Goal: Task Accomplishment & Management: Manage account settings

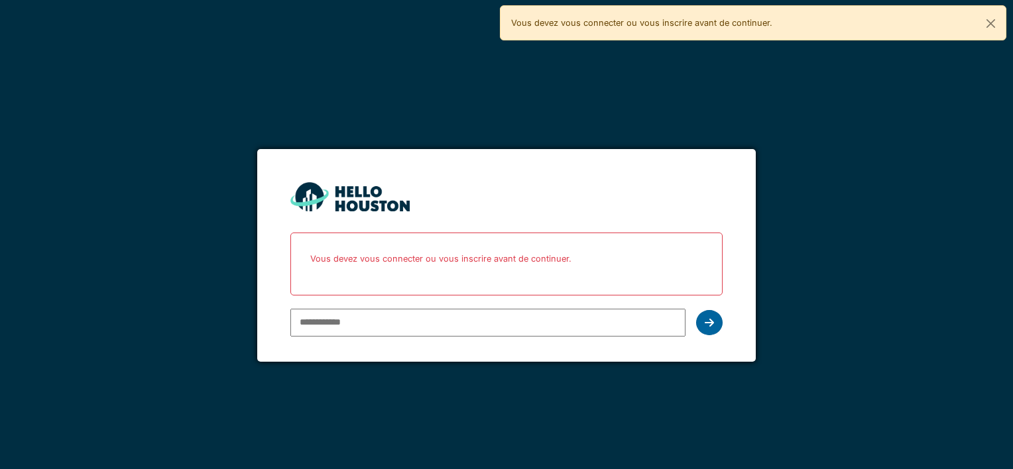
type input "**********"
click at [719, 322] on div at bounding box center [709, 322] width 27 height 25
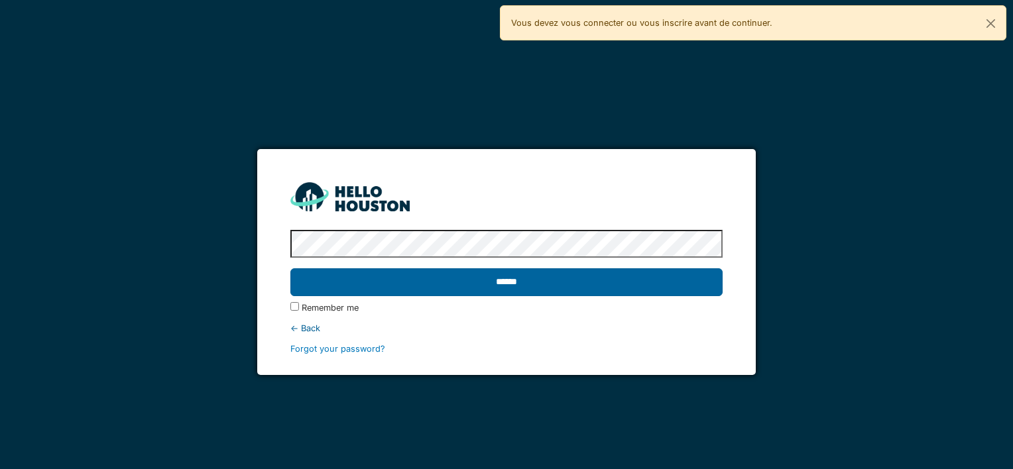
click at [511, 281] on input "******" at bounding box center [506, 283] width 432 height 28
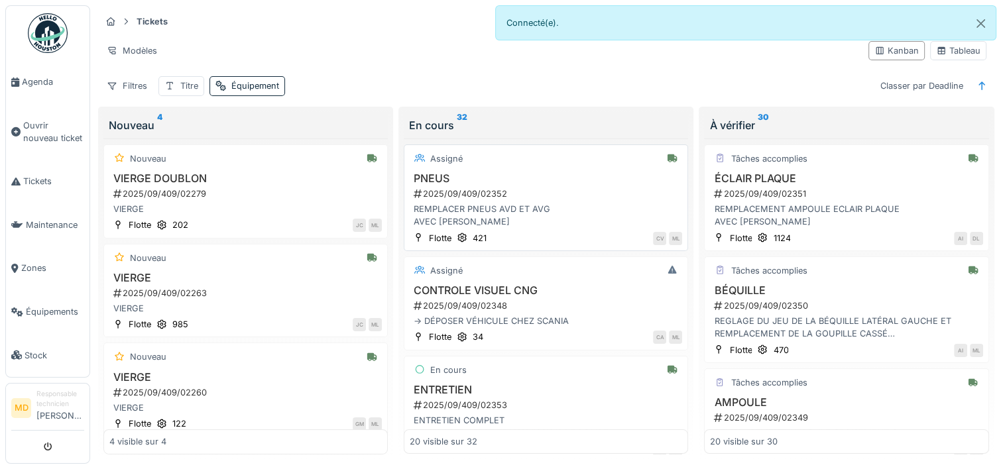
click at [455, 188] on div "2025/09/409/02352" at bounding box center [547, 194] width 270 height 13
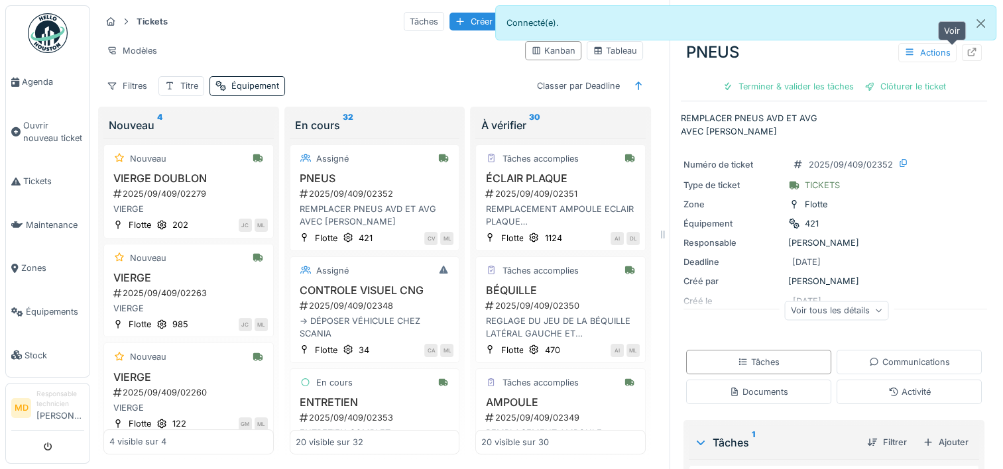
click at [968, 52] on icon at bounding box center [972, 52] width 9 height 9
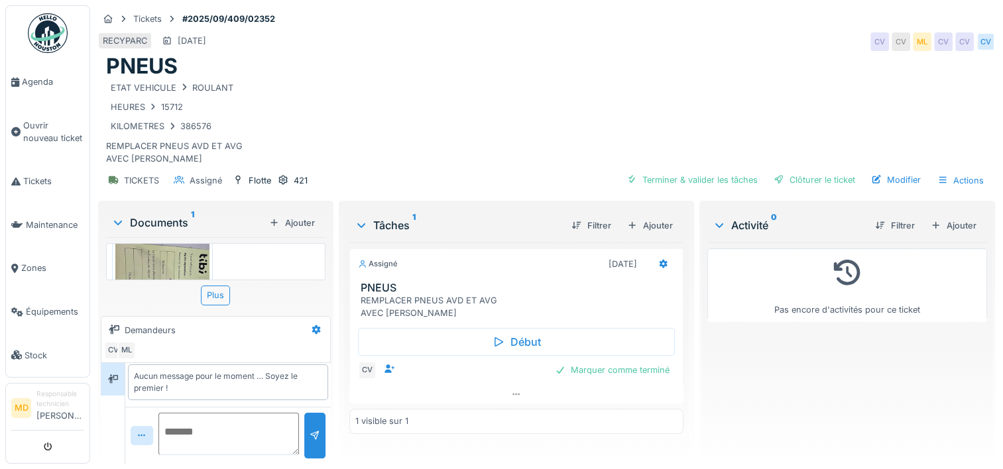
scroll to position [27, 0]
click at [601, 369] on div "Marquer comme terminé" at bounding box center [612, 370] width 125 height 18
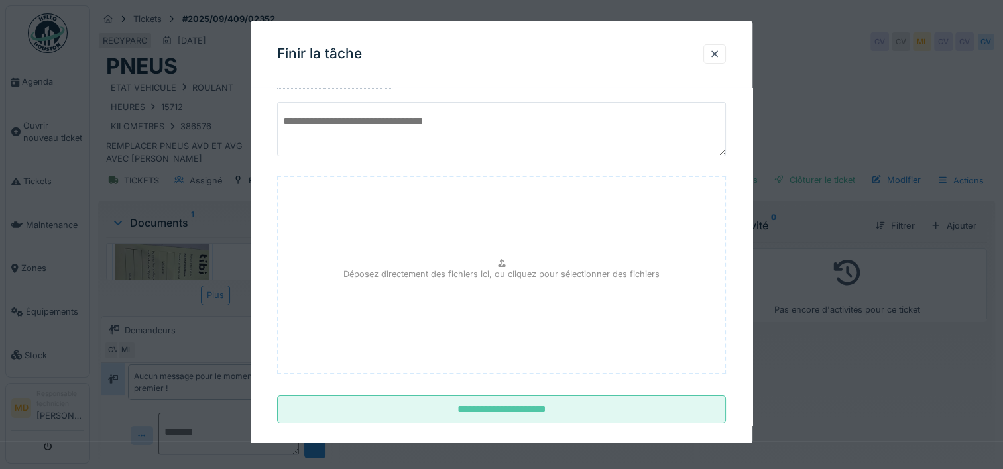
scroll to position [117, 0]
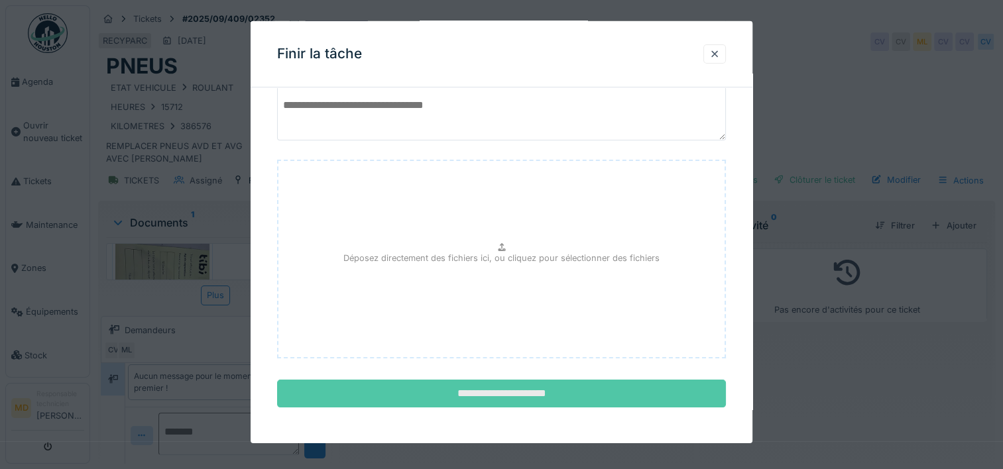
click at [492, 388] on input "**********" at bounding box center [501, 394] width 449 height 28
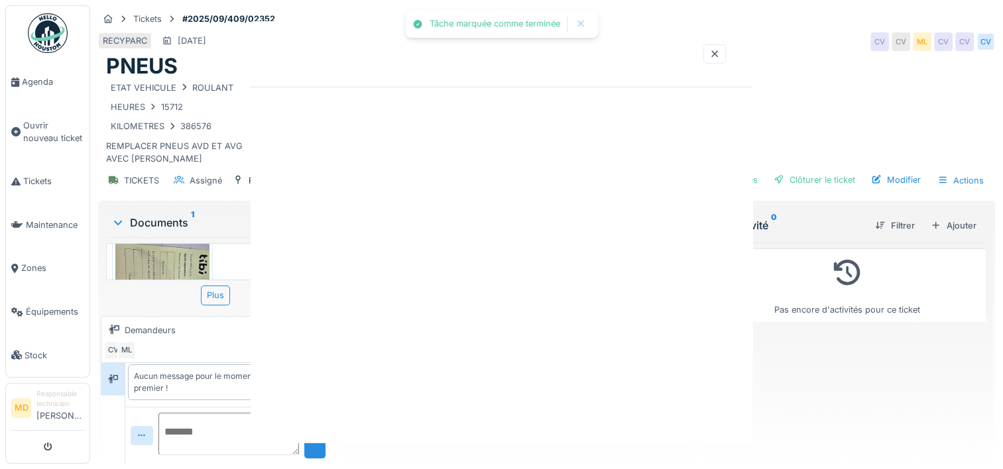
scroll to position [0, 0]
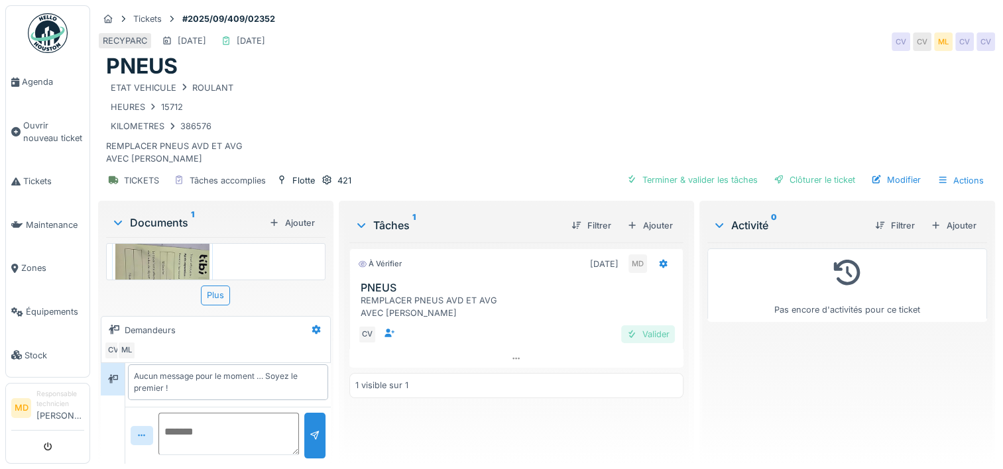
click at [647, 334] on div "Valider" at bounding box center [648, 335] width 54 height 18
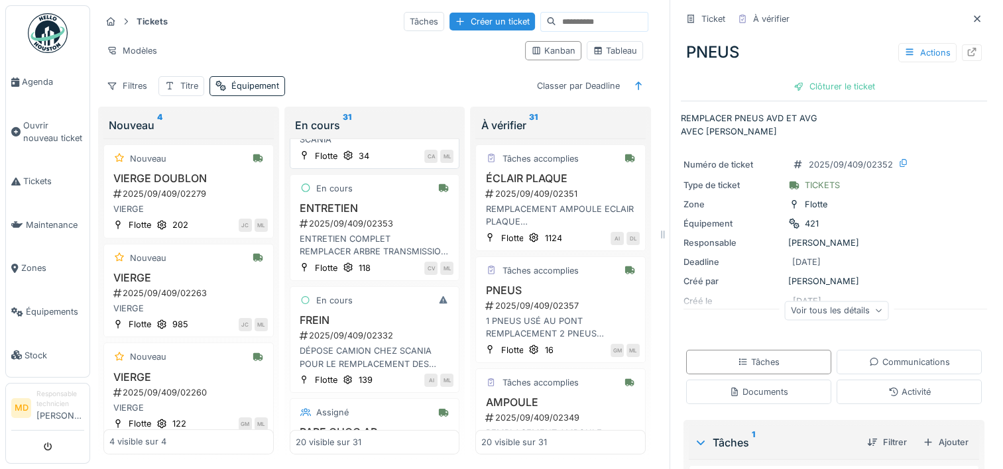
scroll to position [133, 0]
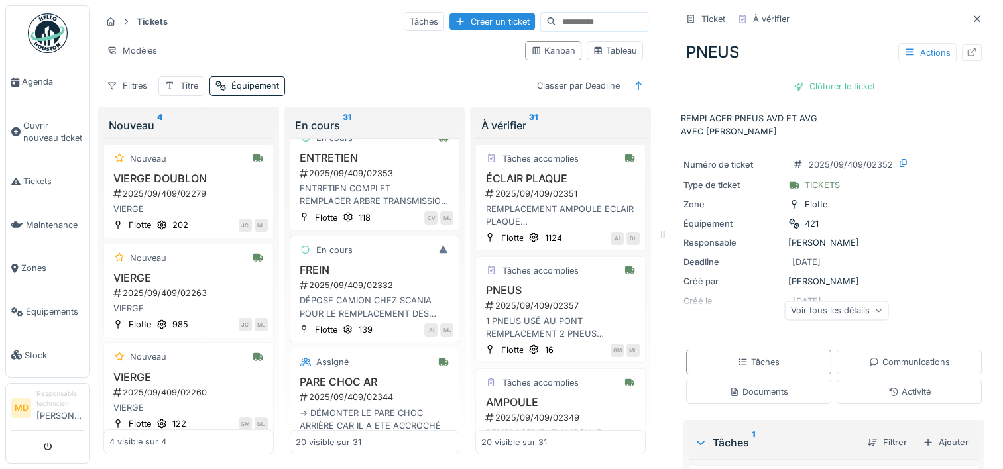
click at [368, 286] on div "2025/09/409/02332" at bounding box center [376, 285] width 156 height 13
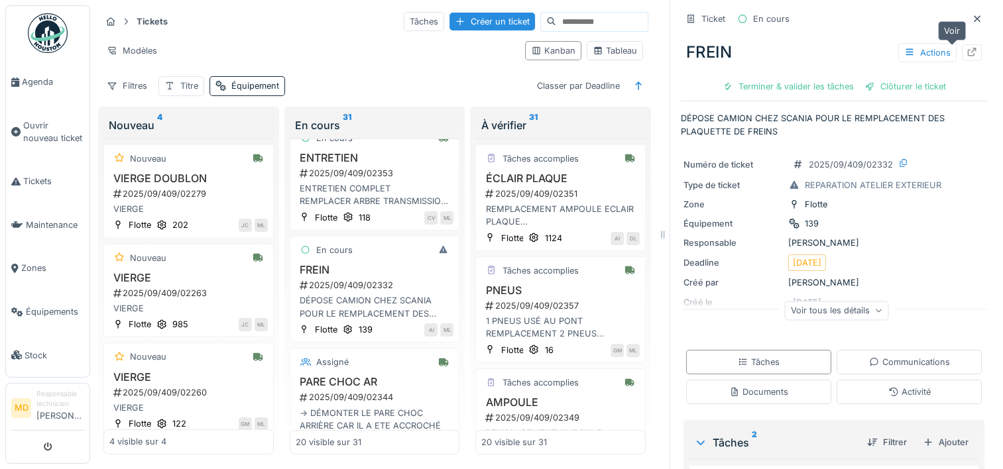
click at [967, 50] on icon at bounding box center [972, 52] width 11 height 9
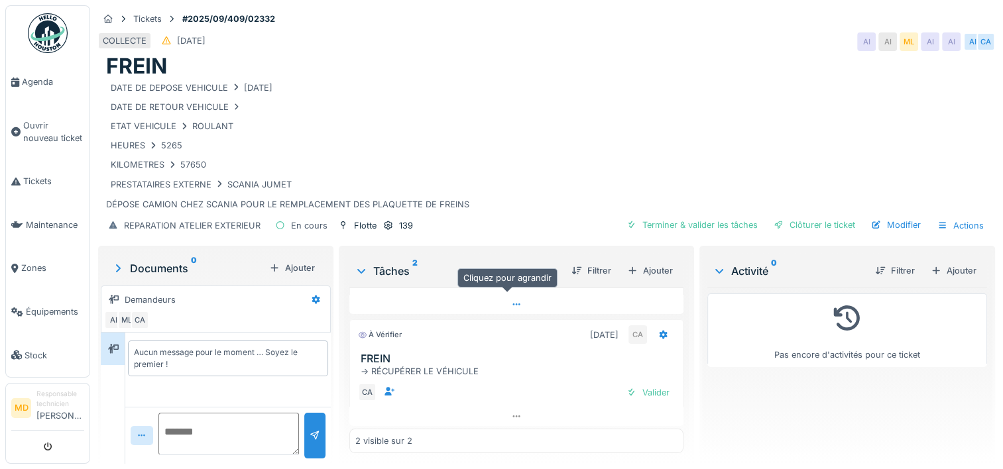
scroll to position [10, 0]
click at [906, 216] on div "Modifier" at bounding box center [896, 225] width 60 height 18
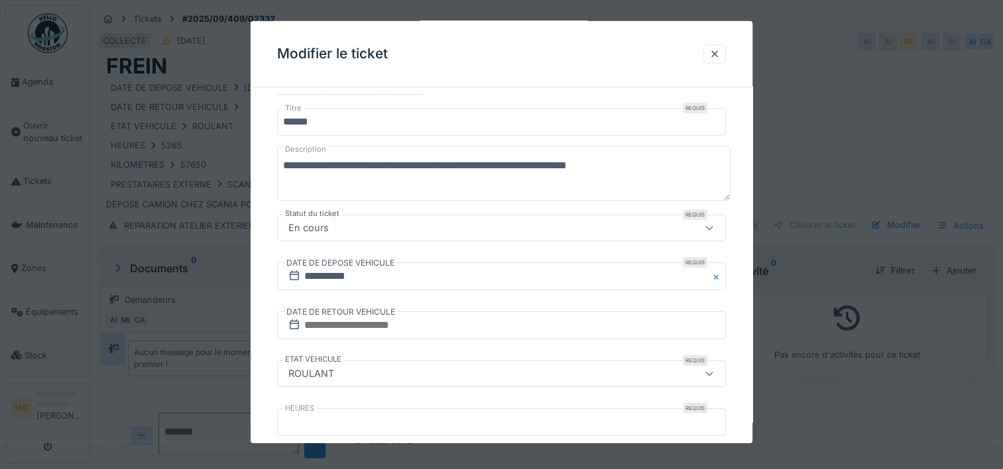
scroll to position [0, 0]
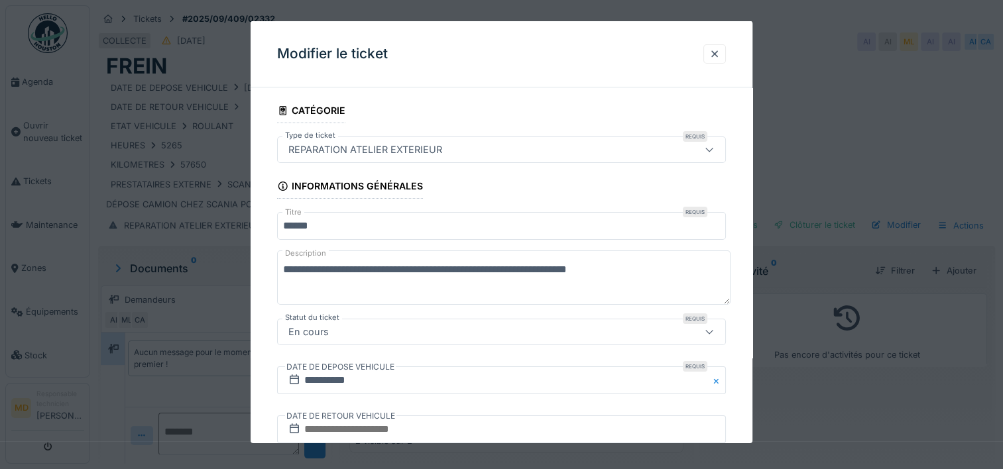
click at [355, 287] on textarea "**********" at bounding box center [504, 278] width 454 height 54
click at [720, 56] on div at bounding box center [715, 54] width 11 height 13
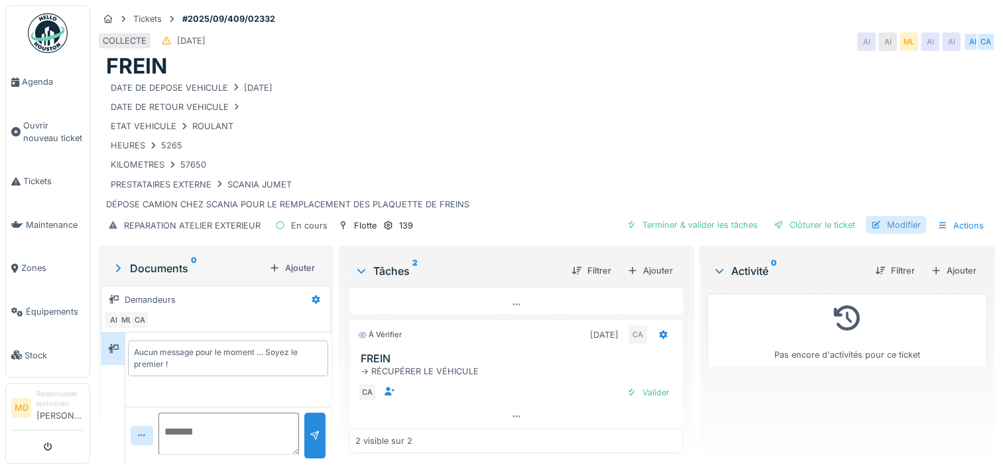
click at [885, 223] on div "Modifier" at bounding box center [896, 225] width 60 height 18
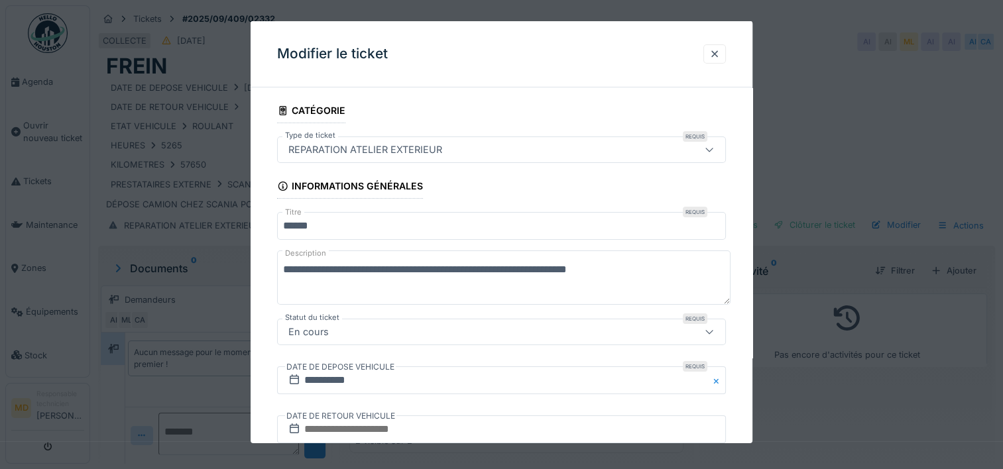
click at [371, 287] on textarea "**********" at bounding box center [504, 278] width 454 height 54
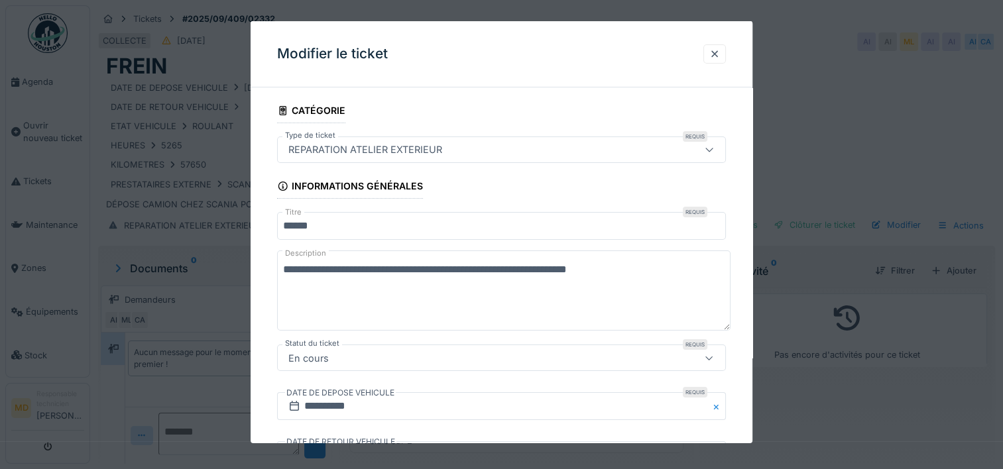
drag, startPoint x: 726, startPoint y: 299, endPoint x: 721, endPoint y: 326, distance: 26.9
click at [721, 326] on textarea "**********" at bounding box center [504, 291] width 454 height 80
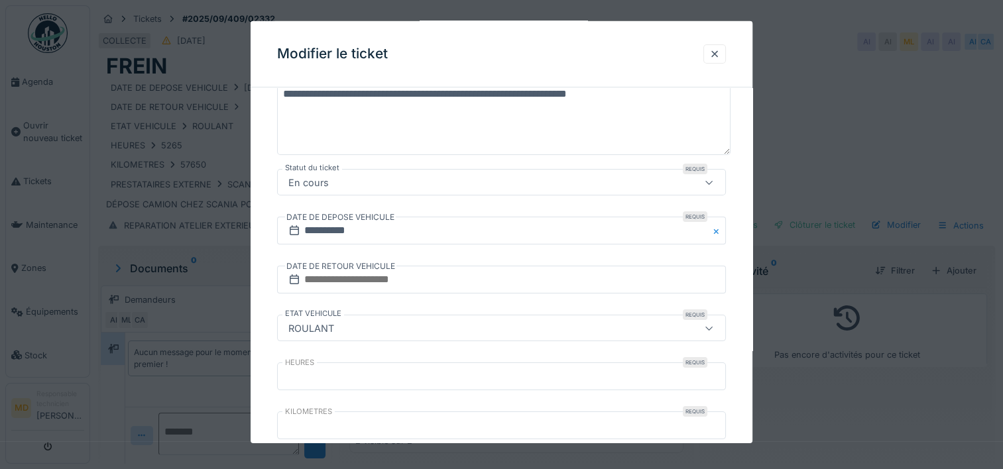
scroll to position [199, 0]
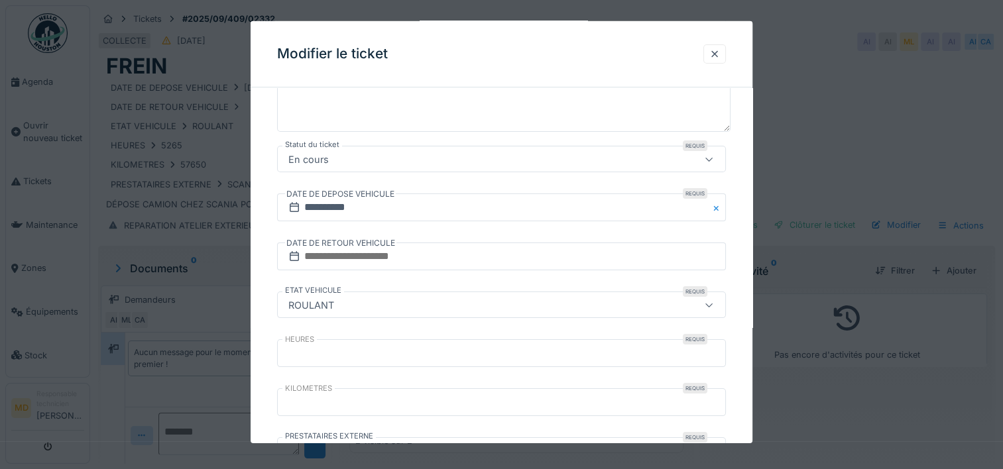
click at [944, 169] on div at bounding box center [501, 234] width 1003 height 469
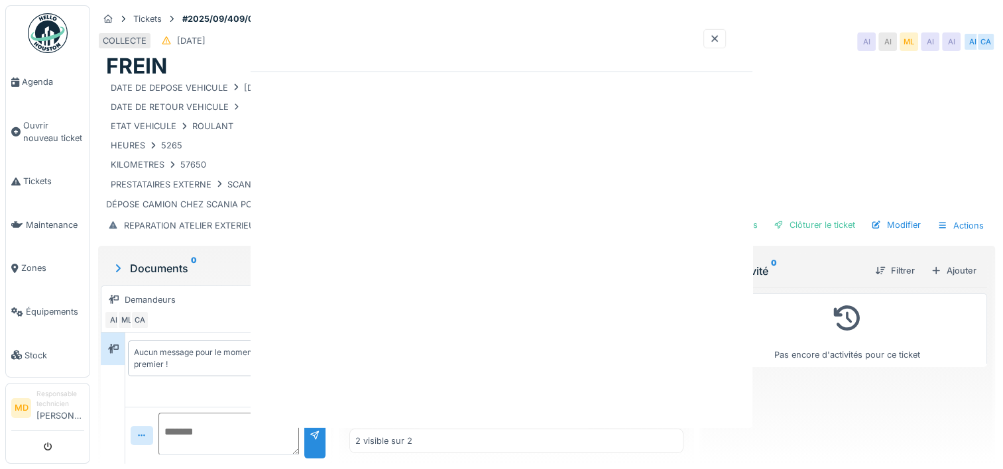
scroll to position [0, 0]
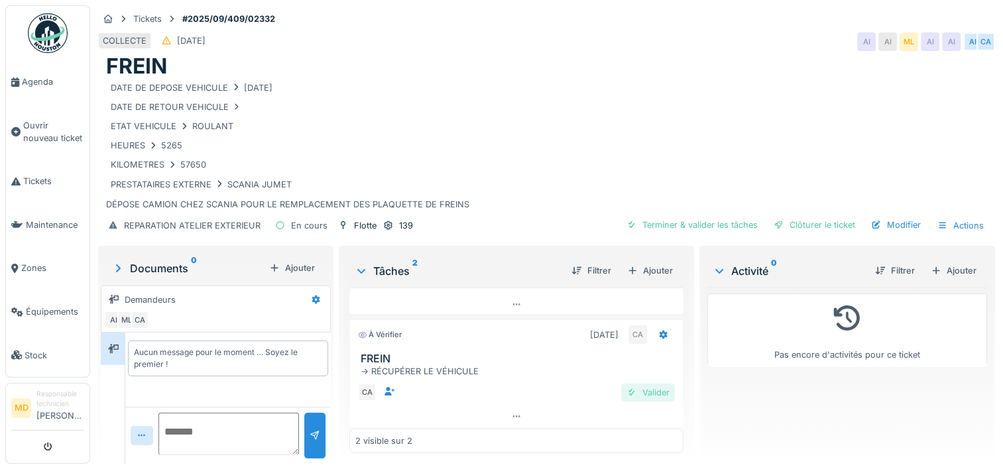
click at [634, 389] on div "Valider" at bounding box center [648, 393] width 54 height 18
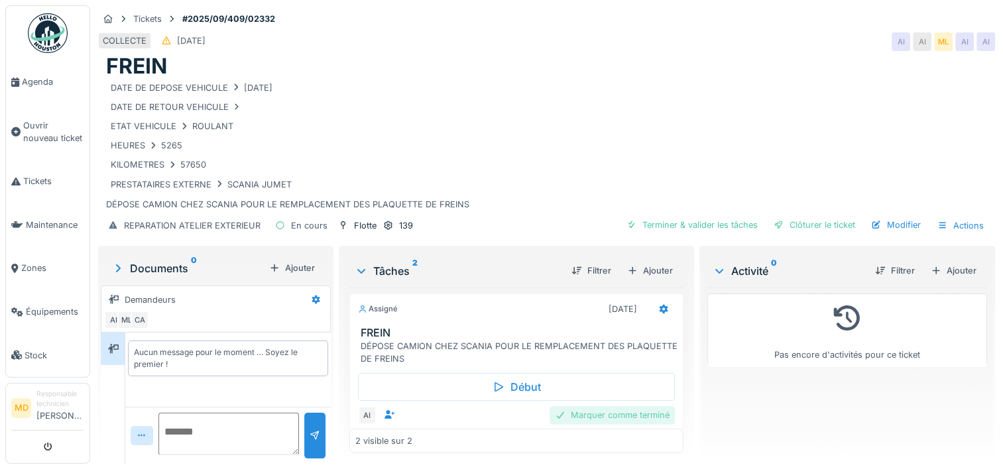
click at [612, 414] on div "Marquer comme terminé" at bounding box center [612, 415] width 125 height 18
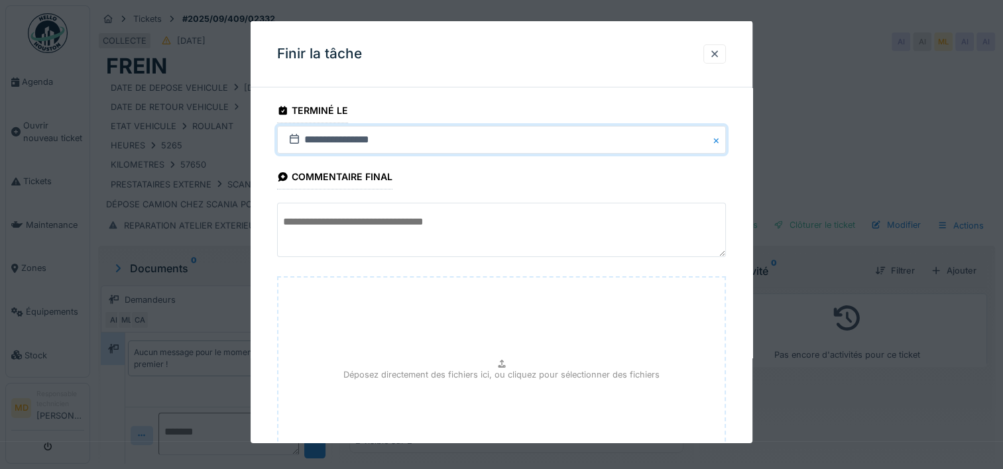
click at [320, 141] on input "**********" at bounding box center [501, 140] width 449 height 28
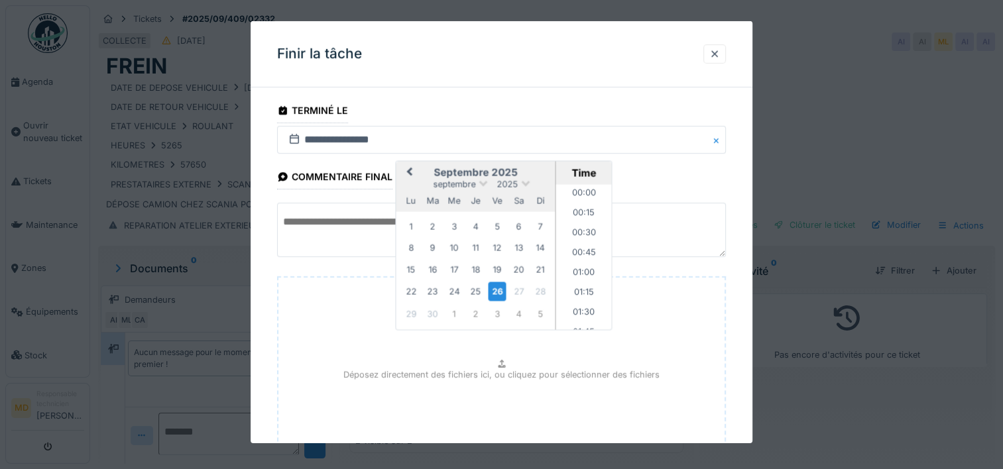
scroll to position [1170, 0]
click at [476, 292] on div "25" at bounding box center [476, 291] width 18 height 18
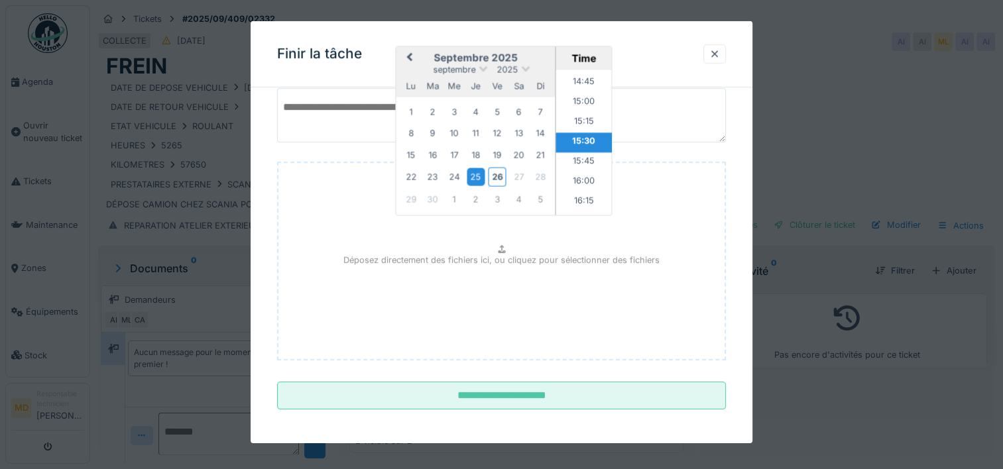
scroll to position [117, 0]
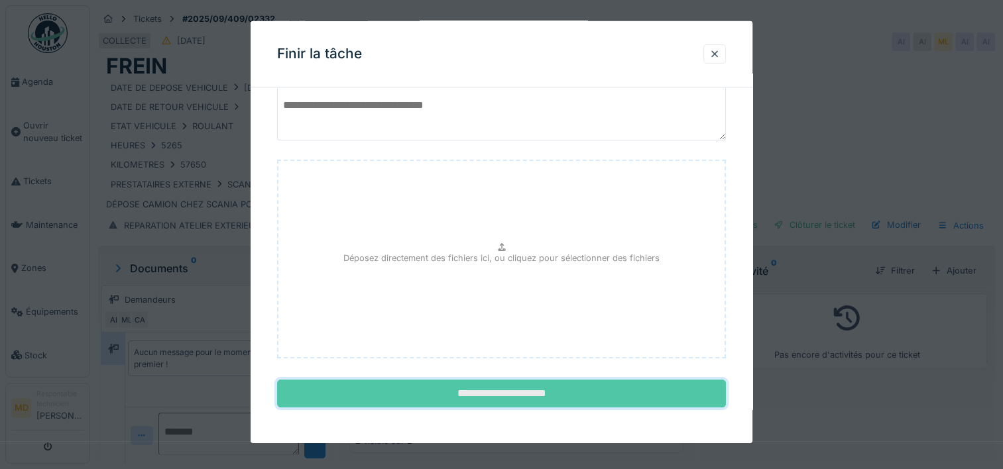
click at [515, 391] on input "**********" at bounding box center [501, 394] width 449 height 28
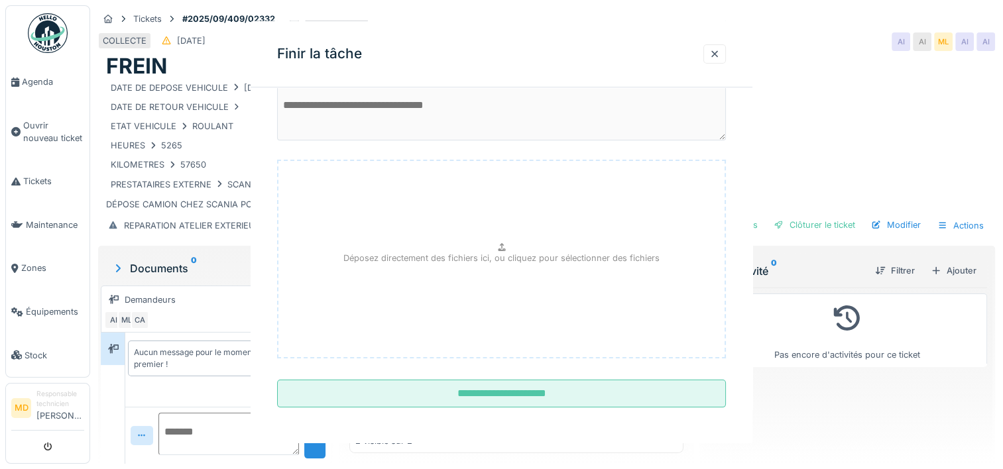
scroll to position [0, 0]
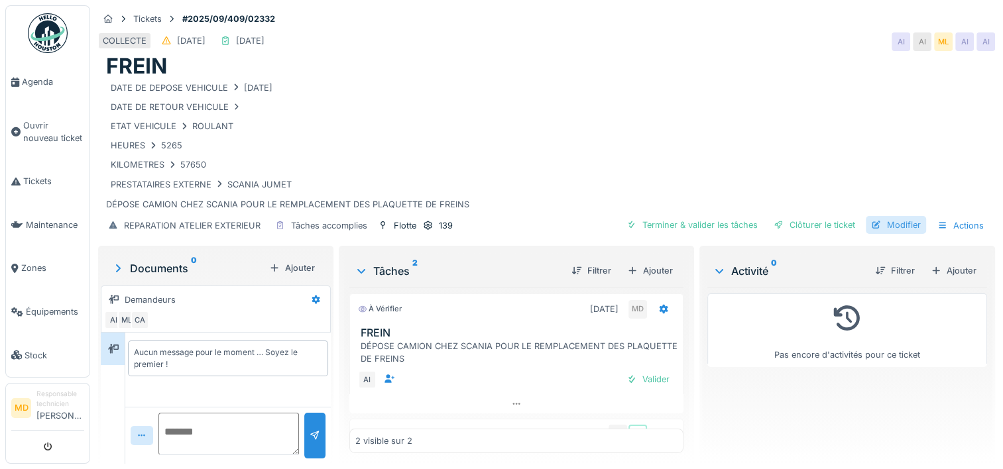
click at [875, 225] on div "Modifier" at bounding box center [896, 225] width 60 height 18
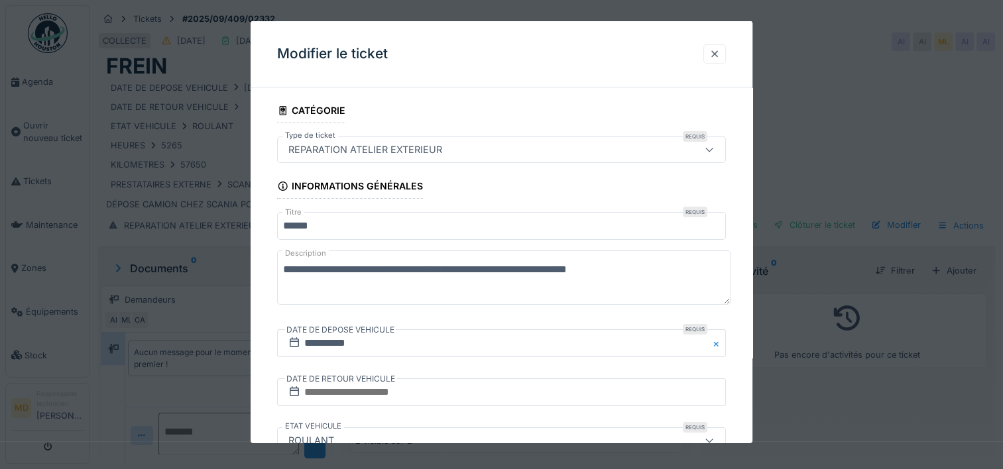
click at [714, 52] on div at bounding box center [715, 53] width 23 height 19
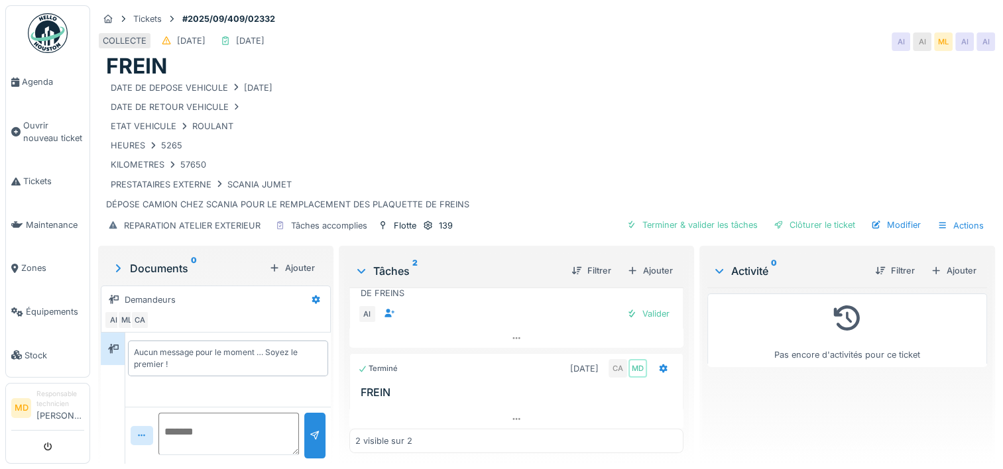
scroll to position [69, 0]
click at [643, 306] on div "Valider" at bounding box center [648, 311] width 54 height 18
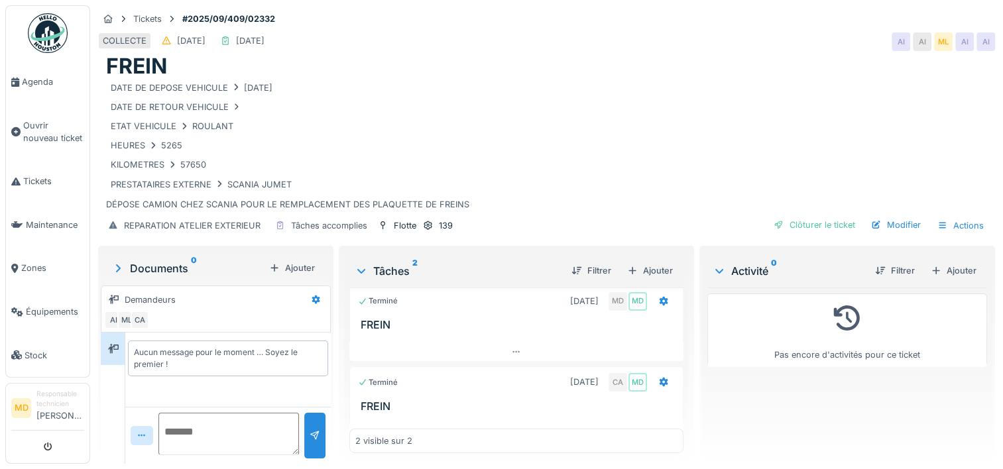
scroll to position [0, 0]
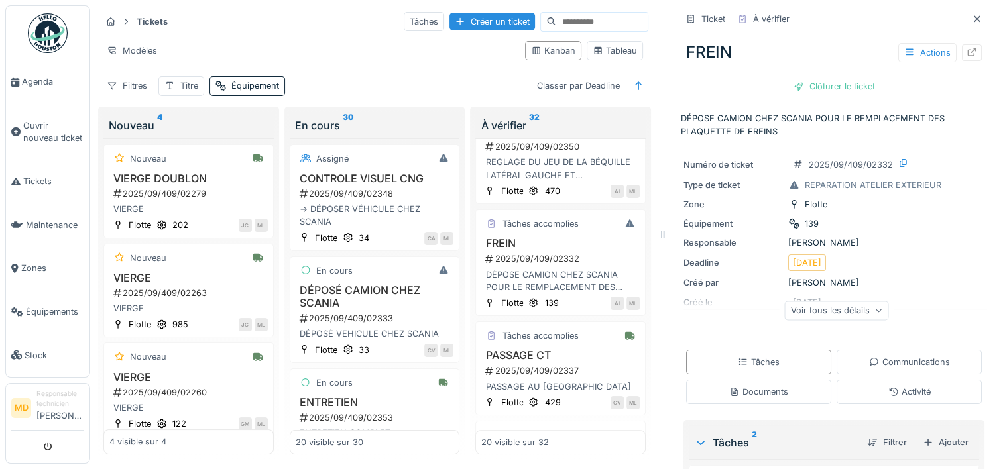
scroll to position [928, 0]
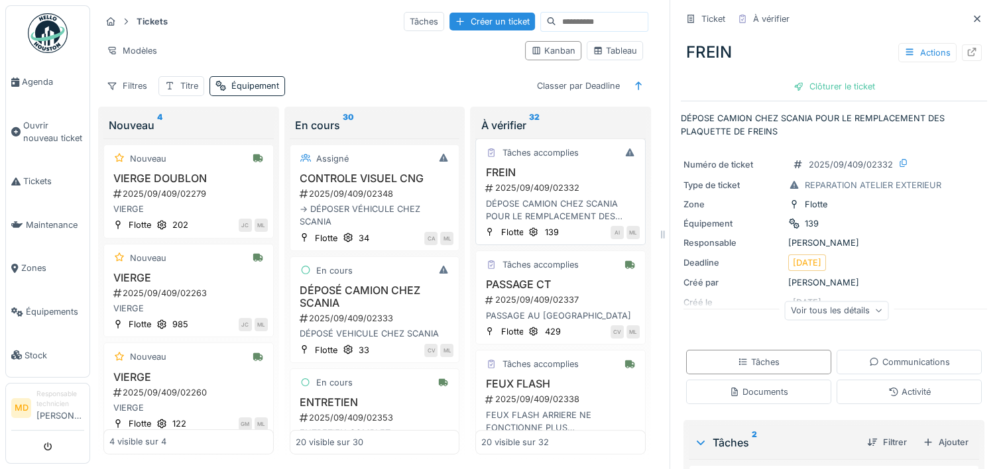
click at [501, 198] on div "DÉPOSE CAMION CHEZ SCANIA POUR LE REMPLACEMENT DES PLAQUETTE DE FREINS" at bounding box center [560, 210] width 158 height 25
click at [967, 48] on icon at bounding box center [972, 52] width 11 height 9
click at [358, 302] on h3 "DÉPOSÉ CAMION CHEZ SCANIA" at bounding box center [375, 296] width 158 height 25
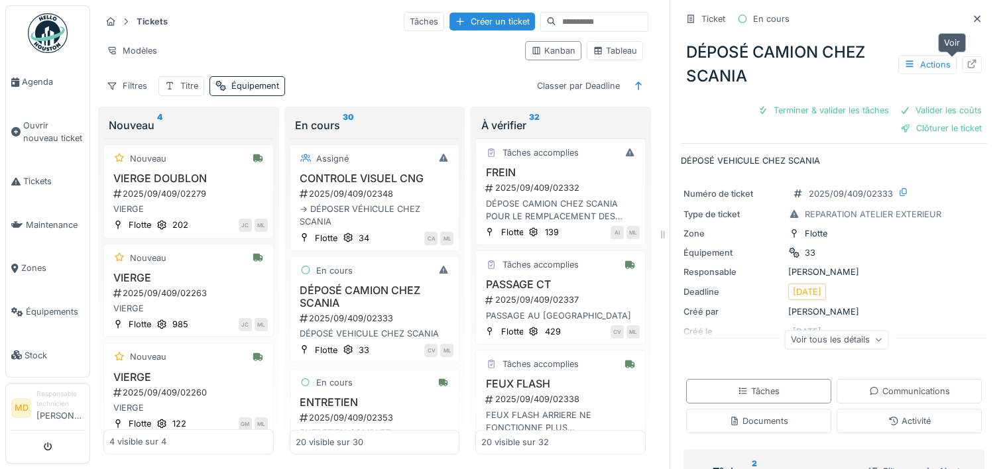
click at [967, 63] on icon at bounding box center [972, 64] width 11 height 9
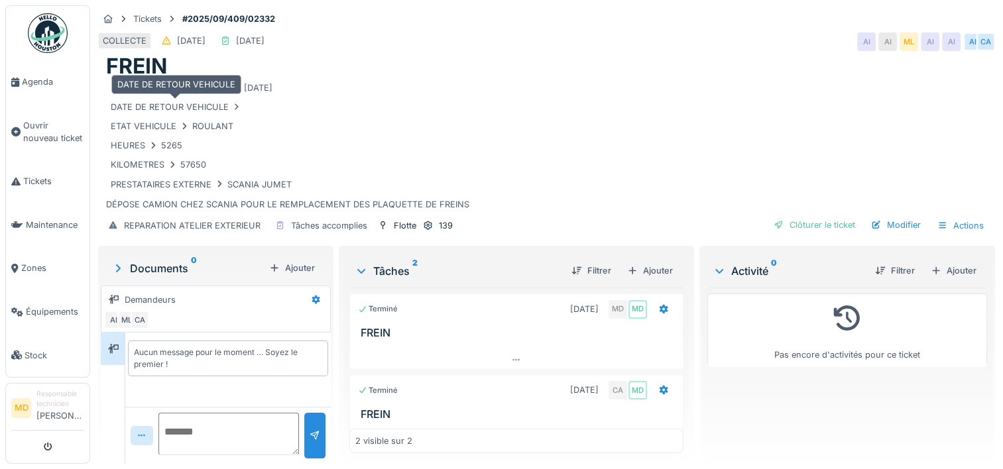
click at [243, 108] on div "DATE DE RETOUR VEHICULE" at bounding box center [176, 107] width 141 height 17
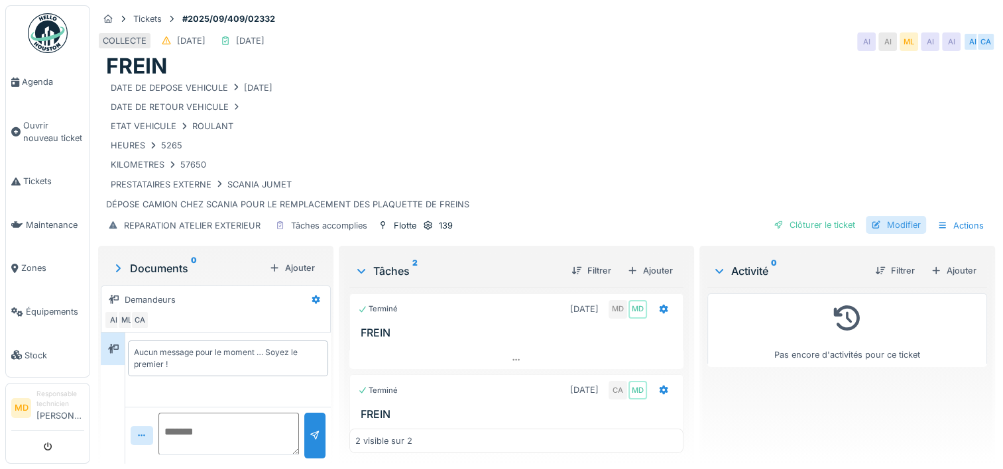
click at [880, 223] on div "Modifier" at bounding box center [896, 225] width 60 height 18
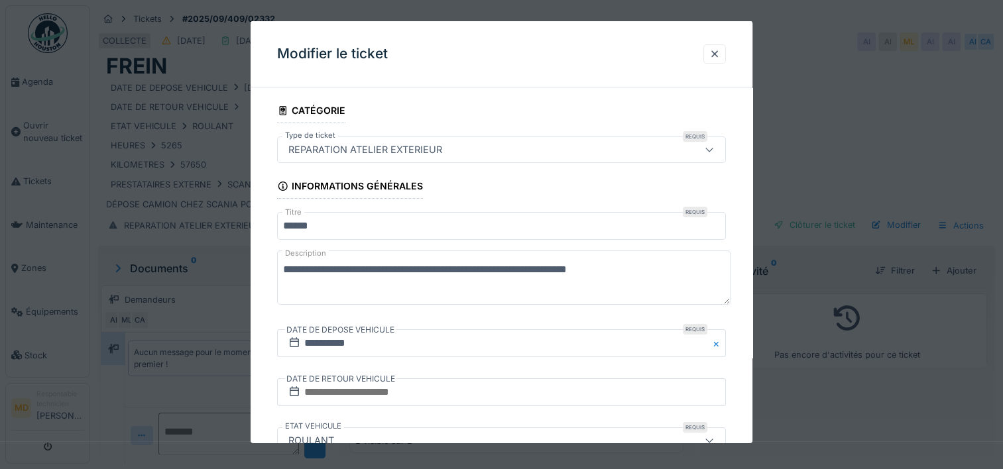
click at [337, 288] on textarea "**********" at bounding box center [504, 278] width 454 height 54
click at [860, 111] on div at bounding box center [501, 234] width 1003 height 469
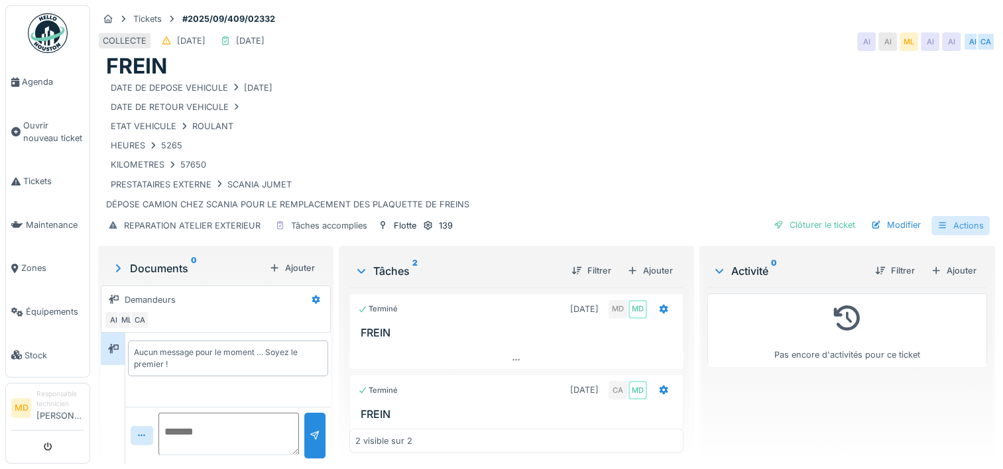
click at [942, 225] on div "Actions" at bounding box center [961, 225] width 58 height 19
click at [635, 127] on div "ETAT VEHICULE ROULANT" at bounding box center [546, 126] width 881 height 17
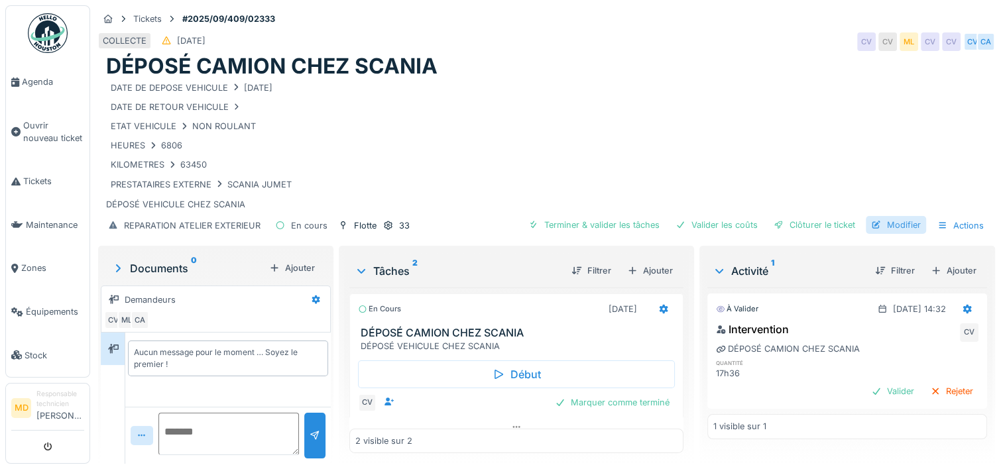
click at [895, 216] on div "Modifier" at bounding box center [896, 225] width 60 height 18
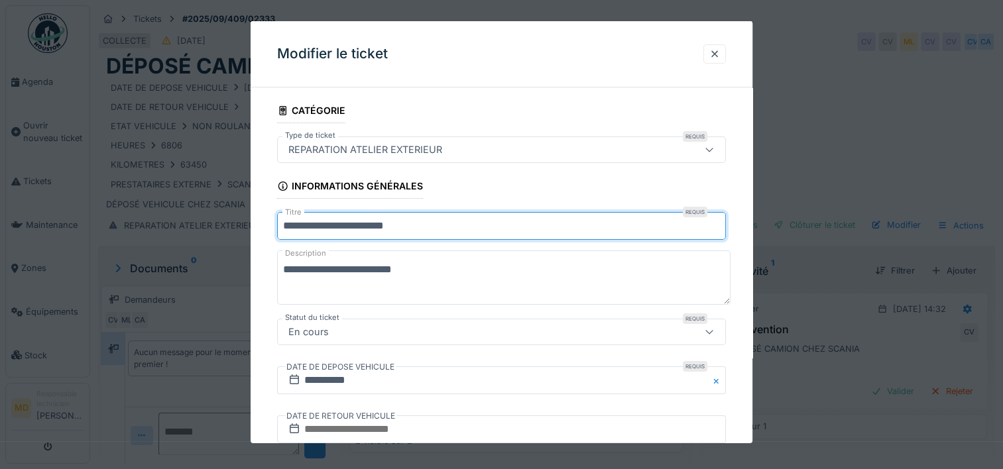
click at [497, 216] on input "**********" at bounding box center [501, 226] width 449 height 28
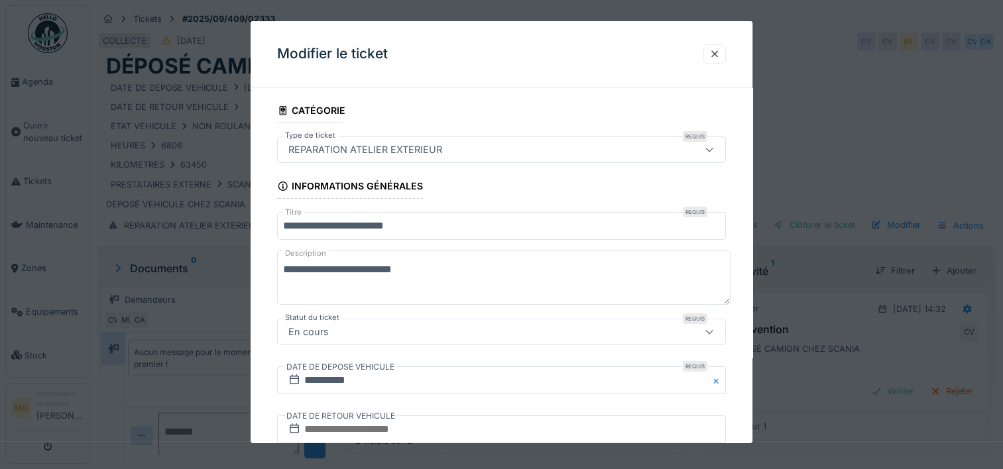
click at [710, 151] on icon at bounding box center [709, 149] width 11 height 9
click at [505, 36] on div "Modifier le ticket" at bounding box center [502, 54] width 502 height 66
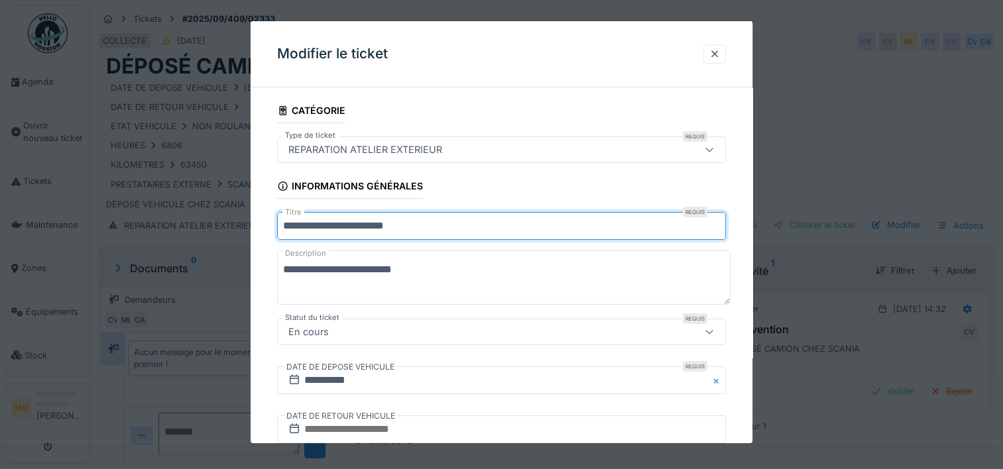
click at [479, 231] on input "**********" at bounding box center [501, 226] width 449 height 28
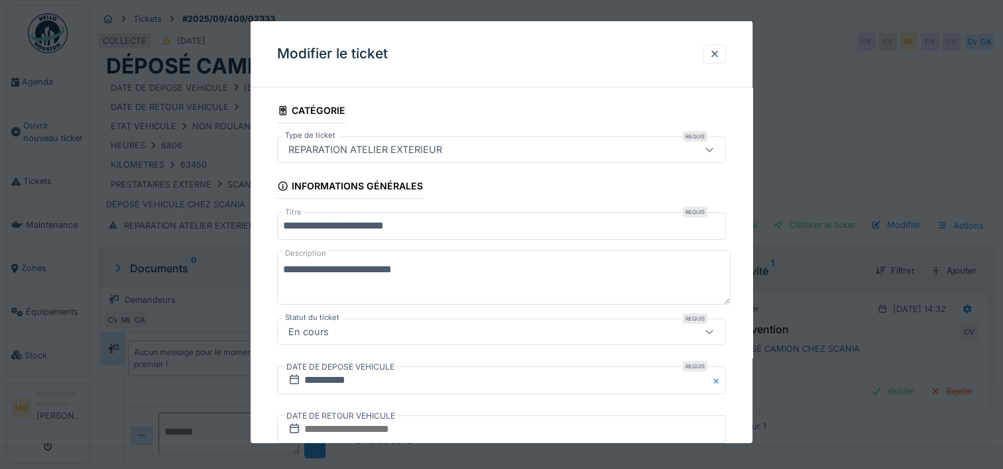
click at [469, 269] on textarea "**********" at bounding box center [504, 278] width 454 height 54
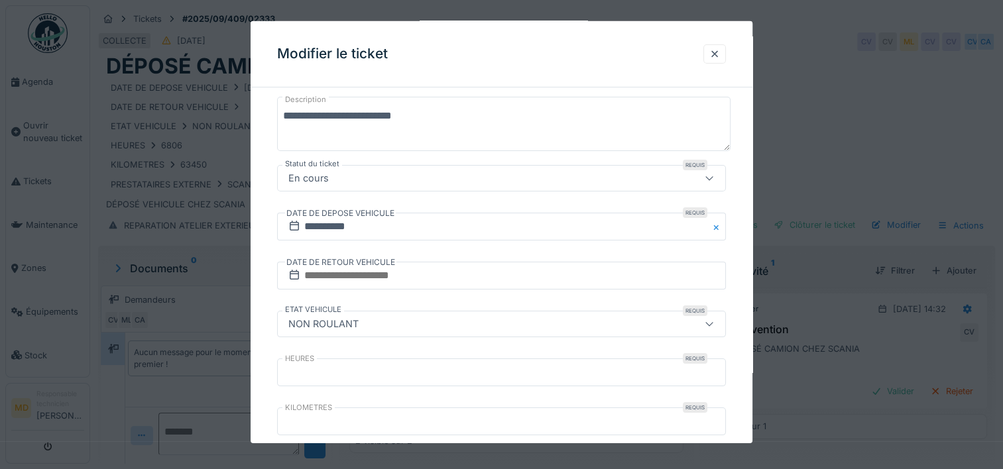
scroll to position [199, 0]
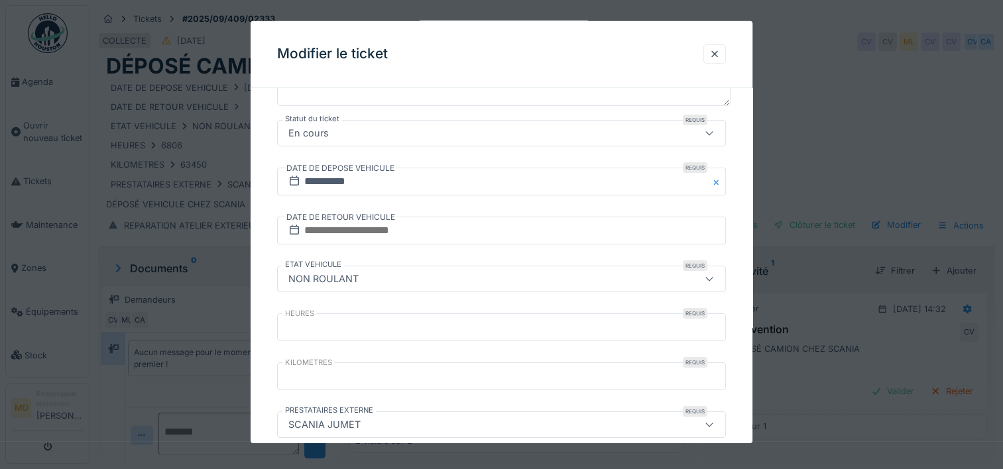
click at [715, 277] on icon at bounding box center [709, 279] width 11 height 9
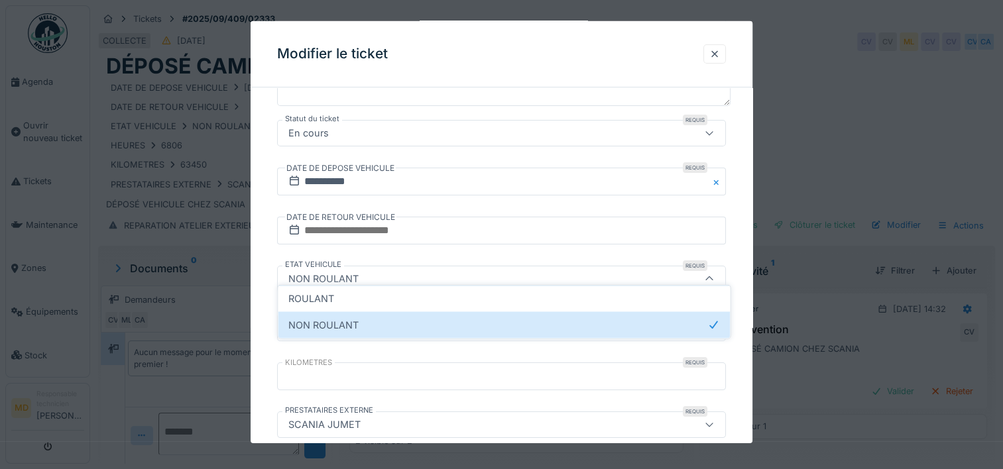
scroll to position [244, 0]
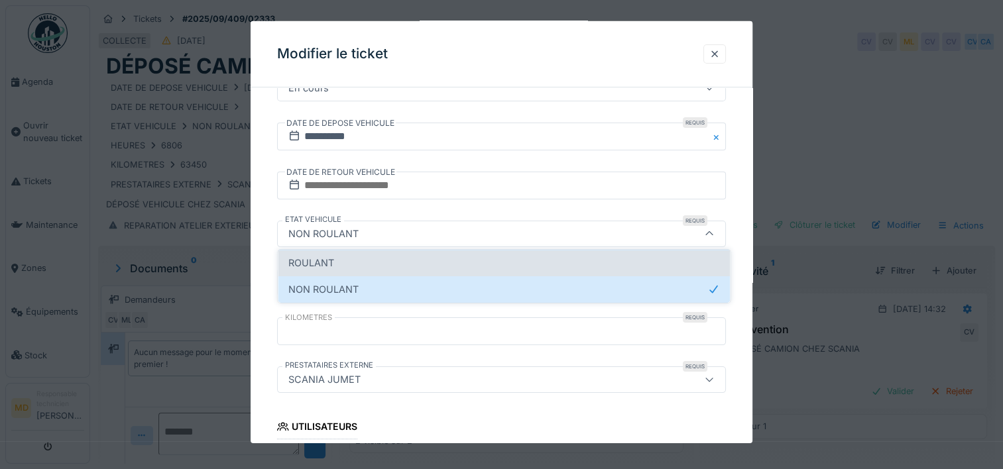
click at [315, 257] on span "ROULANT" at bounding box center [311, 263] width 46 height 15
type input "*******"
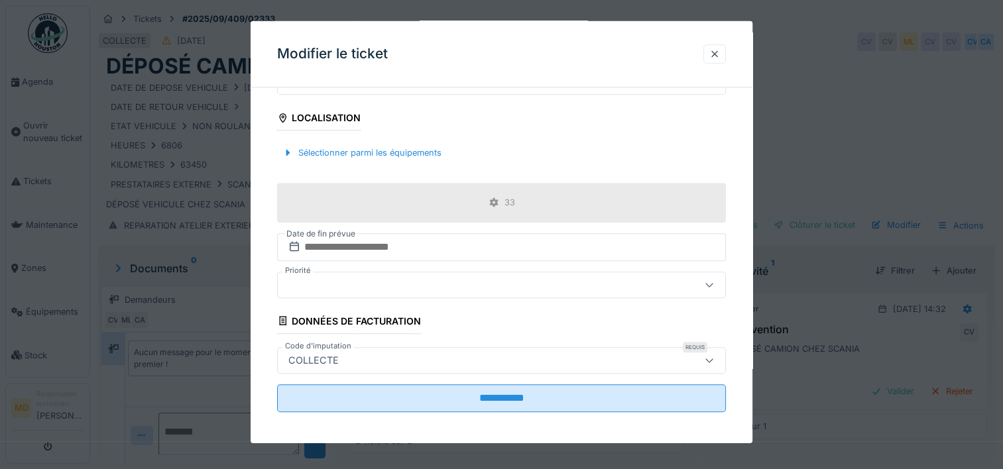
scroll to position [665, 0]
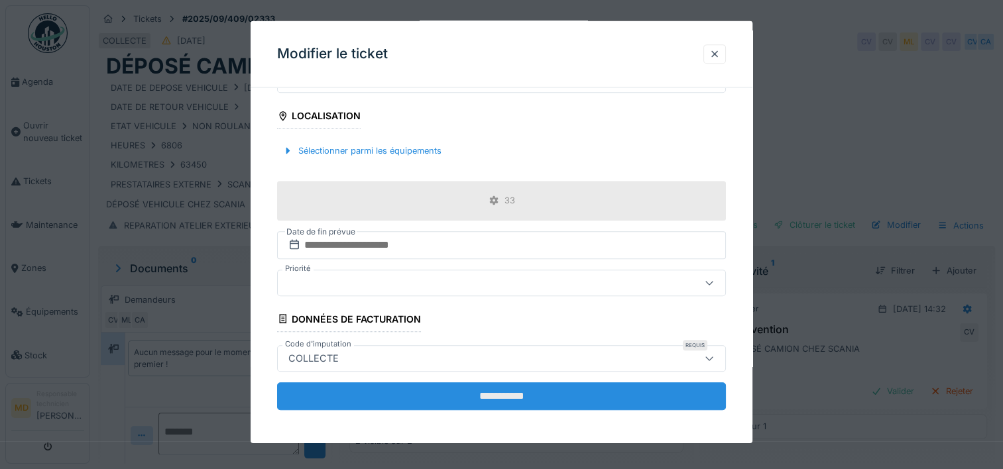
click at [503, 389] on input "**********" at bounding box center [501, 396] width 449 height 28
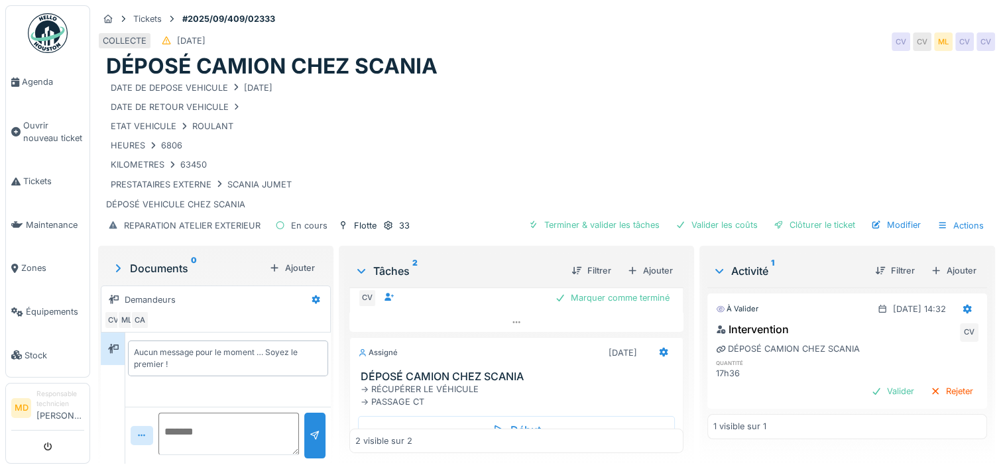
scroll to position [171, 0]
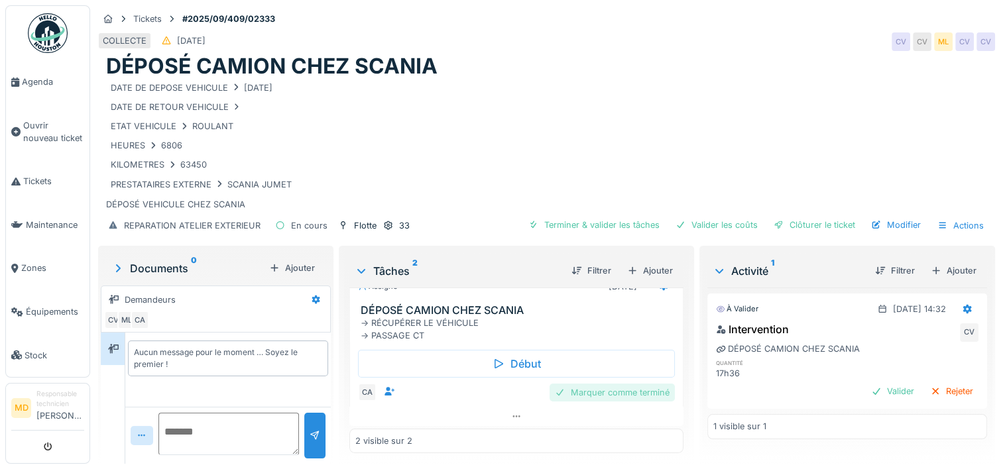
click at [556, 384] on div "Marquer comme terminé" at bounding box center [612, 393] width 125 height 18
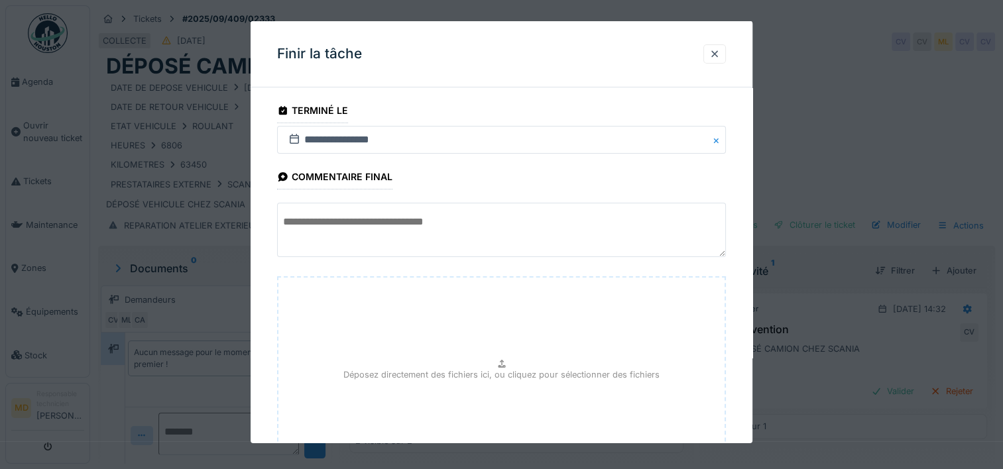
scroll to position [117, 0]
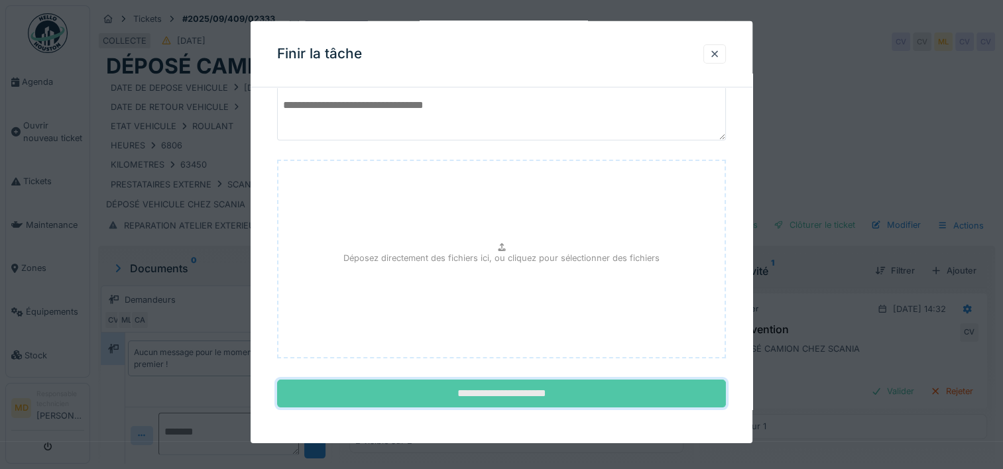
click at [528, 396] on input "**********" at bounding box center [501, 394] width 449 height 28
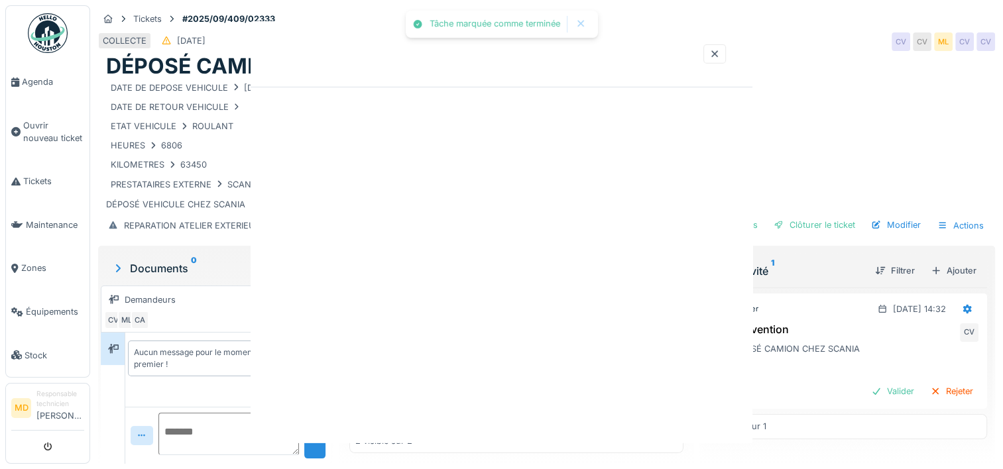
scroll to position [0, 0]
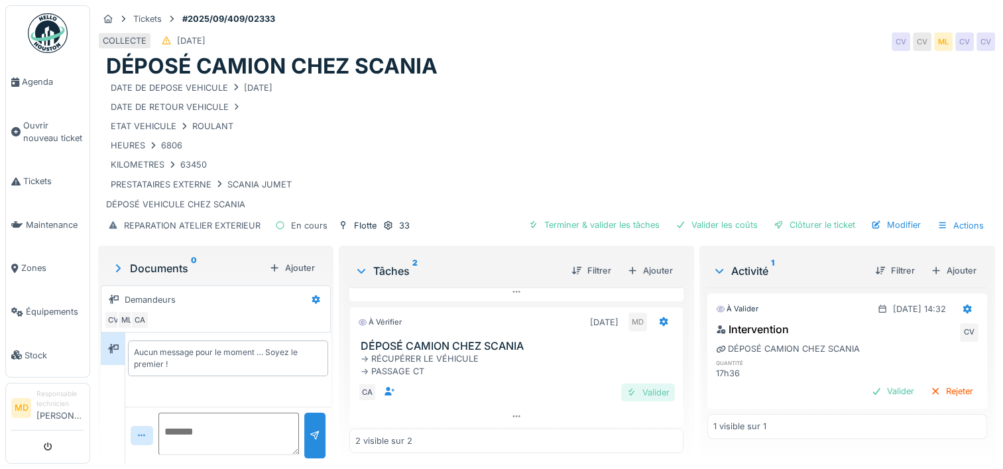
click at [634, 384] on div "Valider" at bounding box center [648, 393] width 54 height 18
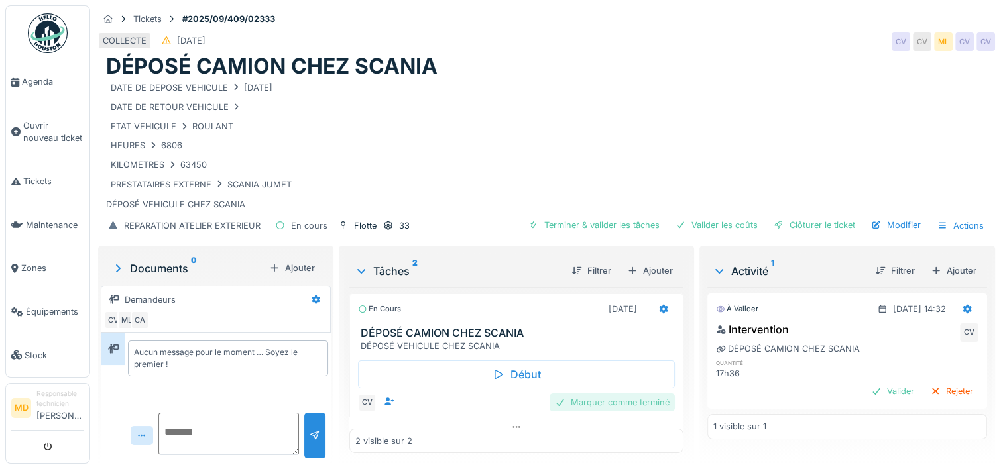
click at [602, 394] on div "Marquer comme terminé" at bounding box center [612, 403] width 125 height 18
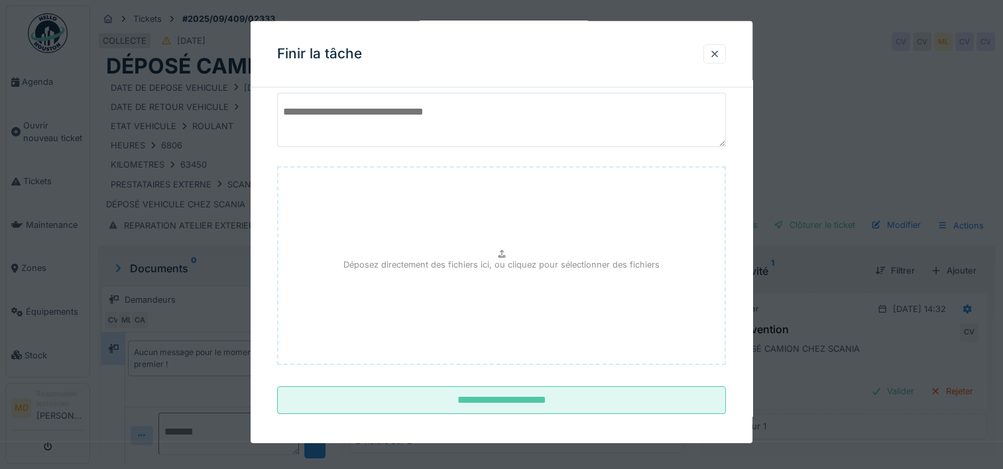
scroll to position [117, 0]
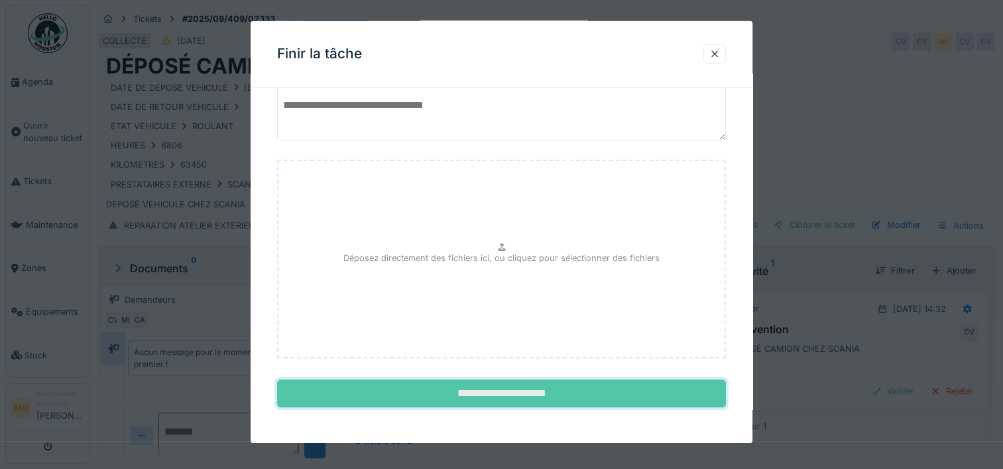
click at [558, 395] on input "**********" at bounding box center [501, 394] width 449 height 28
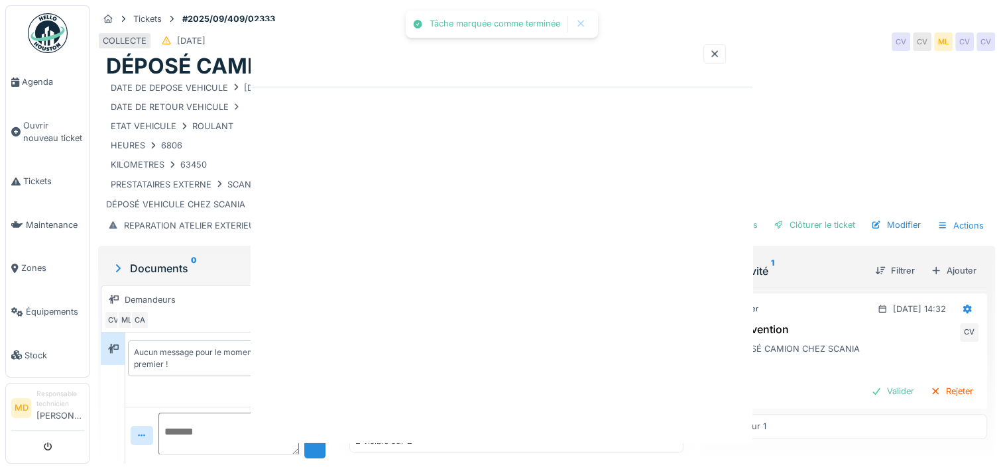
scroll to position [0, 0]
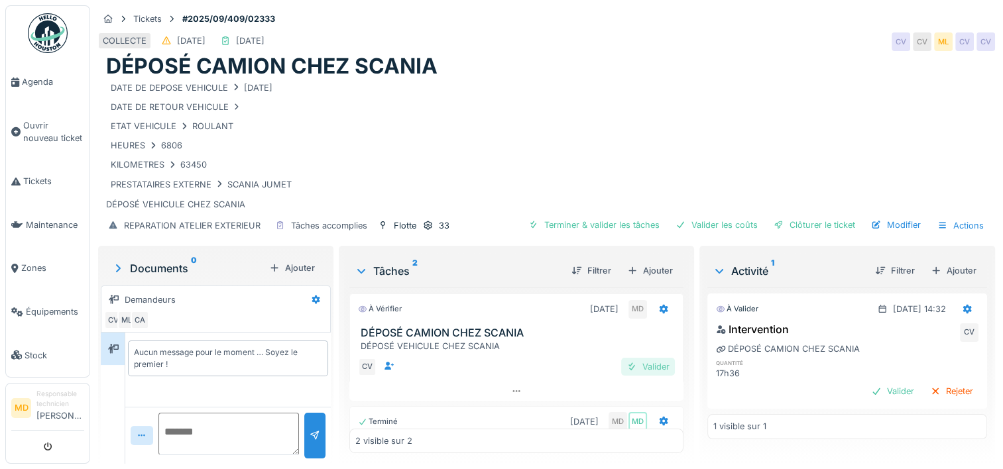
click at [623, 358] on div "Valider" at bounding box center [648, 367] width 54 height 18
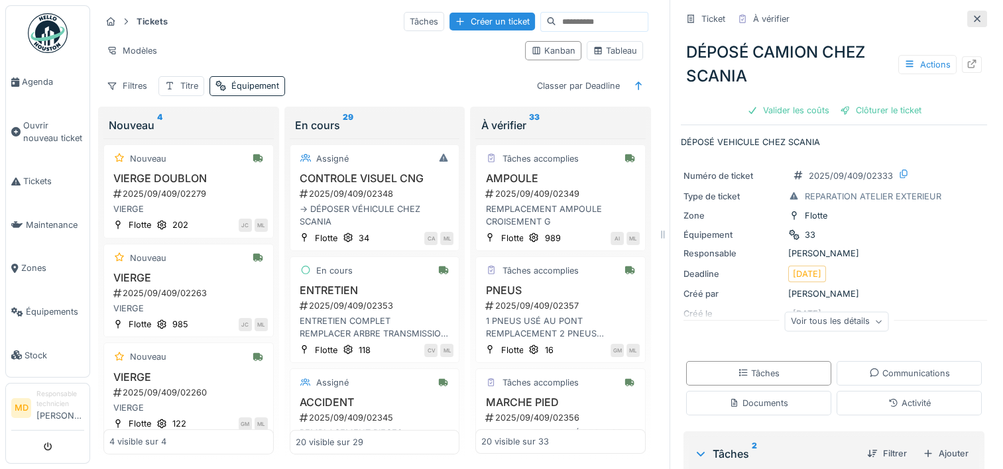
click at [972, 16] on icon at bounding box center [977, 19] width 11 height 9
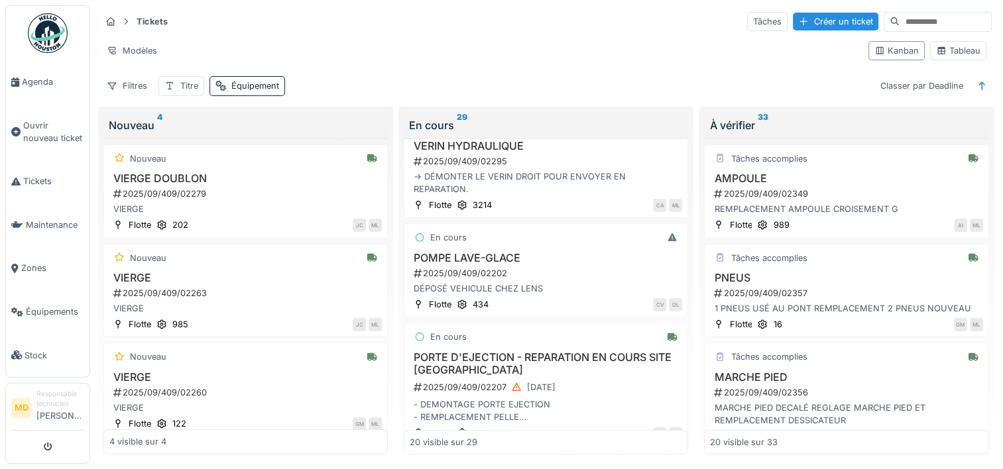
scroll to position [729, 0]
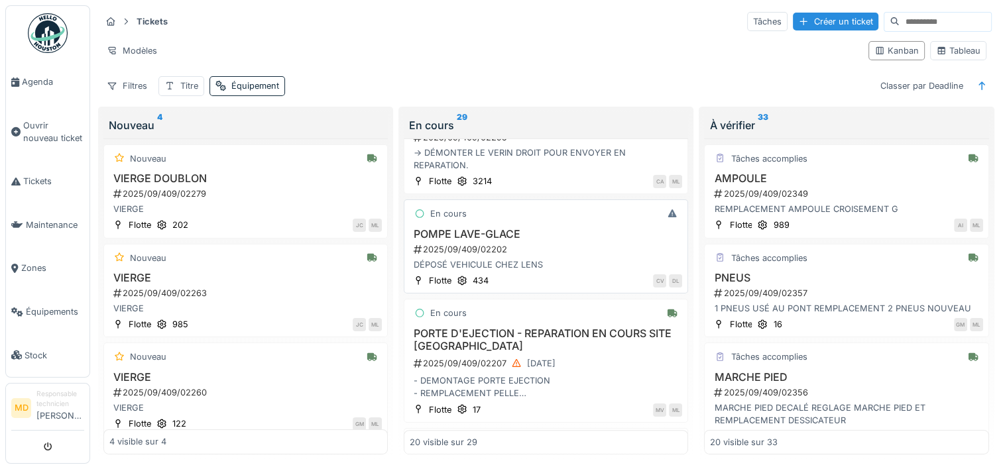
click at [497, 259] on div "DÉPOSÉ VEHICULE CHEZ LENS" at bounding box center [546, 265] width 273 height 13
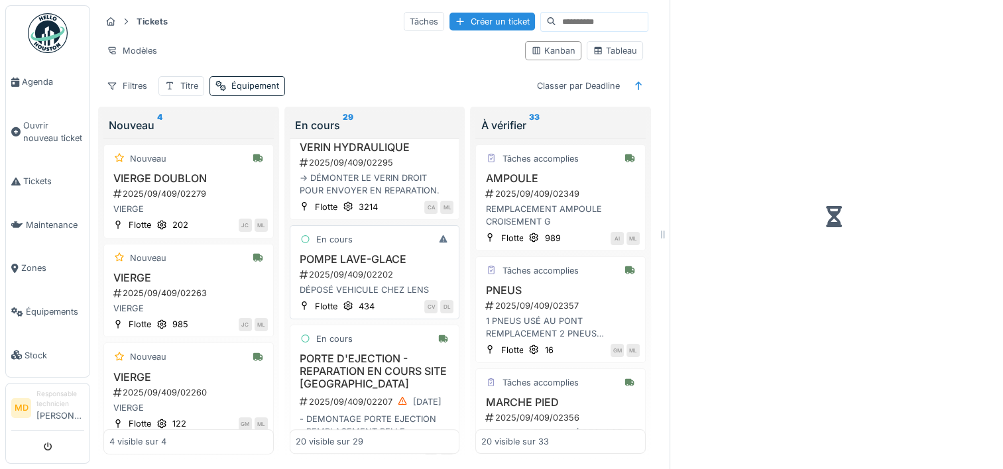
scroll to position [755, 0]
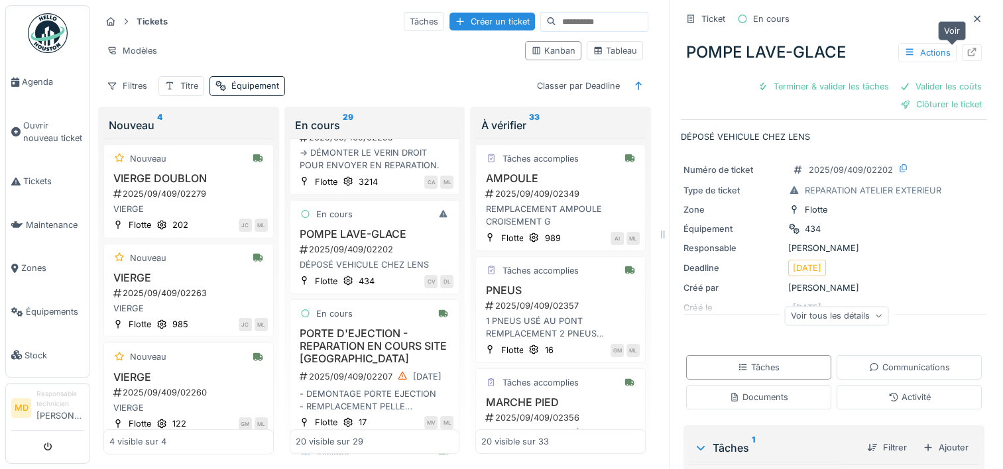
click at [968, 50] on icon at bounding box center [972, 52] width 9 height 9
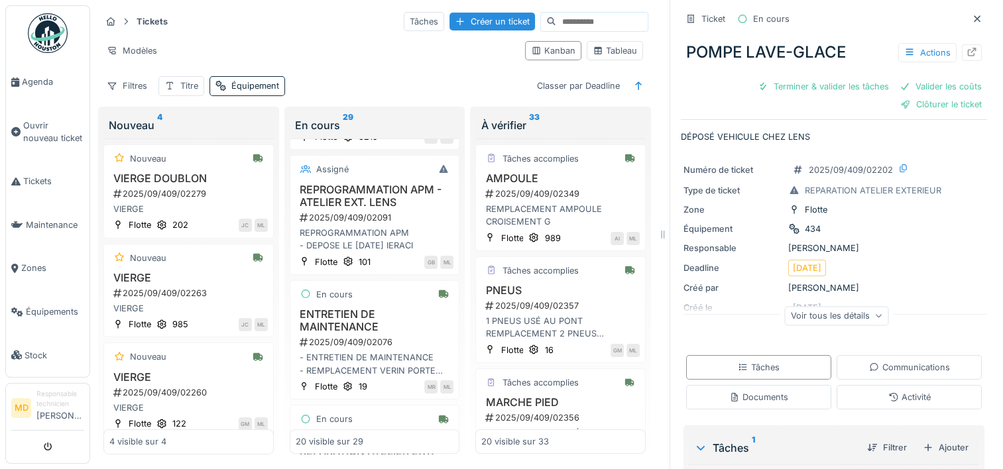
scroll to position [1219, 0]
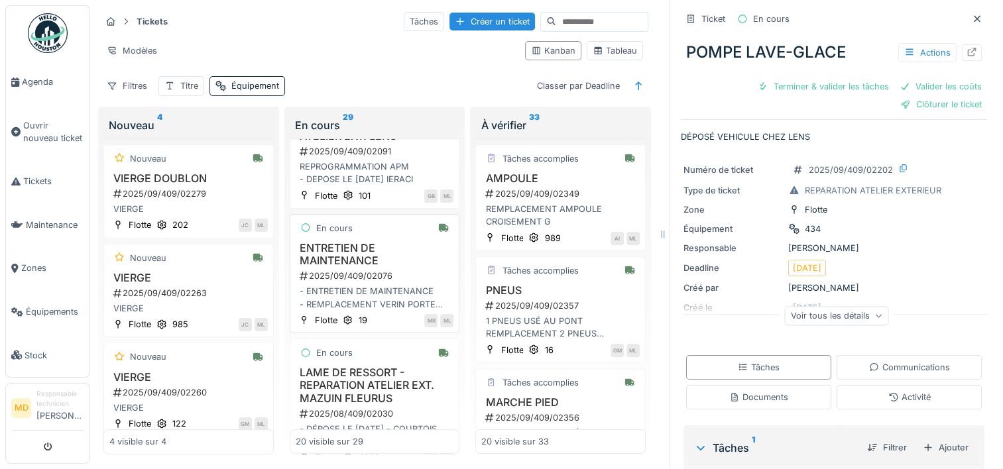
click at [361, 290] on div "- ENTRETIEN DE MAINTENANCE - REMPLACEMENT VERIN PORTE ÉJECTION" at bounding box center [375, 297] width 158 height 25
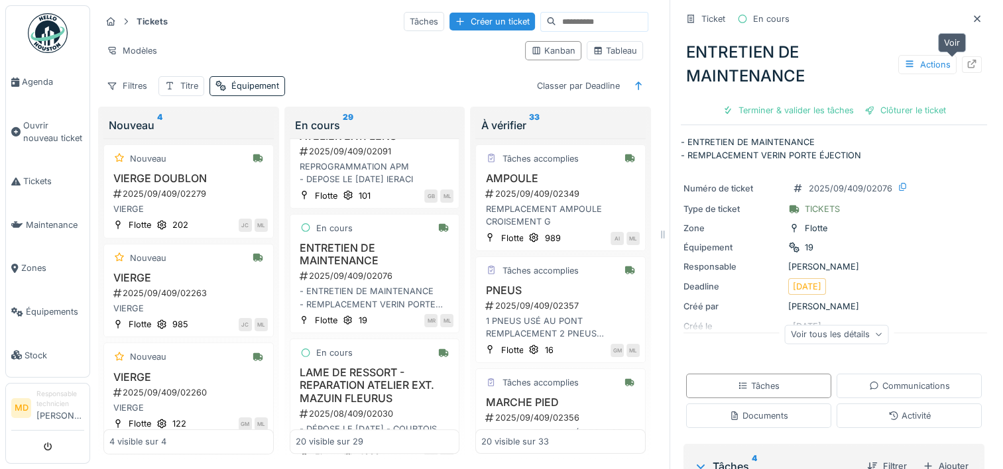
click at [967, 60] on icon at bounding box center [972, 64] width 11 height 9
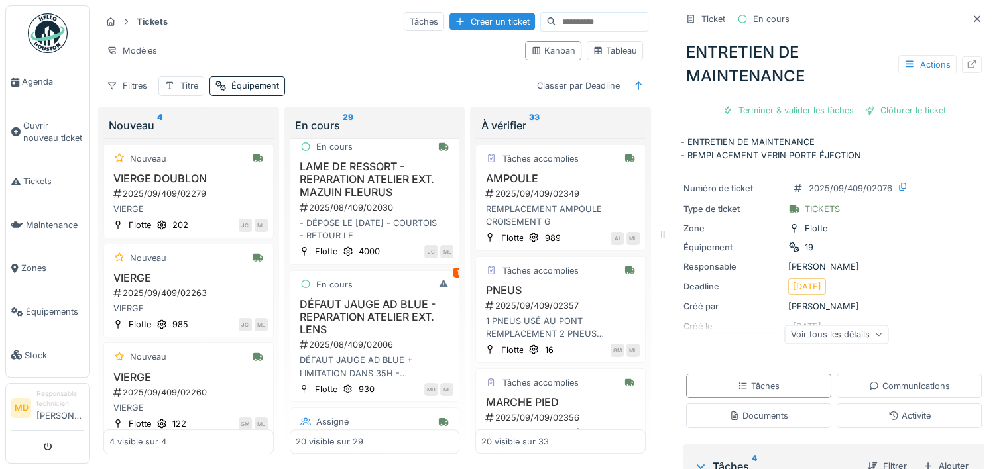
scroll to position [1484, 0]
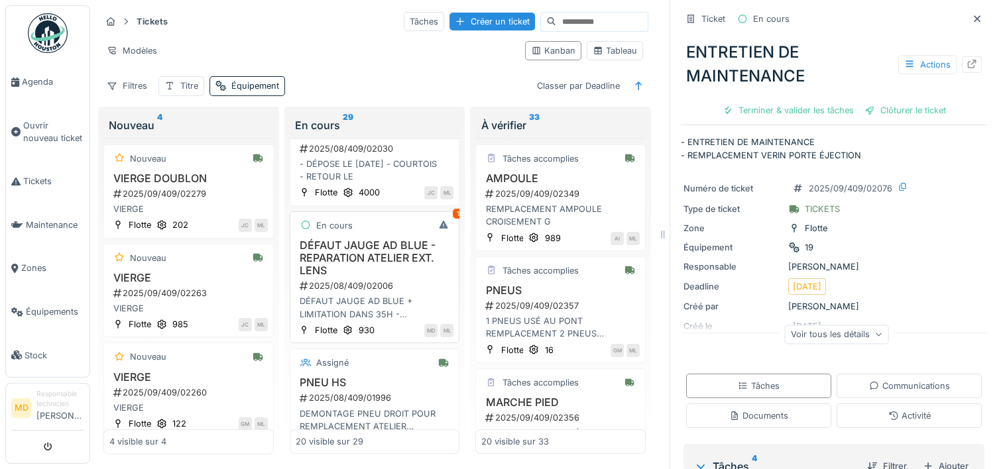
click at [375, 302] on div "DÉFAUT JAUGE AD BLUE + LIMITATION DANS 35H - REPARATION ATELIER EXT. LENS - DEP…" at bounding box center [375, 307] width 158 height 25
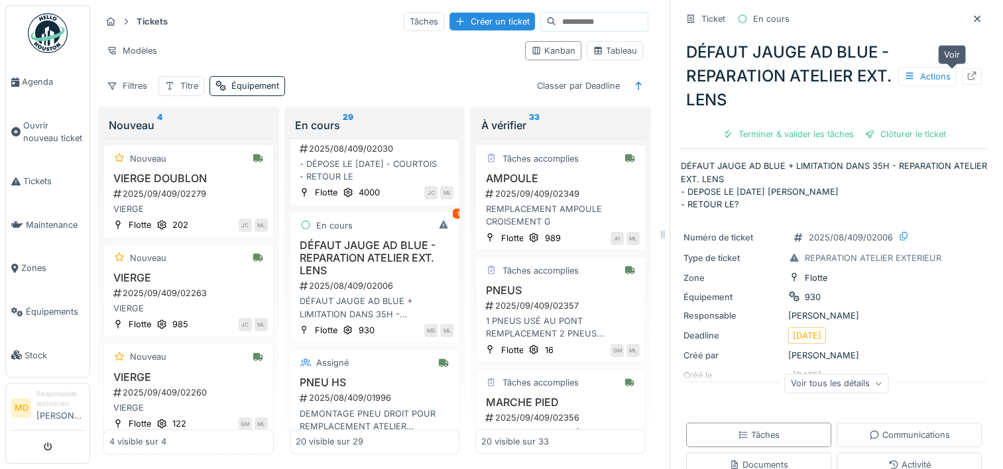
click at [967, 79] on icon at bounding box center [972, 76] width 11 height 9
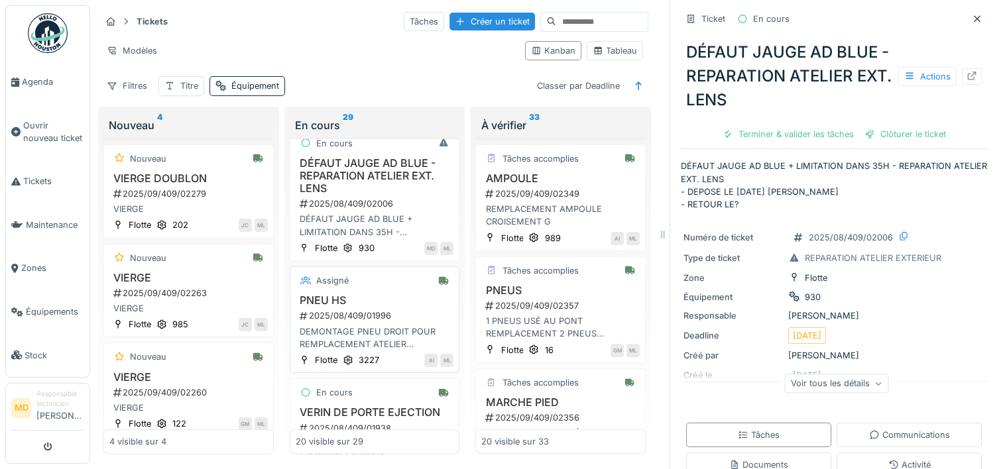
scroll to position [1617, 0]
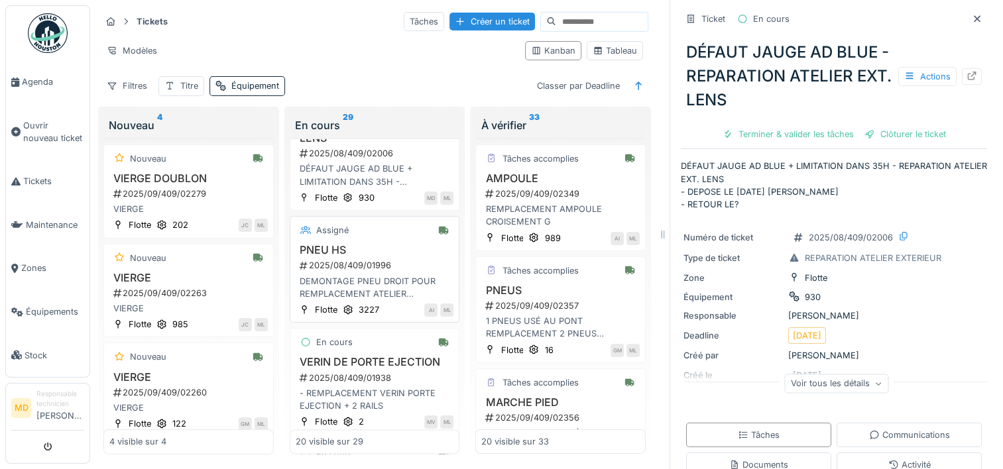
click at [344, 276] on div "DEMONTAGE PNEU DROIT POUR REMPLACEMENT ATELIER EXTÉRIEUR" at bounding box center [375, 287] width 158 height 25
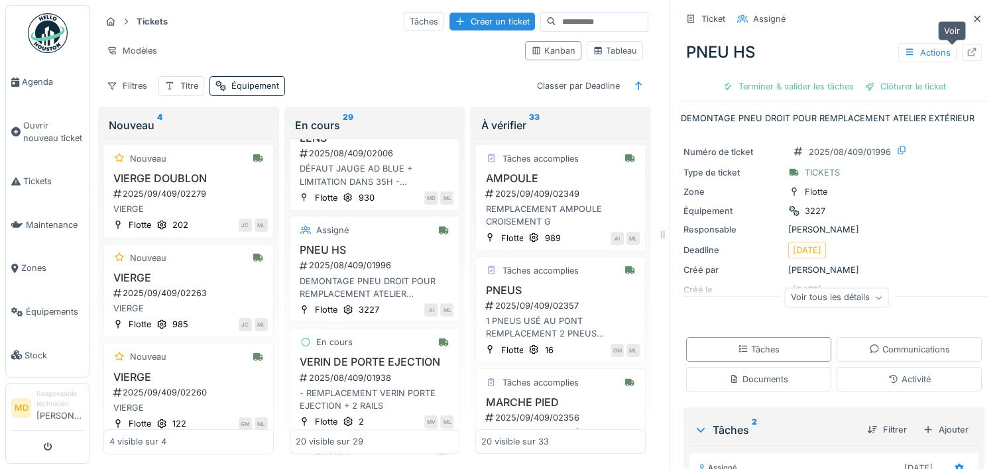
click at [968, 56] on icon at bounding box center [972, 52] width 9 height 9
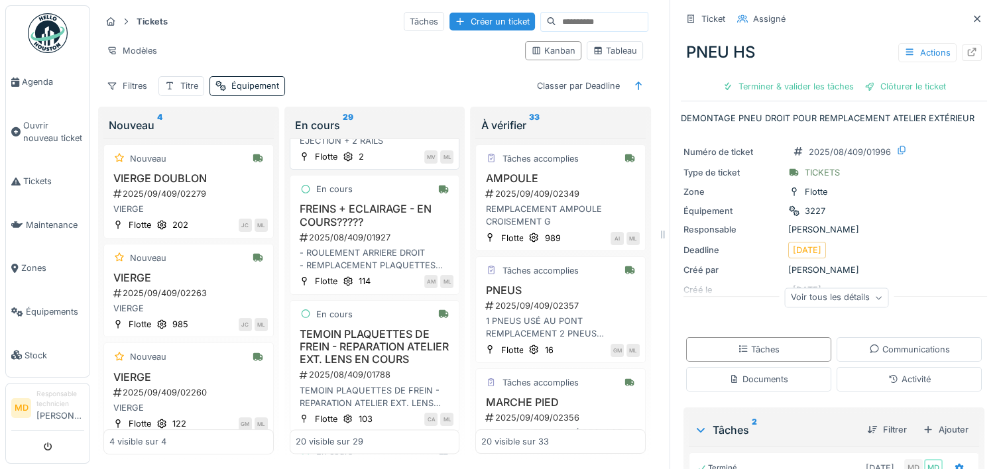
scroll to position [1948, 0]
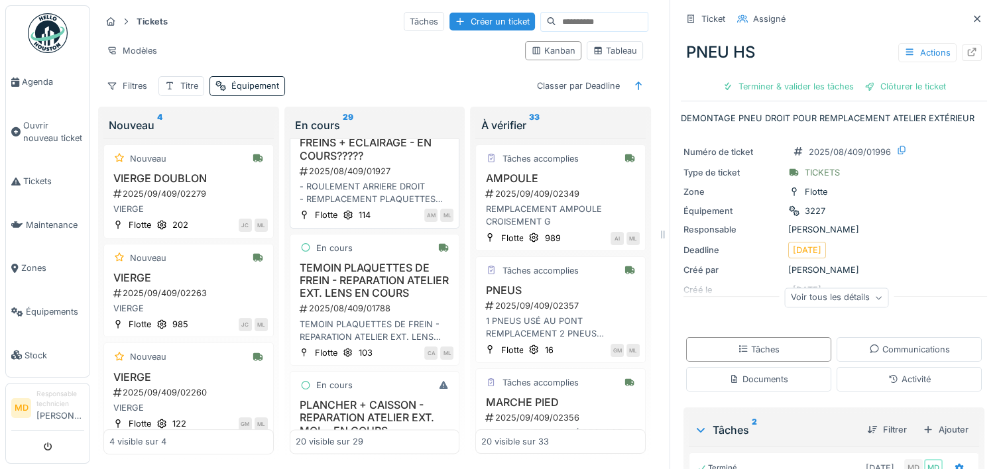
click at [329, 188] on div "- ROULEMENT ARRIERE DROIT - REMPLACEMENT PLAQUETTES FREINS AVANT" at bounding box center [375, 192] width 158 height 25
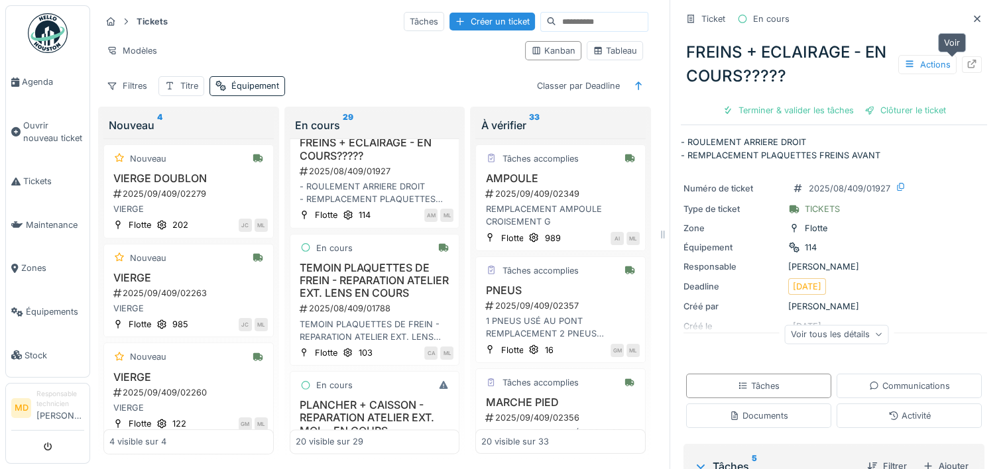
click at [967, 63] on icon at bounding box center [972, 64] width 11 height 9
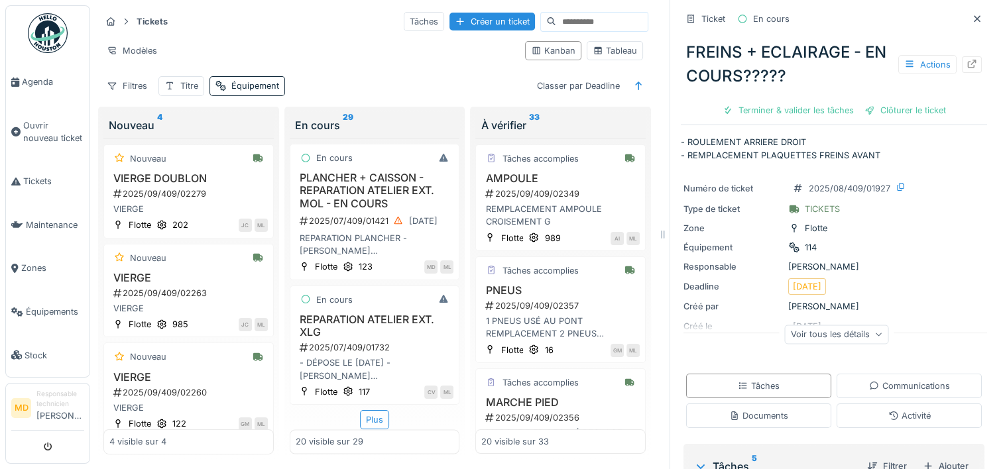
scroll to position [2188, 0]
click at [359, 201] on h3 "PLANCHER + CAISSON - REPARATION ATELIER EXT. MOL - EN COURS" at bounding box center [375, 191] width 158 height 38
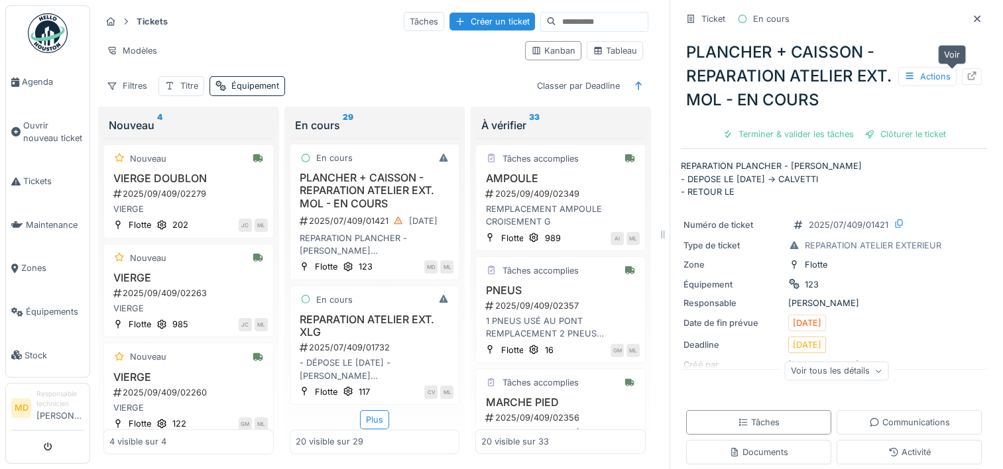
click at [962, 77] on div at bounding box center [972, 76] width 20 height 17
click at [50, 32] on img at bounding box center [48, 33] width 40 height 40
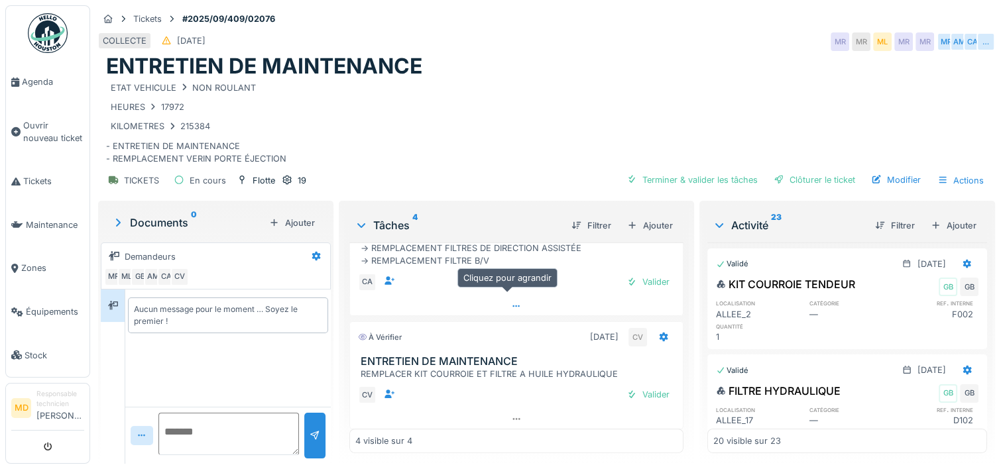
scroll to position [450, 0]
click at [637, 384] on div "Valider" at bounding box center [648, 393] width 54 height 18
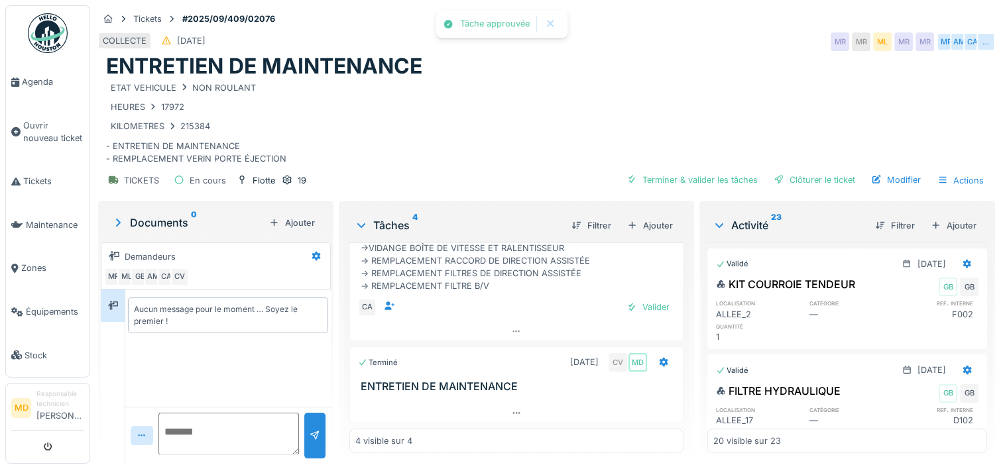
scroll to position [419, 0]
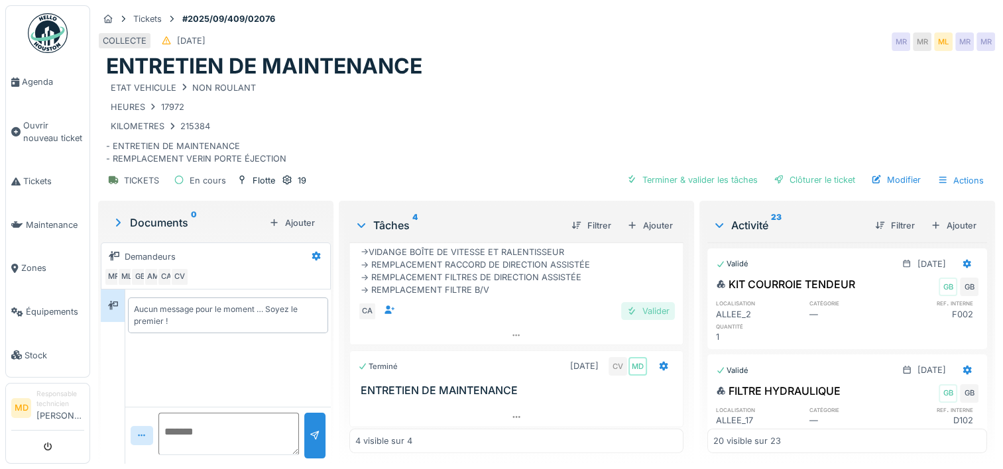
click at [640, 302] on div "Valider" at bounding box center [648, 311] width 54 height 18
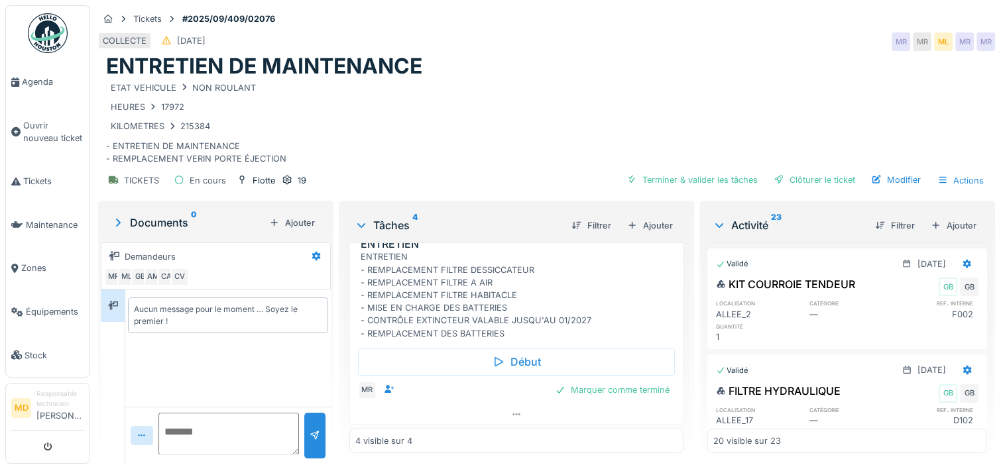
scroll to position [87, 0]
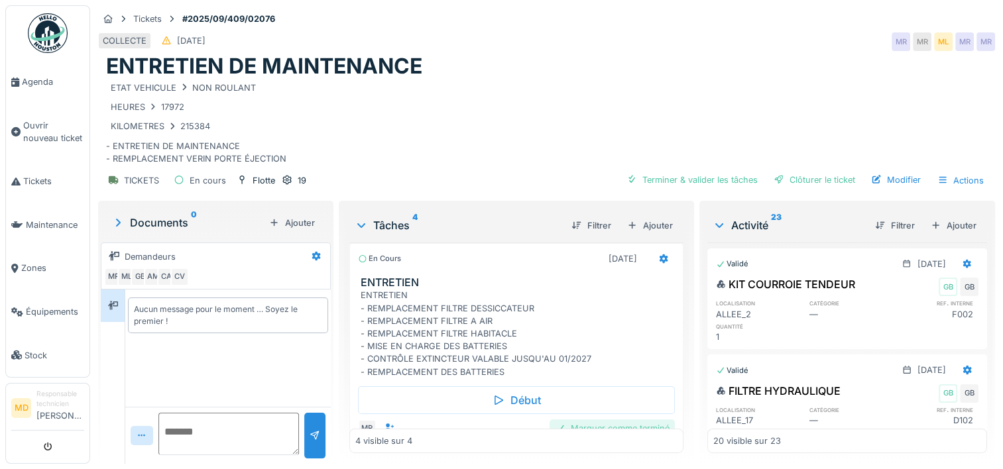
click at [614, 420] on div "Marquer comme terminé" at bounding box center [612, 429] width 125 height 18
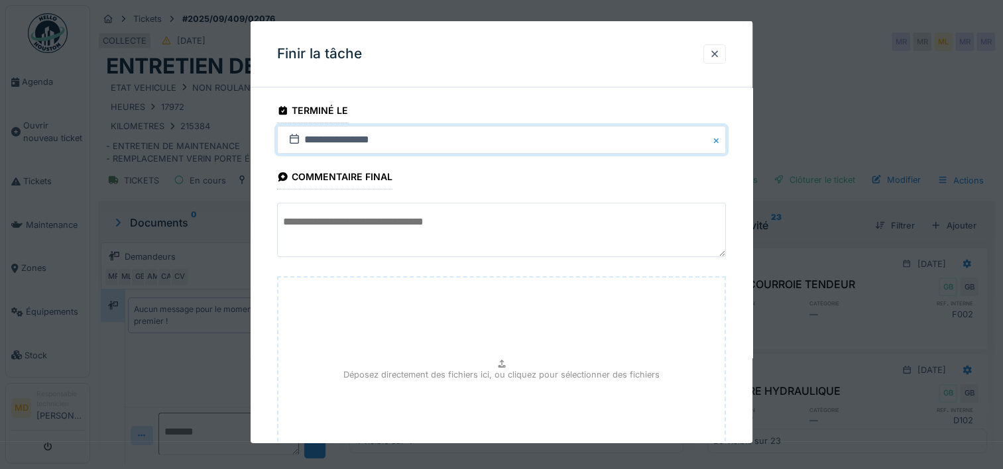
click at [334, 136] on input "**********" at bounding box center [501, 140] width 449 height 28
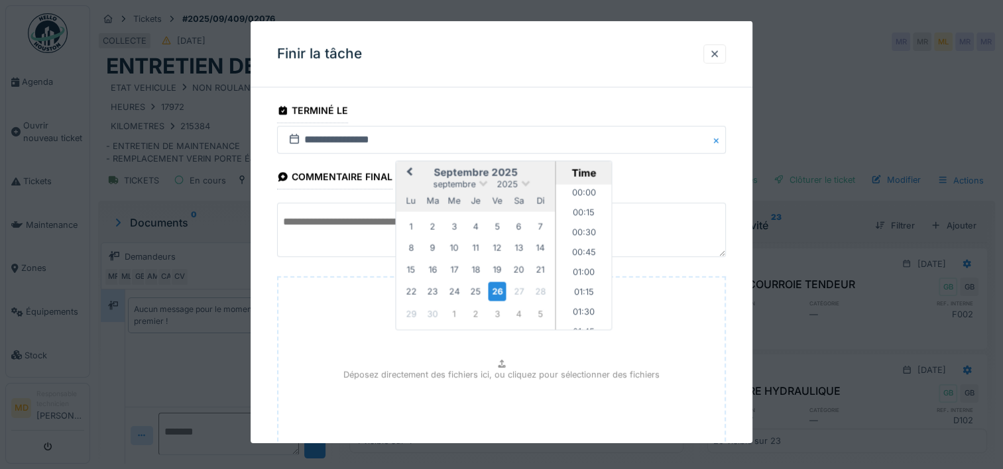
scroll to position [1170, 0]
click at [417, 268] on div "15" at bounding box center [412, 270] width 18 height 18
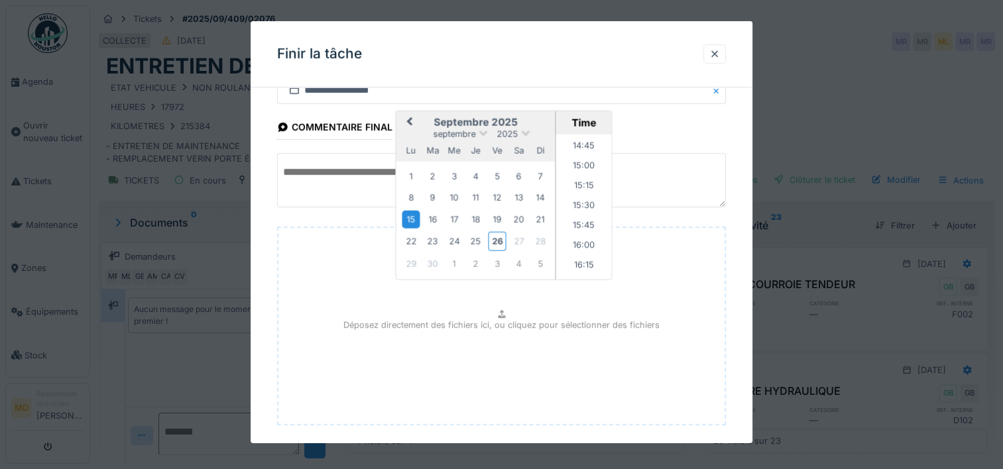
scroll to position [117, 0]
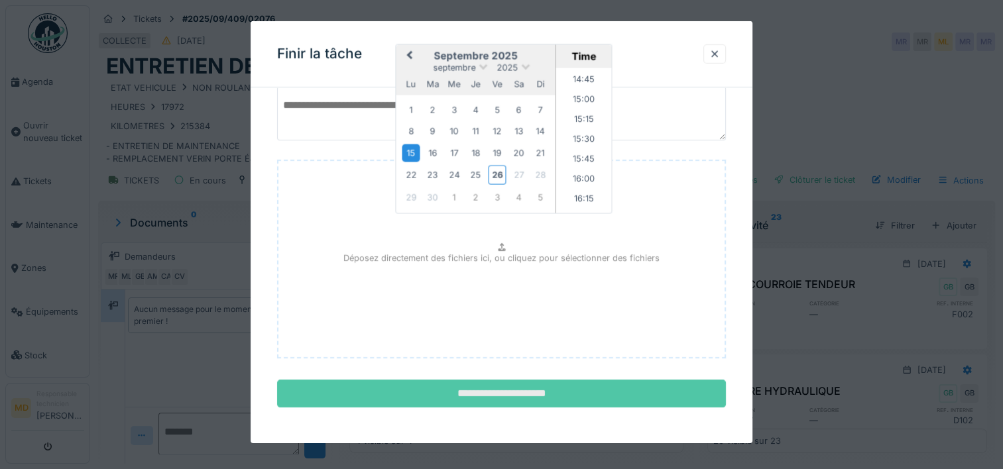
click at [495, 399] on input "**********" at bounding box center [501, 394] width 449 height 28
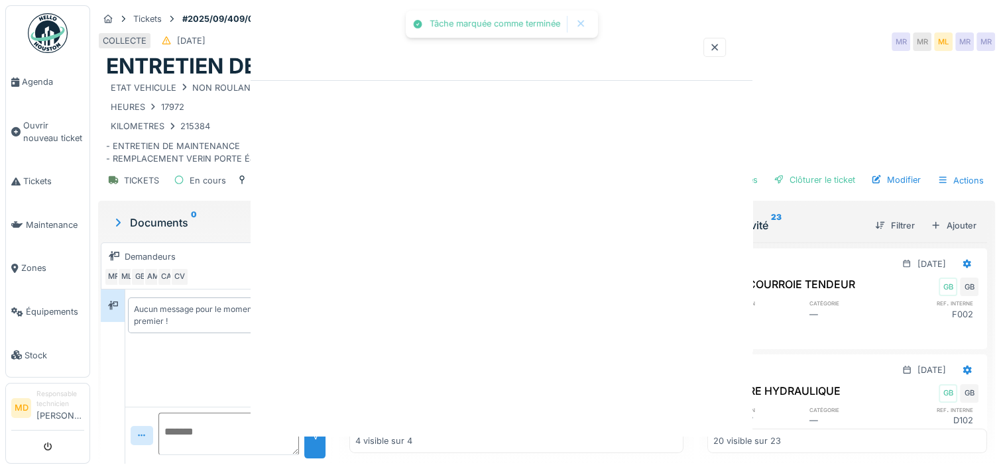
scroll to position [0, 0]
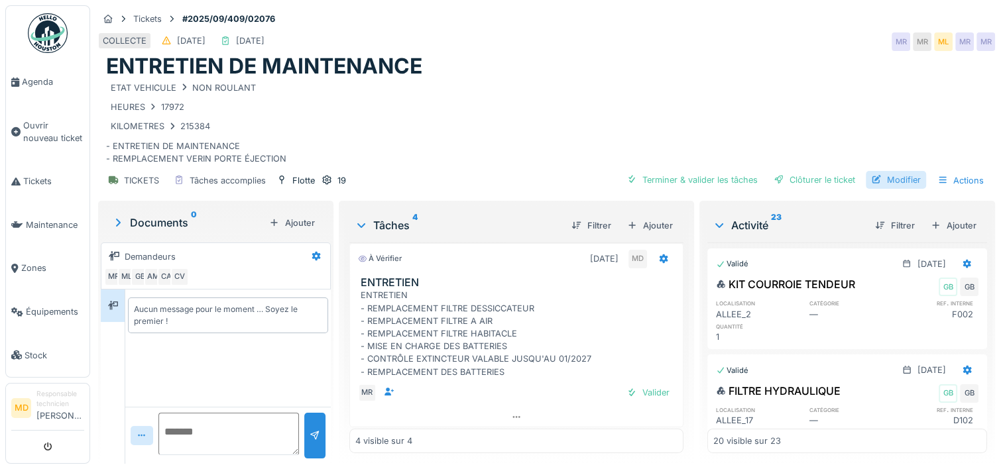
click at [881, 171] on div "Modifier" at bounding box center [896, 180] width 60 height 18
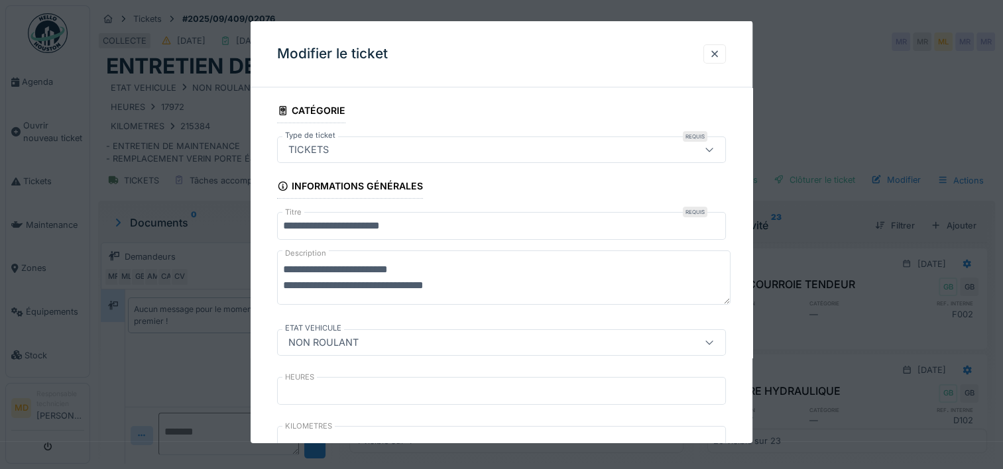
click at [715, 338] on icon at bounding box center [709, 342] width 11 height 9
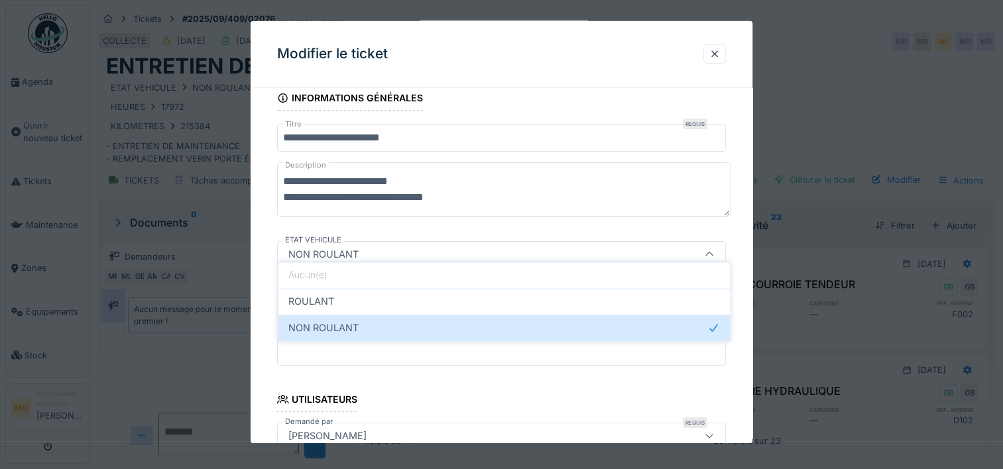
scroll to position [109, 0]
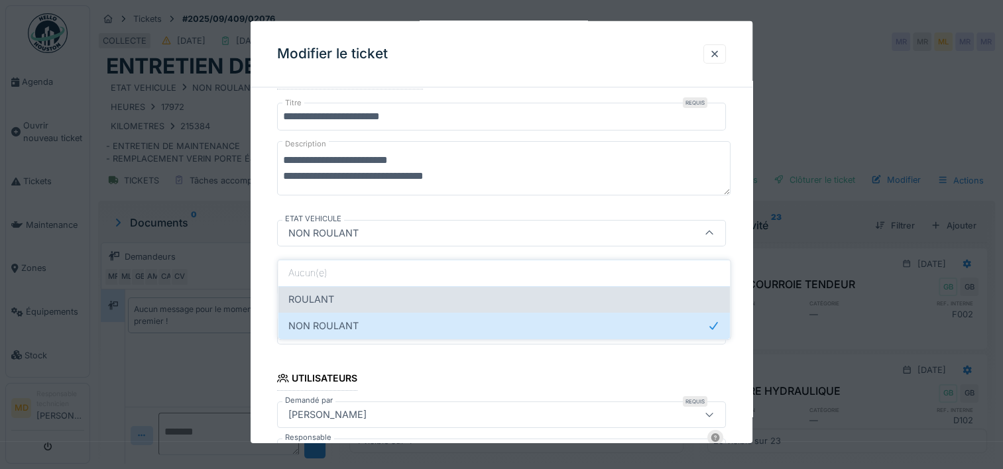
click at [332, 292] on span "ROULANT" at bounding box center [311, 299] width 46 height 15
type input "*******"
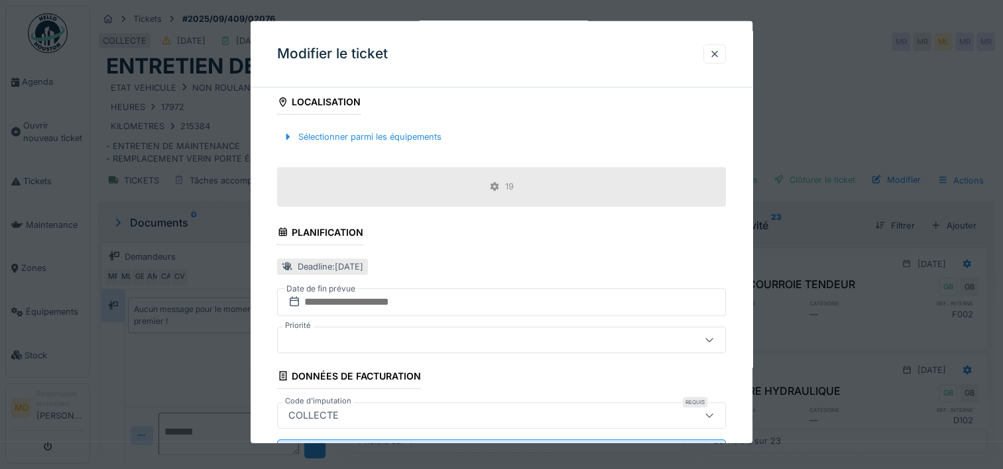
scroll to position [553, 0]
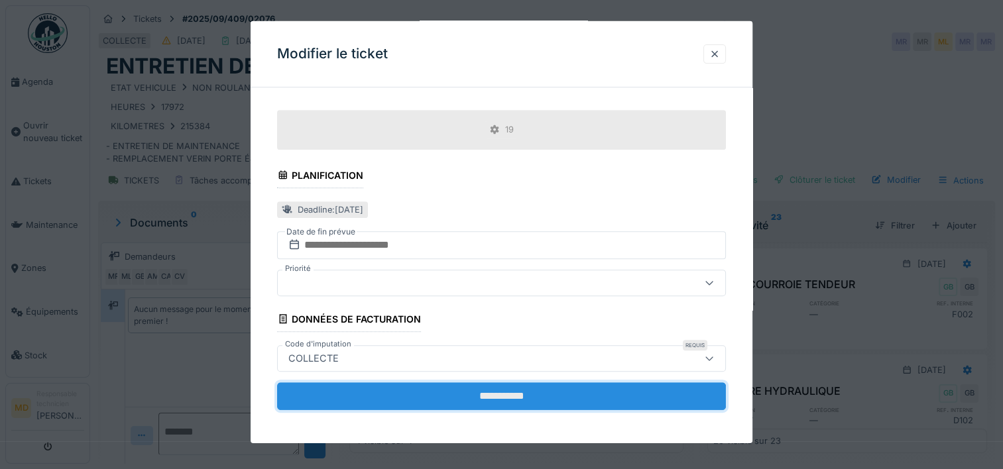
click at [489, 387] on input "**********" at bounding box center [501, 397] width 449 height 28
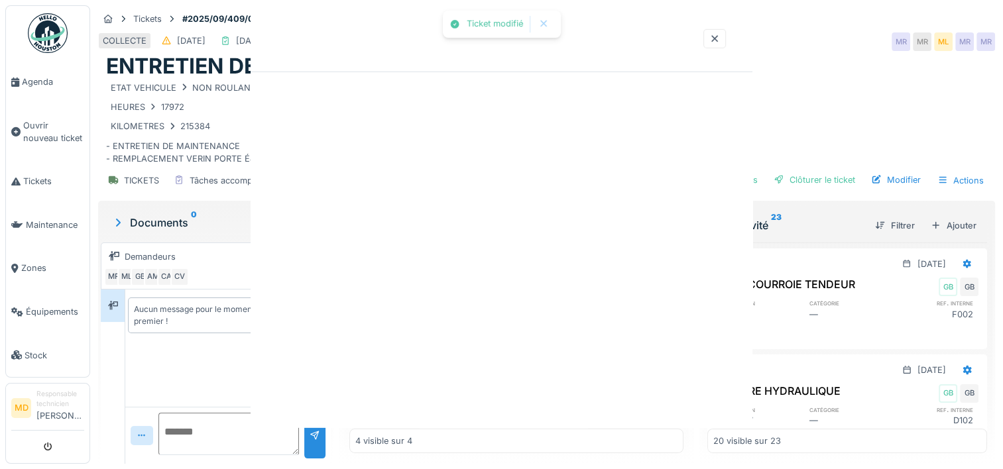
scroll to position [0, 0]
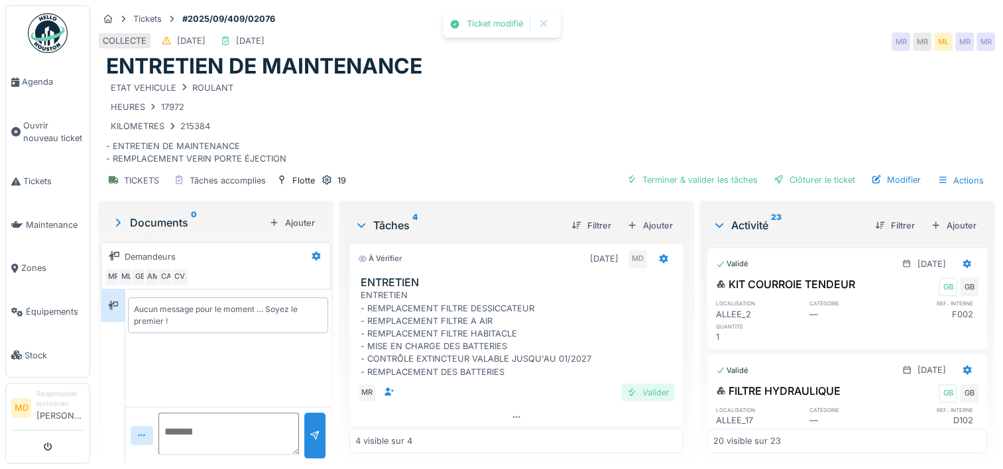
click at [635, 384] on div "Valider" at bounding box center [648, 393] width 54 height 18
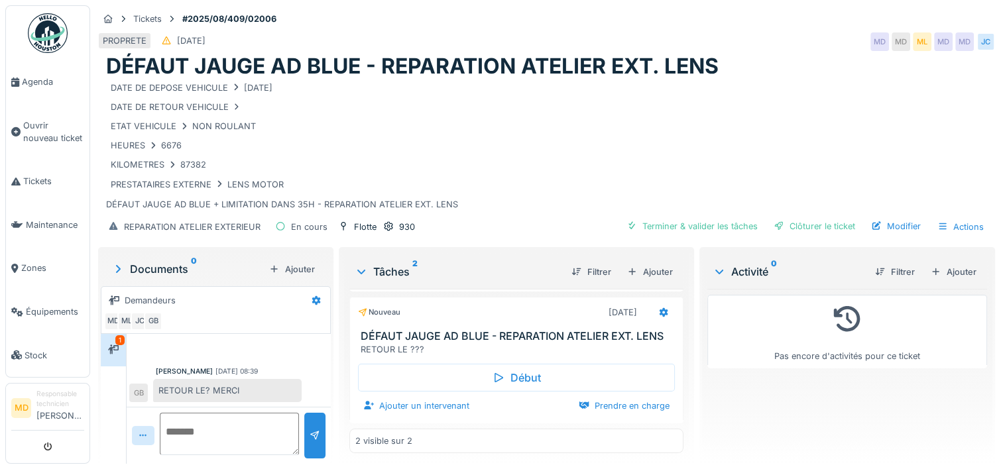
scroll to position [10, 0]
click at [879, 218] on div "Modifier" at bounding box center [896, 227] width 60 height 18
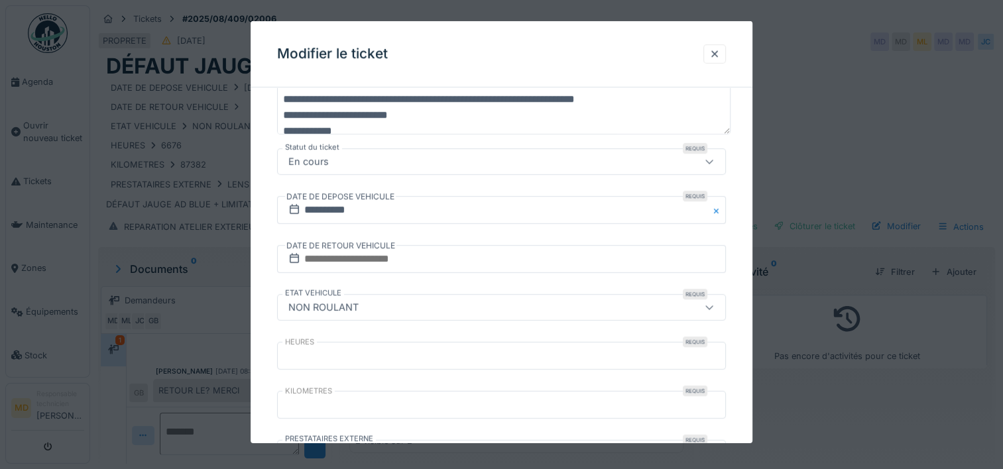
scroll to position [199, 0]
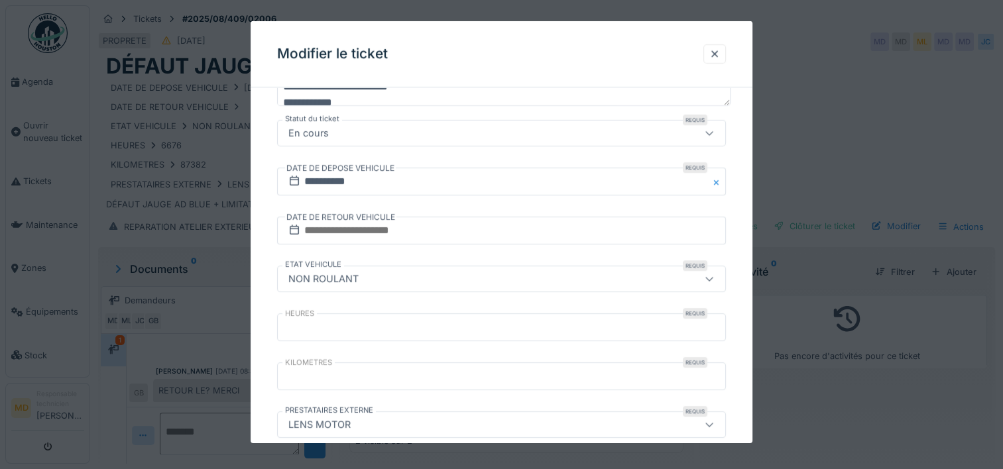
click at [705, 277] on div at bounding box center [710, 279] width 32 height 25
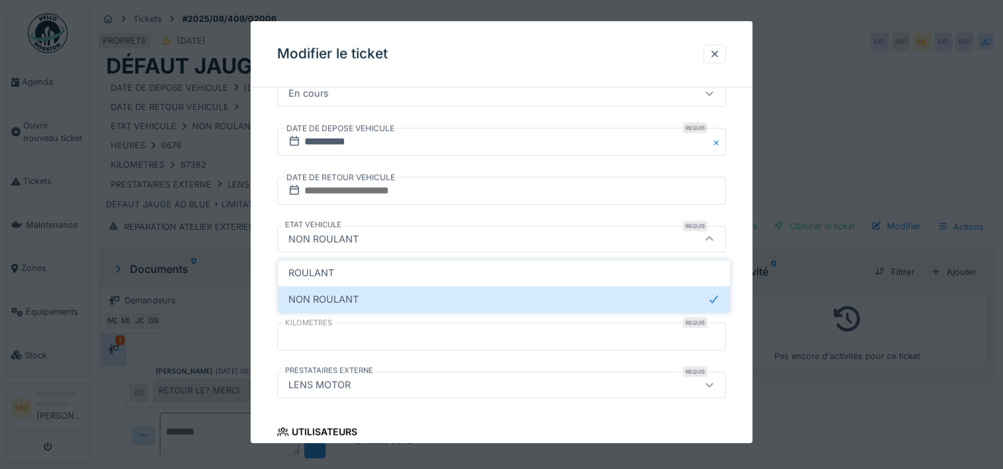
scroll to position [244, 0]
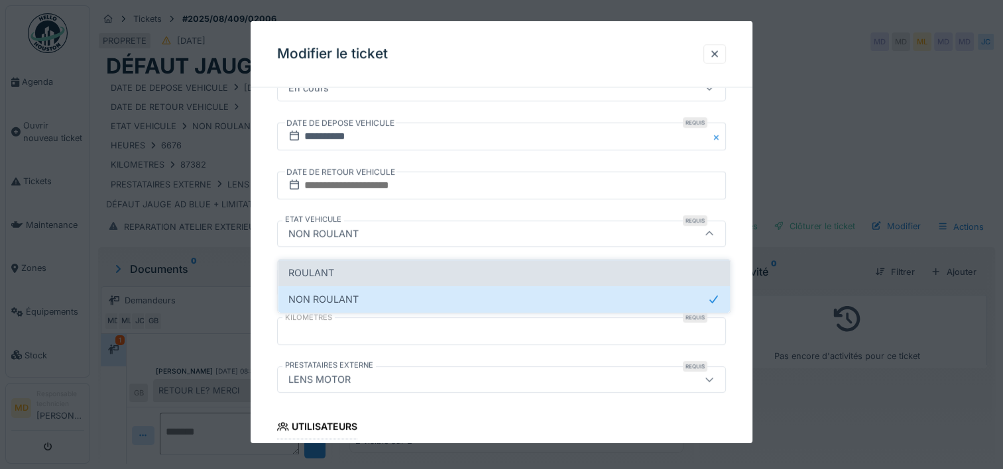
click at [320, 266] on span "ROULANT" at bounding box center [311, 273] width 46 height 15
type input "*******"
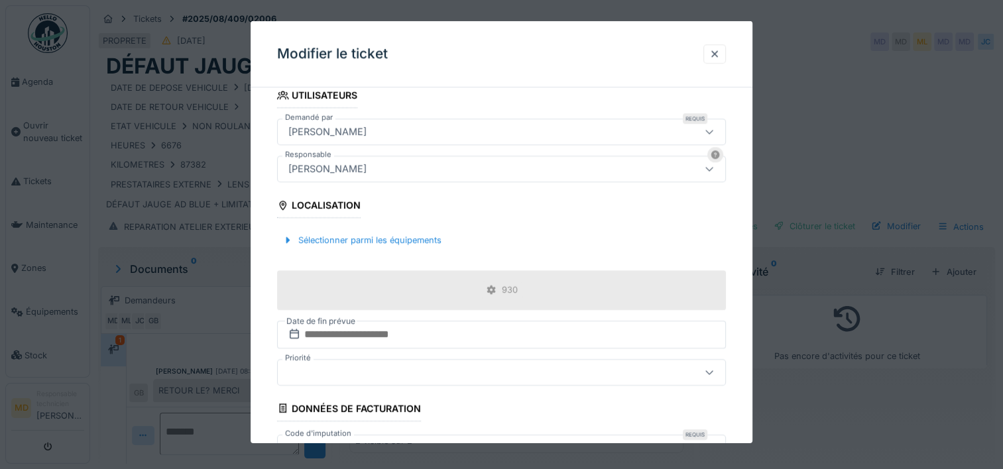
scroll to position [665, 0]
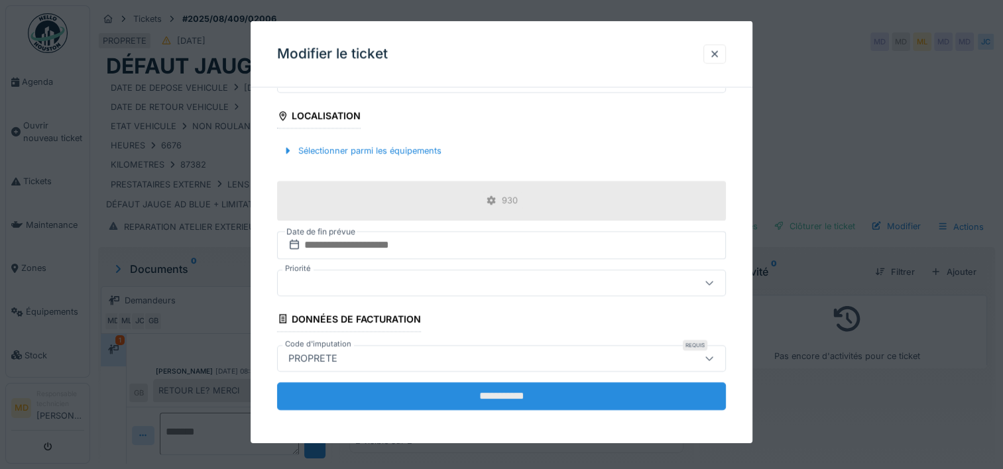
click at [510, 387] on input "**********" at bounding box center [501, 396] width 449 height 28
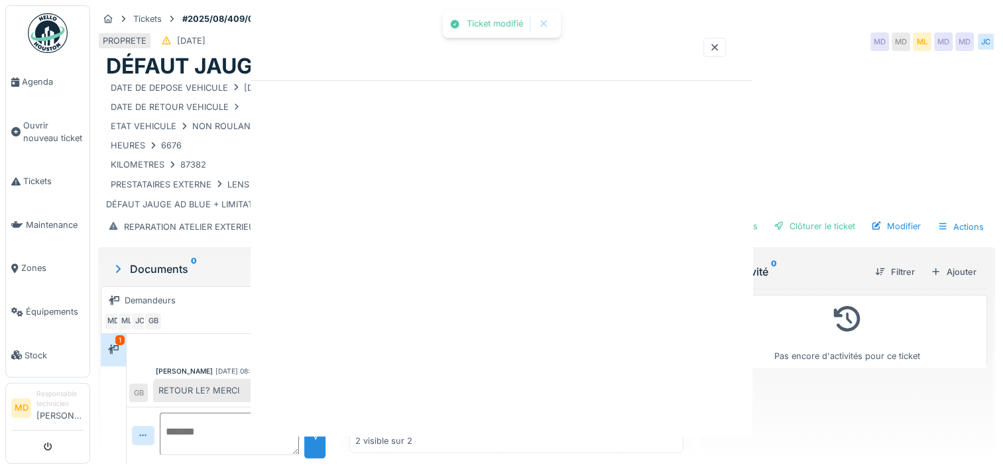
scroll to position [0, 0]
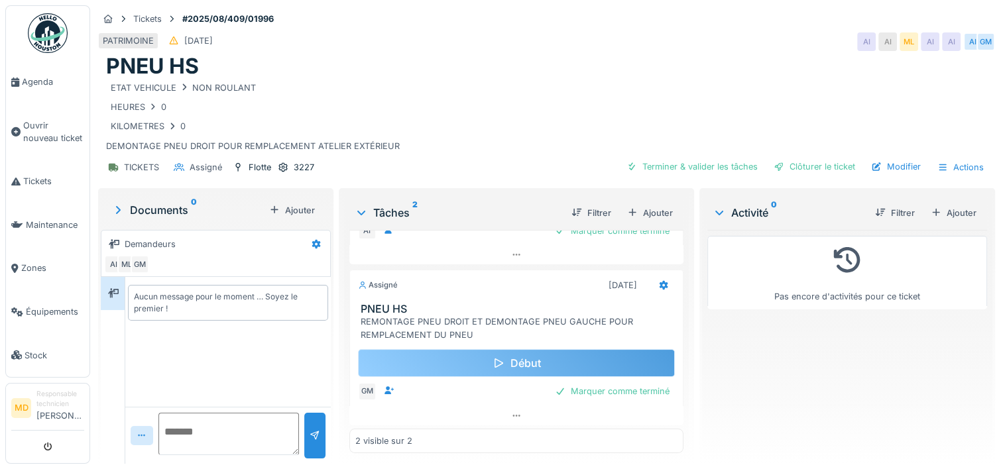
scroll to position [10, 0]
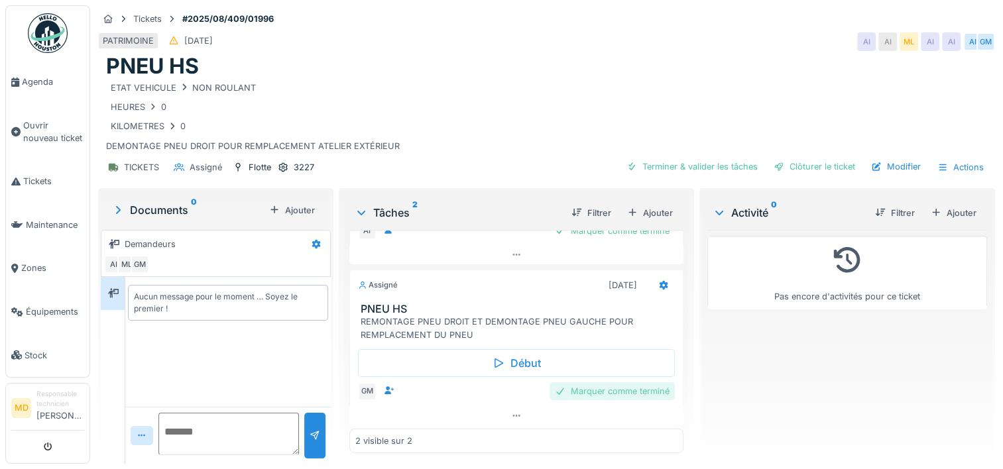
click at [625, 383] on div "Marquer comme terminé" at bounding box center [612, 392] width 125 height 18
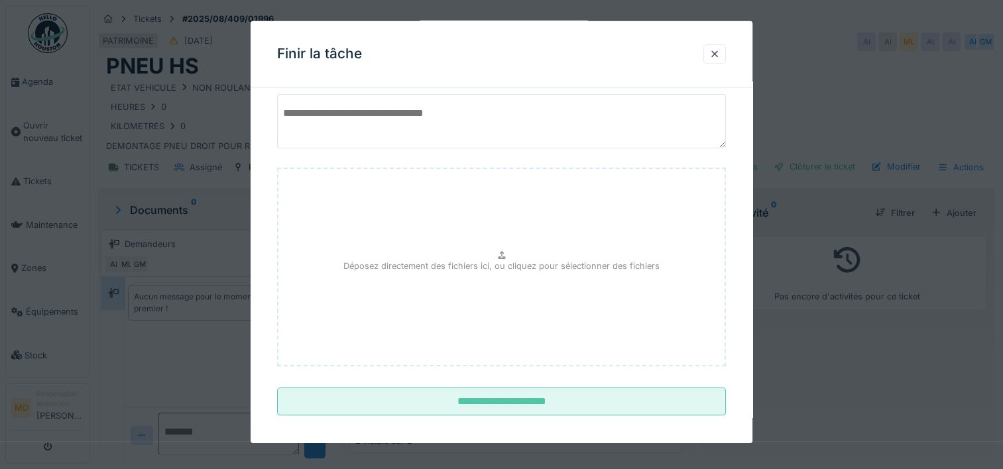
scroll to position [117, 0]
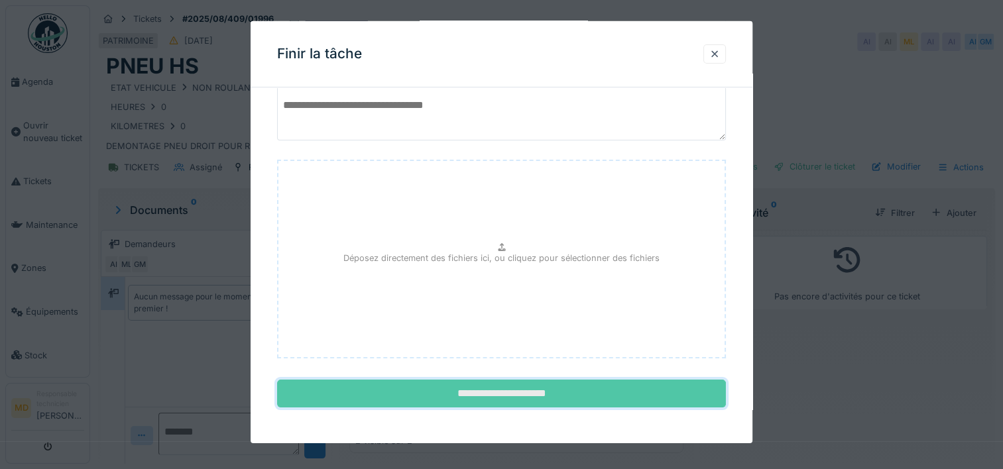
click at [534, 387] on input "**********" at bounding box center [501, 394] width 449 height 28
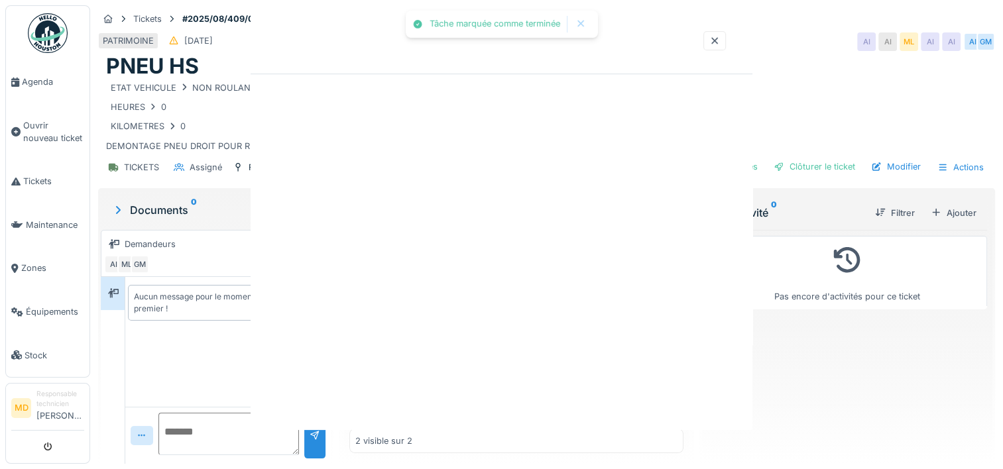
scroll to position [0, 0]
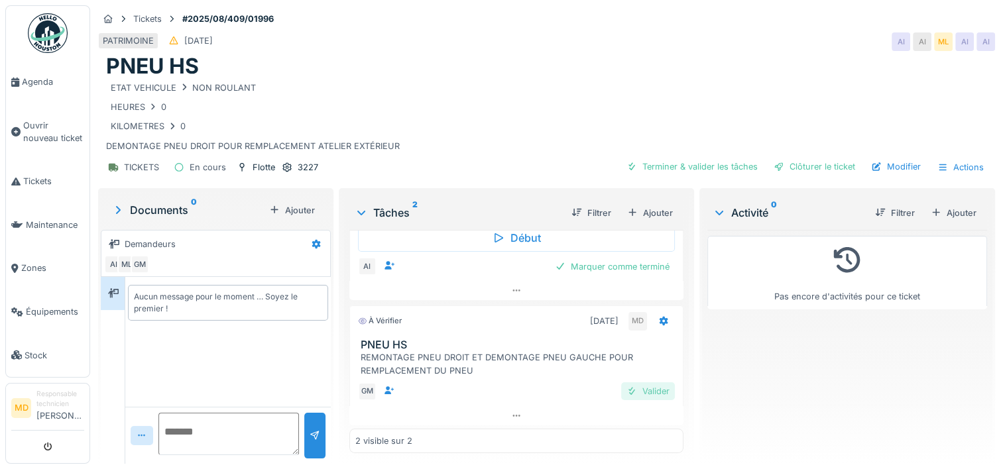
click at [635, 383] on div "Valider" at bounding box center [648, 392] width 54 height 18
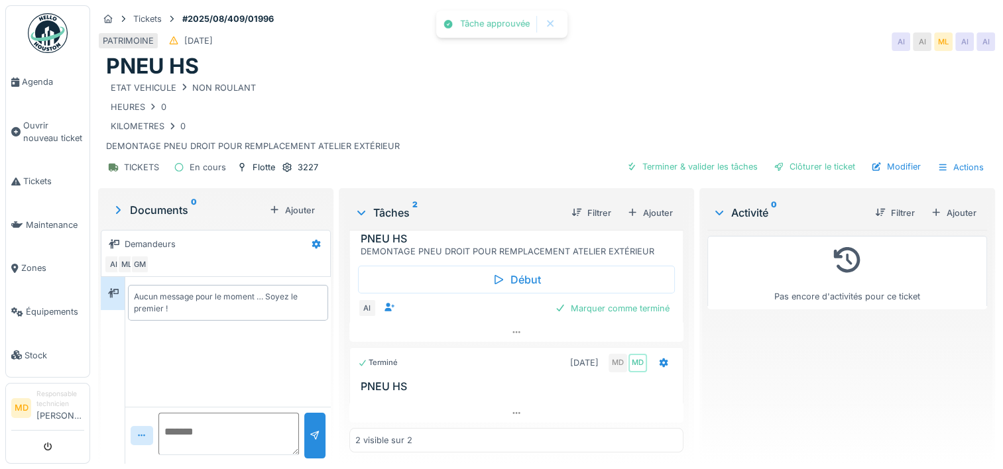
scroll to position [34, 0]
click at [591, 302] on div "Marquer comme terminé" at bounding box center [612, 311] width 125 height 18
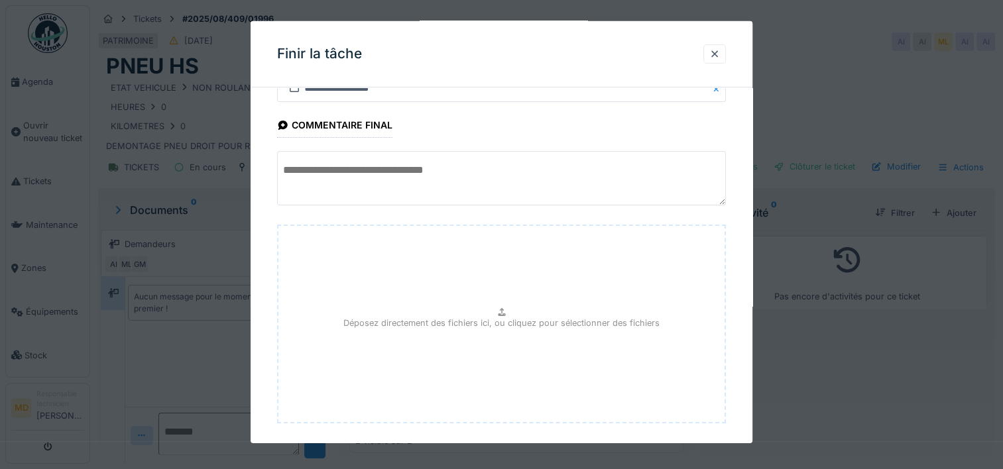
scroll to position [117, 0]
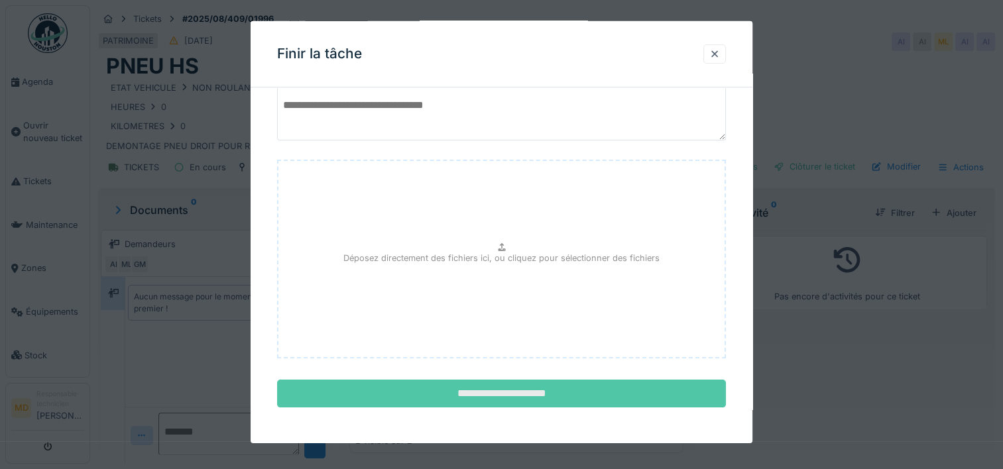
click at [534, 385] on input "**********" at bounding box center [501, 394] width 449 height 28
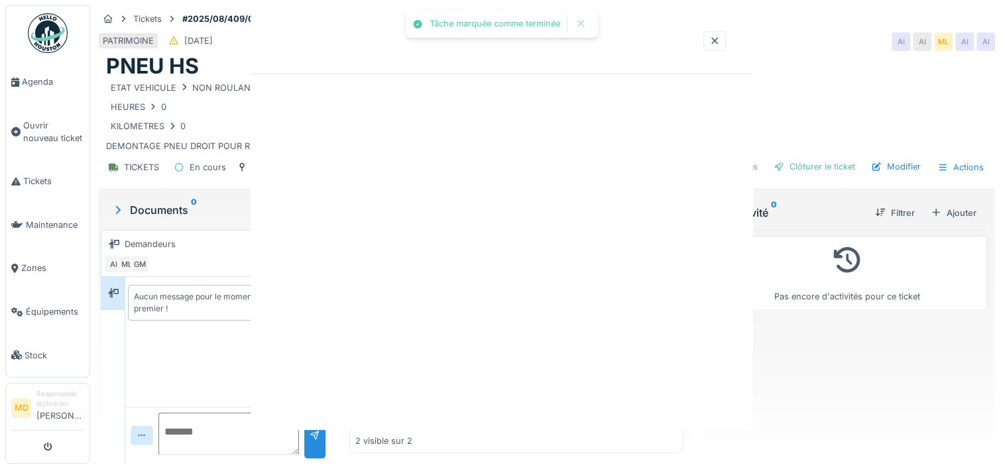
scroll to position [0, 0]
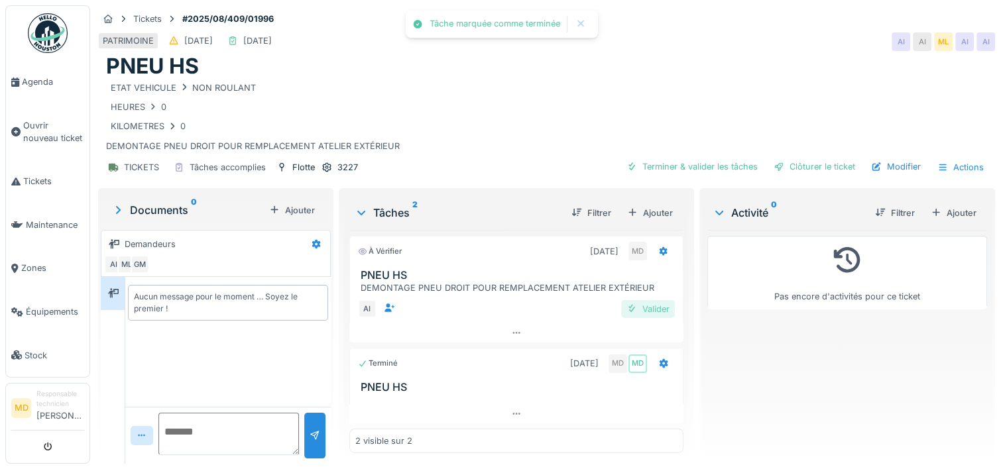
click at [638, 300] on div "Valider" at bounding box center [648, 309] width 54 height 18
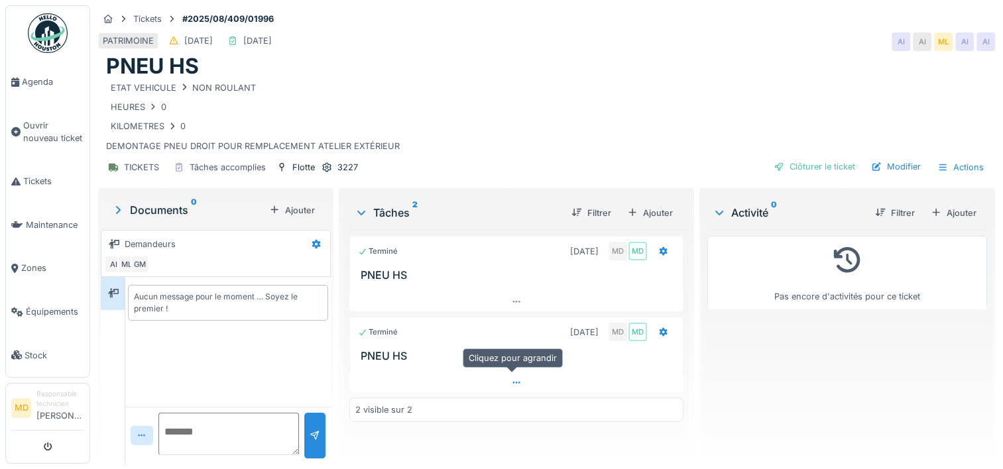
click at [515, 382] on icon at bounding box center [516, 383] width 7 height 2
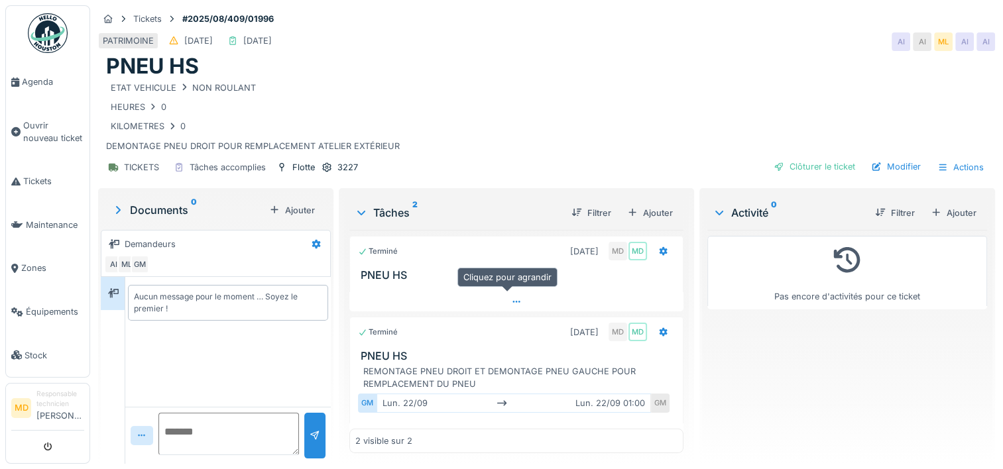
click at [497, 292] on div at bounding box center [516, 301] width 334 height 19
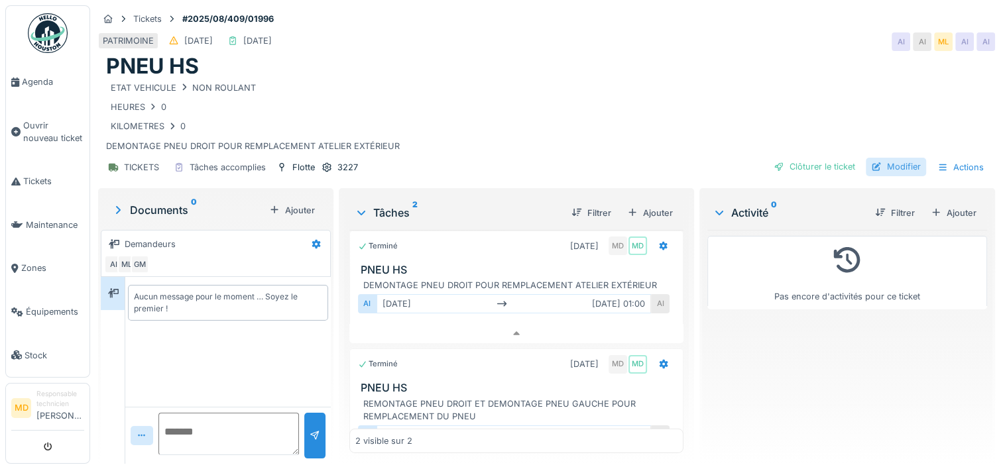
click at [877, 158] on div "Modifier" at bounding box center [896, 167] width 60 height 18
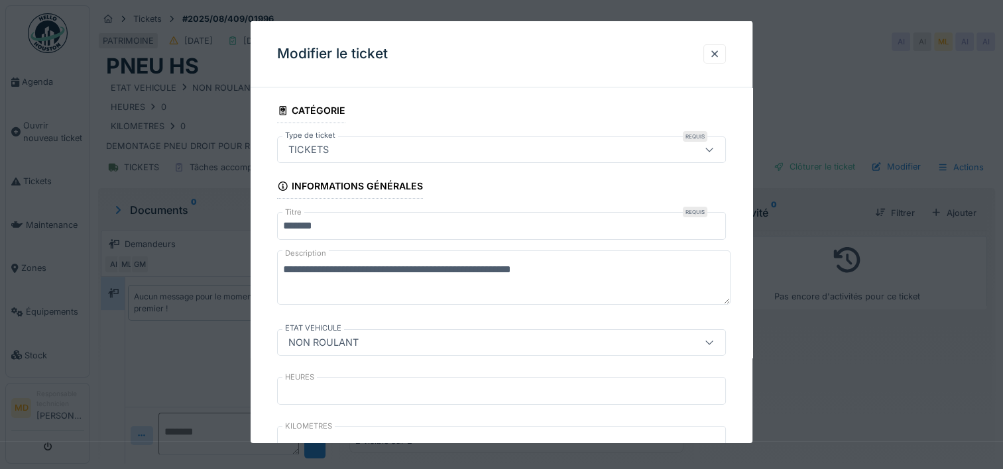
click at [330, 341] on div "NON ROULANT" at bounding box center [323, 343] width 81 height 15
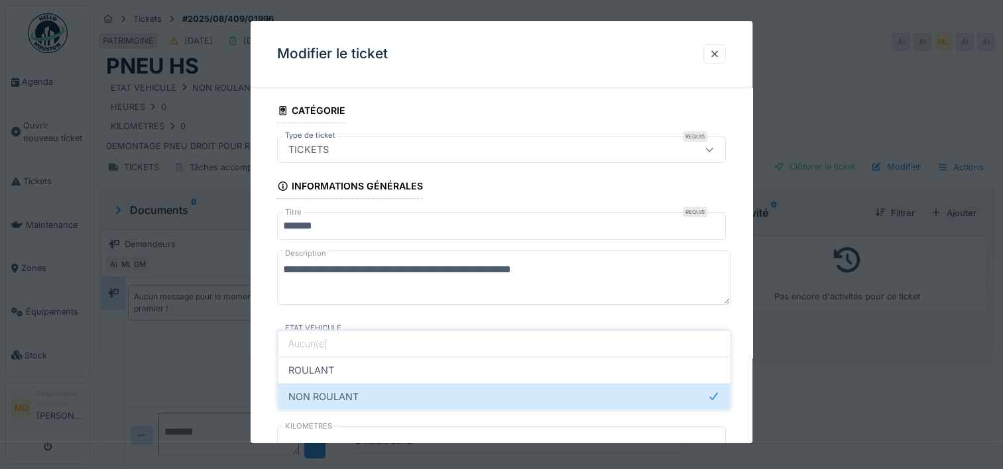
scroll to position [109, 0]
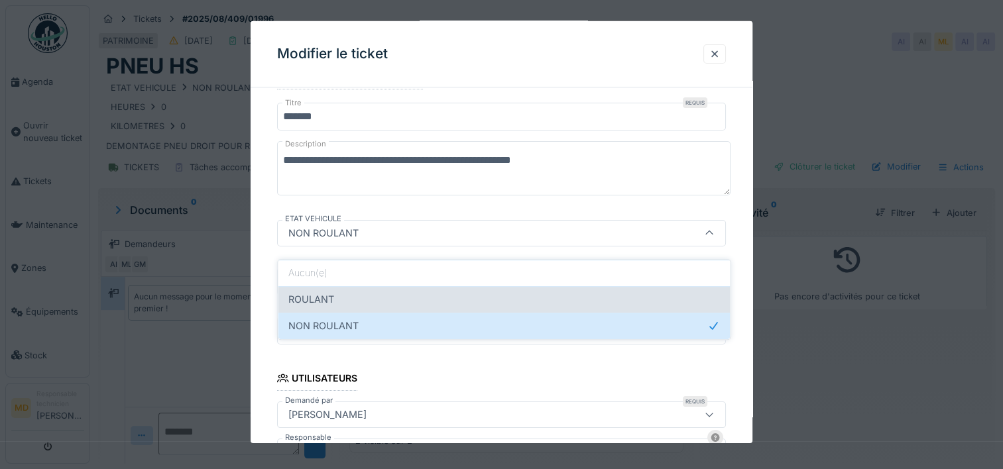
click at [334, 292] on span "ROULANT" at bounding box center [311, 299] width 46 height 15
type input "*******"
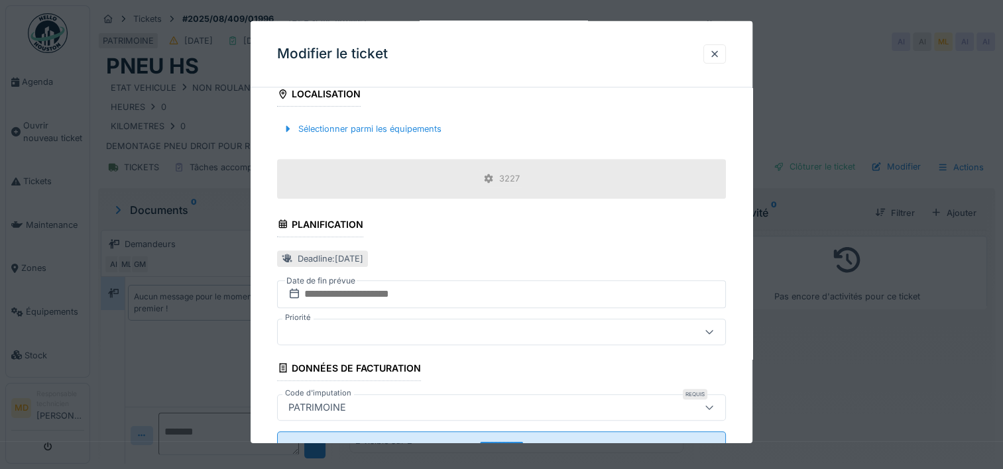
scroll to position [553, 0]
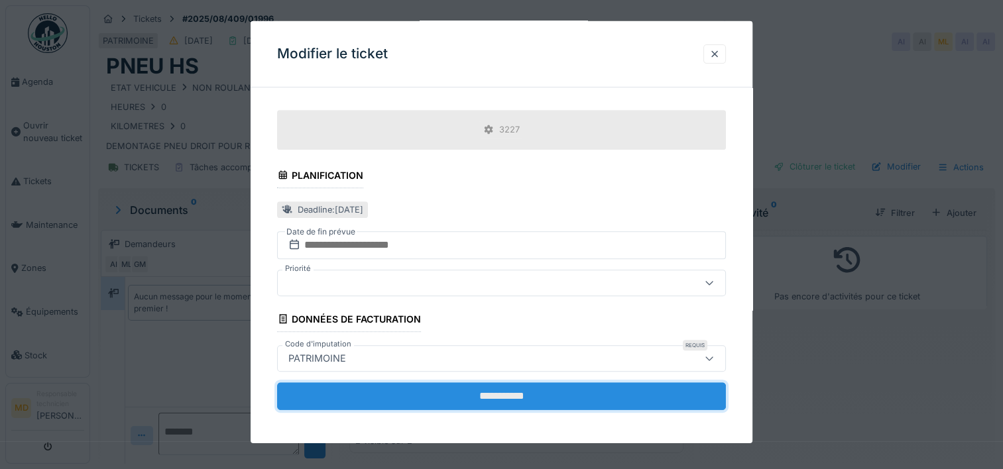
click at [499, 389] on input "**********" at bounding box center [501, 397] width 449 height 28
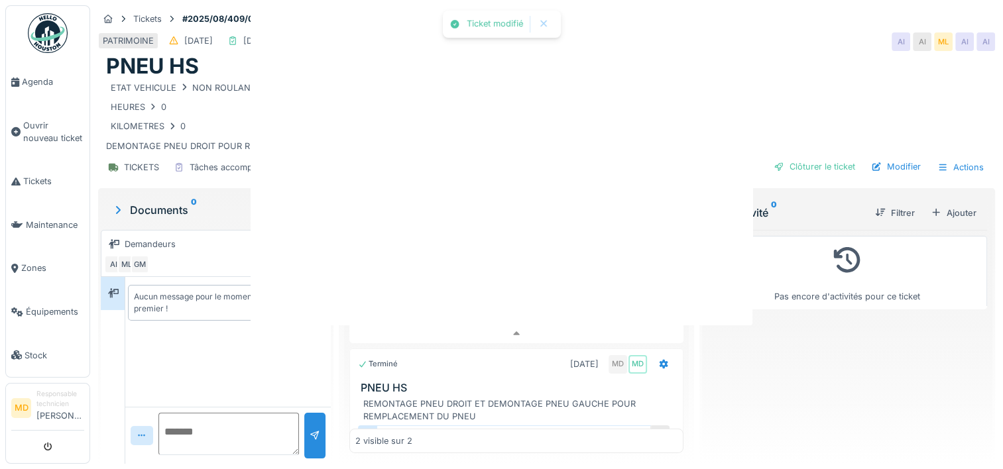
scroll to position [0, 0]
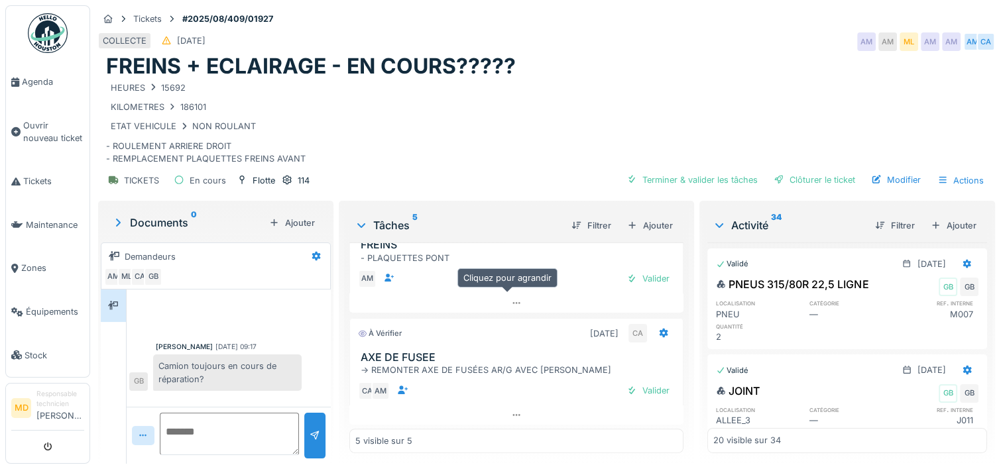
scroll to position [10, 0]
click at [199, 426] on textarea at bounding box center [229, 434] width 139 height 42
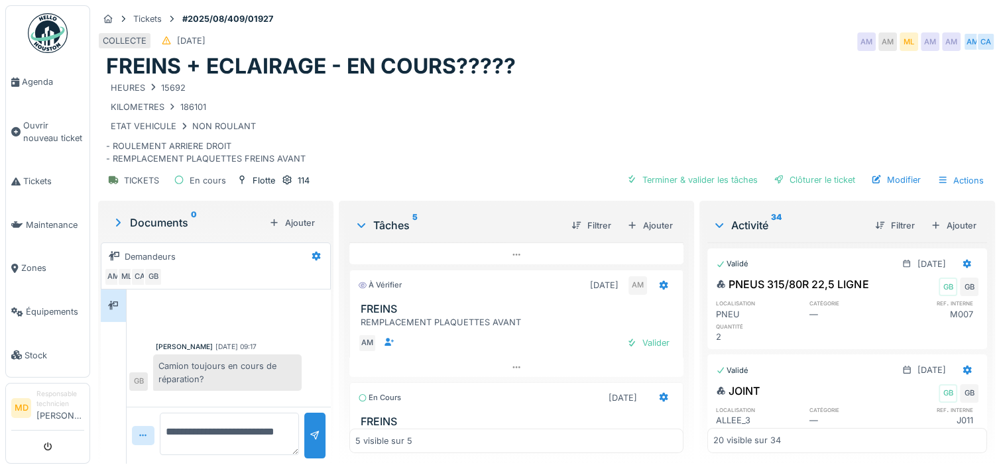
scroll to position [126, 0]
click at [632, 335] on div "Valider" at bounding box center [648, 344] width 54 height 18
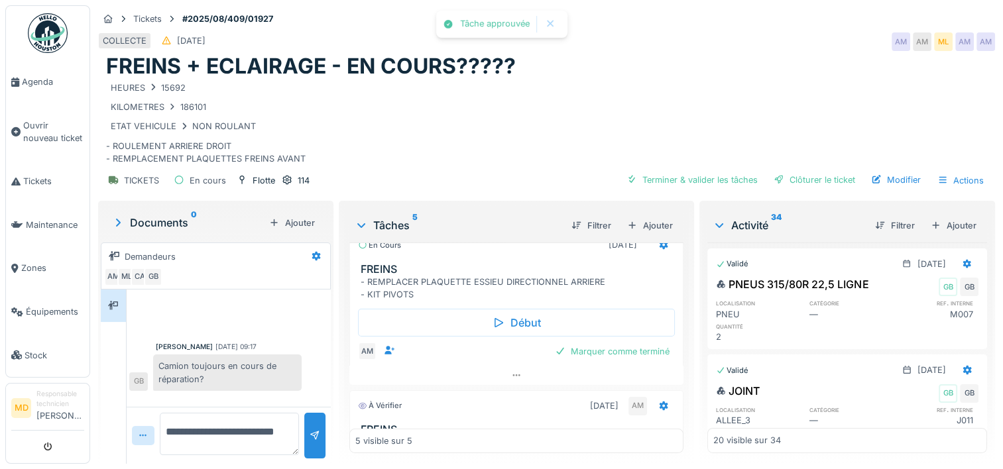
scroll to position [252, 0]
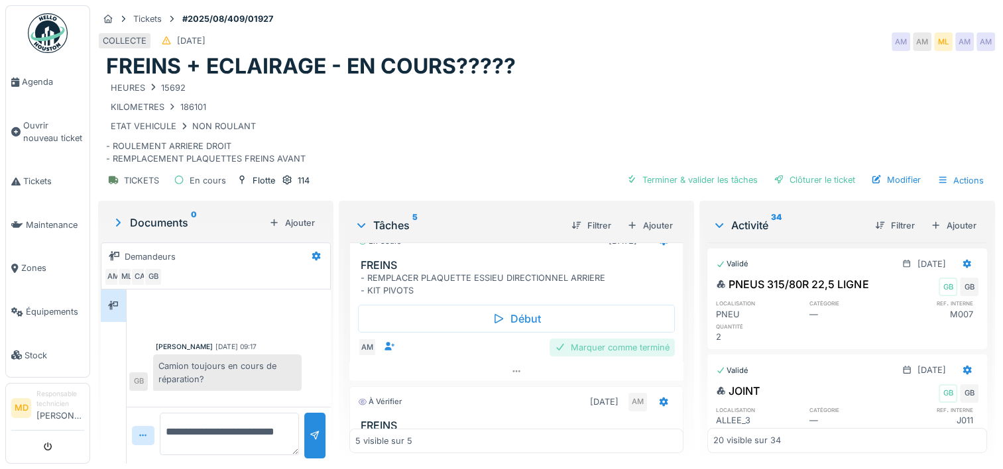
click at [617, 339] on div "Marquer comme terminé" at bounding box center [612, 348] width 125 height 18
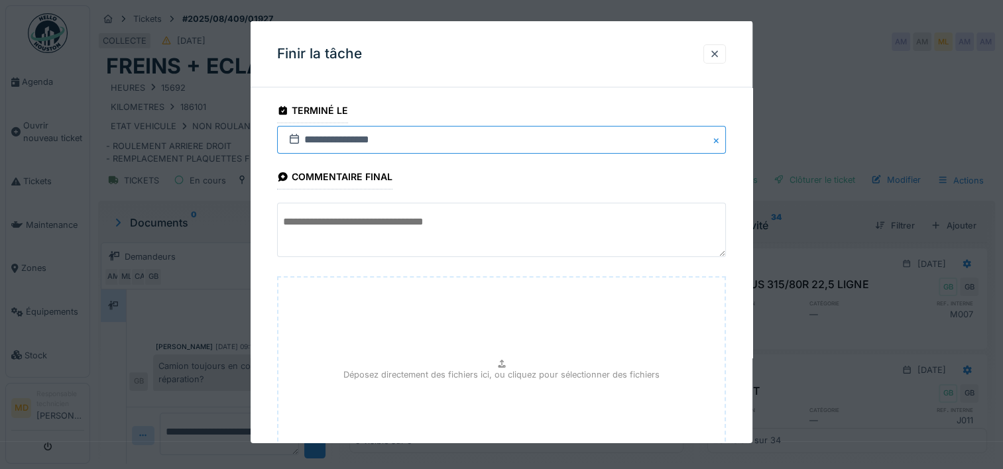
click at [318, 140] on input "**********" at bounding box center [501, 140] width 449 height 28
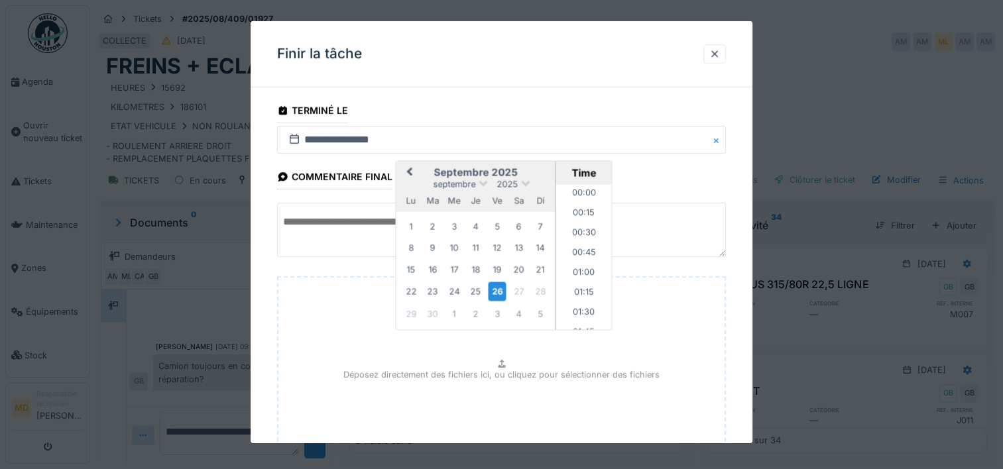
scroll to position [1190, 0]
click at [717, 56] on div at bounding box center [715, 54] width 11 height 13
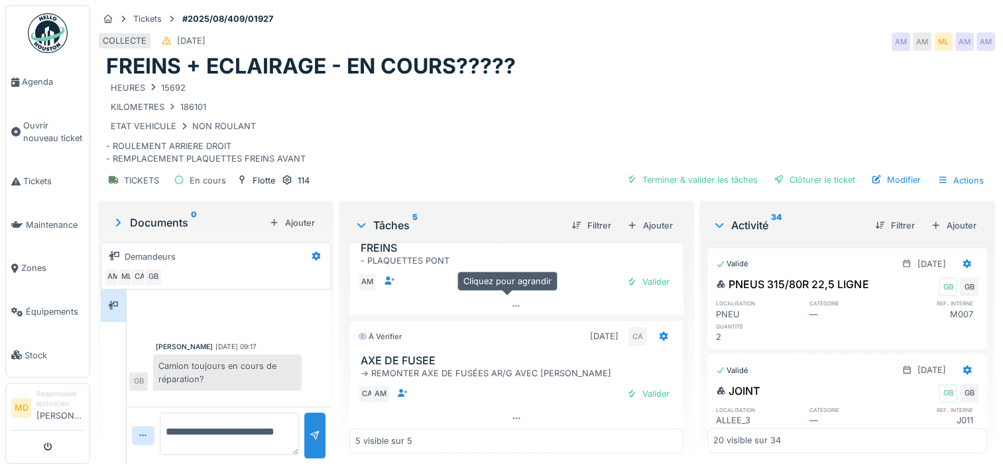
scroll to position [432, 0]
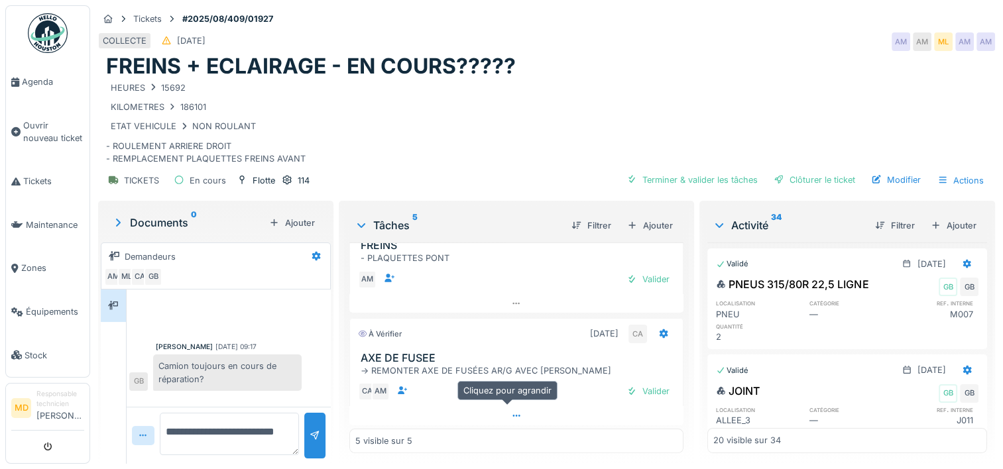
click at [511, 412] on icon at bounding box center [516, 416] width 11 height 9
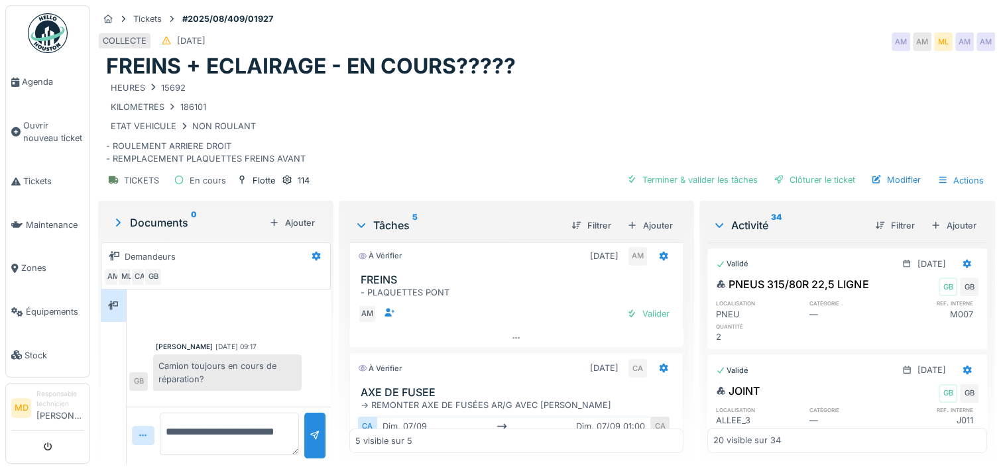
scroll to position [481, 0]
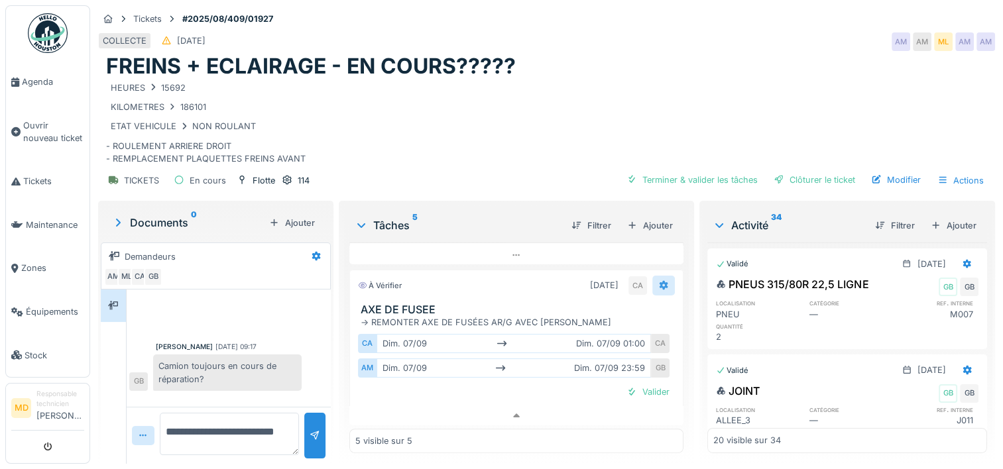
click at [660, 281] on icon at bounding box center [664, 285] width 9 height 9
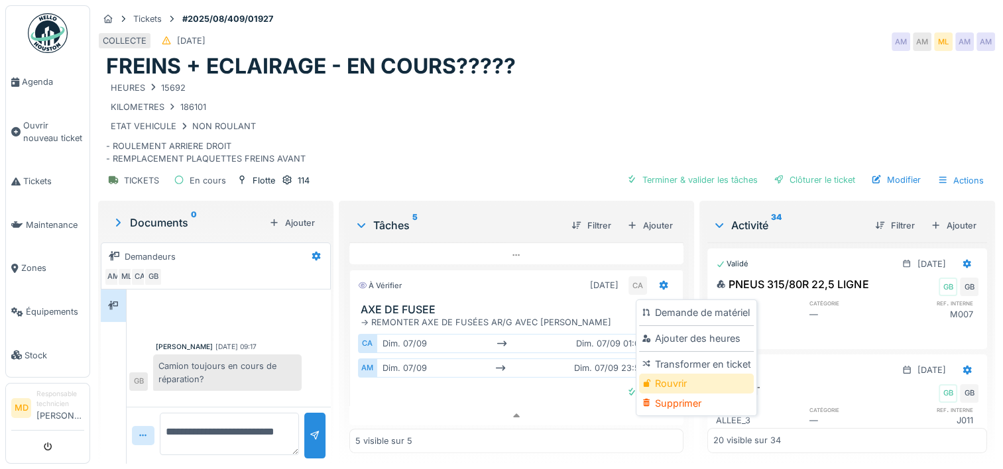
click at [664, 375] on div "Rouvrir" at bounding box center [696, 384] width 114 height 20
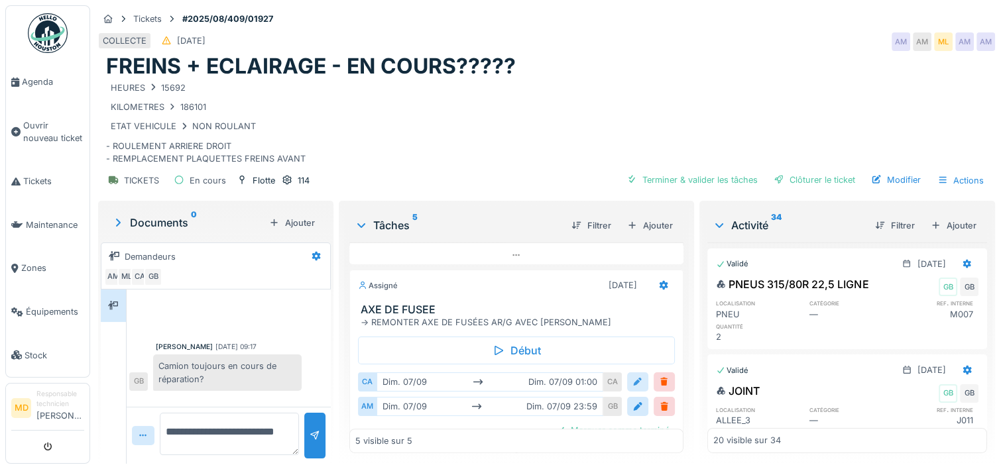
click at [633, 376] on div at bounding box center [638, 382] width 11 height 13
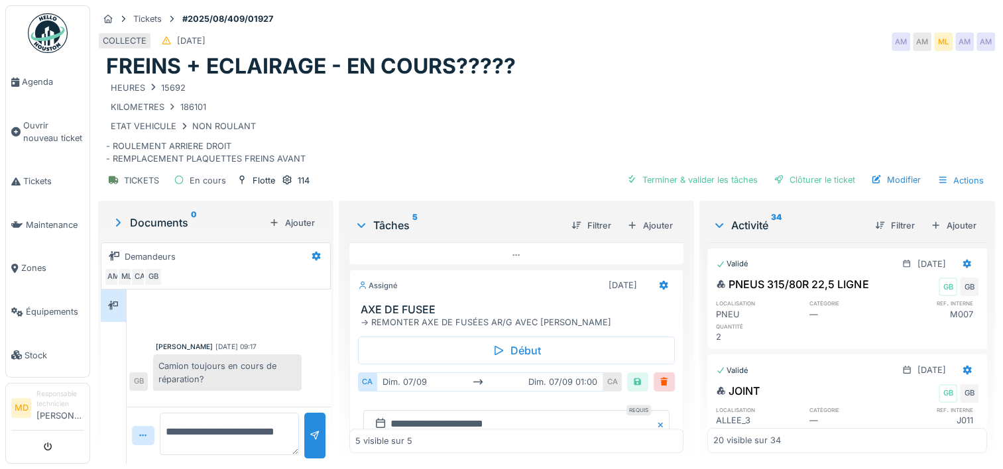
click at [406, 375] on div "dim. 07/09 dim. 07/09 01:00" at bounding box center [490, 382] width 227 height 19
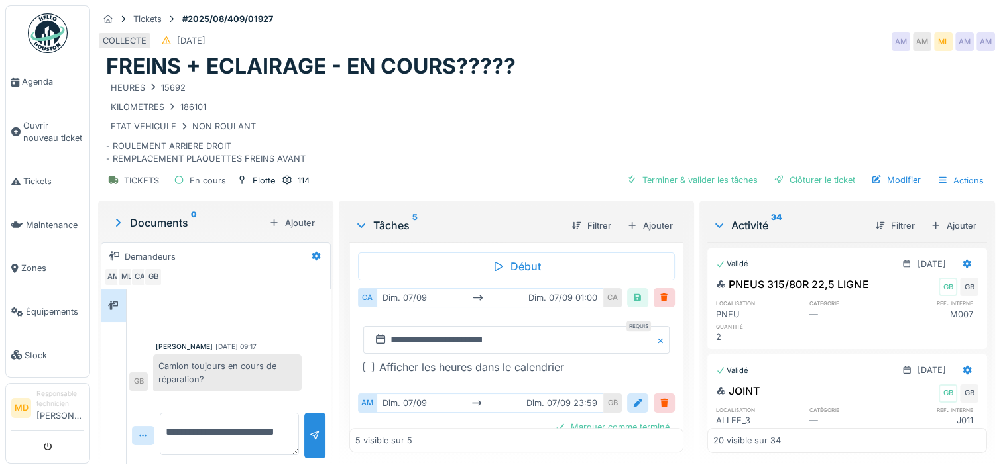
scroll to position [570, 0]
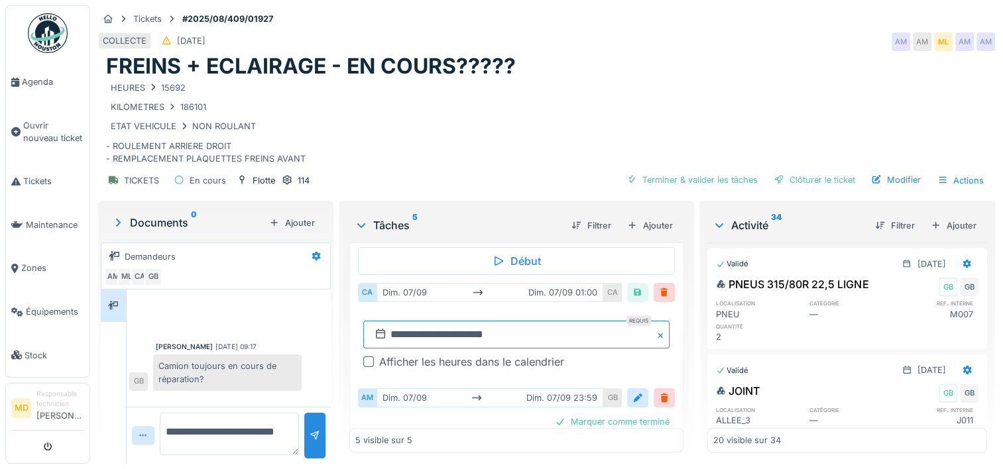
click at [404, 321] on input "**********" at bounding box center [516, 335] width 306 height 28
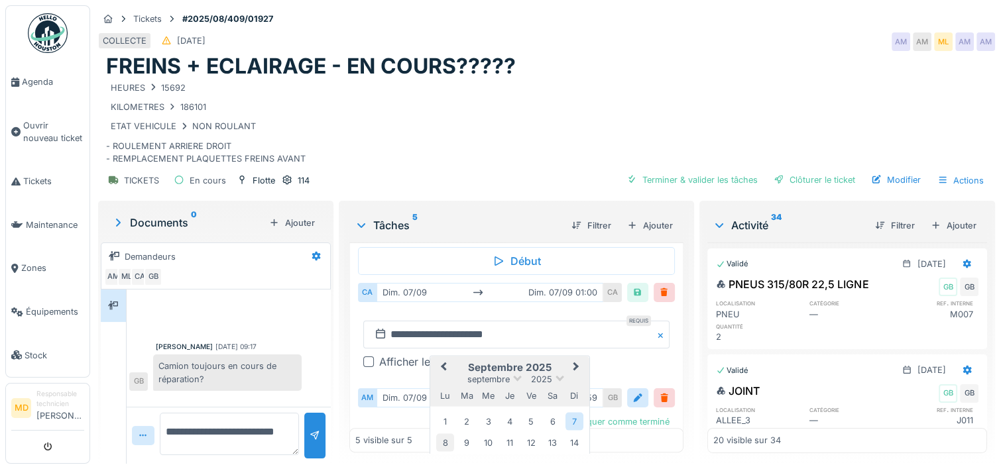
click at [440, 434] on div "8" at bounding box center [445, 443] width 18 height 18
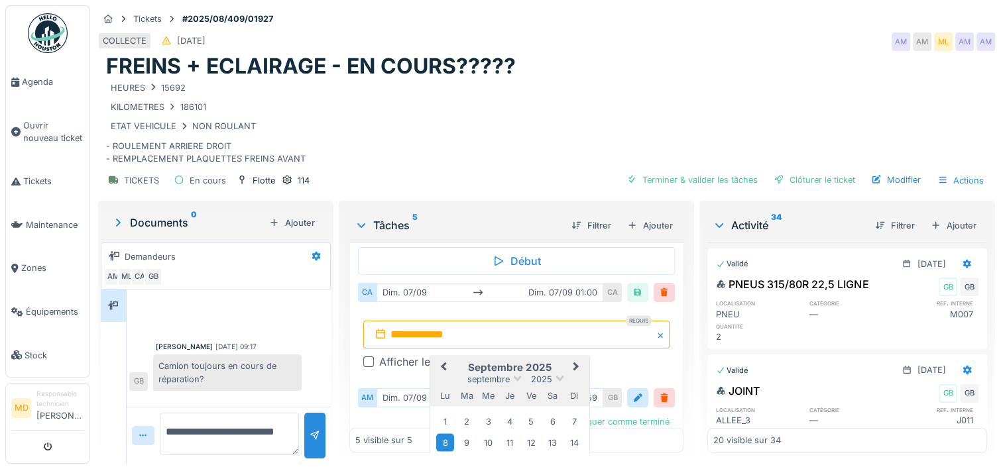
click at [442, 434] on div "8" at bounding box center [445, 443] width 18 height 18
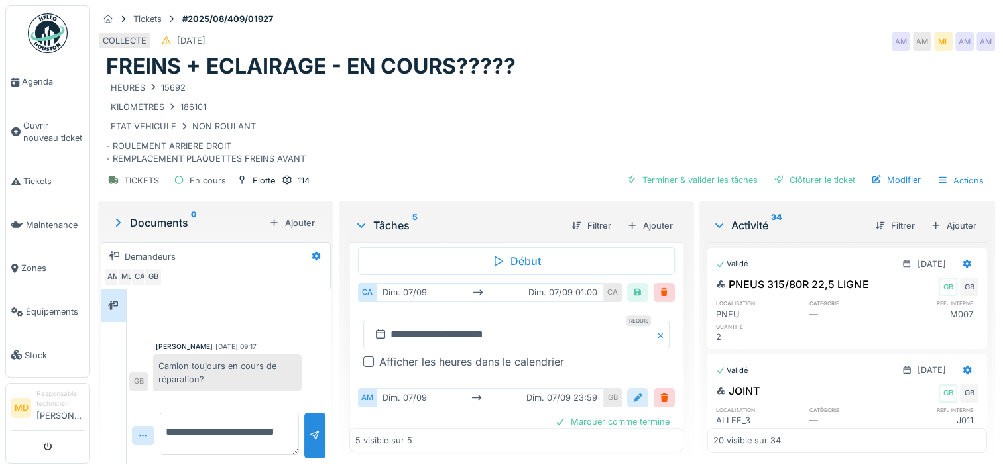
click at [633, 392] on div at bounding box center [638, 398] width 11 height 13
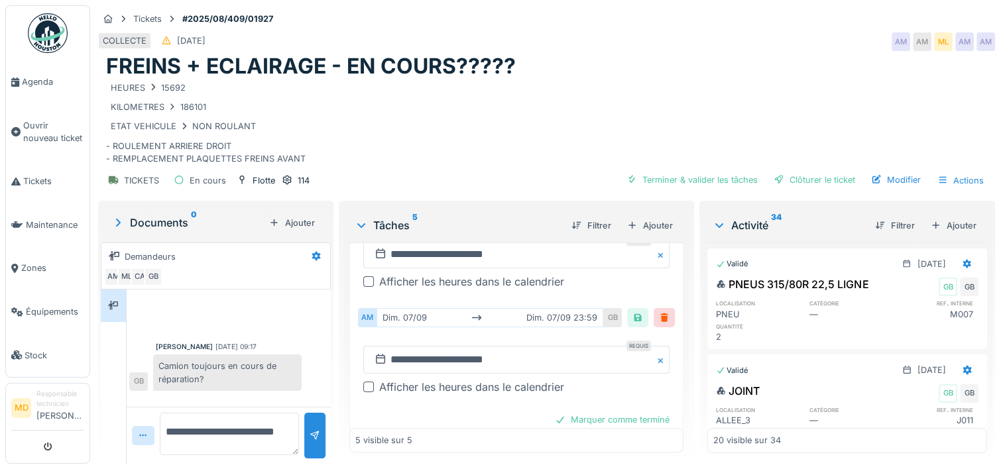
scroll to position [658, 0]
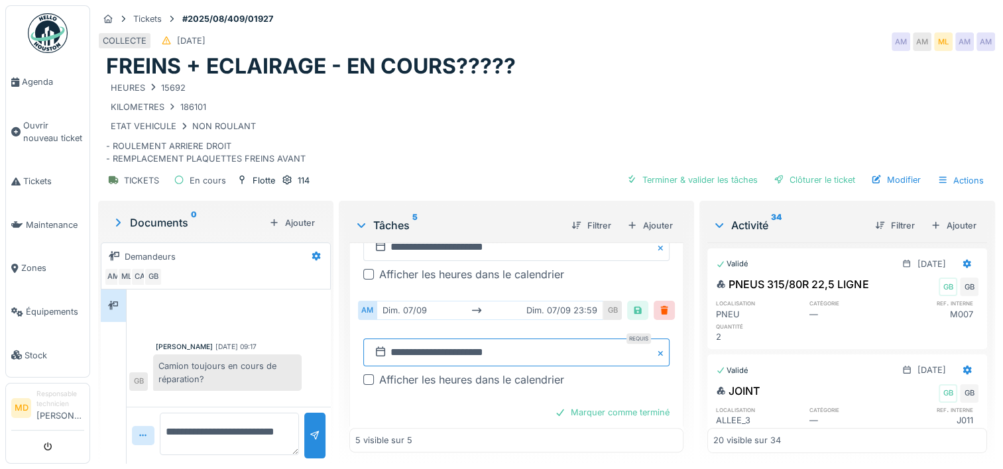
click at [408, 339] on input "**********" at bounding box center [516, 353] width 306 height 28
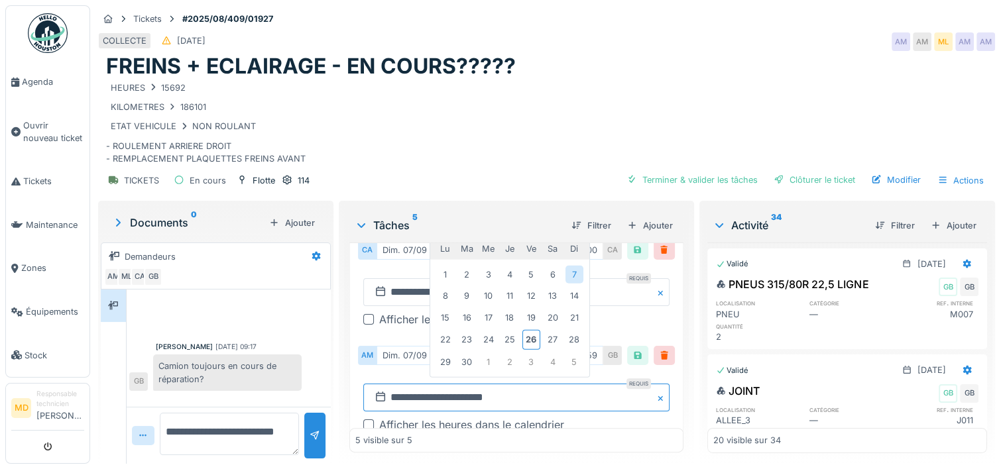
scroll to position [613, 0]
click at [437, 287] on div "8" at bounding box center [445, 296] width 18 height 18
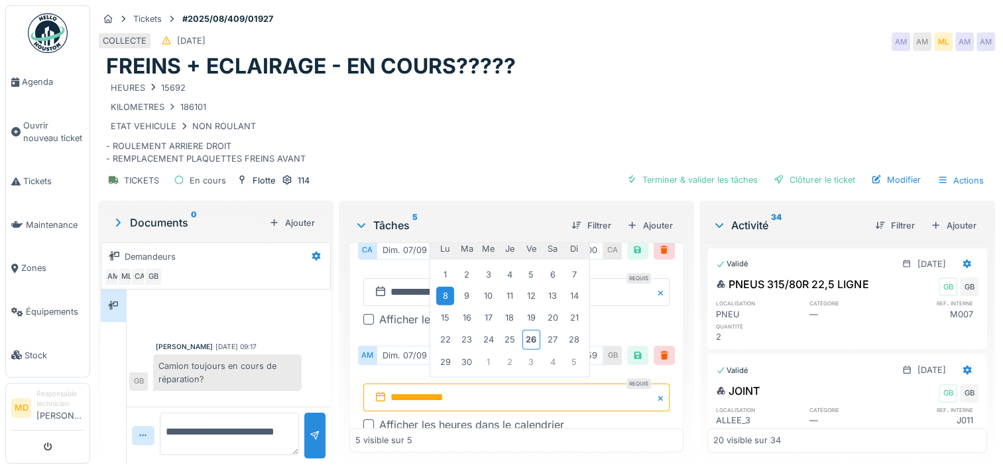
click at [437, 287] on div "8" at bounding box center [445, 296] width 18 height 18
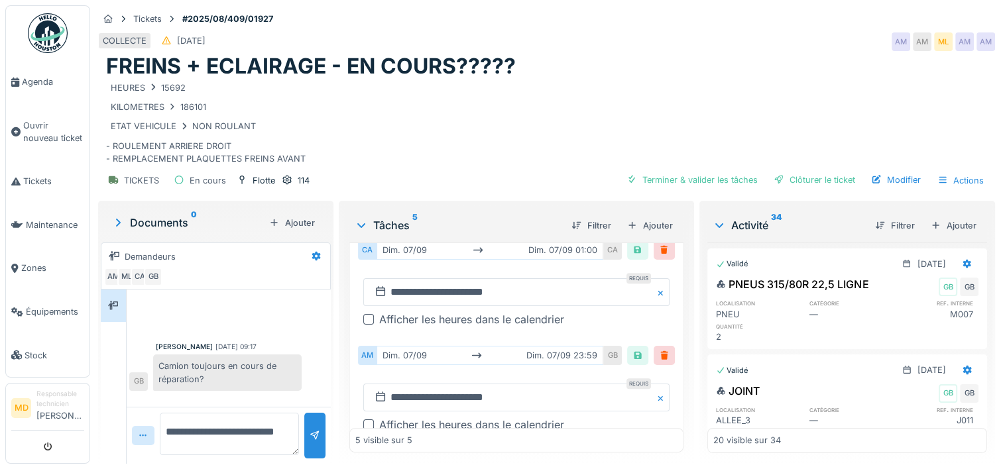
scroll to position [678, 0]
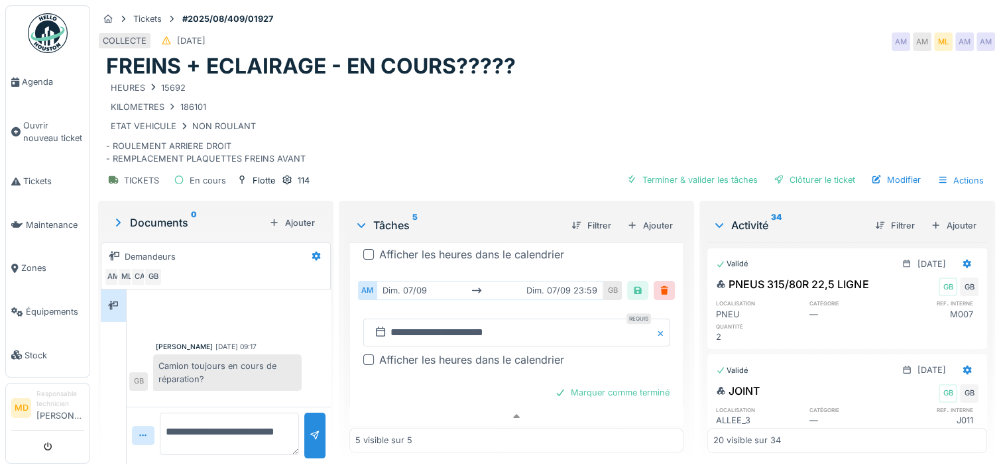
click at [187, 437] on textarea "**********" at bounding box center [229, 434] width 139 height 42
type textarea "**********"
click at [574, 384] on div "Marquer comme terminé" at bounding box center [612, 393] width 125 height 18
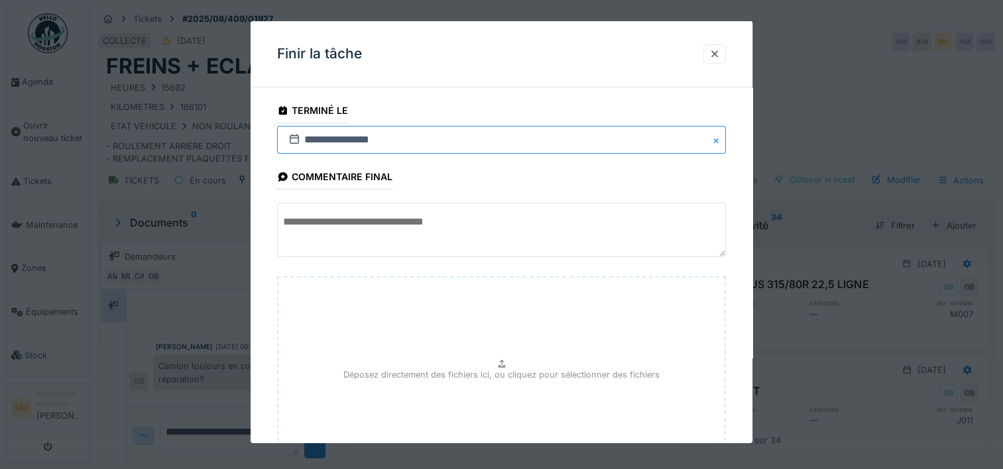
click at [314, 140] on input "**********" at bounding box center [501, 140] width 449 height 28
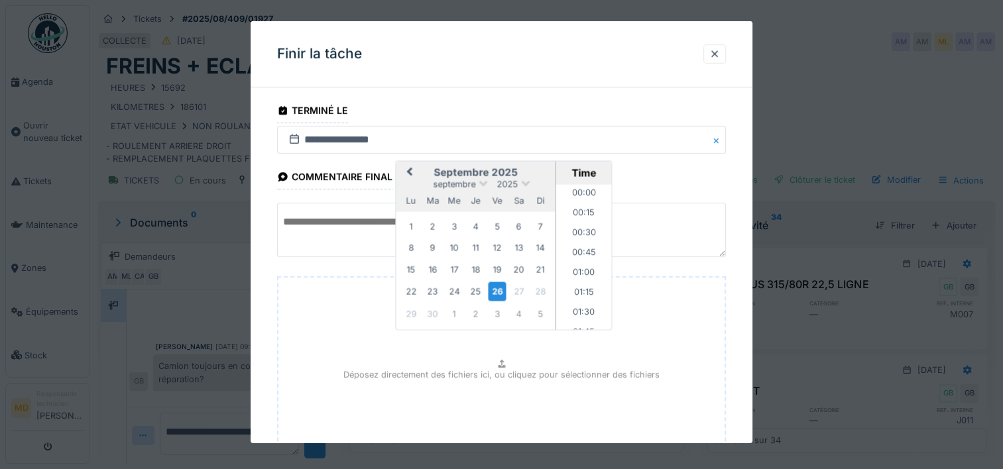
scroll to position [1190, 0]
click at [409, 250] on div "8" at bounding box center [412, 248] width 18 height 18
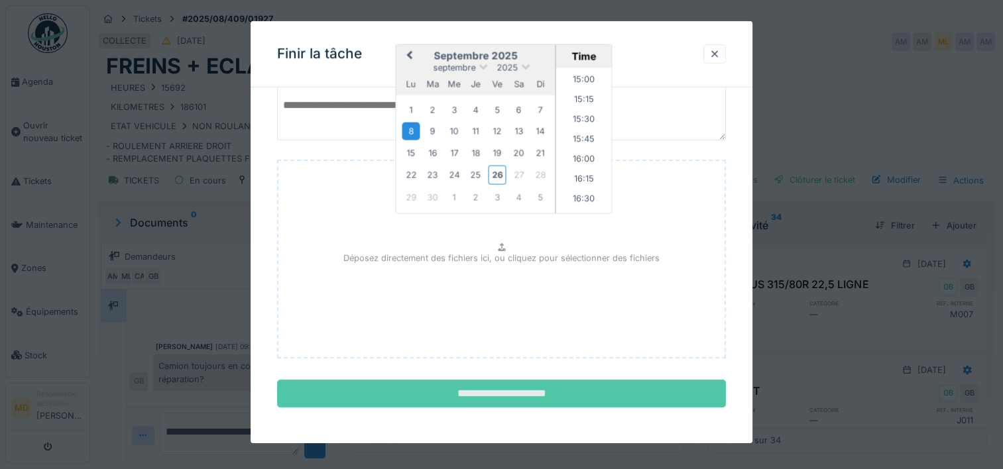
click at [480, 386] on input "**********" at bounding box center [501, 394] width 449 height 28
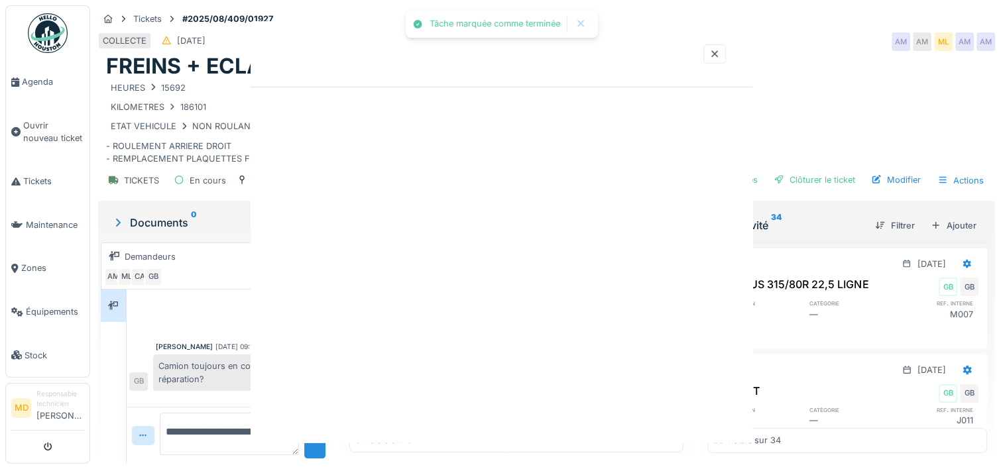
scroll to position [481, 0]
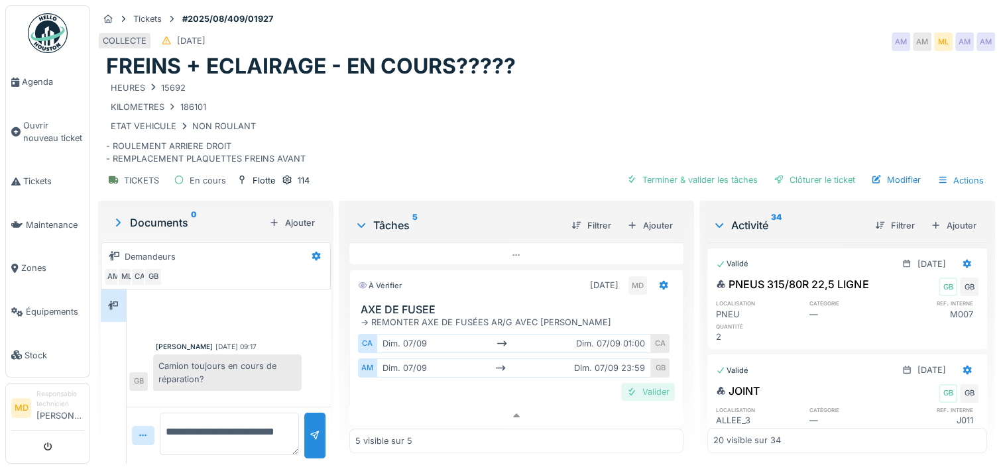
click at [629, 383] on div "Valider" at bounding box center [648, 392] width 54 height 18
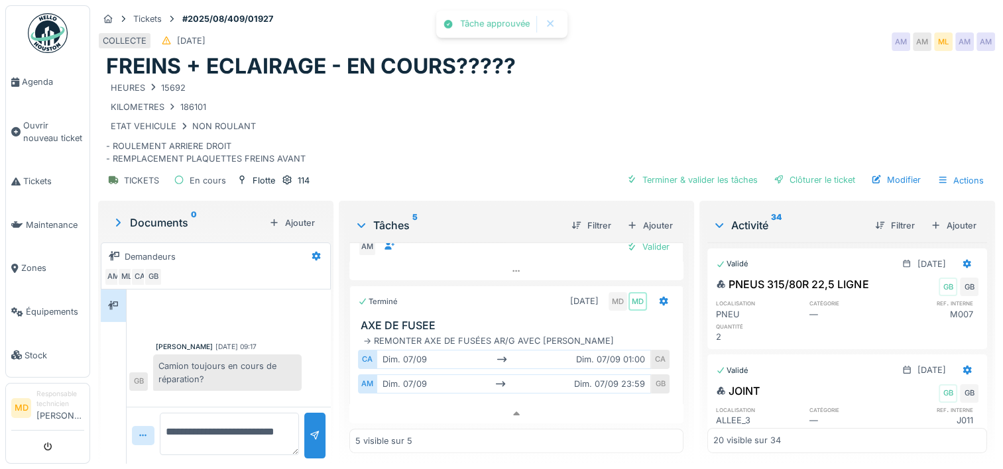
scroll to position [463, 0]
click at [660, 299] on icon at bounding box center [664, 303] width 9 height 9
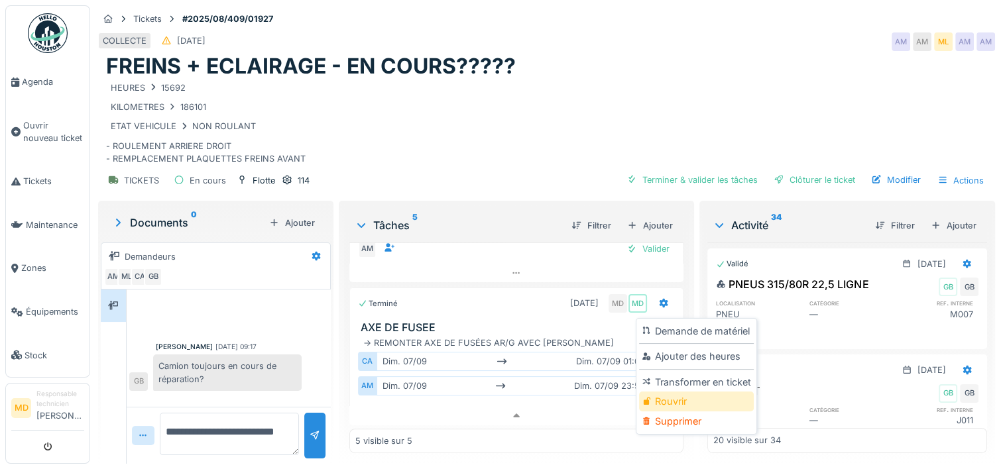
click at [661, 392] on div "Rouvrir" at bounding box center [696, 402] width 114 height 20
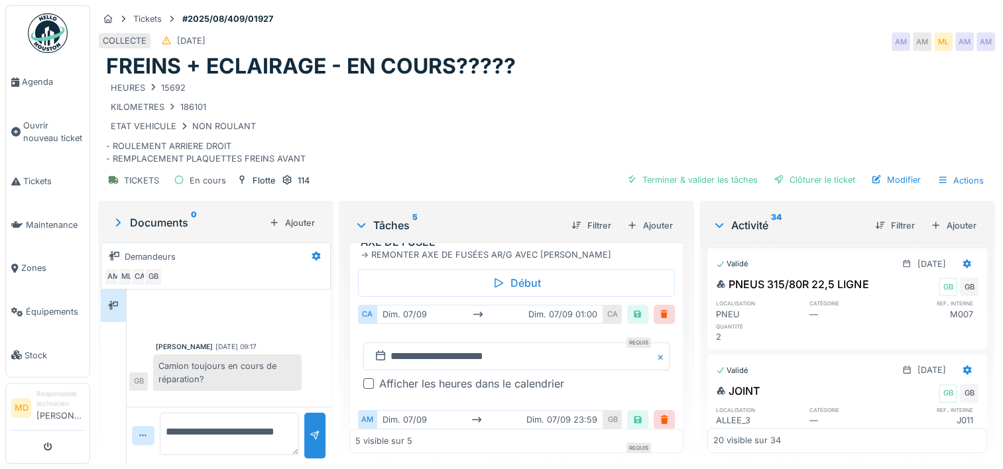
scroll to position [550, 0]
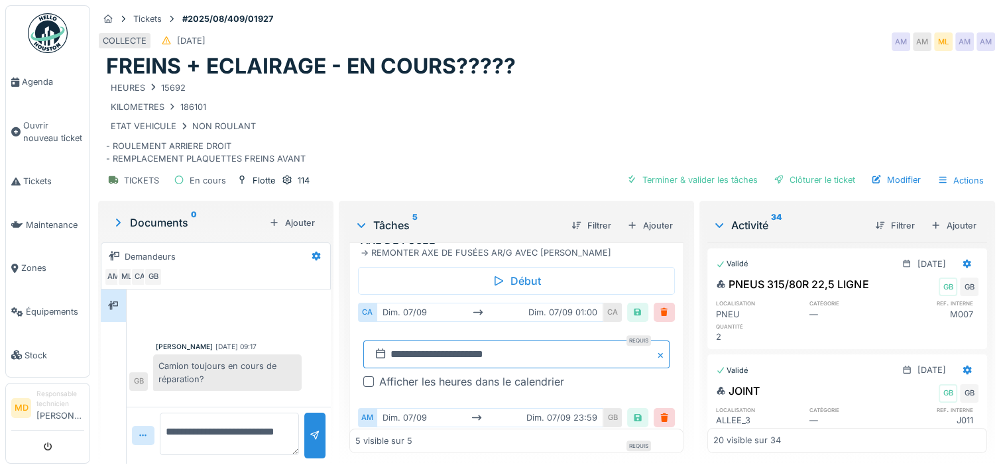
click at [407, 341] on input "**********" at bounding box center [516, 355] width 306 height 28
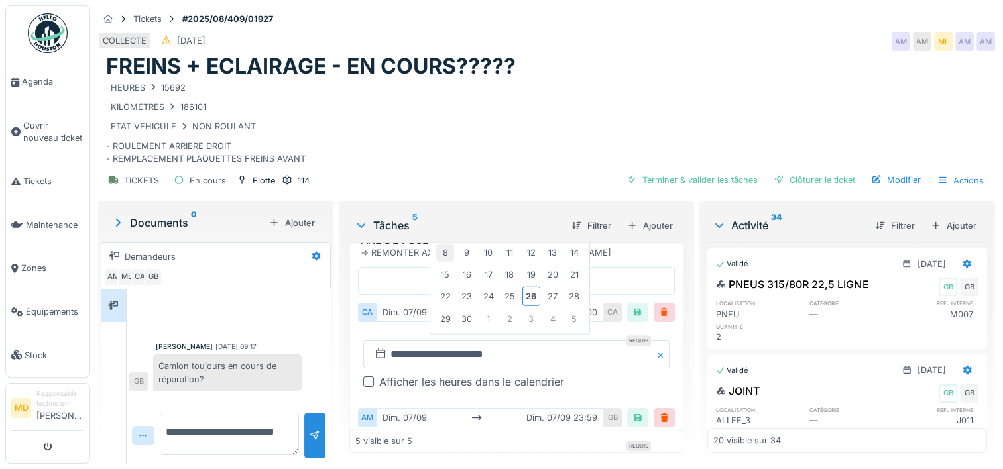
click at [446, 244] on div "8" at bounding box center [445, 253] width 18 height 18
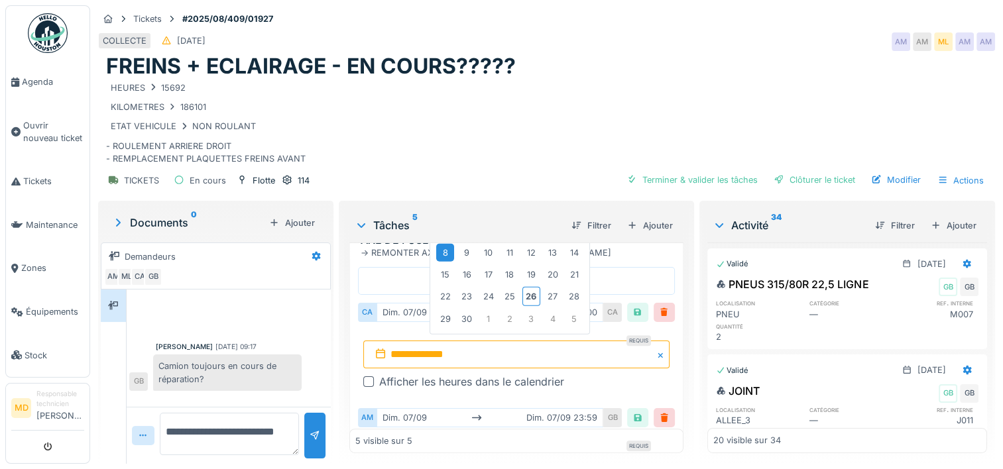
click at [446, 244] on div "8" at bounding box center [445, 253] width 18 height 18
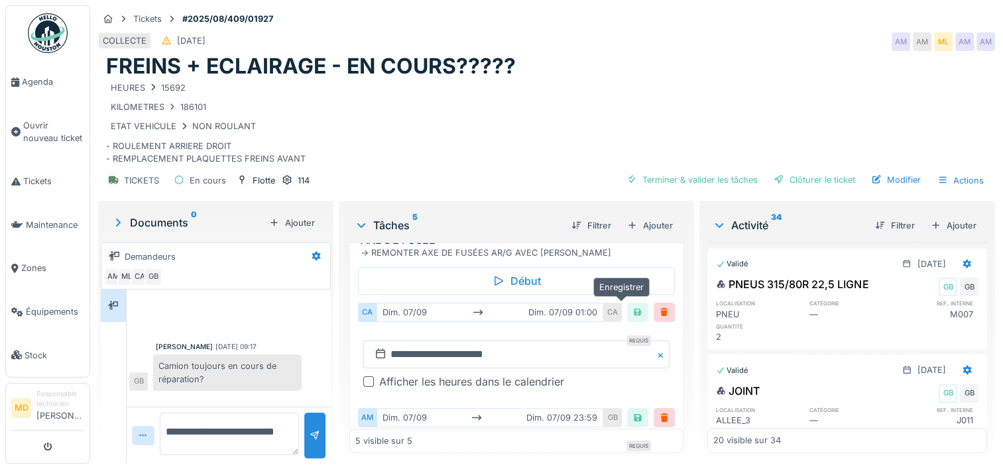
click at [633, 306] on div at bounding box center [638, 312] width 11 height 13
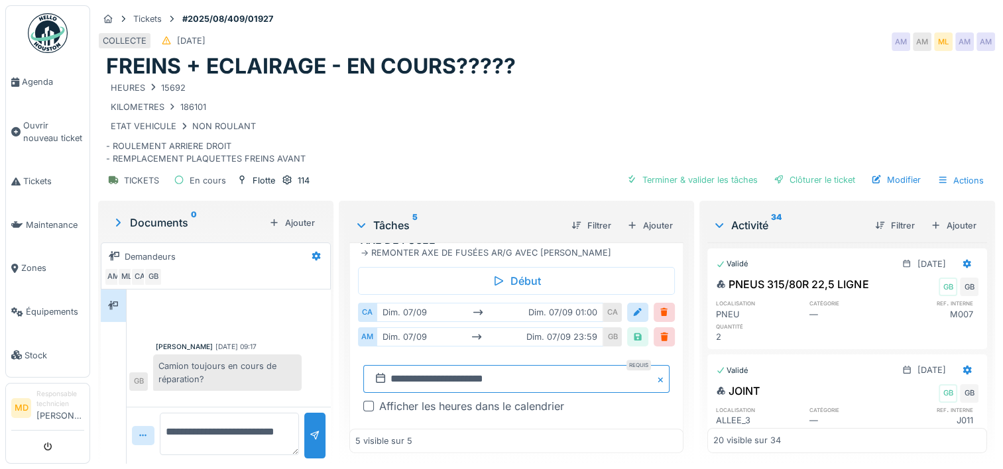
click at [398, 365] on input "**********" at bounding box center [516, 379] width 306 height 28
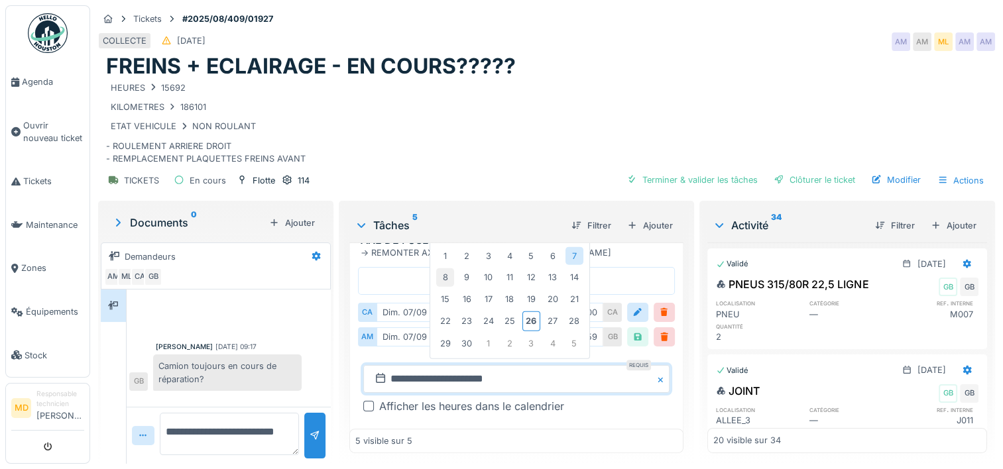
click at [440, 269] on div "8" at bounding box center [445, 278] width 18 height 18
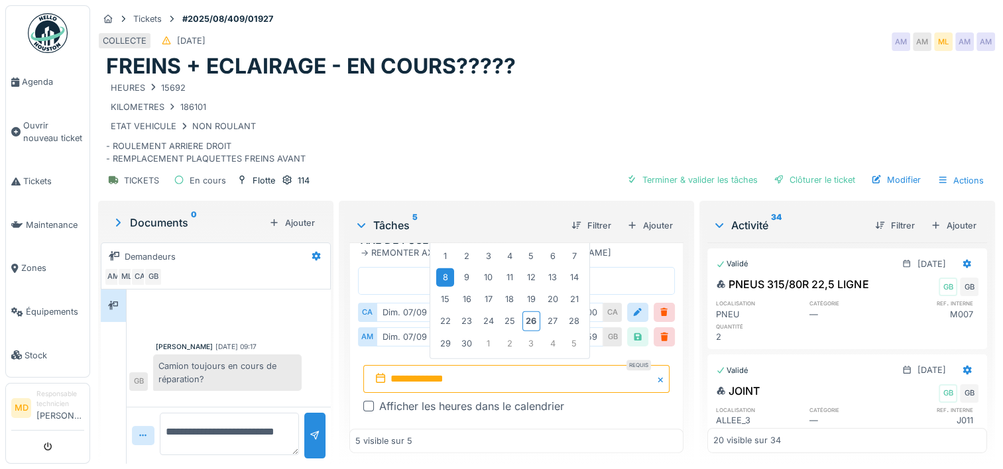
click at [440, 269] on div "8" at bounding box center [445, 278] width 18 height 18
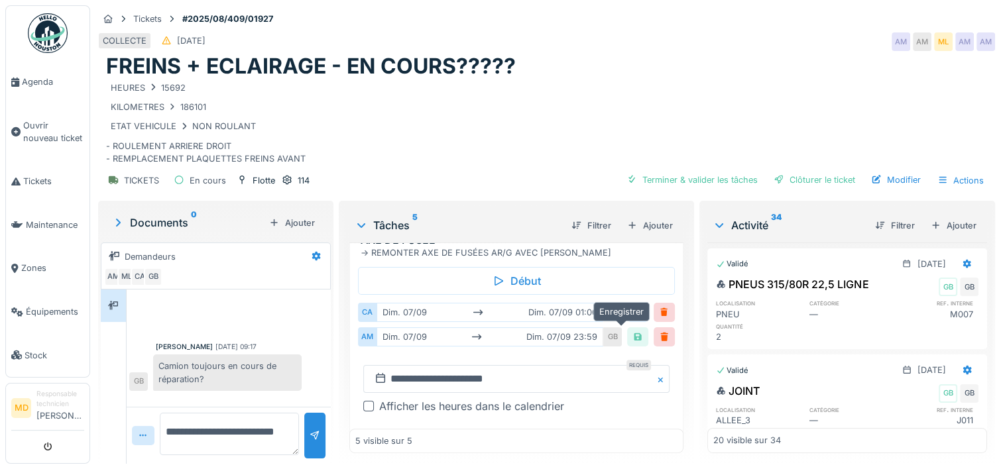
click at [633, 331] on div at bounding box center [638, 337] width 11 height 13
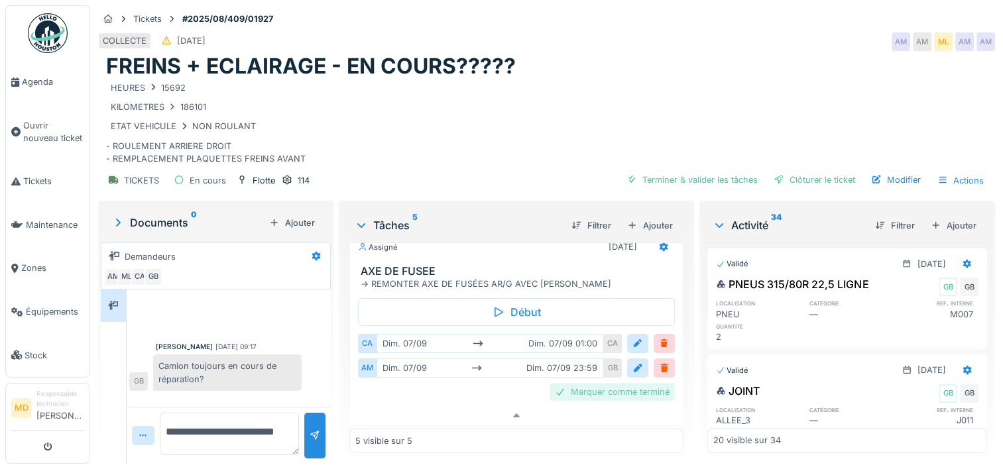
click at [600, 383] on div "Marquer comme terminé" at bounding box center [612, 392] width 125 height 18
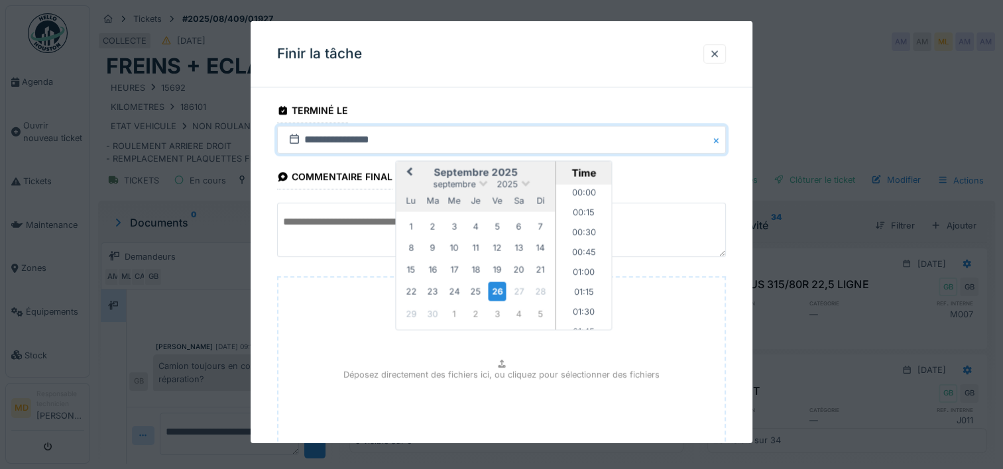
scroll to position [1190, 0]
click at [410, 249] on div "8" at bounding box center [412, 248] width 18 height 18
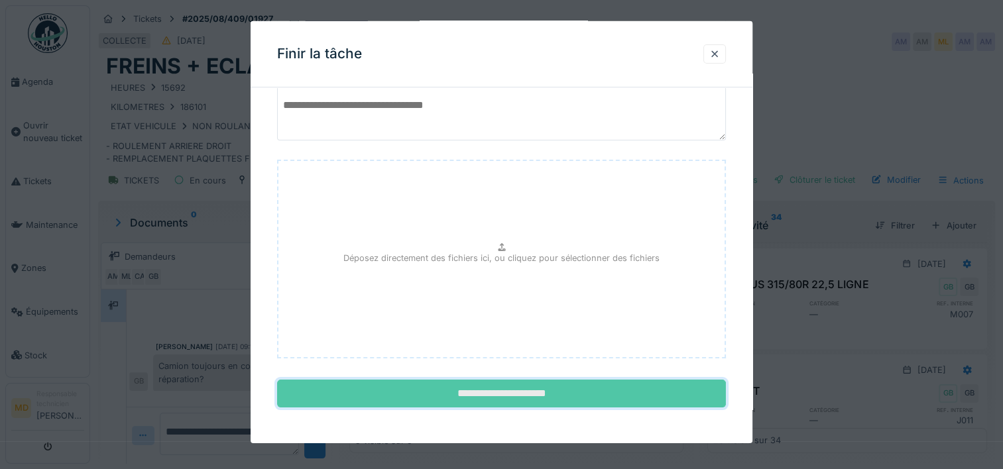
click at [499, 392] on input "**********" at bounding box center [501, 394] width 449 height 28
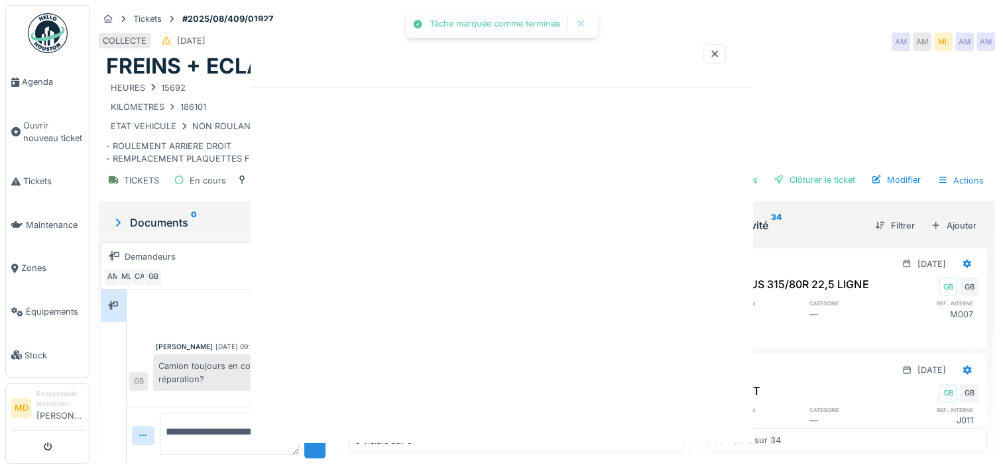
scroll to position [0, 0]
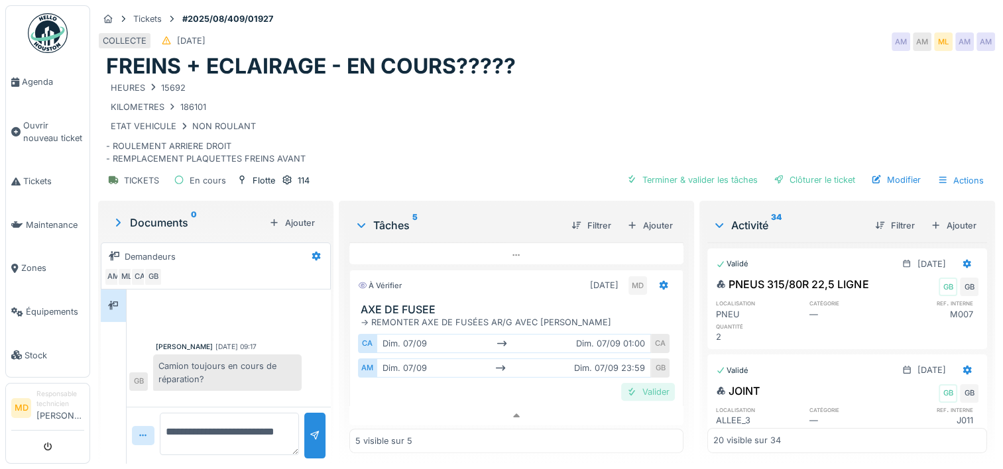
click at [629, 383] on div "Valider" at bounding box center [648, 392] width 54 height 18
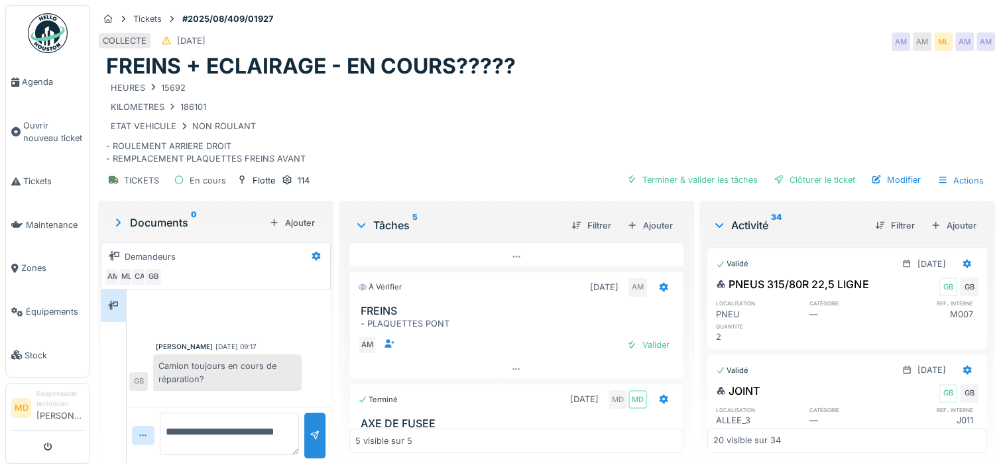
scroll to position [366, 0]
click at [639, 337] on div "Valider" at bounding box center [648, 346] width 54 height 18
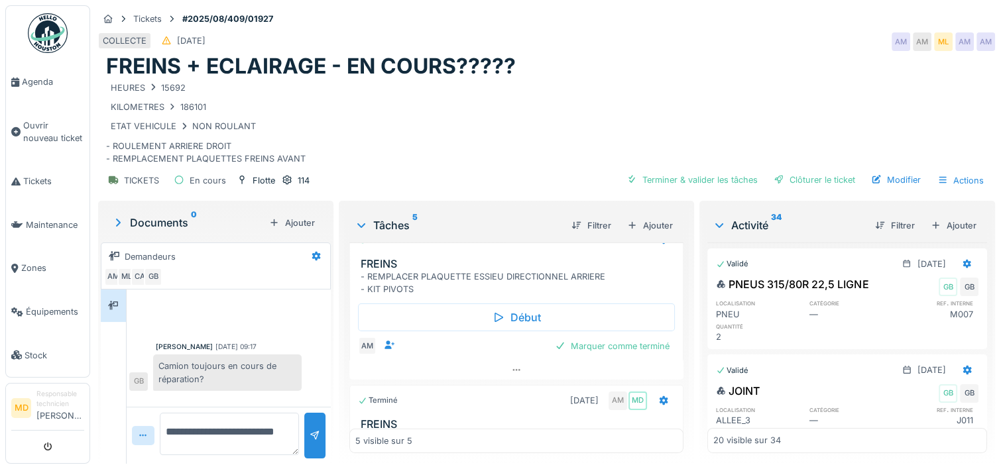
scroll to position [253, 0]
click at [610, 338] on div "Marquer comme terminé" at bounding box center [612, 347] width 125 height 18
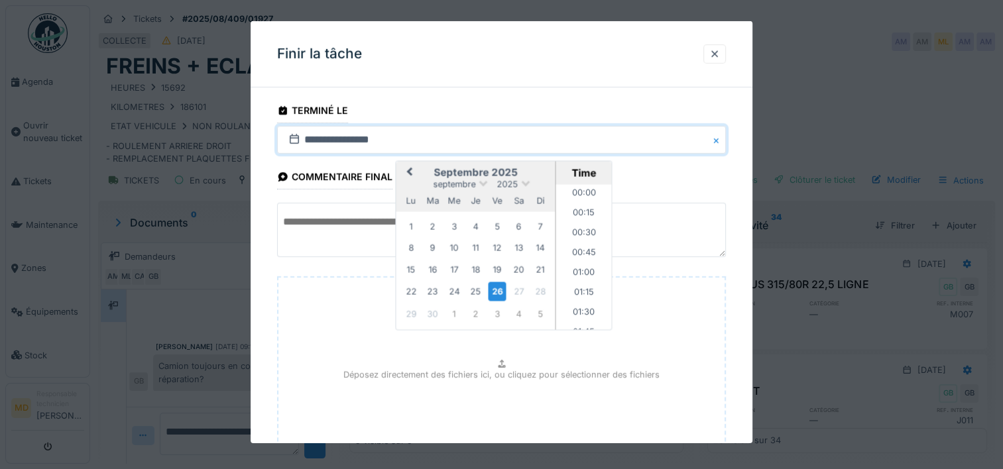
scroll to position [1190, 0]
click at [414, 246] on div "8" at bounding box center [412, 248] width 18 height 18
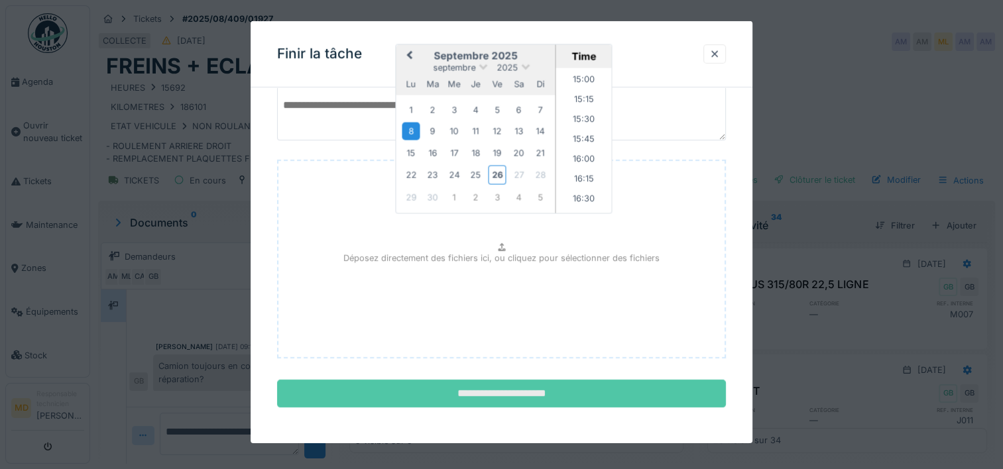
click at [480, 385] on input "**********" at bounding box center [501, 394] width 449 height 28
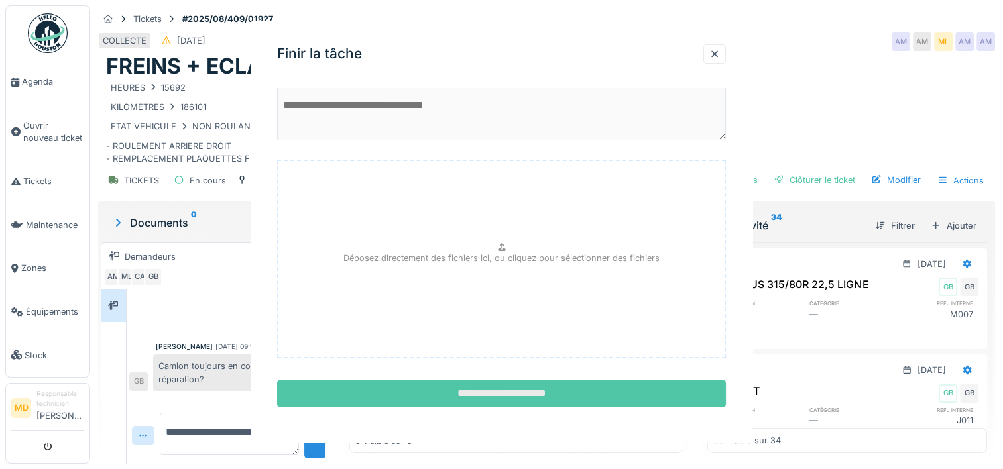
scroll to position [0, 0]
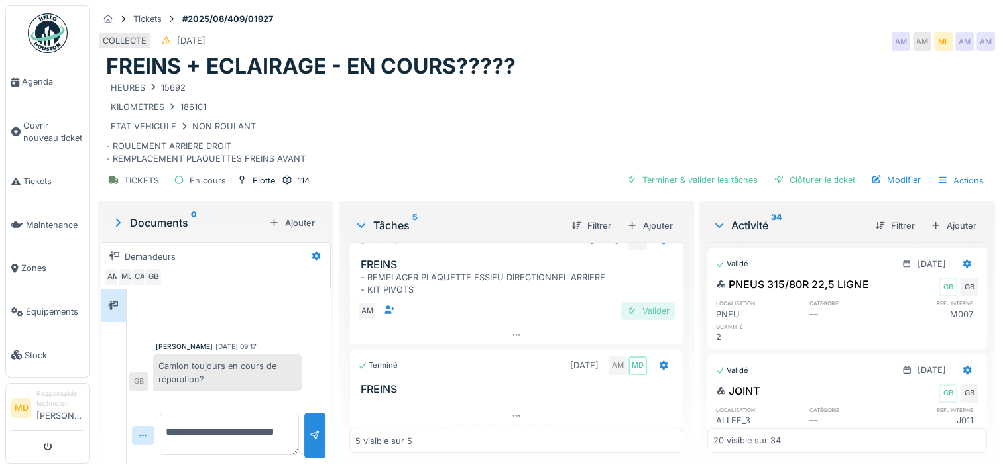
click at [639, 302] on div "Valider" at bounding box center [648, 311] width 54 height 18
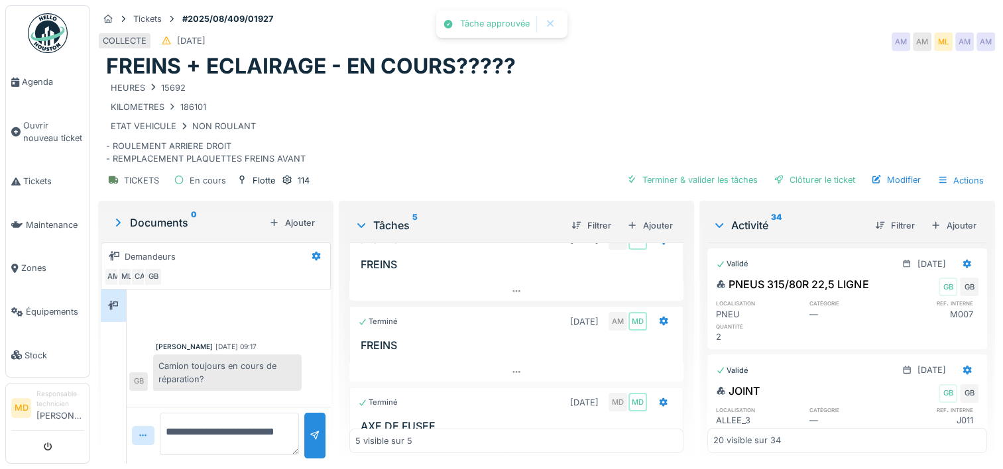
click at [639, 307] on div "Terminé 25/08/2025 AM MD" at bounding box center [516, 319] width 333 height 25
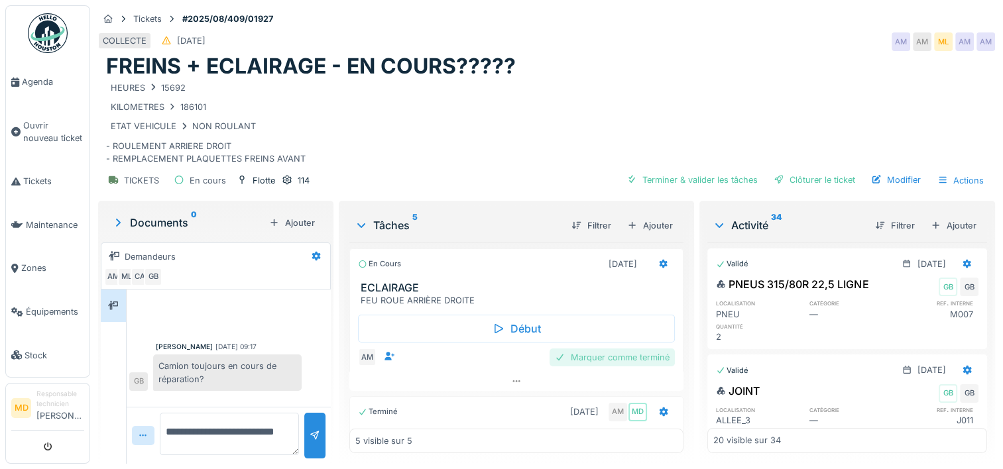
click at [599, 350] on div "Marquer comme terminé" at bounding box center [612, 358] width 125 height 18
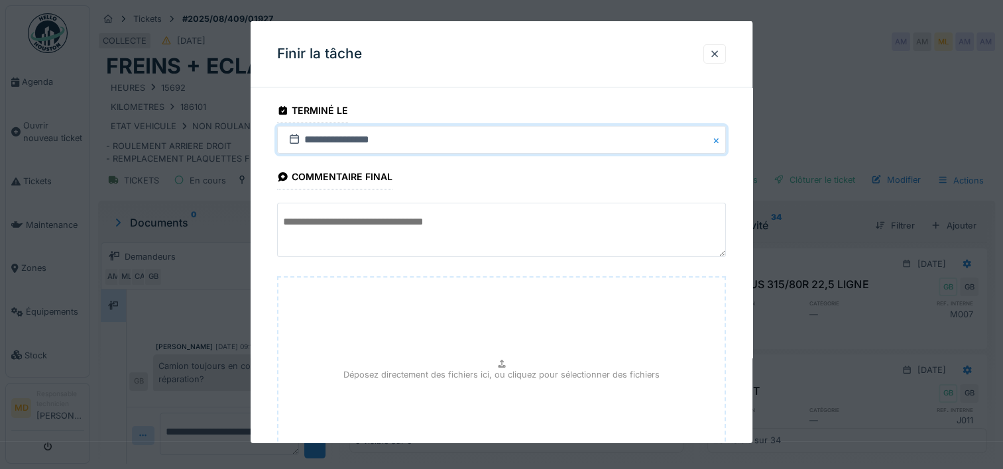
click at [319, 143] on input "**********" at bounding box center [501, 140] width 449 height 28
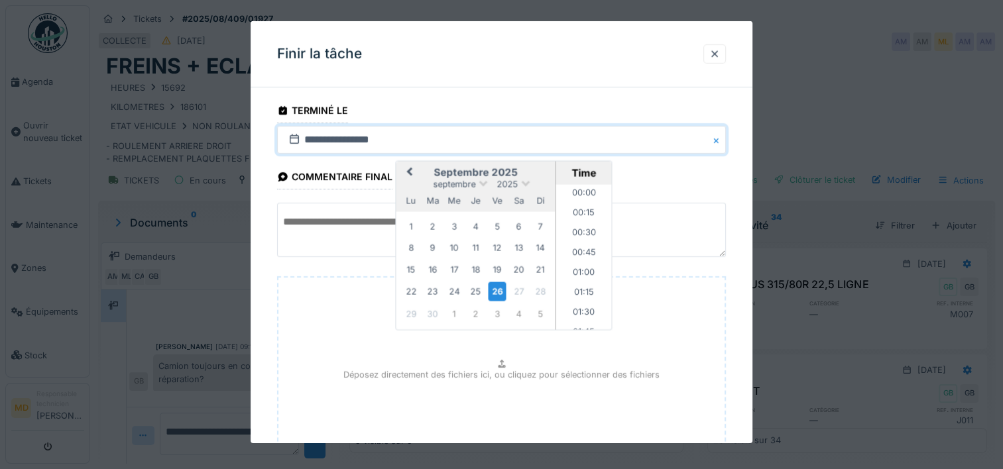
scroll to position [1190, 0]
click at [411, 249] on div "8" at bounding box center [412, 248] width 18 height 18
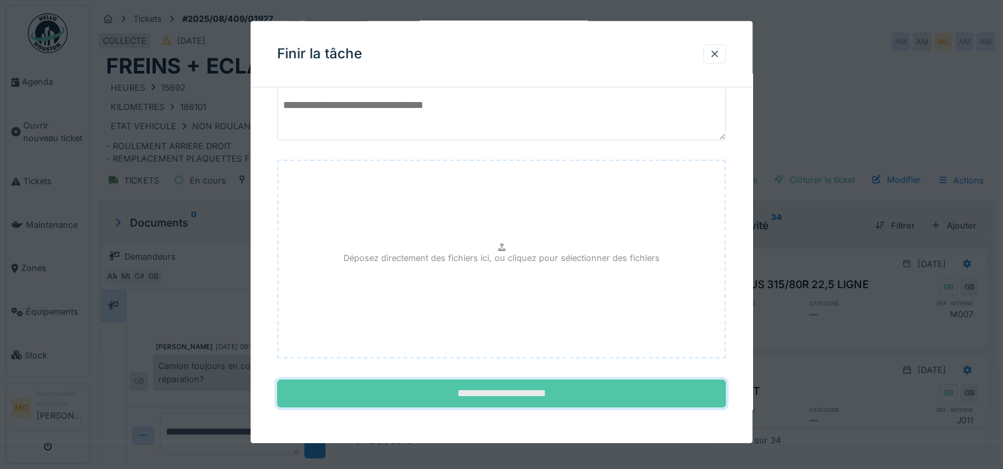
click at [473, 392] on input "**********" at bounding box center [501, 394] width 449 height 28
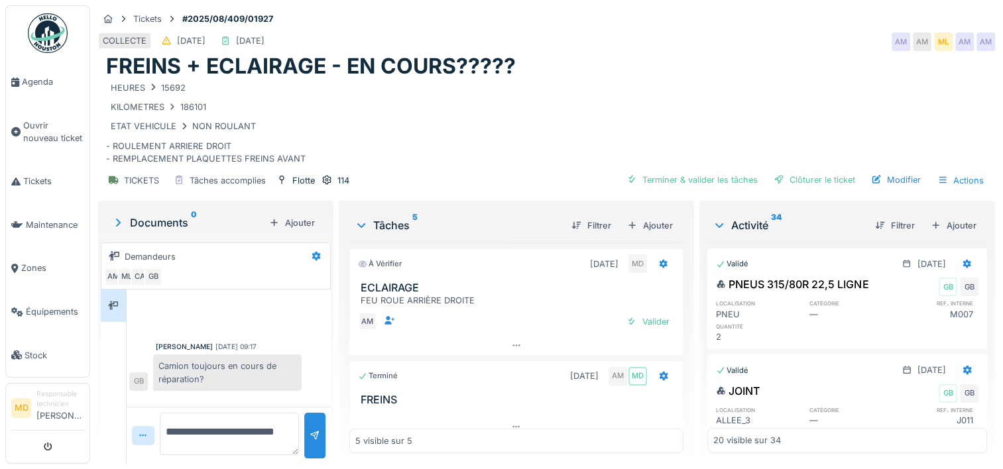
scroll to position [0, 0]
click at [632, 321] on div "Valider" at bounding box center [648, 322] width 54 height 18
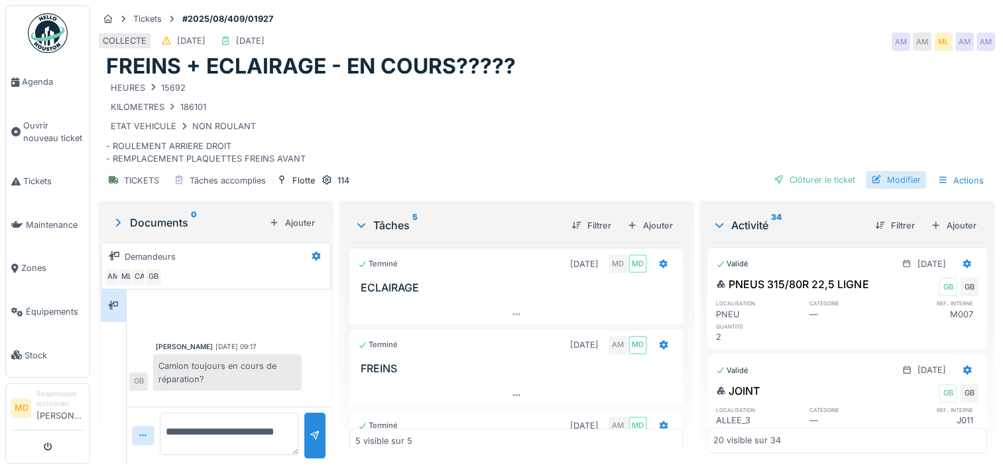
click at [884, 178] on div "Modifier" at bounding box center [896, 180] width 60 height 18
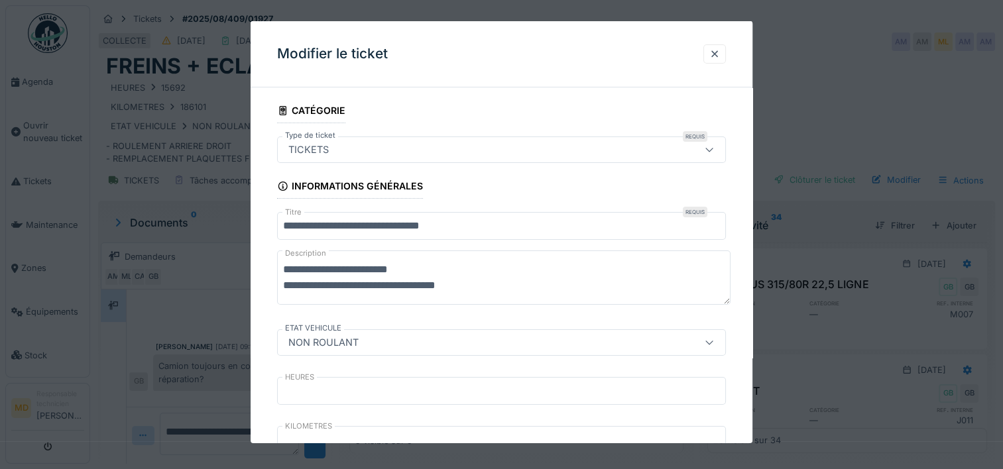
click at [313, 337] on div "NON ROULANT" at bounding box center [323, 343] width 81 height 15
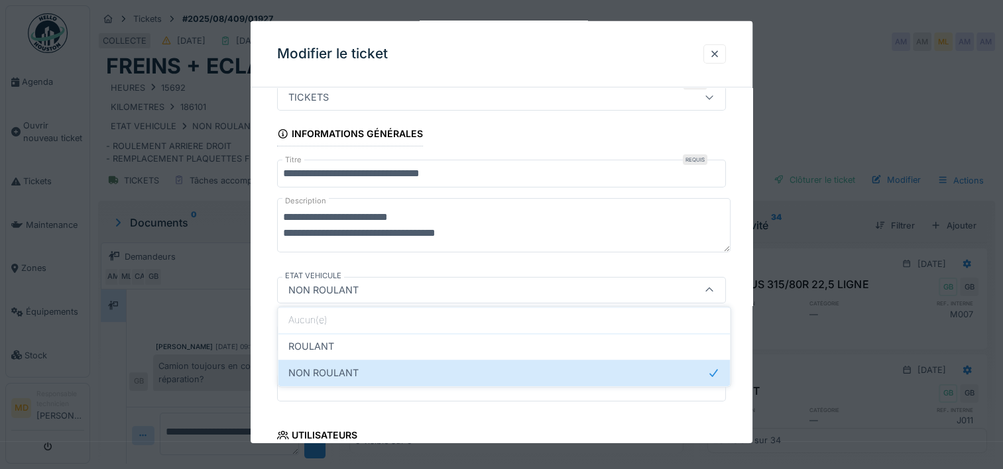
scroll to position [109, 0]
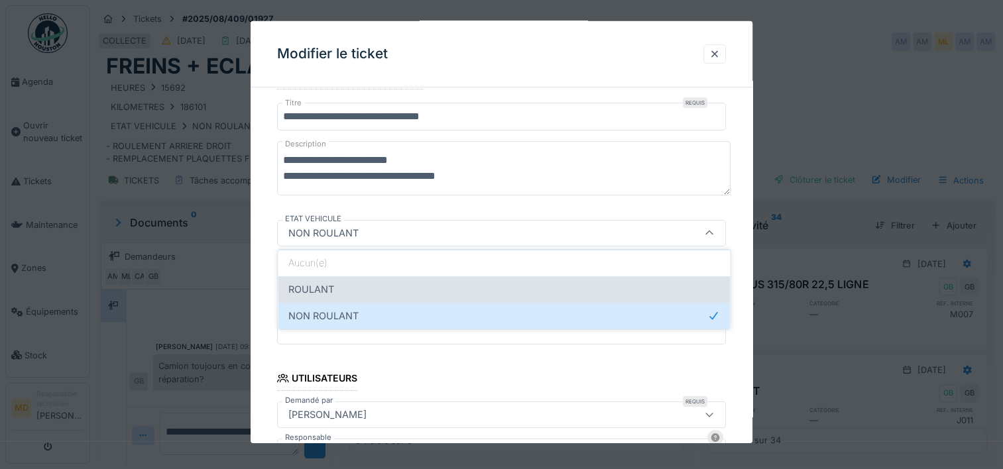
click at [313, 289] on span "ROULANT" at bounding box center [311, 289] width 46 height 15
type input "*******"
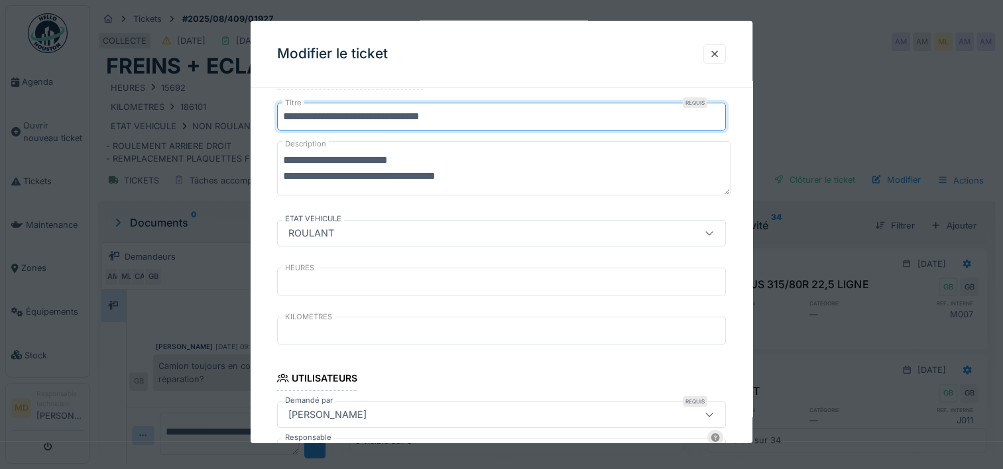
drag, startPoint x: 487, startPoint y: 117, endPoint x: 403, endPoint y: 112, distance: 84.3
click at [403, 112] on input "**********" at bounding box center [501, 117] width 449 height 28
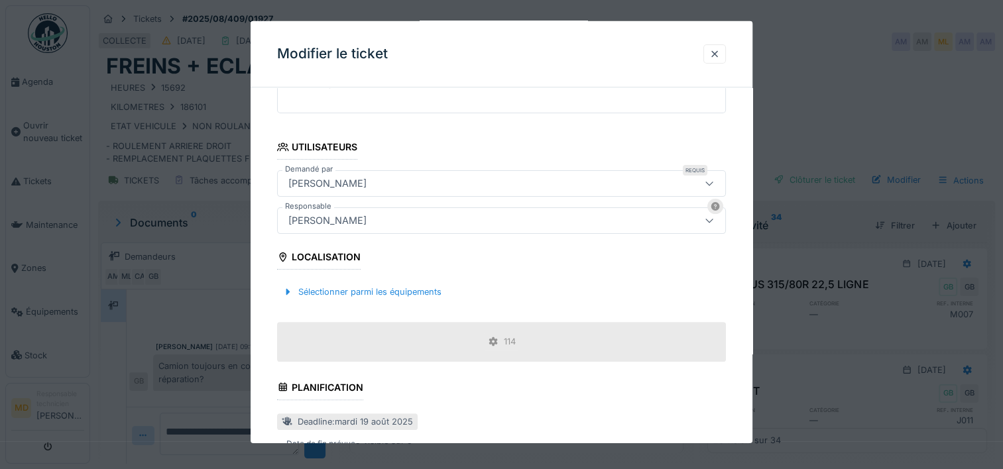
scroll to position [553, 0]
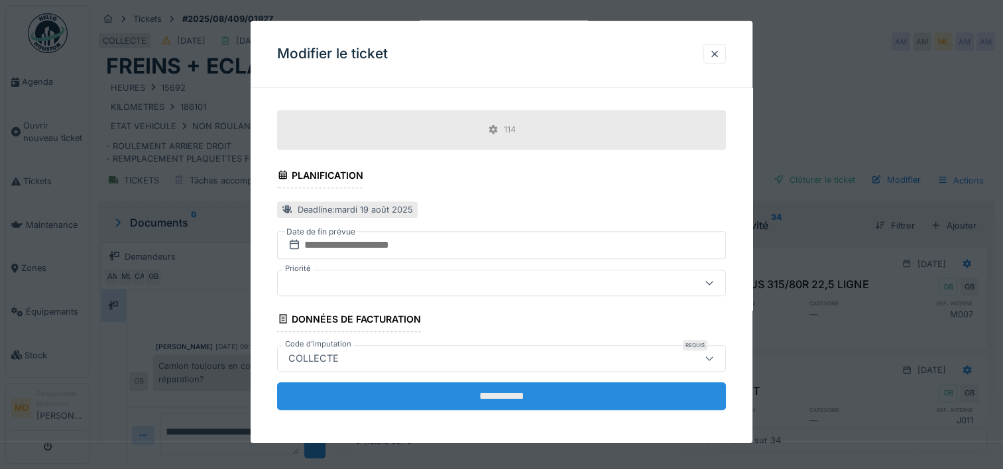
type input "**********"
click at [503, 389] on input "**********" at bounding box center [501, 397] width 449 height 28
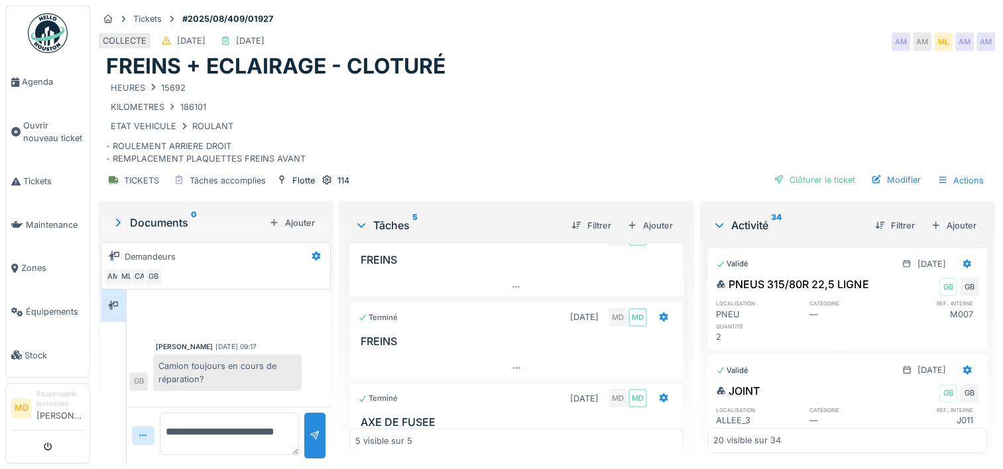
scroll to position [285, 0]
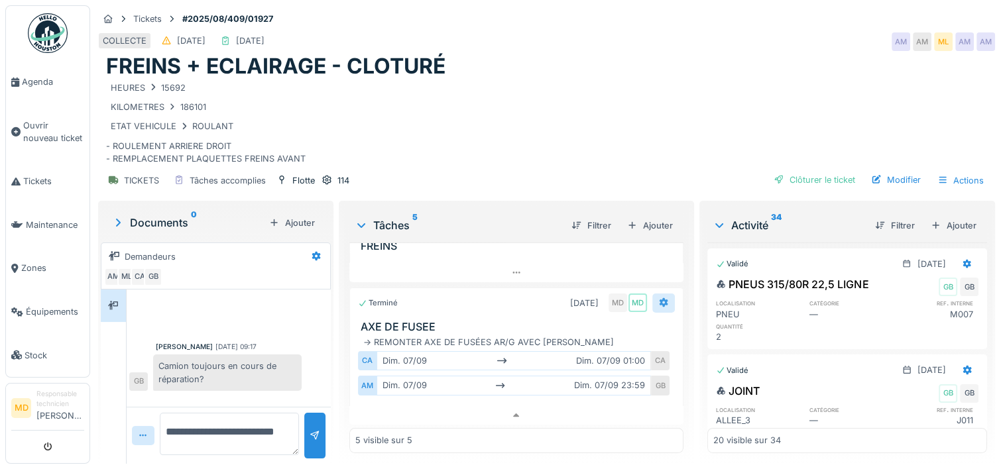
click at [658, 301] on icon at bounding box center [663, 302] width 11 height 9
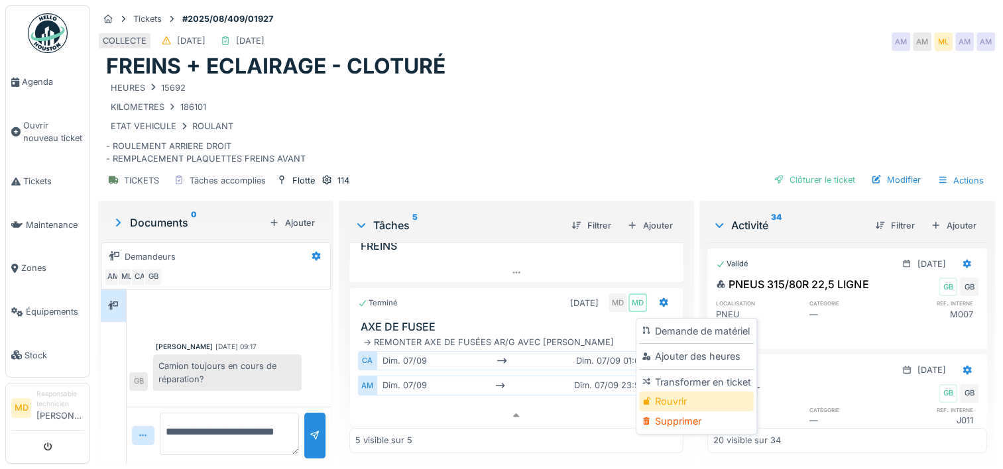
click at [669, 397] on div "Rouvrir" at bounding box center [696, 402] width 114 height 20
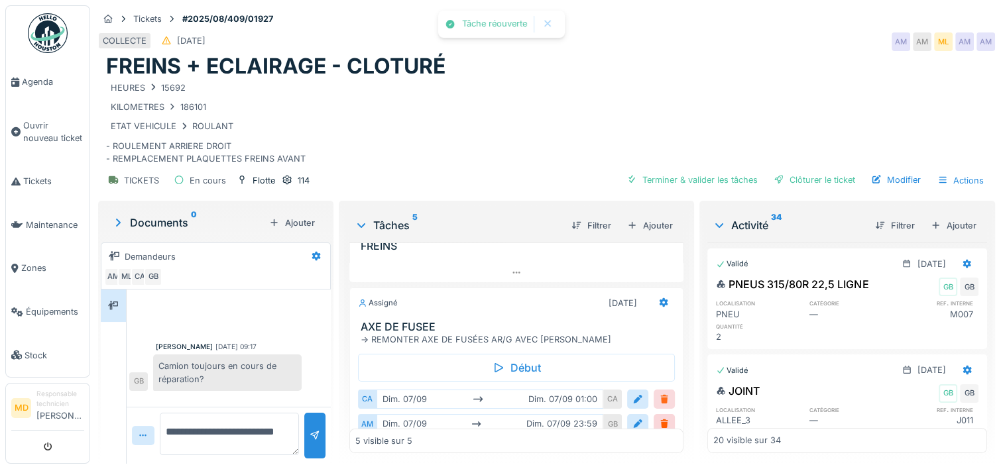
click at [659, 396] on div at bounding box center [664, 399] width 11 height 13
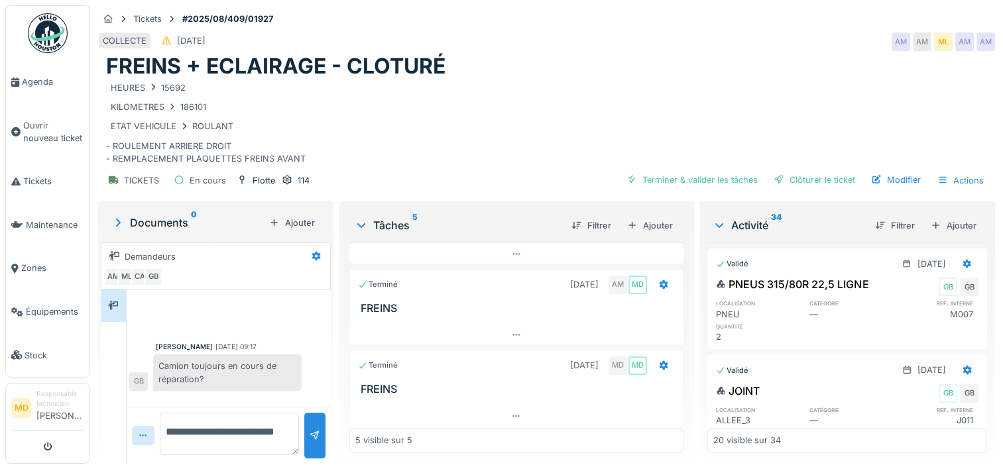
scroll to position [10, 0]
click at [511, 412] on icon at bounding box center [516, 416] width 11 height 9
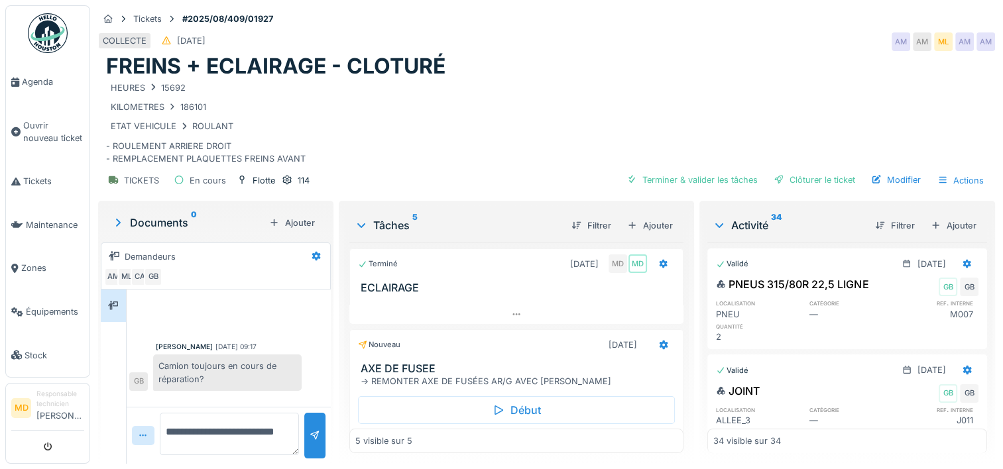
scroll to position [0, 0]
drag, startPoint x: 166, startPoint y: 428, endPoint x: 224, endPoint y: 444, distance: 59.8
click at [224, 444] on textarea "**********" at bounding box center [229, 434] width 139 height 42
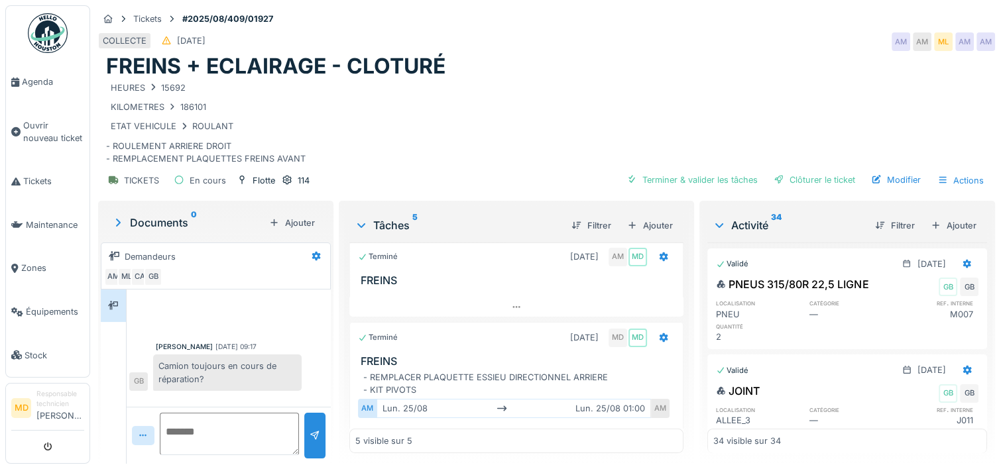
scroll to position [324, 0]
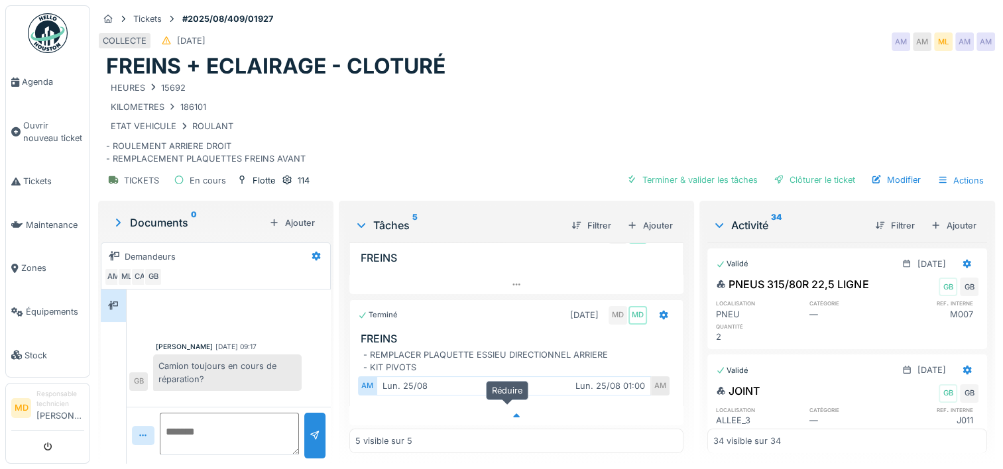
click at [511, 412] on icon at bounding box center [516, 416] width 11 height 9
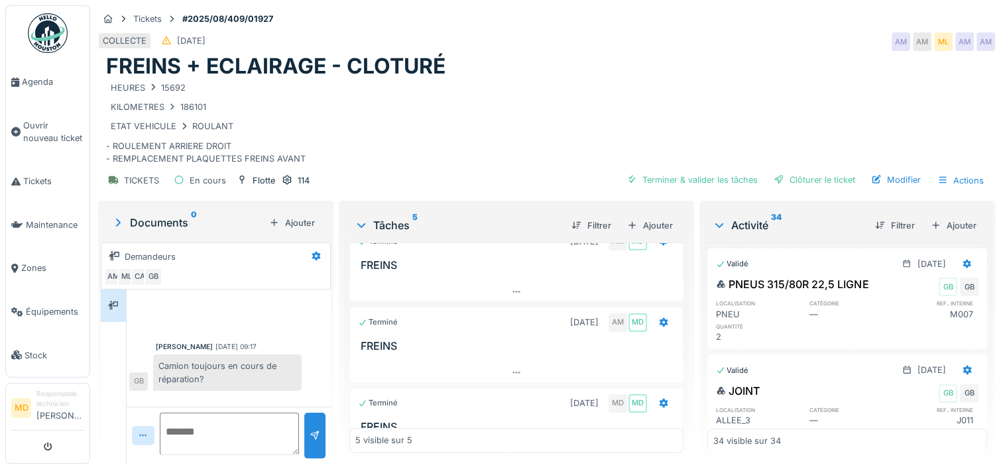
scroll to position [273, 0]
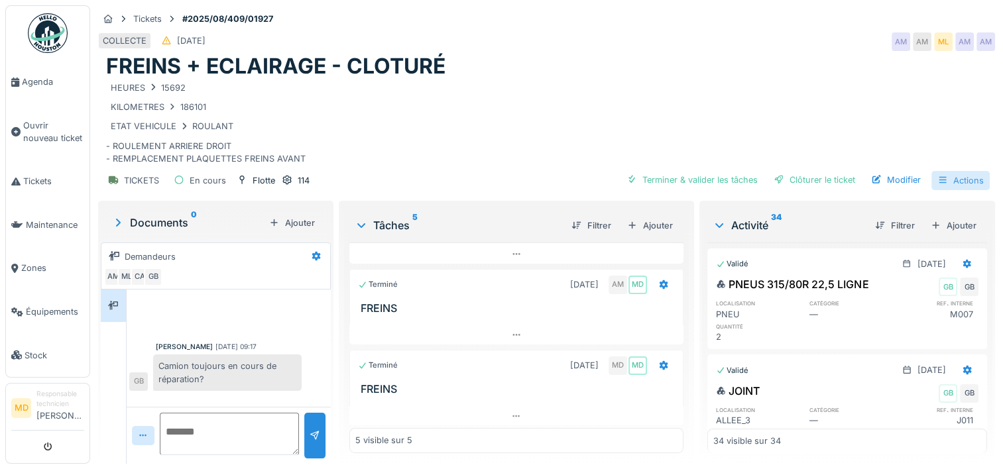
click at [939, 171] on div "Actions" at bounding box center [961, 180] width 58 height 19
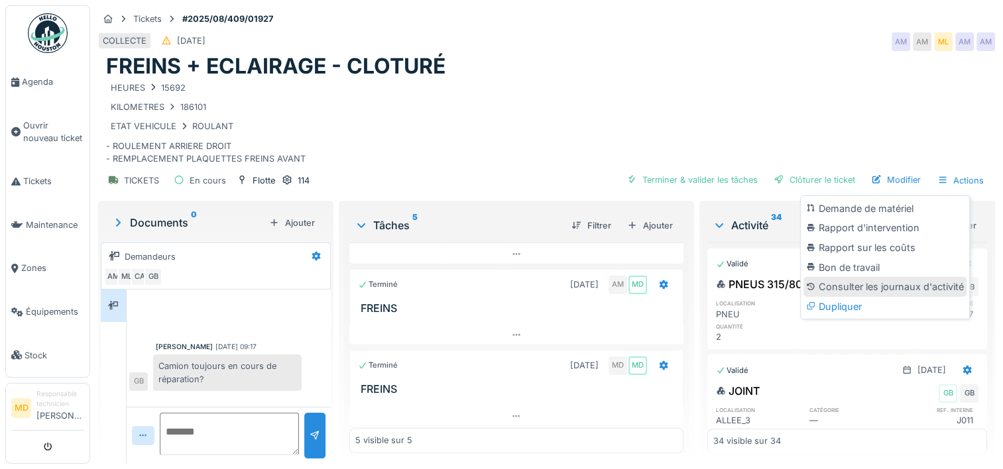
click at [857, 277] on div "Consulter les journaux d'activité" at bounding box center [885, 287] width 163 height 20
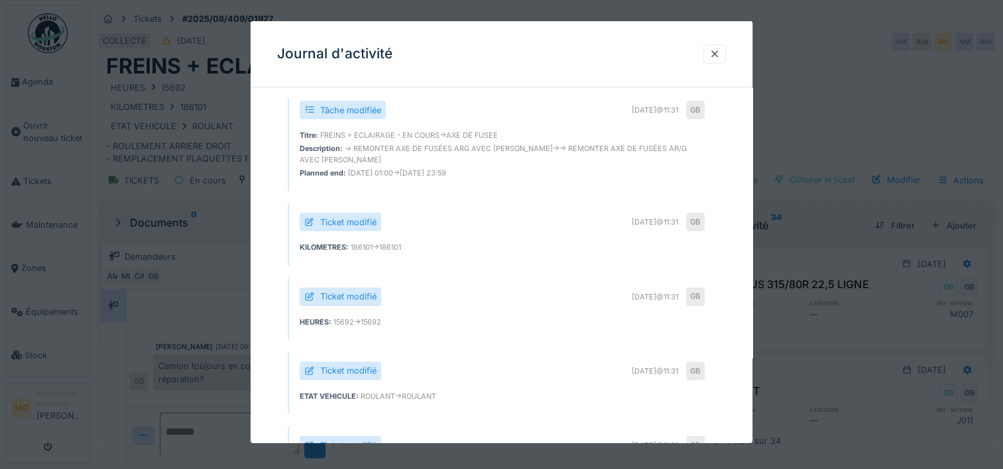
scroll to position [764, 0]
click at [340, 115] on div "Tâche modifiée" at bounding box center [350, 109] width 61 height 13
click at [304, 113] on icon at bounding box center [309, 109] width 11 height 9
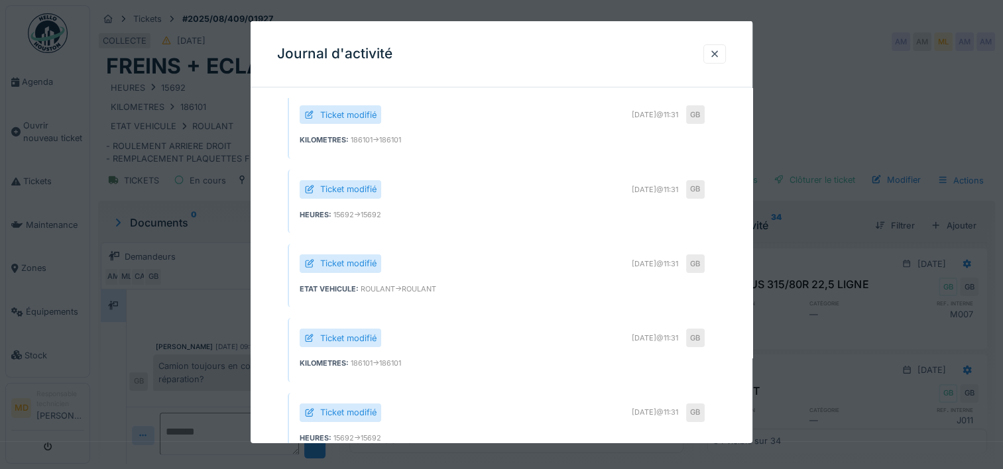
scroll to position [647, 0]
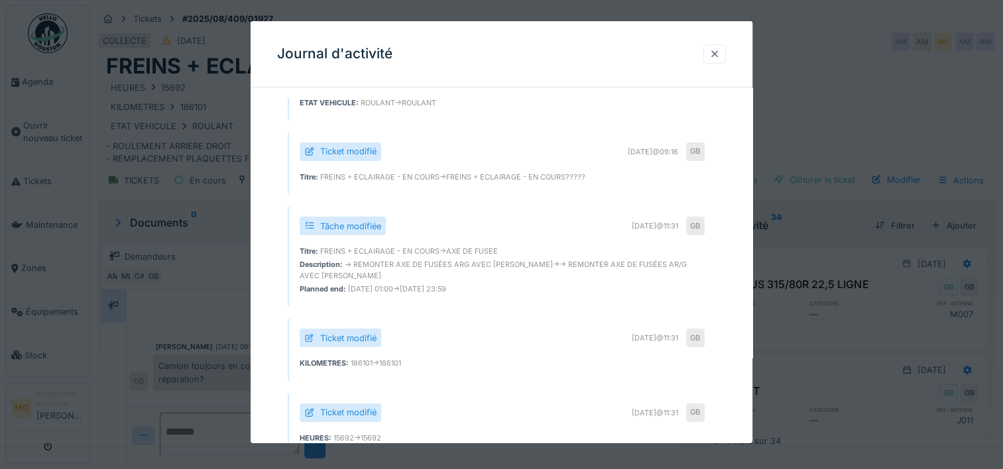
click at [720, 53] on div at bounding box center [715, 54] width 11 height 13
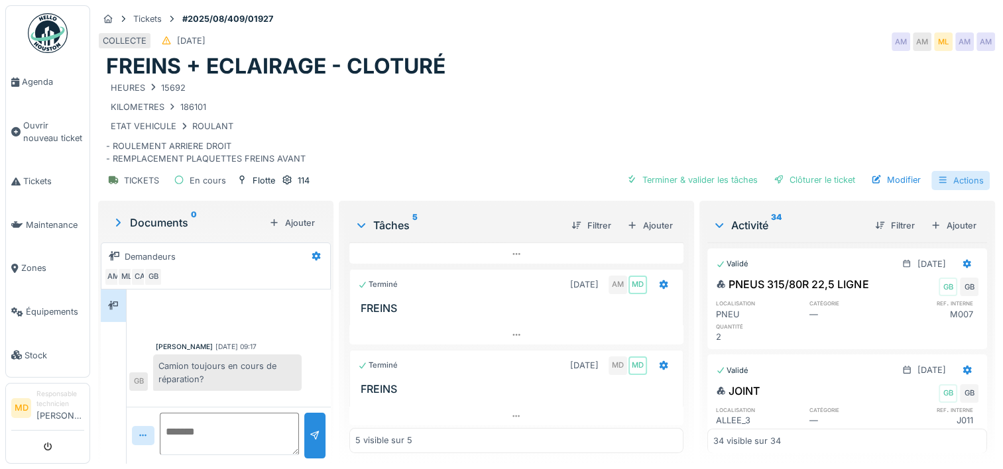
click at [955, 171] on div "Actions" at bounding box center [961, 180] width 58 height 19
click at [822, 119] on div "ETAT VEHICULE ROULANT" at bounding box center [546, 126] width 881 height 17
click at [642, 223] on div "Ajouter" at bounding box center [650, 226] width 56 height 18
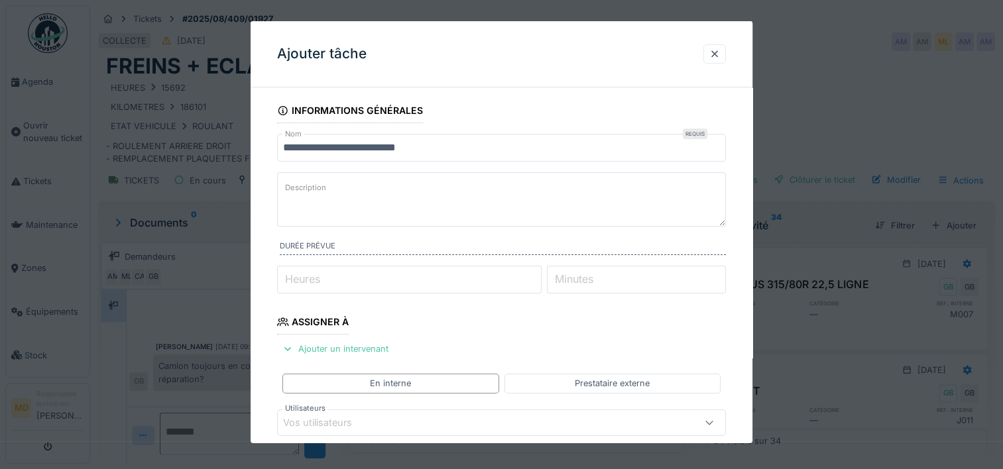
click at [298, 185] on label "Description" at bounding box center [305, 188] width 46 height 17
click at [298, 185] on textarea "Description" at bounding box center [501, 199] width 449 height 54
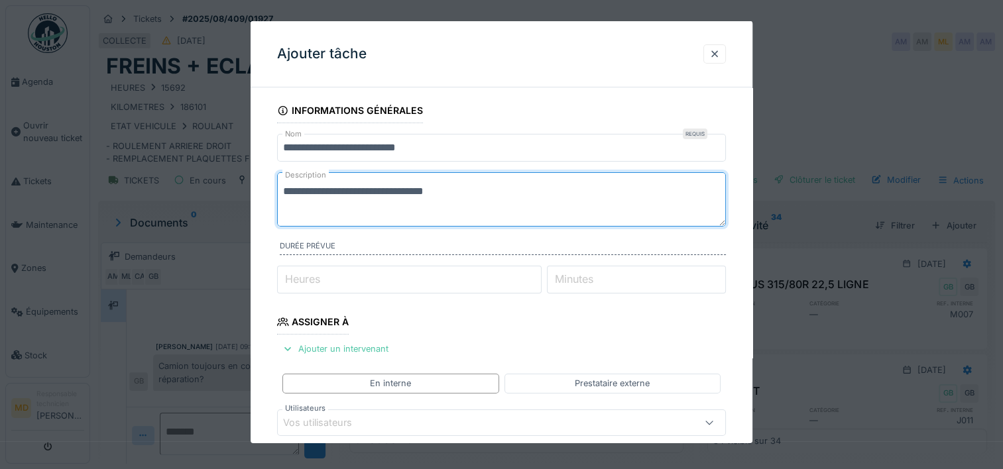
click at [361, 192] on textarea "**********" at bounding box center [501, 199] width 449 height 54
click at [501, 190] on textarea "**********" at bounding box center [501, 199] width 449 height 54
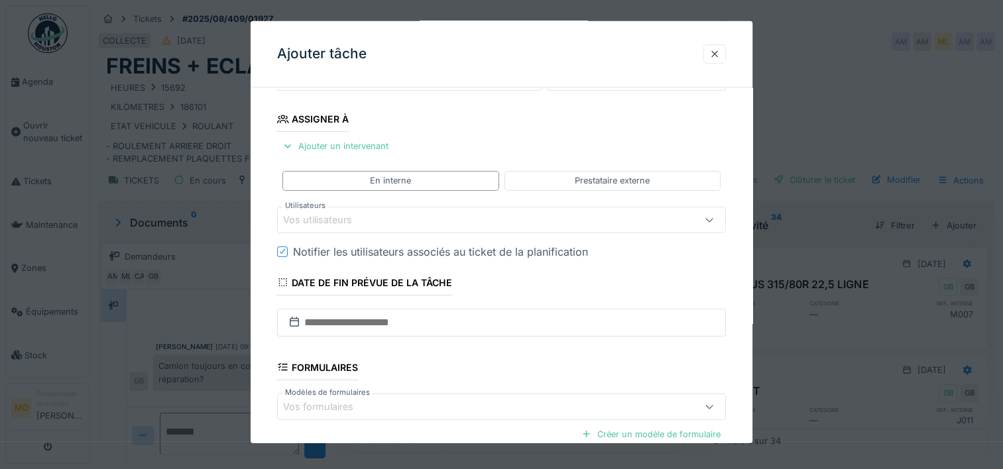
scroll to position [204, 0]
type textarea "**********"
click at [299, 218] on div "Vos utilisateurs" at bounding box center [327, 219] width 88 height 15
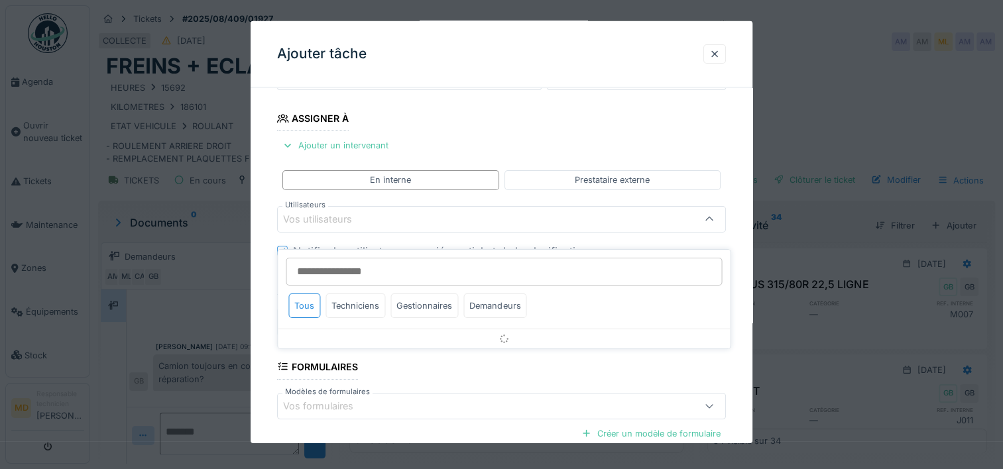
scroll to position [188, 0]
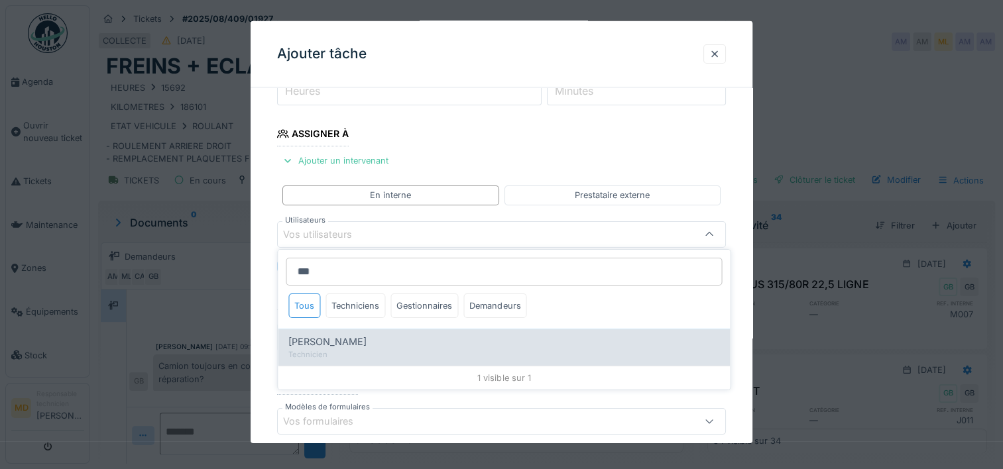
type input "***"
click at [321, 338] on span "Aubry Michaux" at bounding box center [327, 342] width 78 height 15
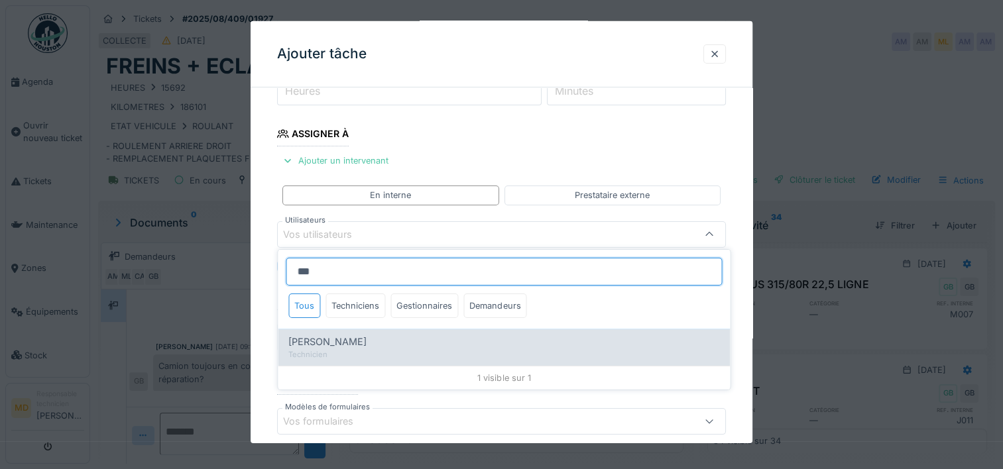
type input "*****"
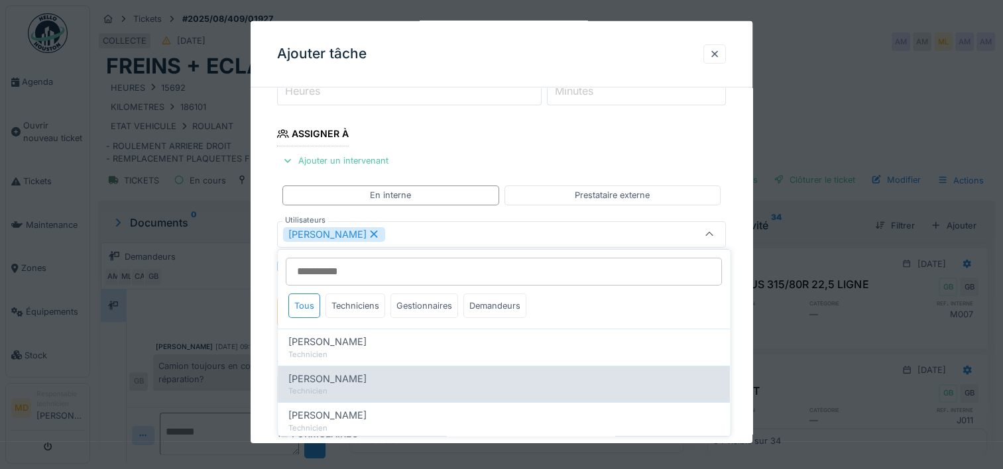
click at [347, 386] on div "Technicien" at bounding box center [503, 391] width 431 height 11
click at [318, 377] on span "Aubry Michaux" at bounding box center [327, 379] width 78 height 15
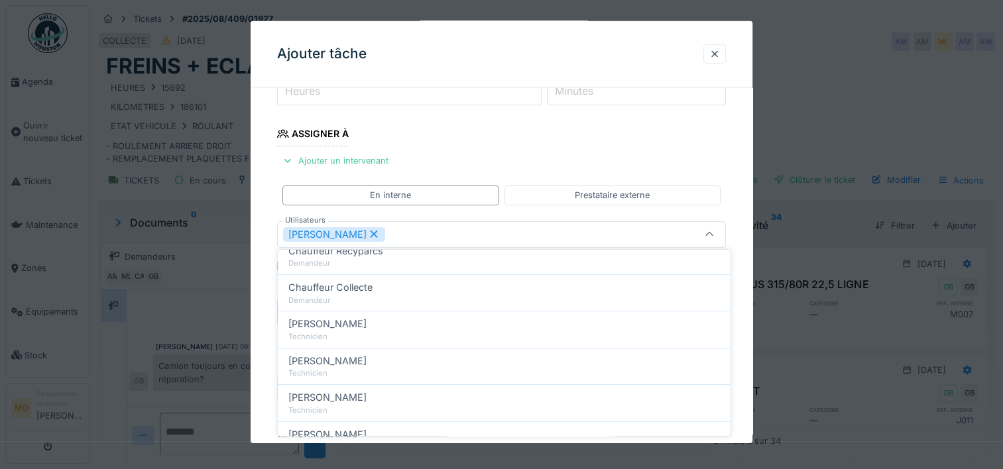
scroll to position [312, 0]
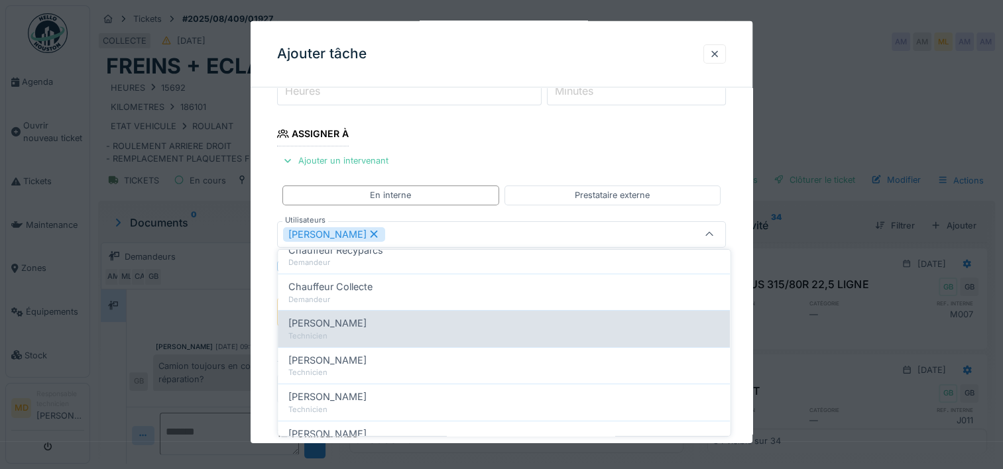
click at [358, 322] on span "Christopher Aidara" at bounding box center [327, 323] width 78 height 15
type input "**********"
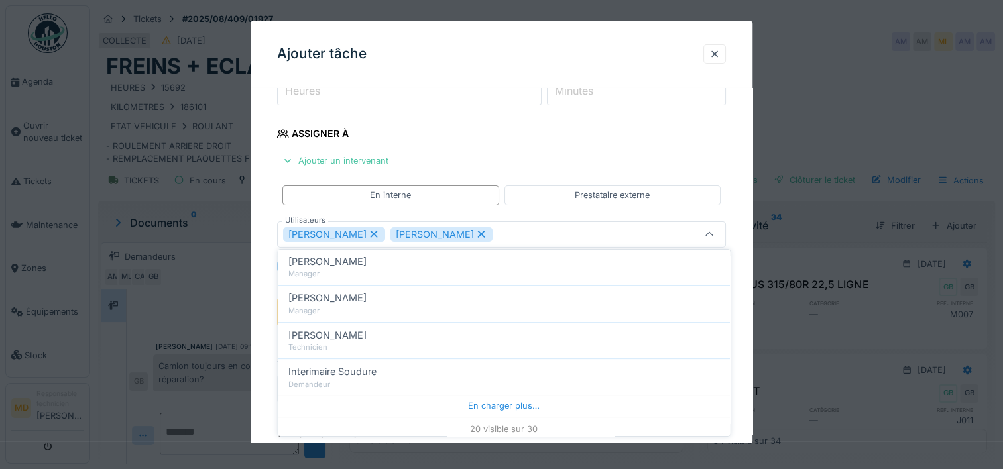
scroll to position [10, 0]
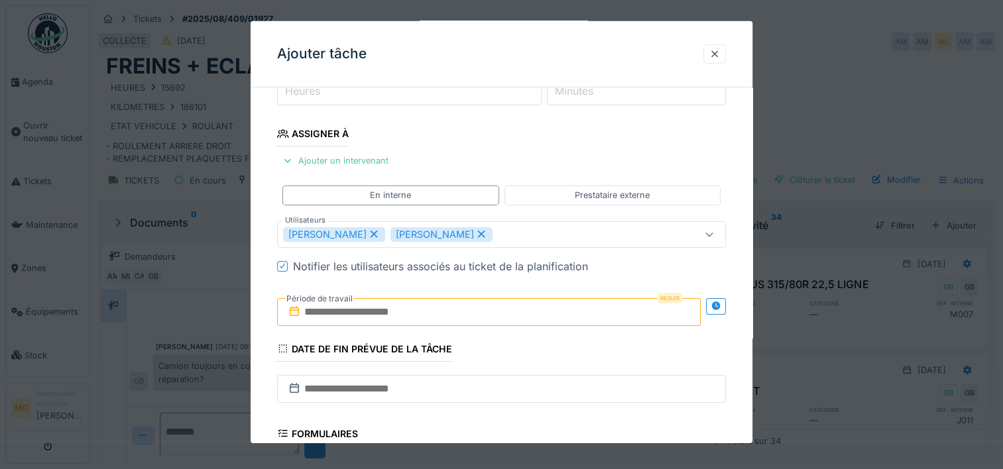
click at [745, 232] on div "**********" at bounding box center [502, 281] width 502 height 743
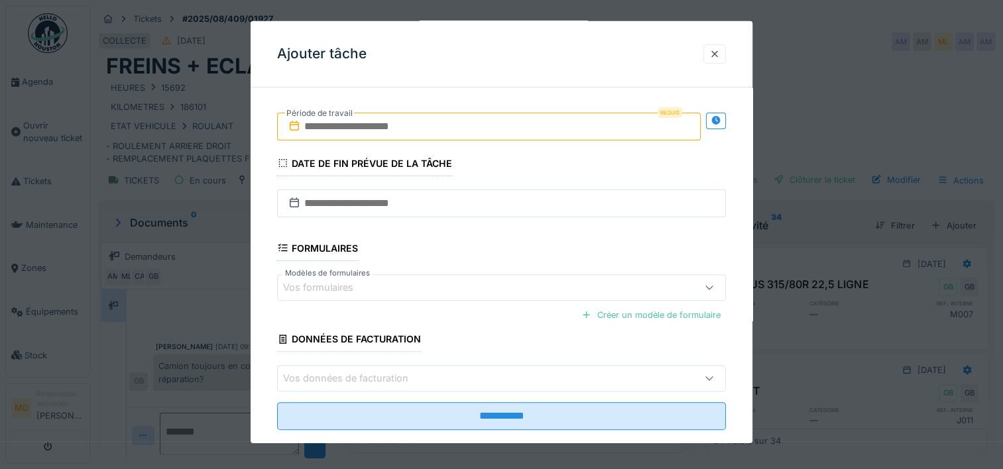
scroll to position [267, 0]
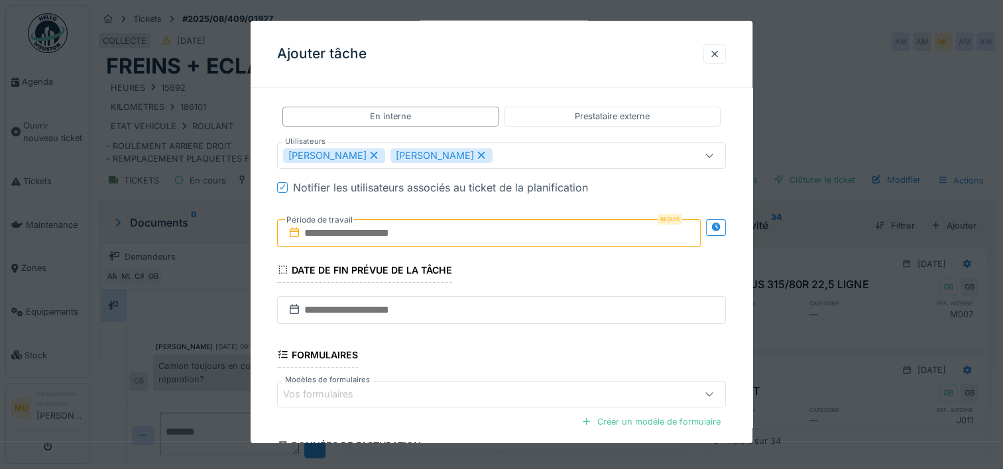
click at [317, 231] on input "text" at bounding box center [489, 233] width 424 height 28
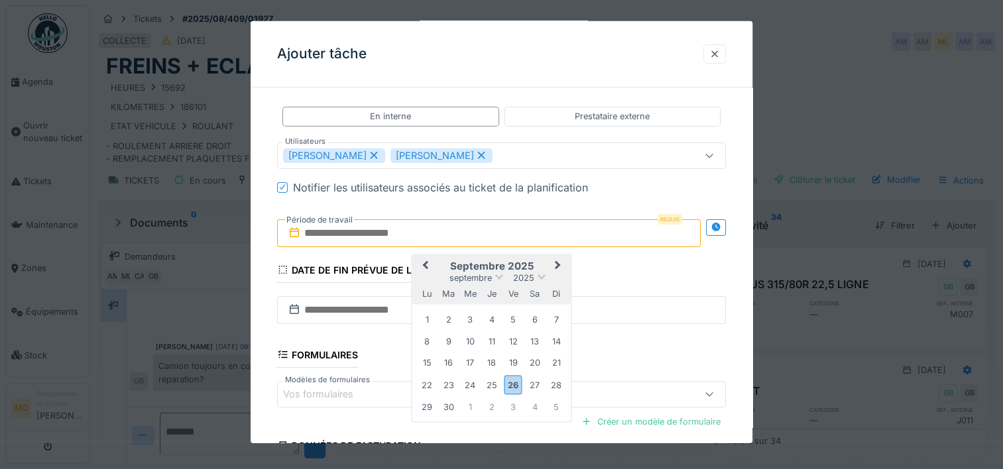
click at [523, 297] on div "lu ma me je ve sa di" at bounding box center [491, 293] width 159 height 21
click at [426, 342] on div "8" at bounding box center [427, 341] width 18 height 18
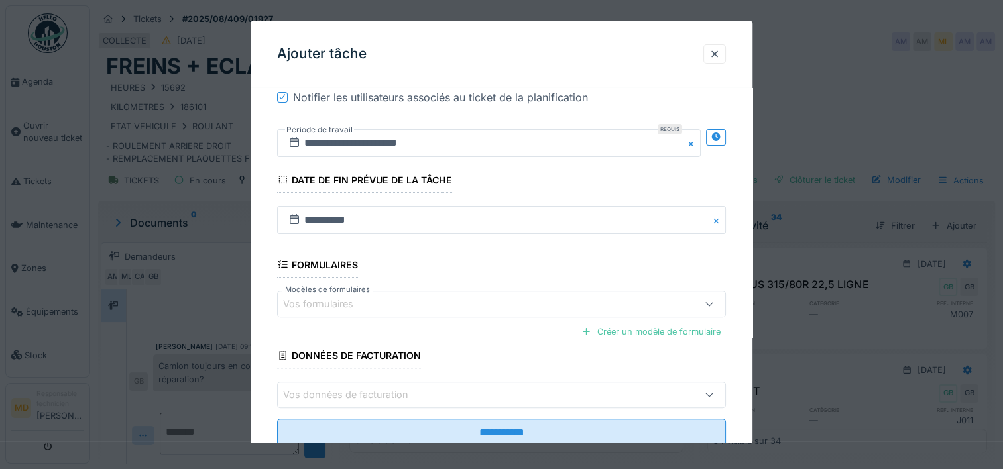
scroll to position [395, 0]
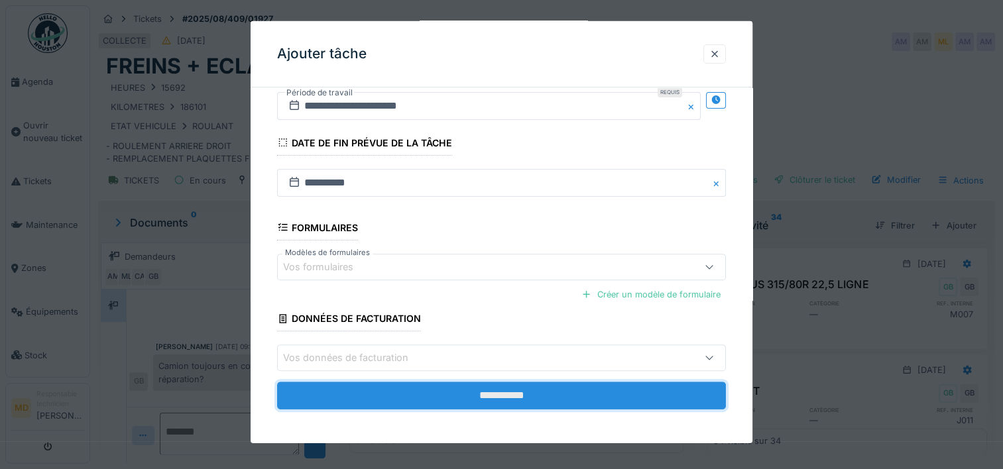
click at [499, 399] on input "**********" at bounding box center [501, 396] width 449 height 28
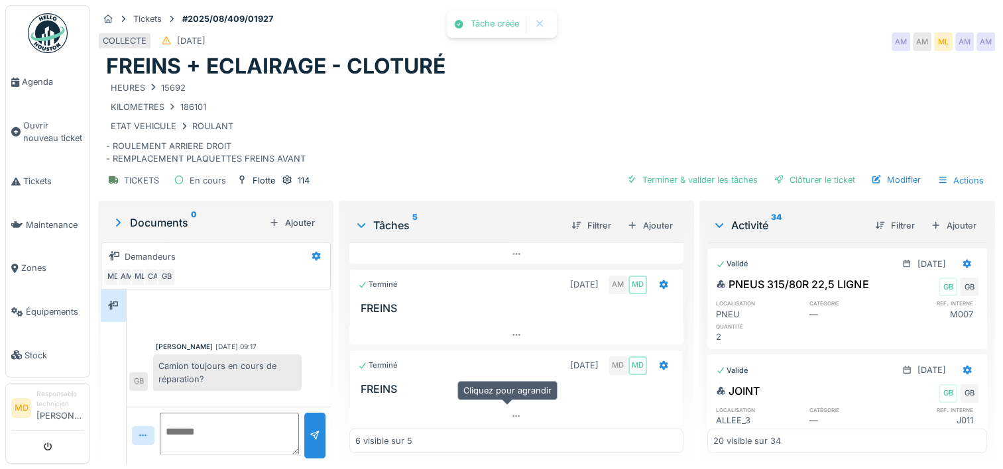
scroll to position [422, 0]
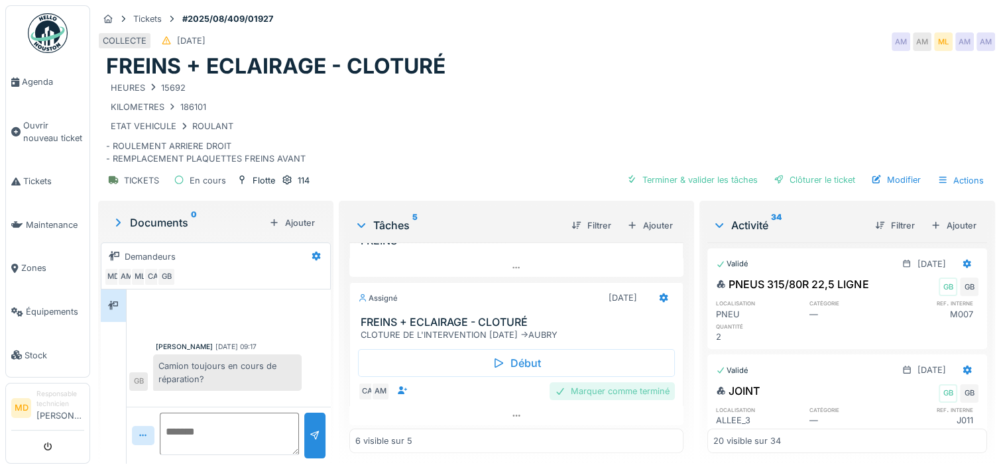
click at [599, 383] on div "Marquer comme terminé" at bounding box center [612, 392] width 125 height 18
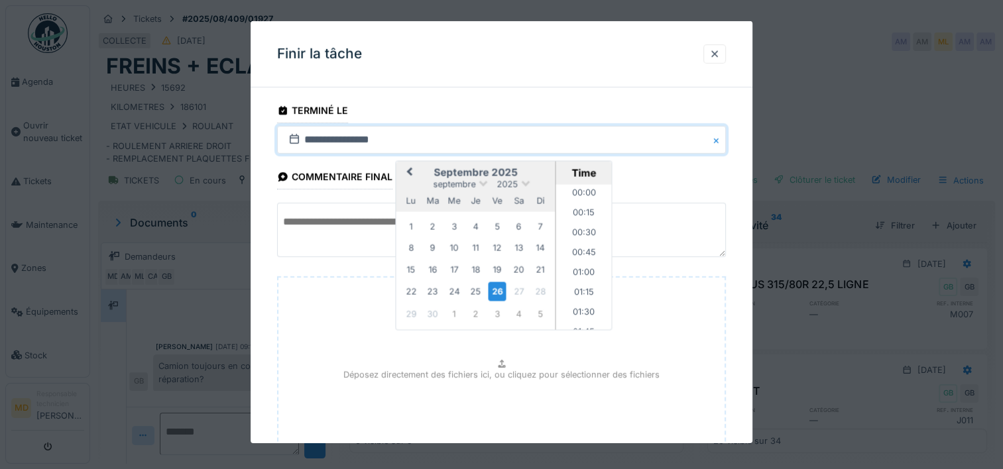
scroll to position [1210, 0]
click at [411, 250] on div "8" at bounding box center [412, 248] width 18 height 18
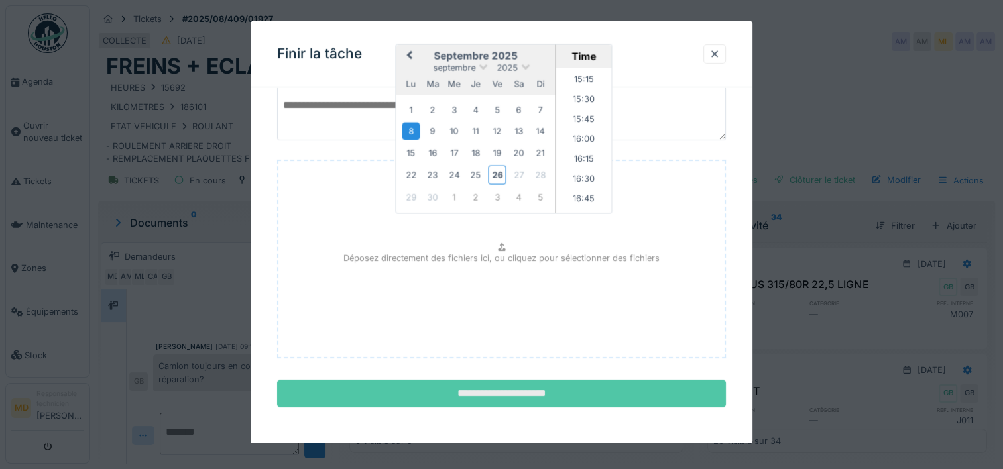
click at [501, 401] on input "**********" at bounding box center [501, 394] width 449 height 28
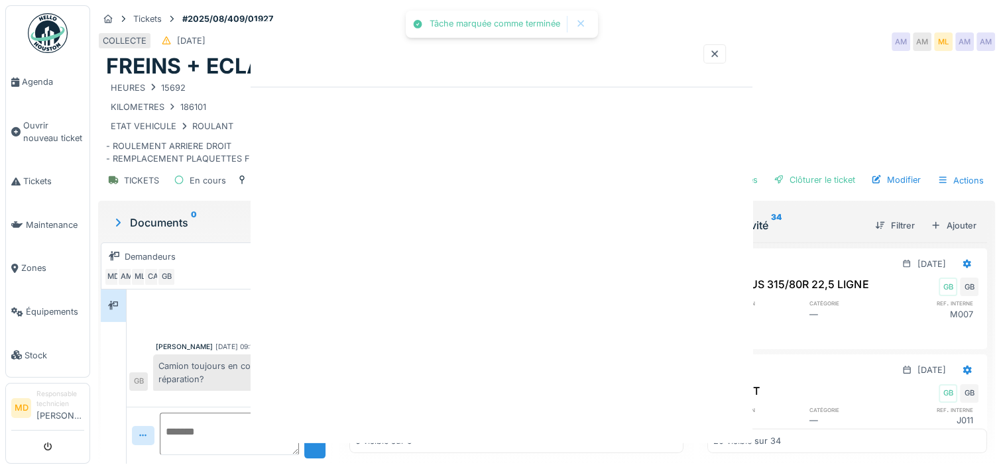
scroll to position [386, 0]
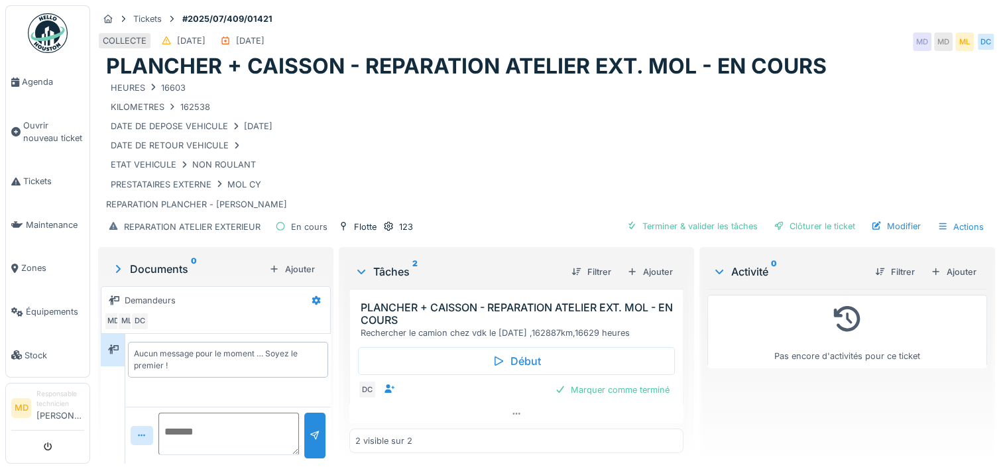
scroll to position [164, 0]
click at [883, 220] on div "Modifier" at bounding box center [896, 227] width 60 height 18
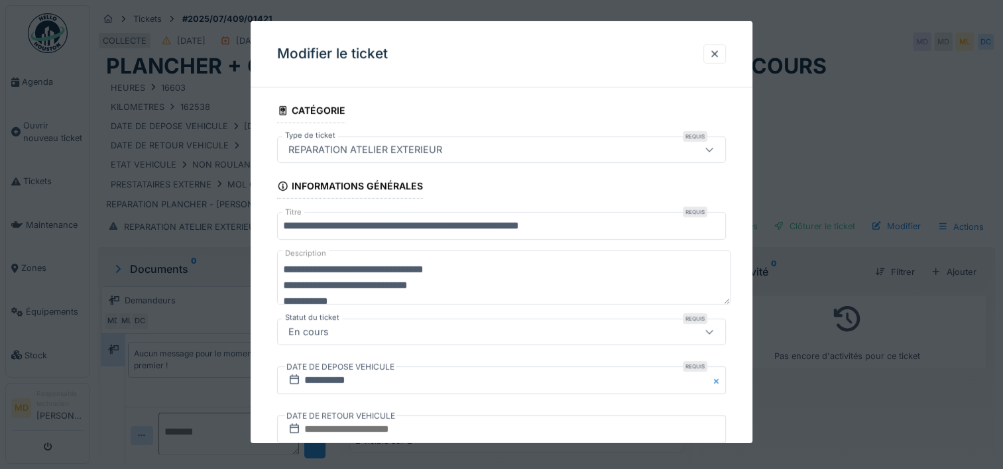
scroll to position [16, 0]
click at [836, 50] on div at bounding box center [501, 234] width 1003 height 469
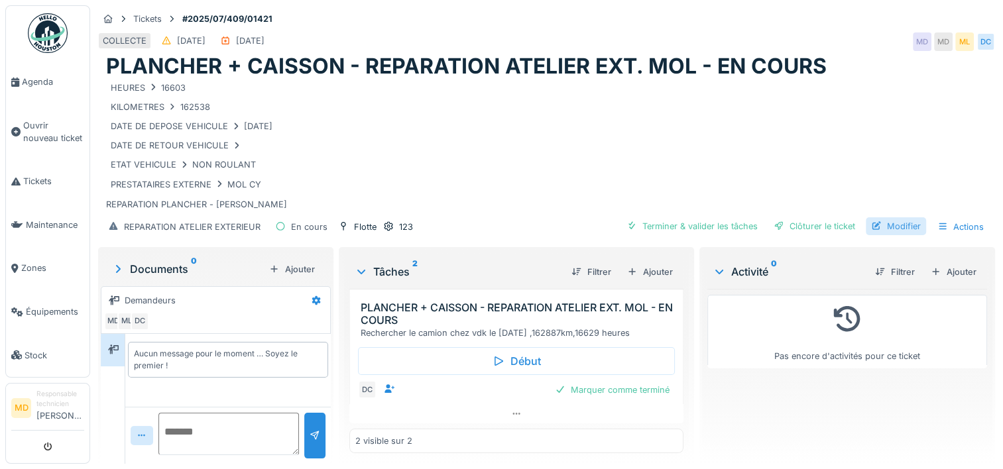
click at [885, 224] on div "Modifier" at bounding box center [896, 227] width 60 height 18
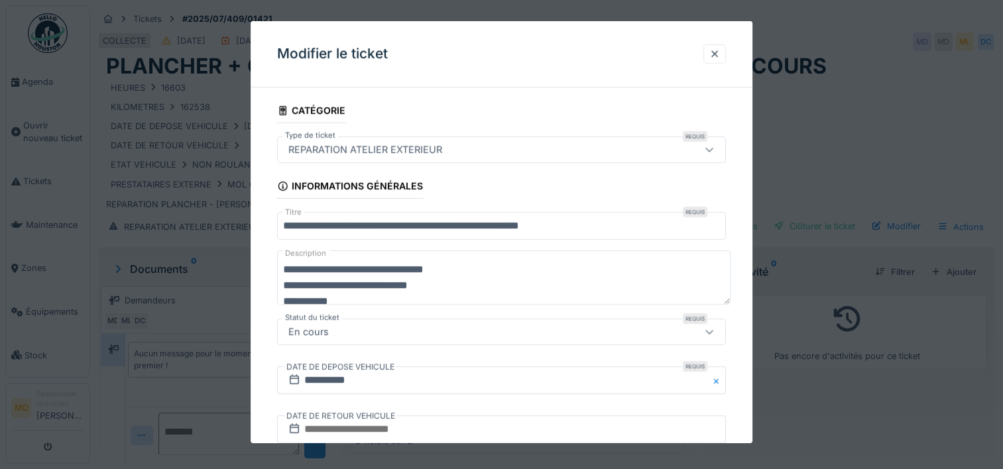
click at [361, 298] on textarea "**********" at bounding box center [504, 278] width 454 height 54
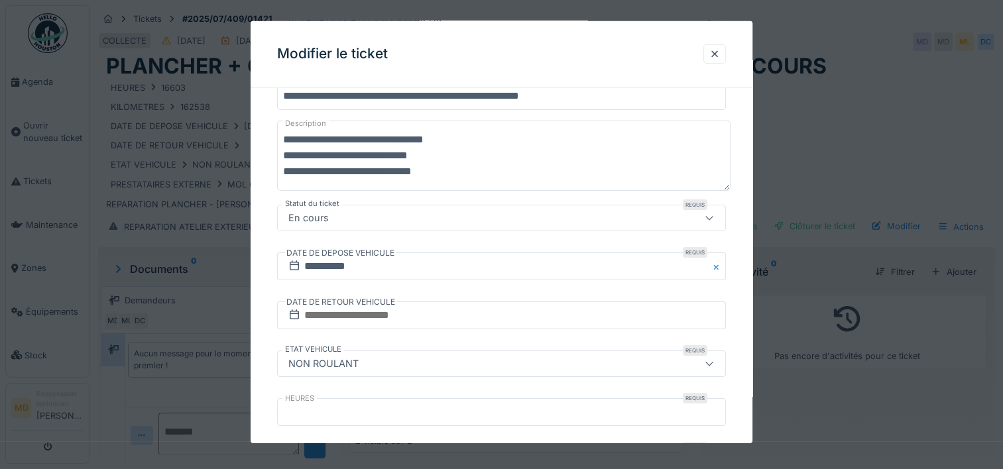
scroll to position [175, 0]
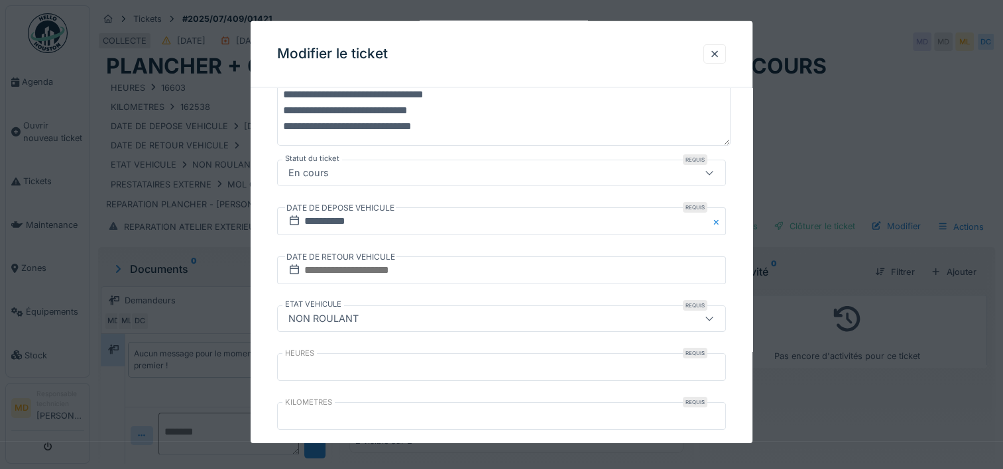
type textarea "**********"
click at [450, 314] on div "NON ROULANT" at bounding box center [474, 319] width 383 height 15
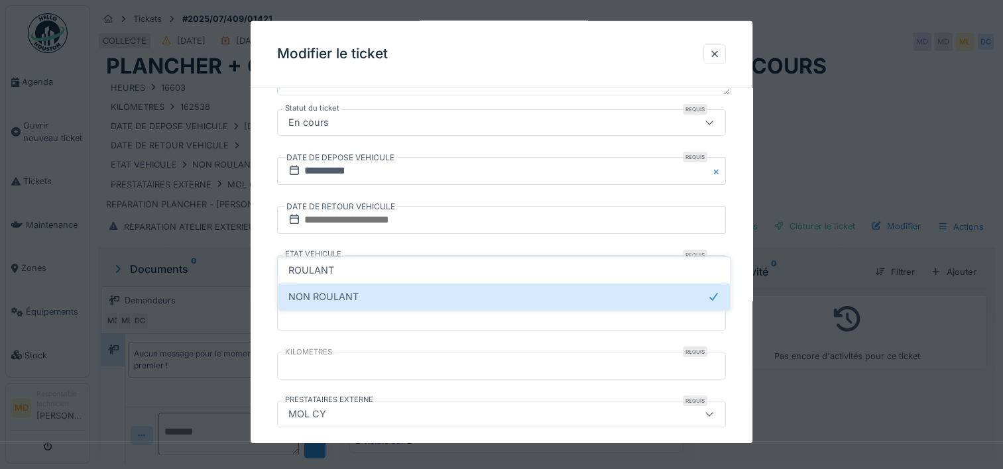
scroll to position [260, 0]
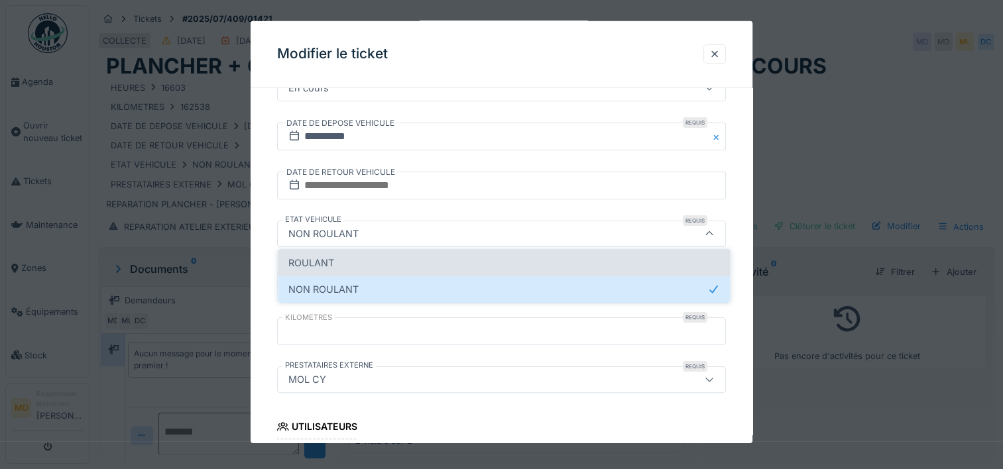
click at [328, 261] on span "ROULANT" at bounding box center [311, 263] width 46 height 15
type input "*******"
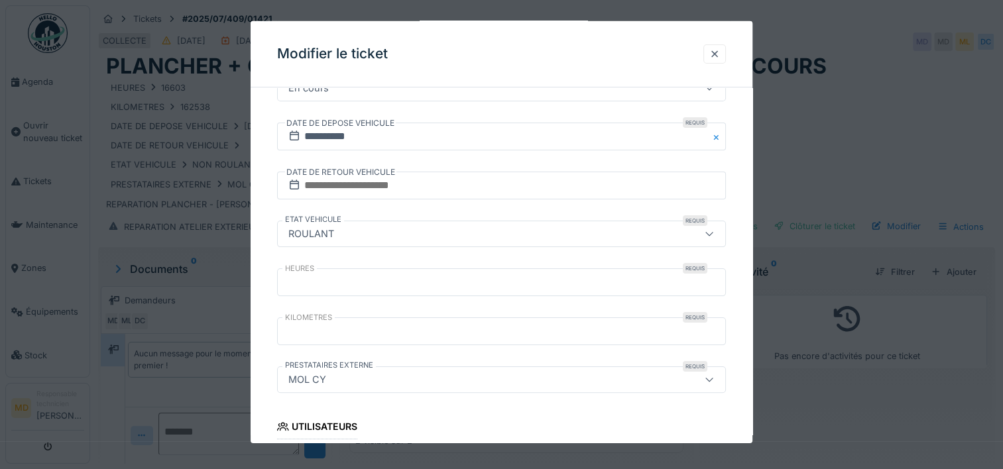
click at [786, 296] on div at bounding box center [501, 234] width 1003 height 469
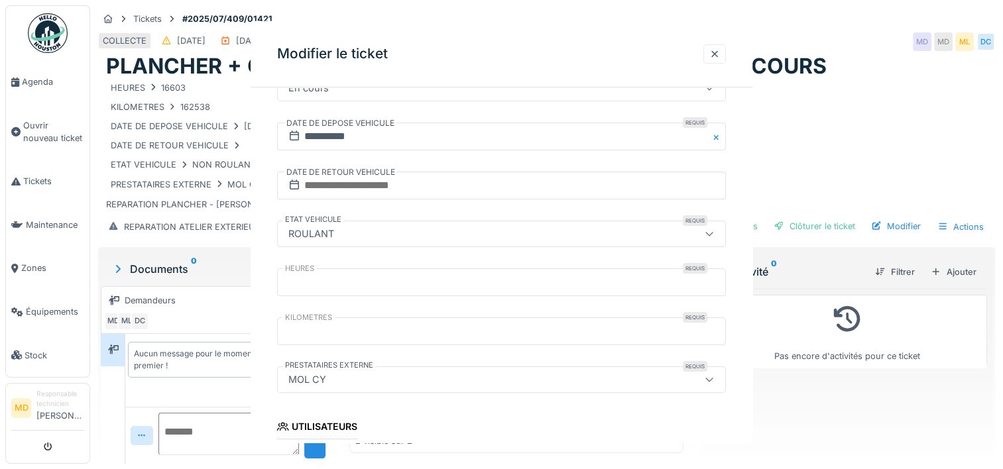
scroll to position [0, 0]
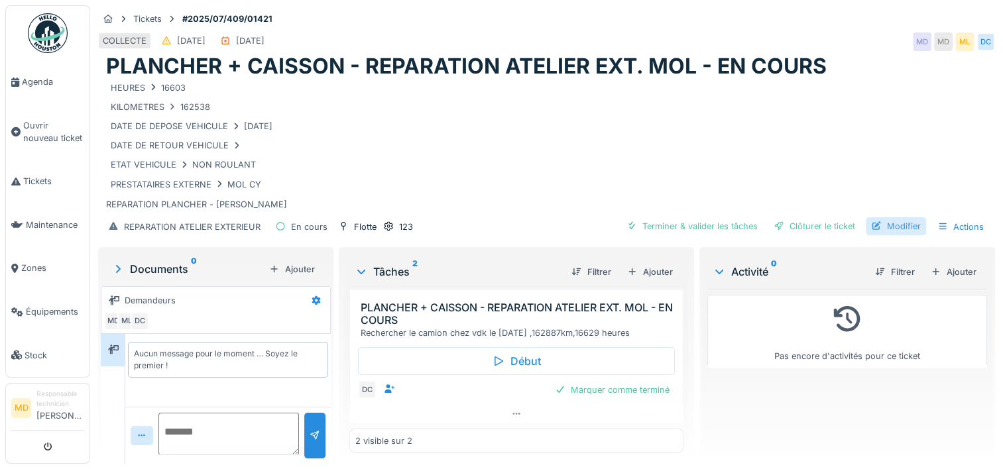
click at [873, 225] on div "Modifier" at bounding box center [896, 227] width 60 height 18
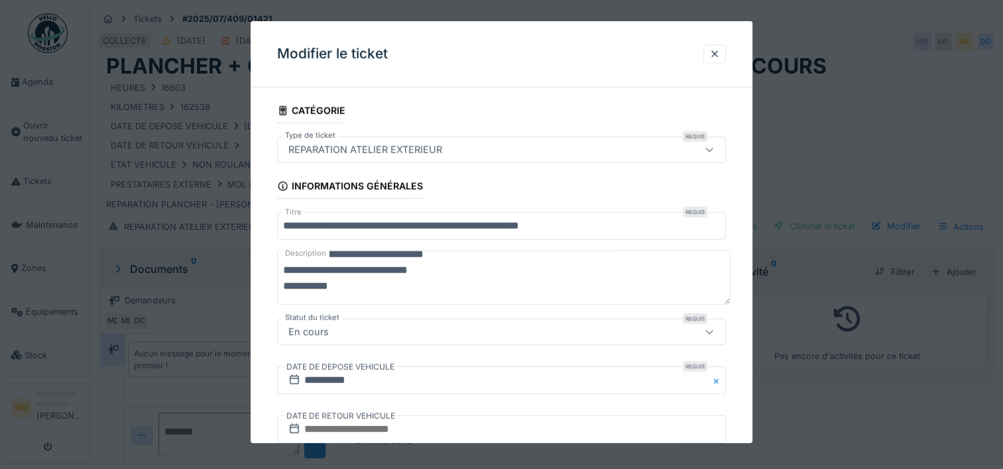
scroll to position [16, 0]
click at [358, 281] on textarea "**********" at bounding box center [504, 278] width 454 height 54
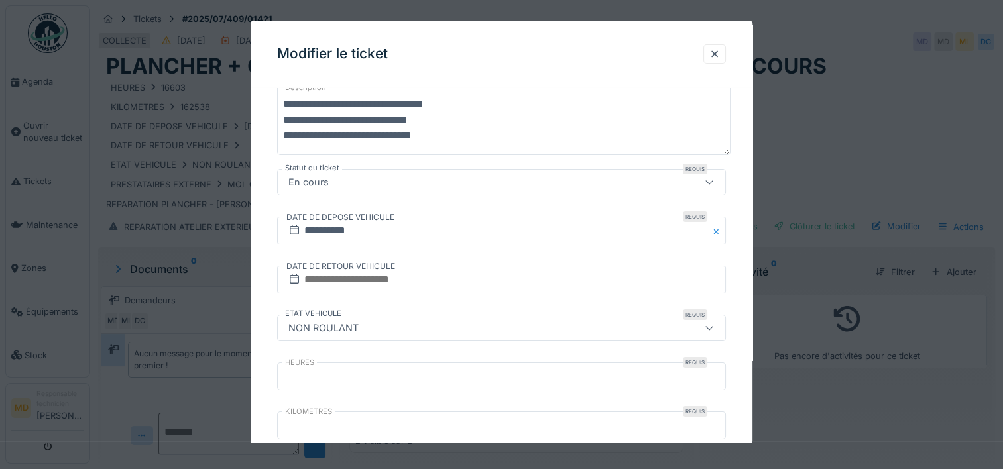
scroll to position [169, 0]
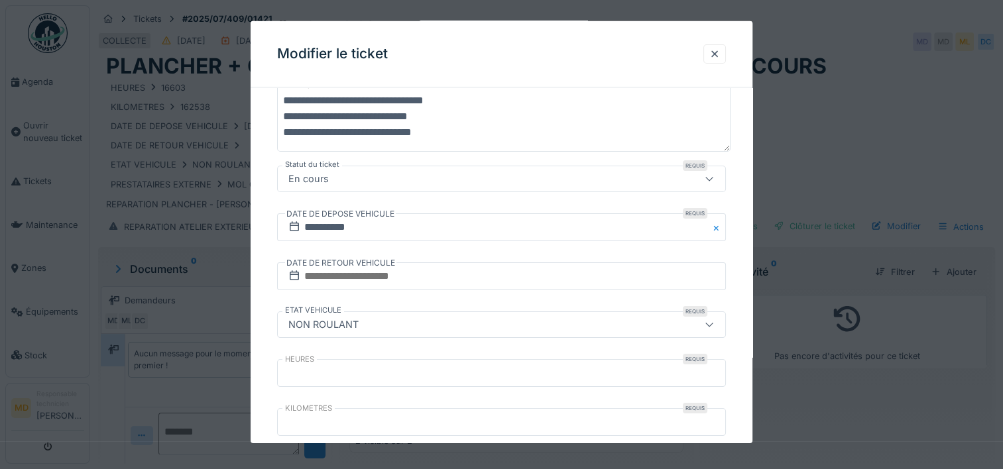
type textarea "**********"
click at [342, 322] on div "NON ROULANT" at bounding box center [323, 325] width 81 height 15
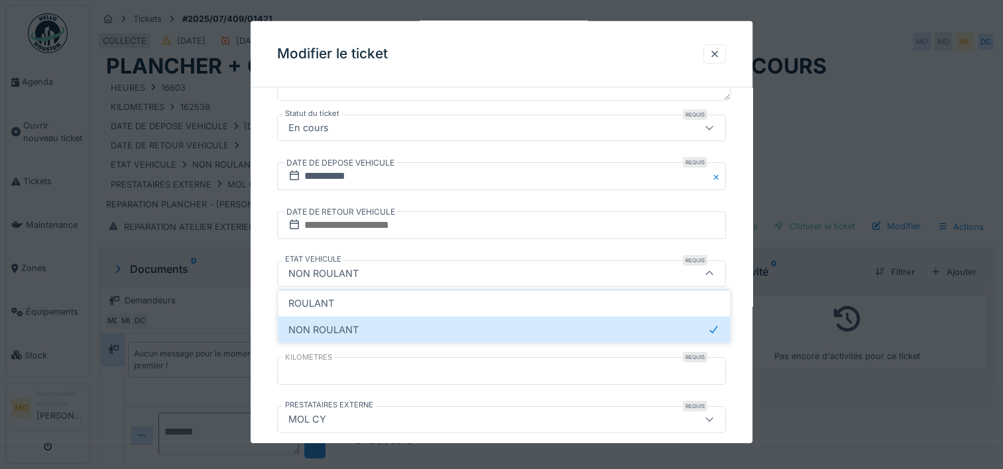
scroll to position [260, 0]
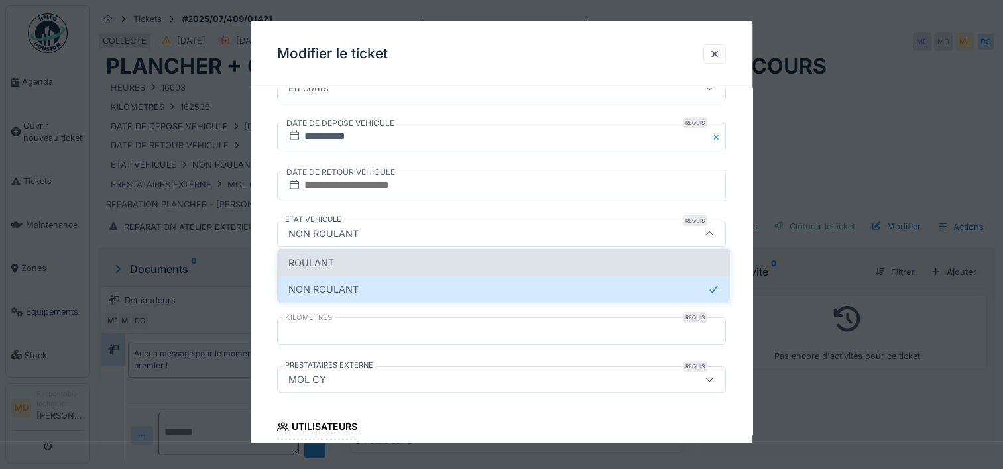
click at [318, 259] on span "ROULANT" at bounding box center [311, 263] width 46 height 15
type input "*******"
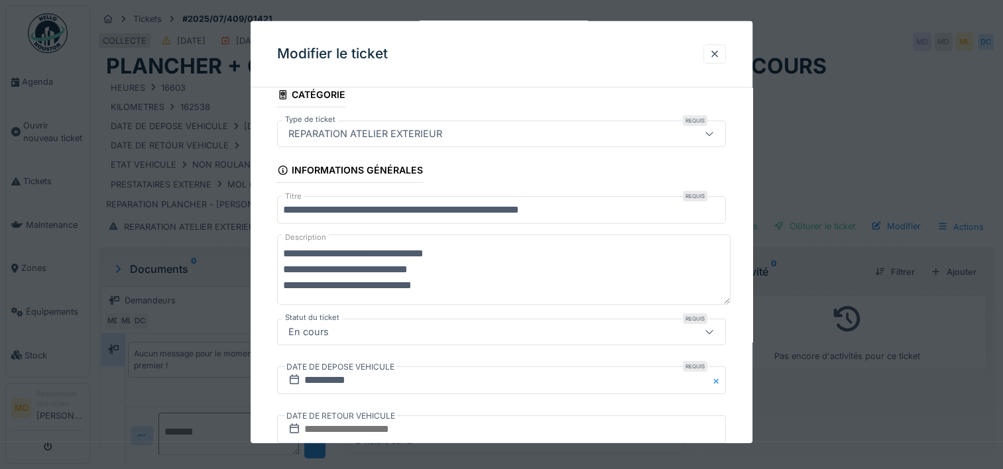
scroll to position [17, 0]
click at [602, 208] on input "**********" at bounding box center [501, 210] width 449 height 28
click at [489, 273] on textarea "**********" at bounding box center [504, 269] width 454 height 70
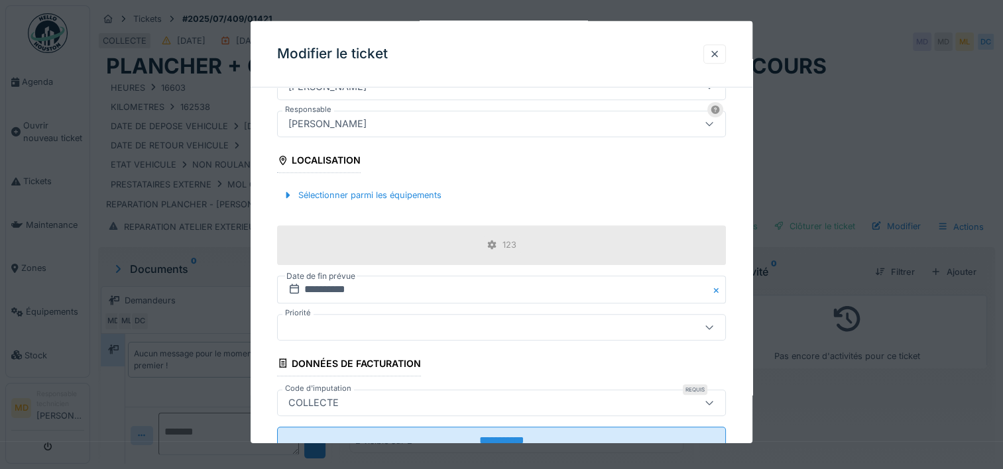
scroll to position [681, 0]
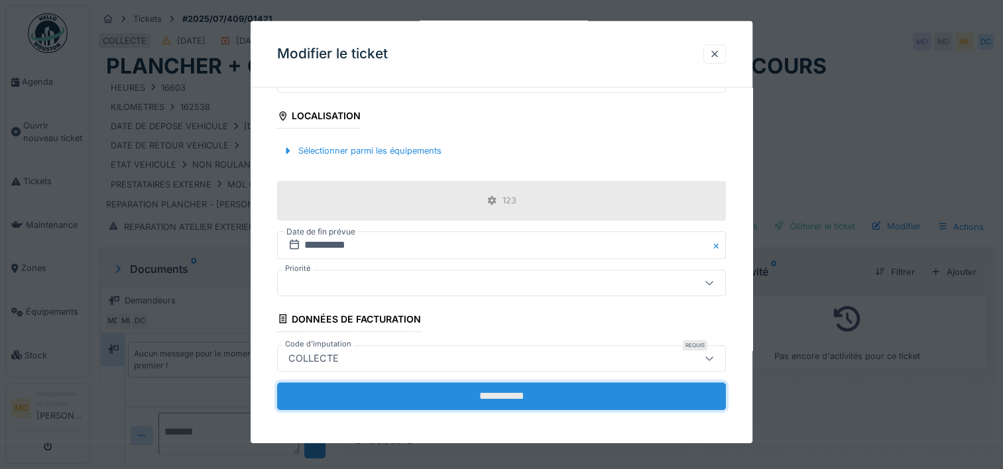
click at [493, 385] on input "**********" at bounding box center [501, 396] width 449 height 28
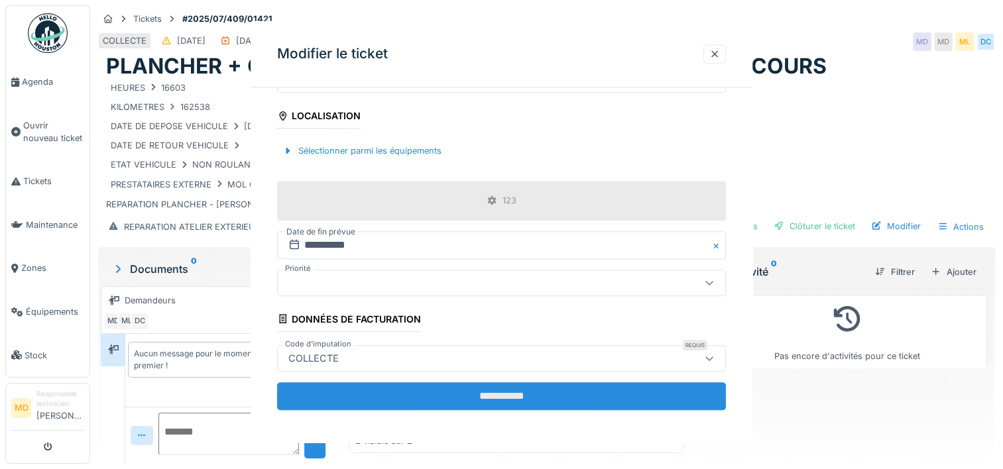
scroll to position [0, 0]
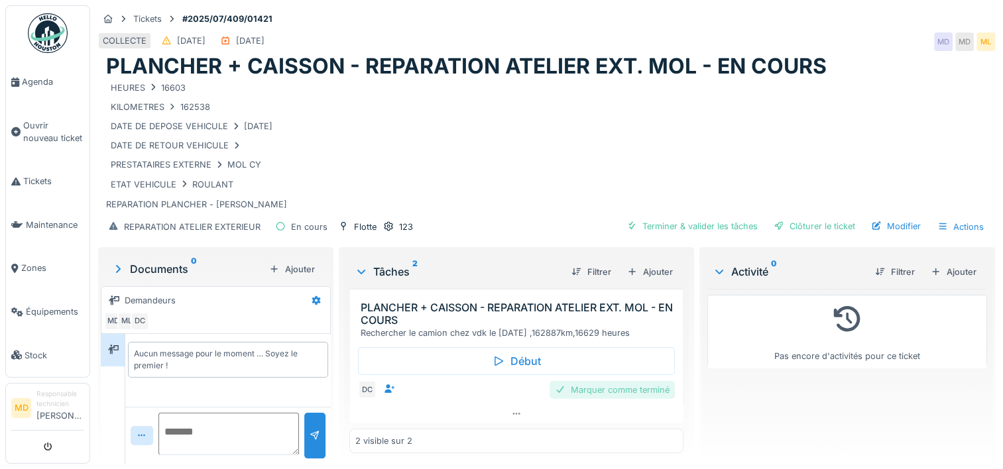
click at [622, 389] on div "Marquer comme terminé" at bounding box center [612, 390] width 125 height 18
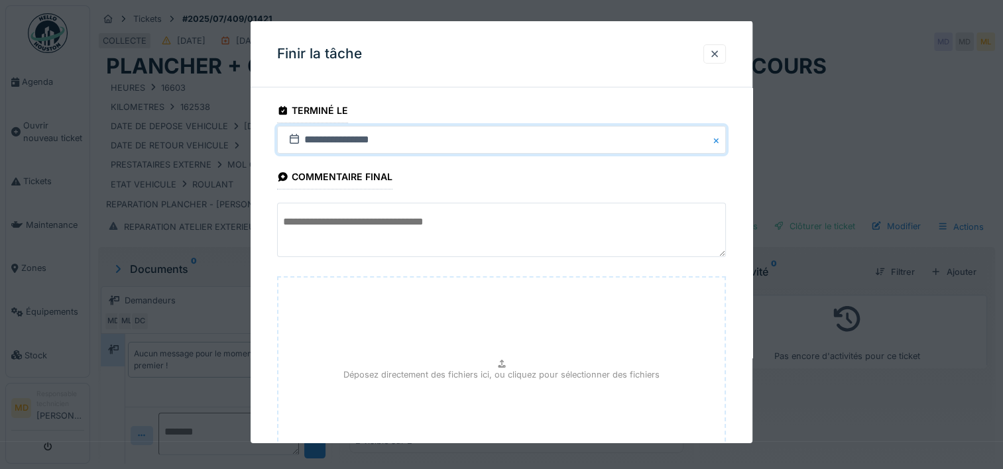
click at [318, 137] on input "**********" at bounding box center [501, 140] width 449 height 28
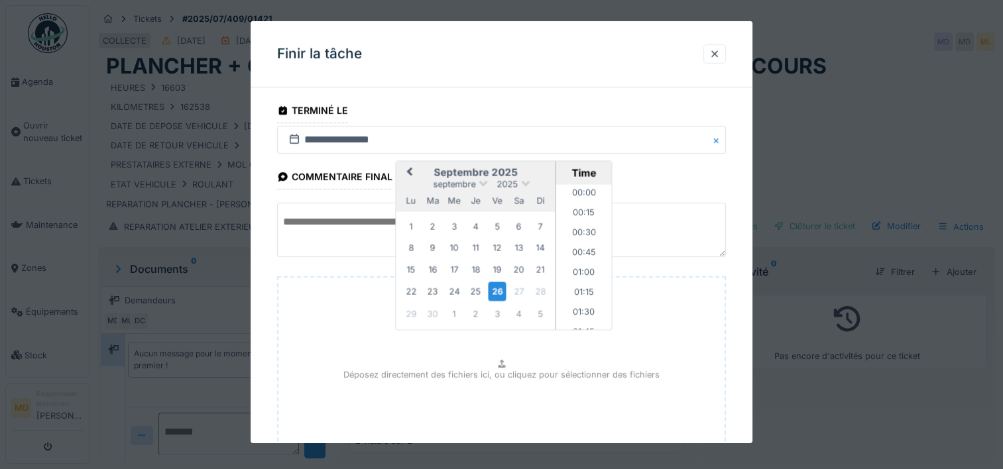
scroll to position [1210, 0]
click at [425, 289] on div "23" at bounding box center [433, 291] width 18 height 18
click at [515, 407] on div "Déposez directement des fichiers ici, ou cliquez pour sélectionner des fichiers" at bounding box center [501, 376] width 449 height 199
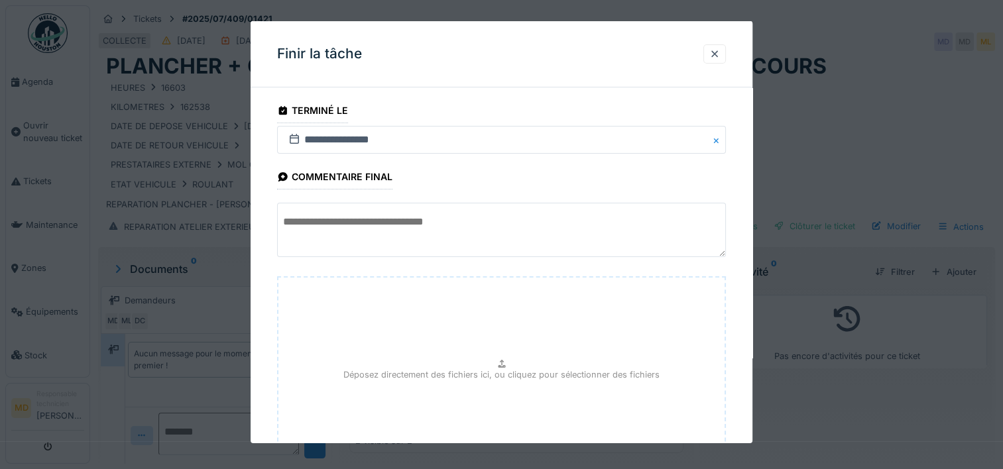
scroll to position [117, 0]
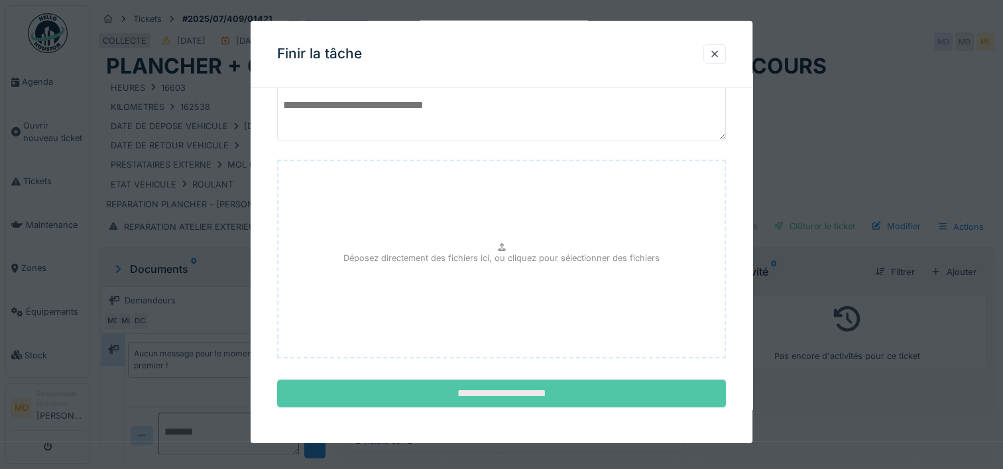
click at [503, 393] on input "**********" at bounding box center [501, 394] width 449 height 28
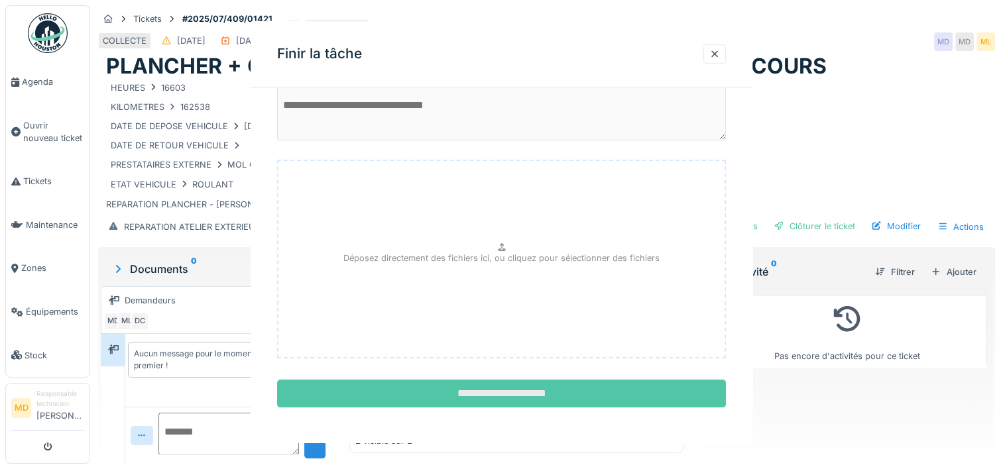
scroll to position [0, 0]
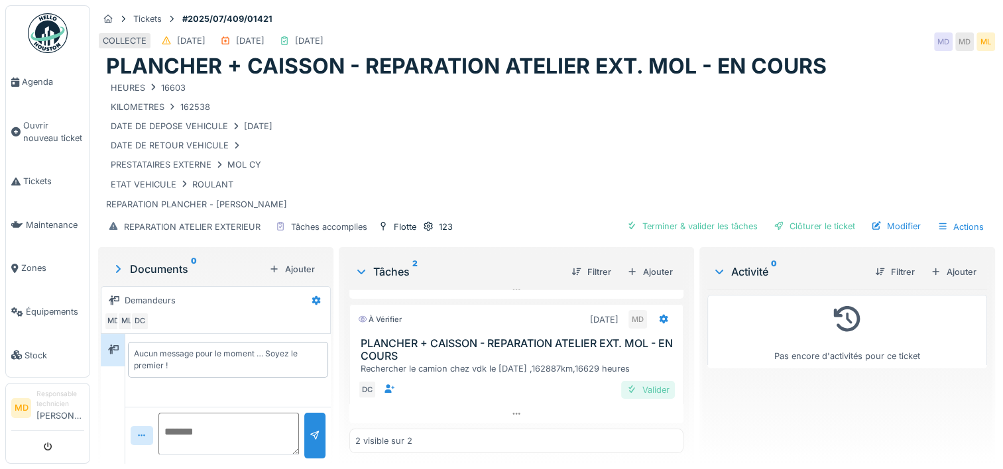
click at [639, 393] on div "Valider" at bounding box center [648, 390] width 54 height 18
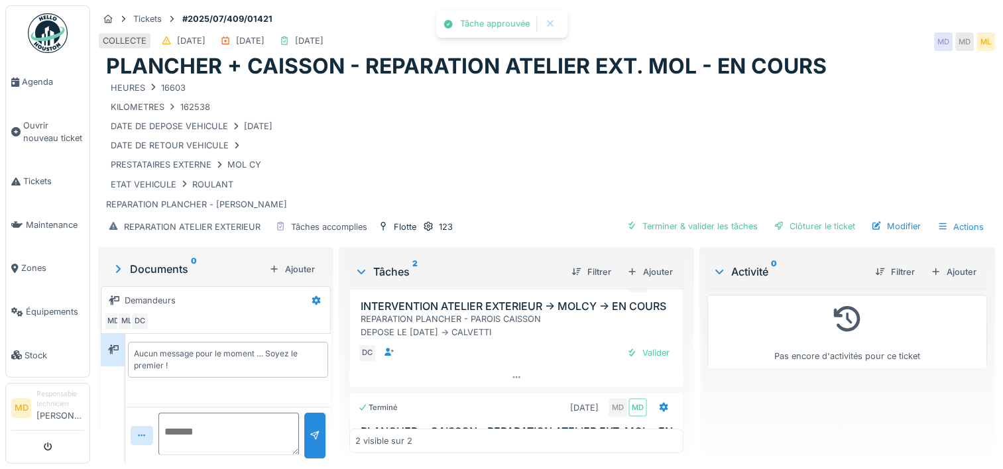
scroll to position [20, 0]
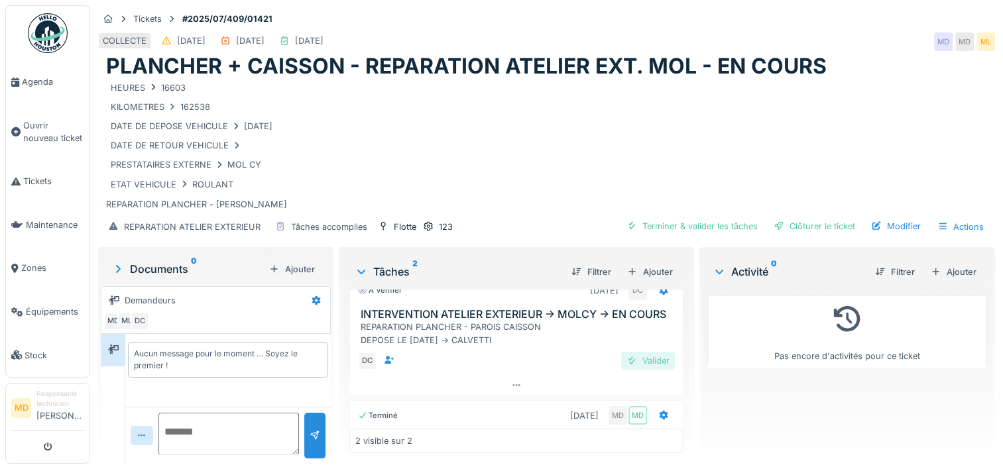
click at [630, 367] on div "Valider" at bounding box center [648, 361] width 54 height 18
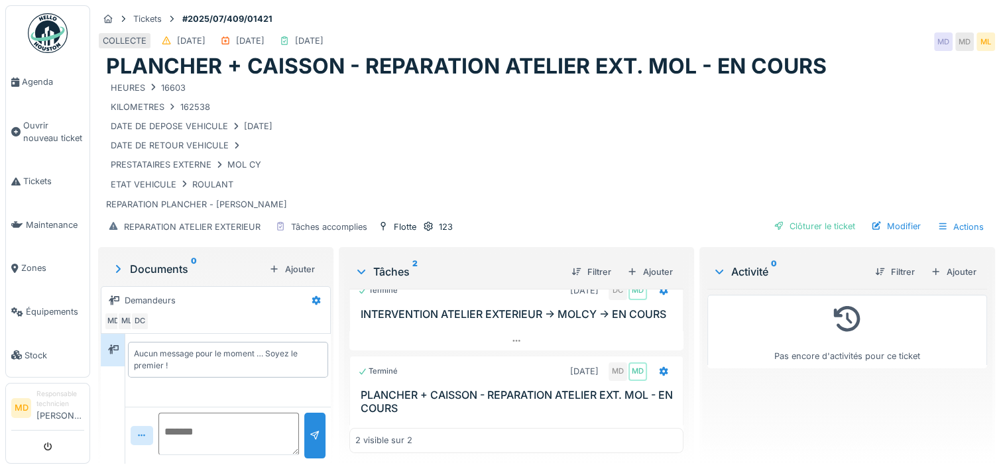
scroll to position [53, 0]
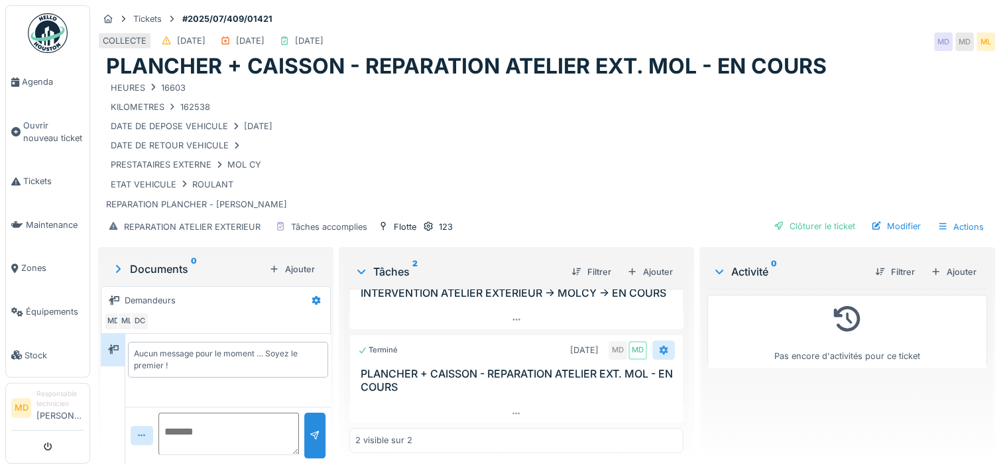
click at [653, 343] on div at bounding box center [664, 350] width 23 height 19
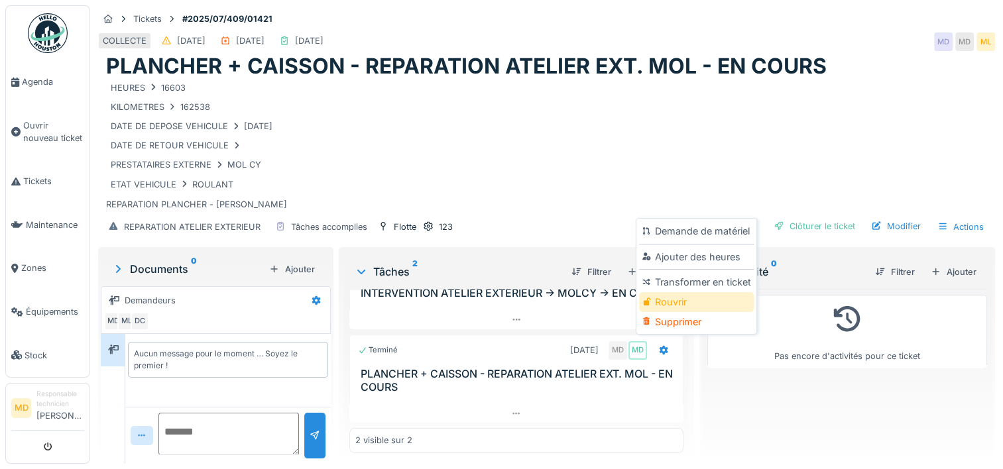
click at [674, 302] on div "Rouvrir" at bounding box center [696, 302] width 114 height 20
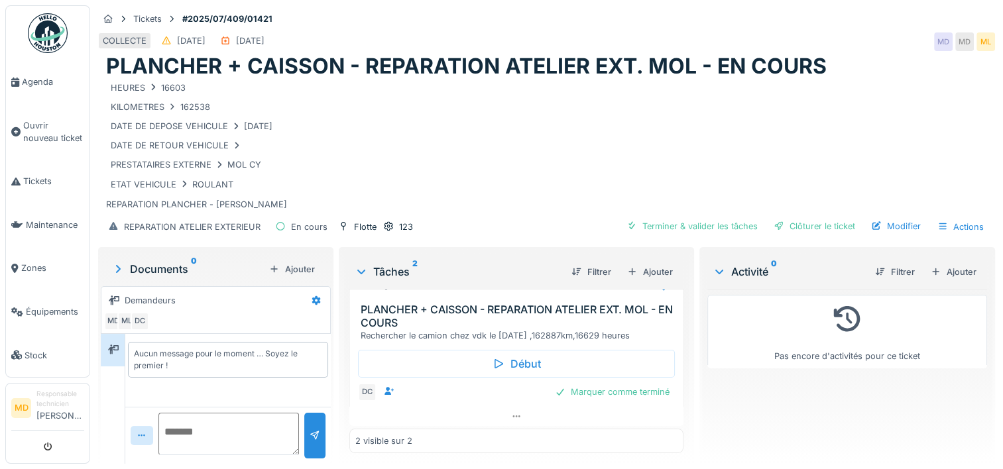
scroll to position [103, 0]
click at [575, 403] on div "Marquer comme terminé" at bounding box center [612, 394] width 125 height 18
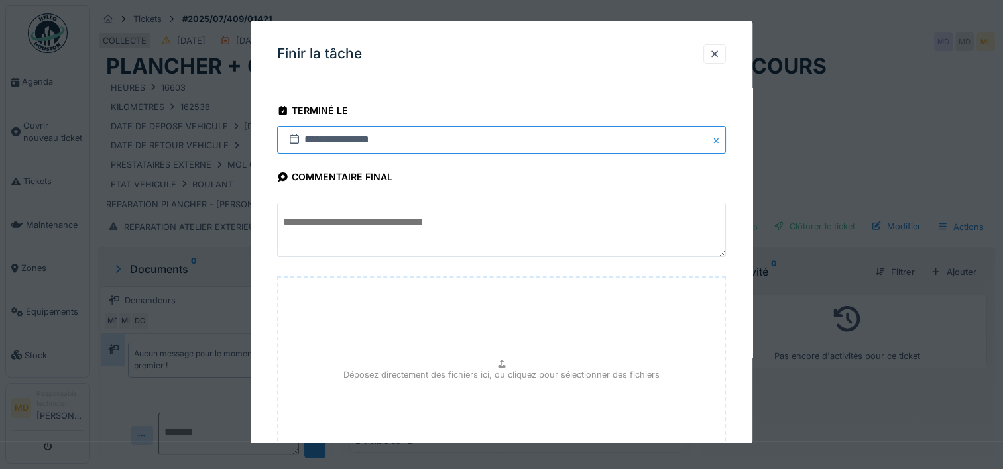
click at [310, 137] on input "**********" at bounding box center [501, 140] width 449 height 28
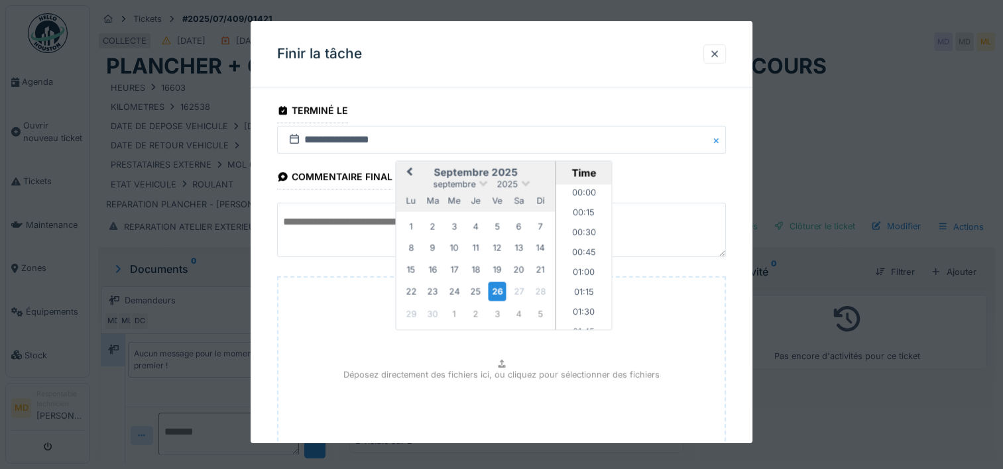
scroll to position [1210, 0]
click at [456, 288] on div "24" at bounding box center [455, 291] width 18 height 18
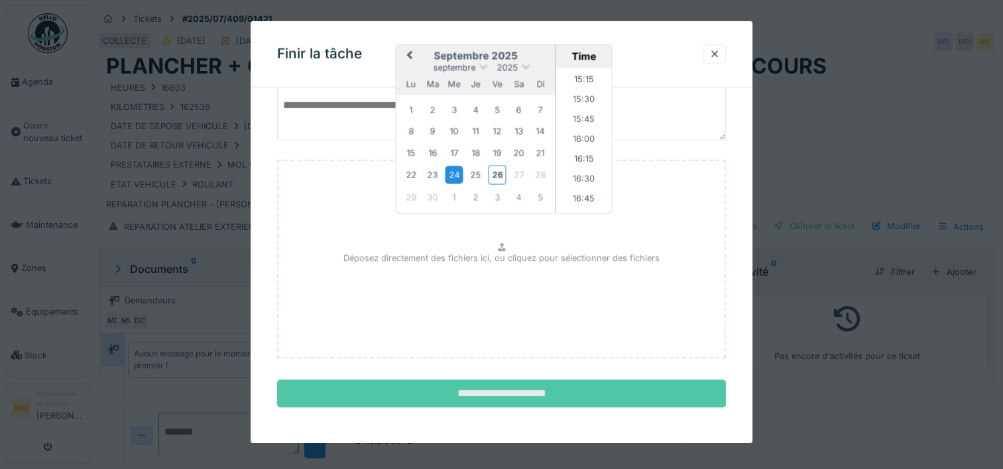
click at [525, 380] on input "**********" at bounding box center [501, 394] width 449 height 28
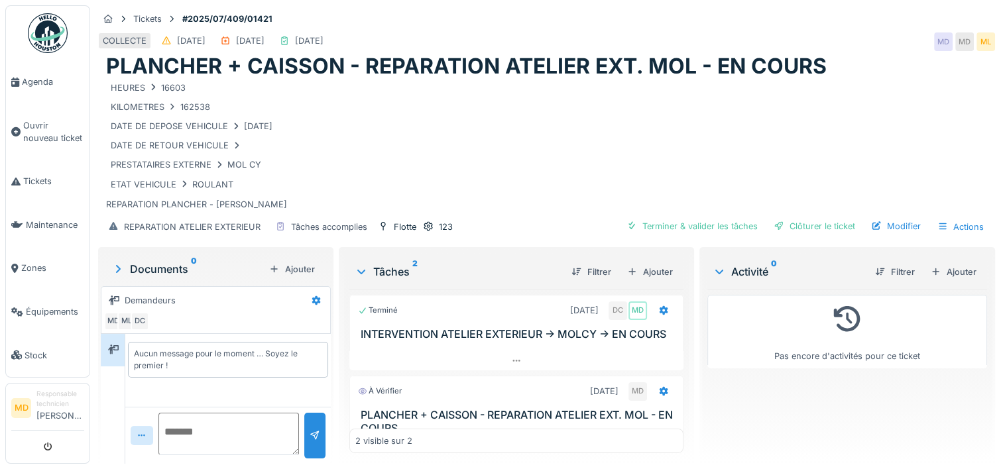
scroll to position [84, 0]
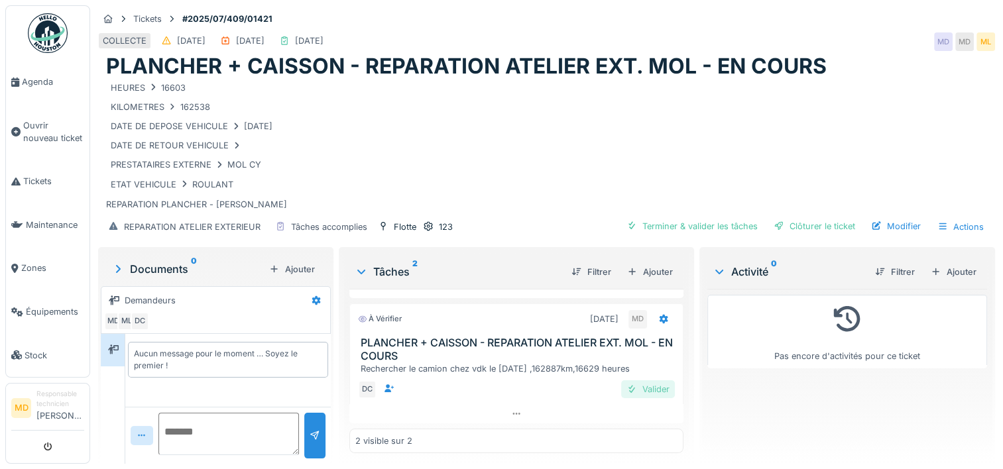
click at [631, 398] on div "Valider" at bounding box center [648, 390] width 54 height 18
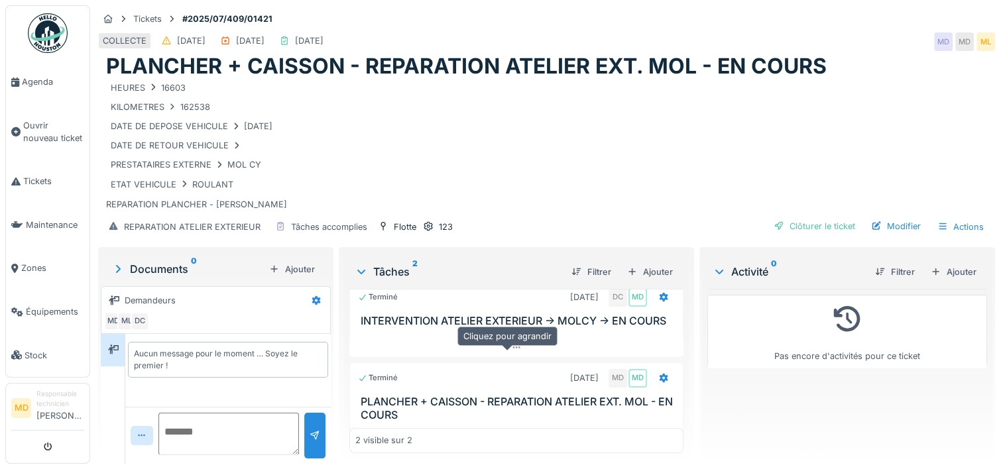
scroll to position [53, 0]
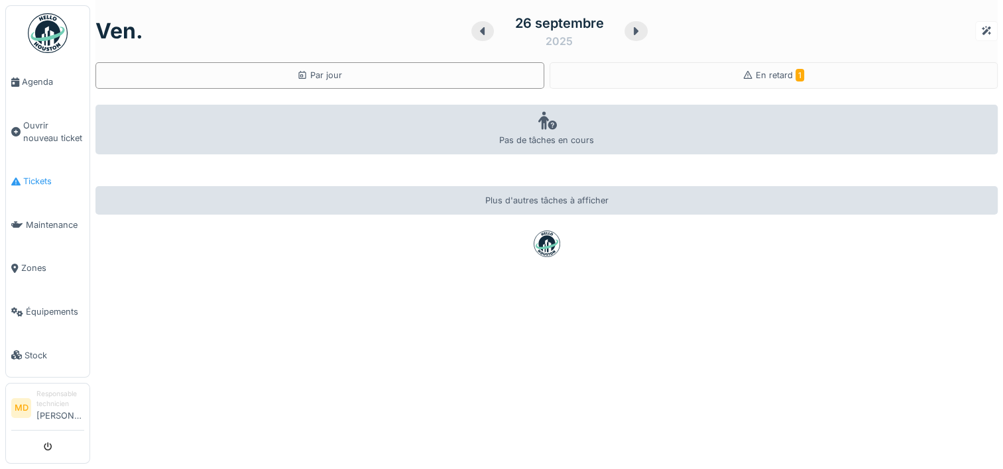
click at [38, 175] on span "Tickets" at bounding box center [53, 181] width 61 height 13
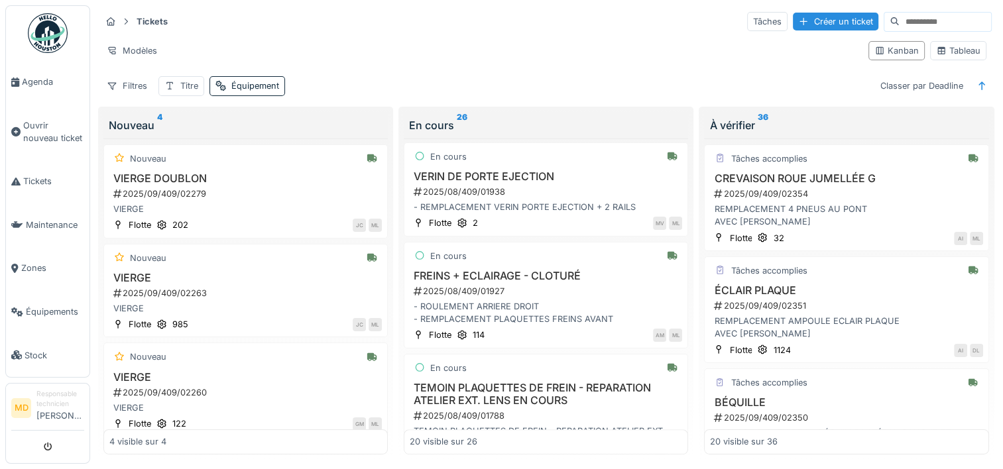
scroll to position [1489, 0]
click at [509, 288] on div "2025/08/409/01927" at bounding box center [547, 291] width 270 height 13
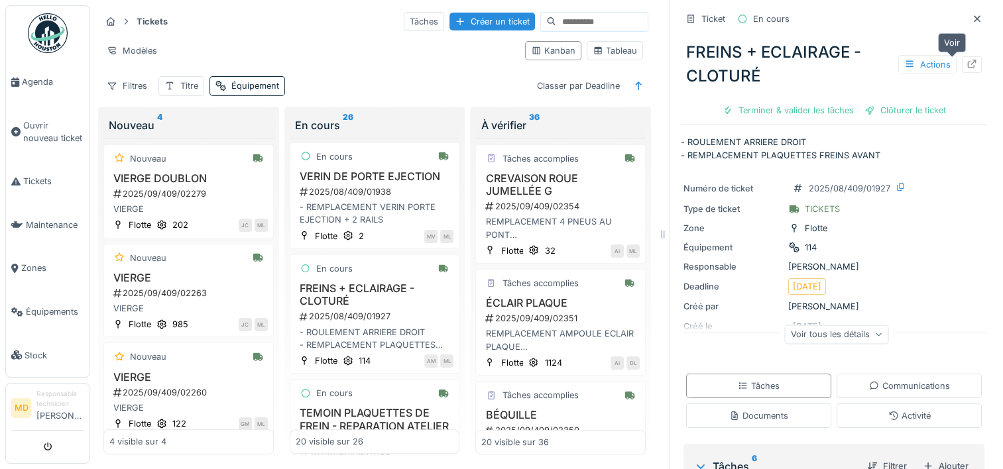
click at [967, 64] on icon at bounding box center [972, 64] width 11 height 9
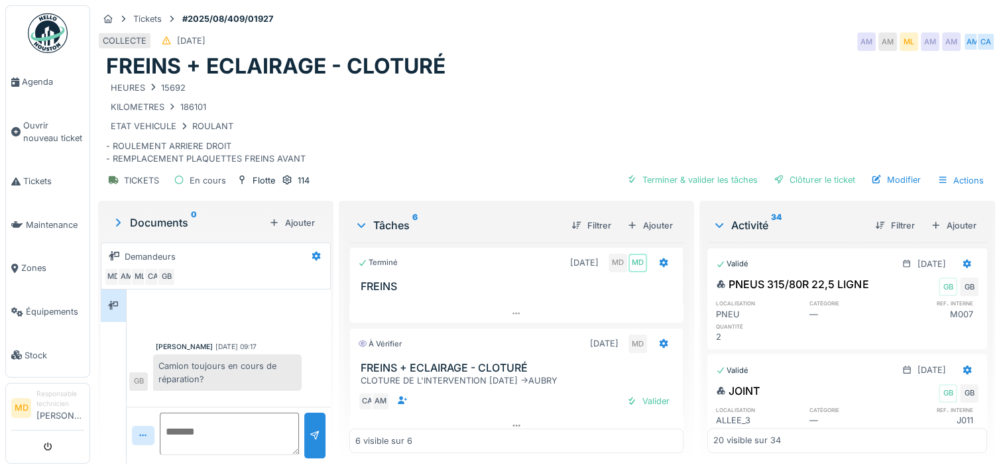
scroll to position [386, 0]
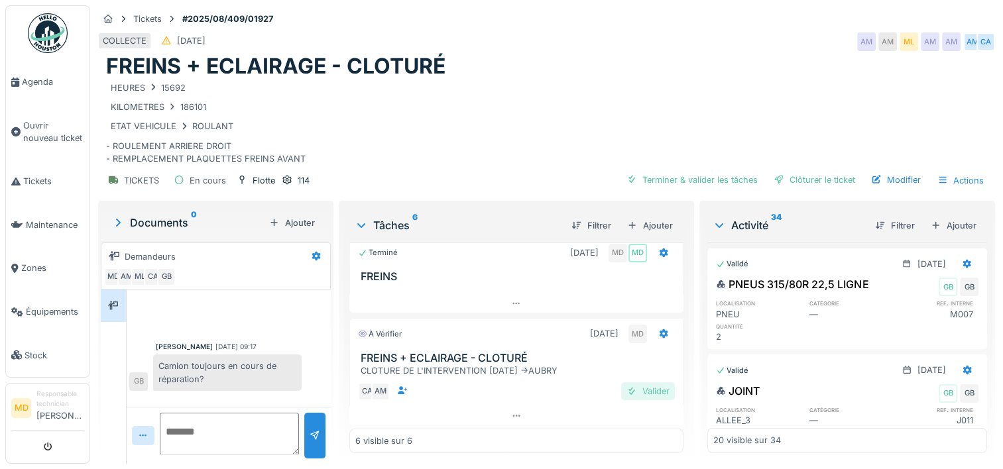
click at [633, 395] on div "Valider" at bounding box center [648, 392] width 54 height 18
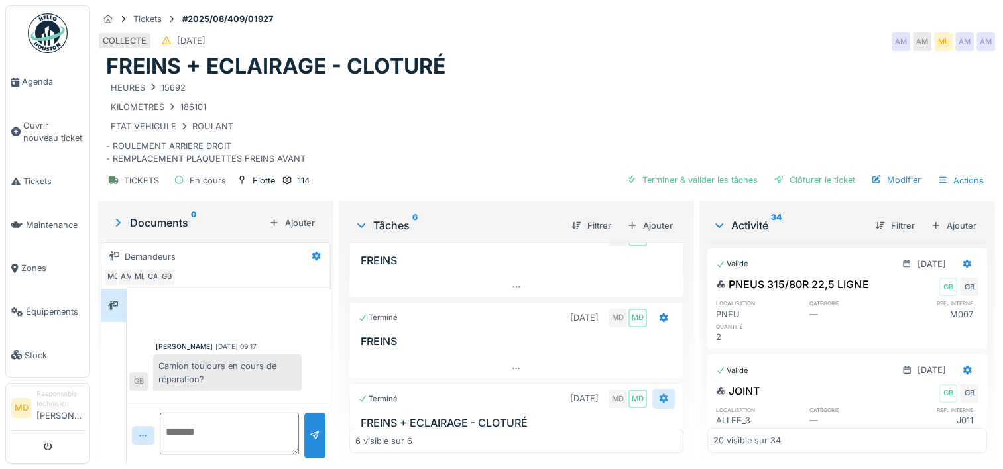
scroll to position [355, 0]
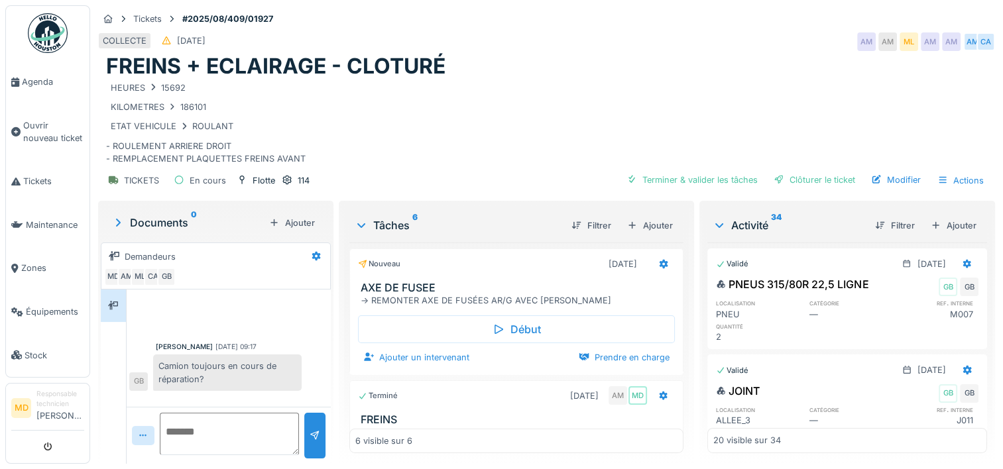
scroll to position [82, 0]
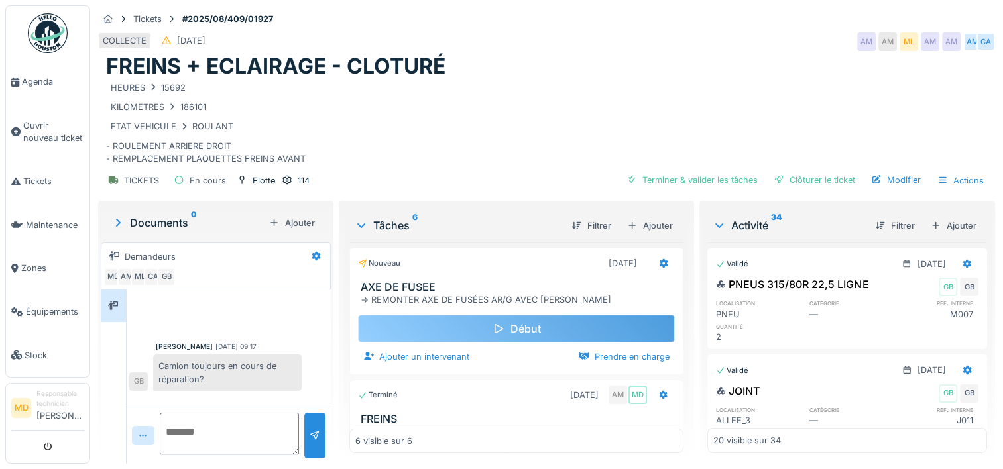
click at [503, 318] on div "Début" at bounding box center [516, 329] width 317 height 28
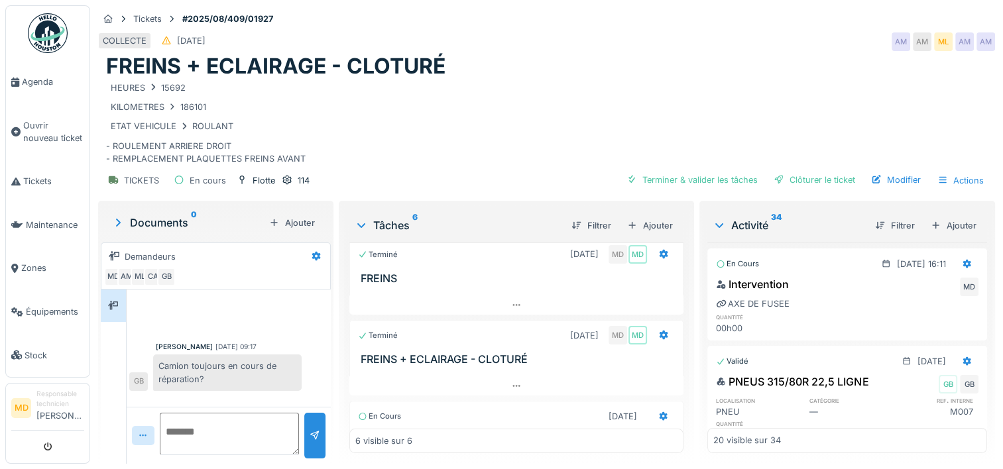
scroll to position [371, 0]
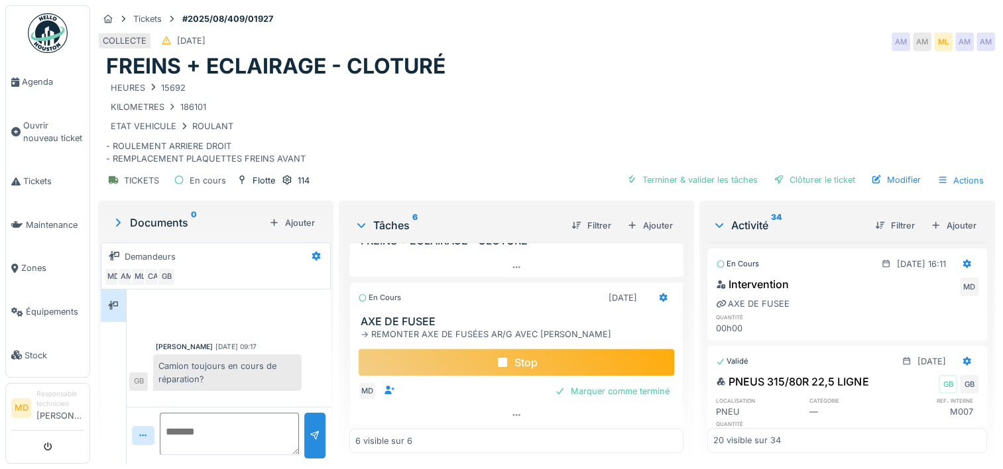
click at [498, 360] on icon at bounding box center [502, 362] width 9 height 9
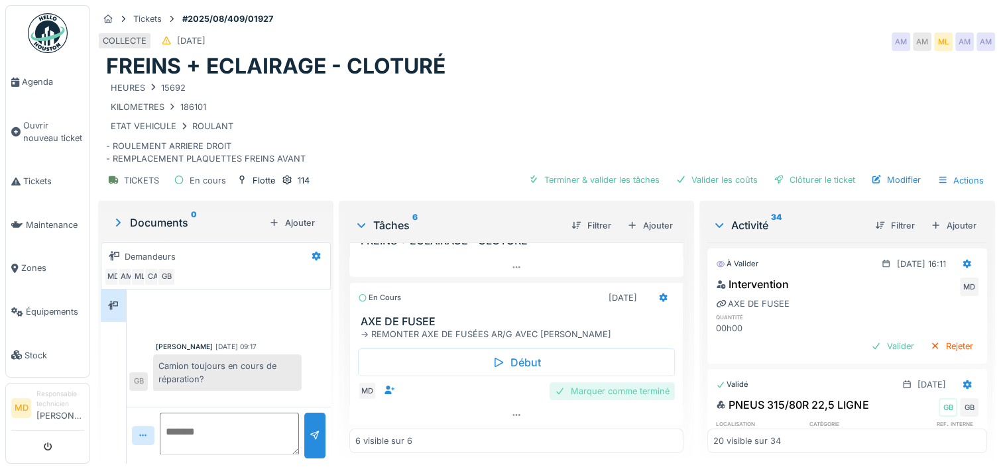
click at [602, 392] on div "Marquer comme terminé" at bounding box center [612, 392] width 125 height 18
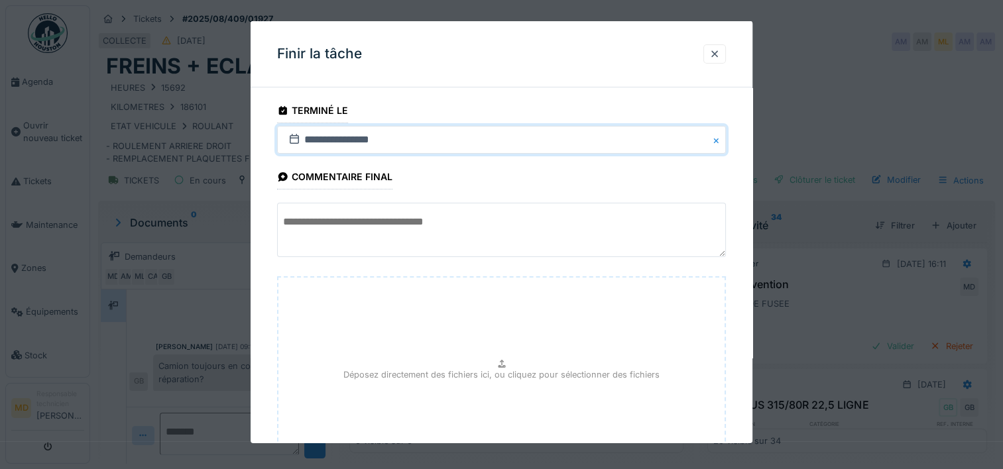
click at [316, 138] on input "**********" at bounding box center [501, 140] width 449 height 28
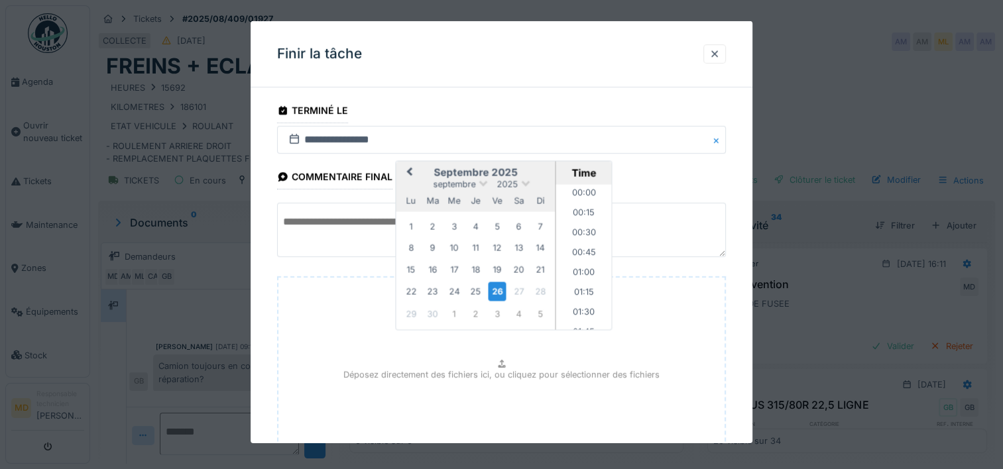
scroll to position [1210, 0]
click at [409, 249] on div "8" at bounding box center [412, 248] width 18 height 18
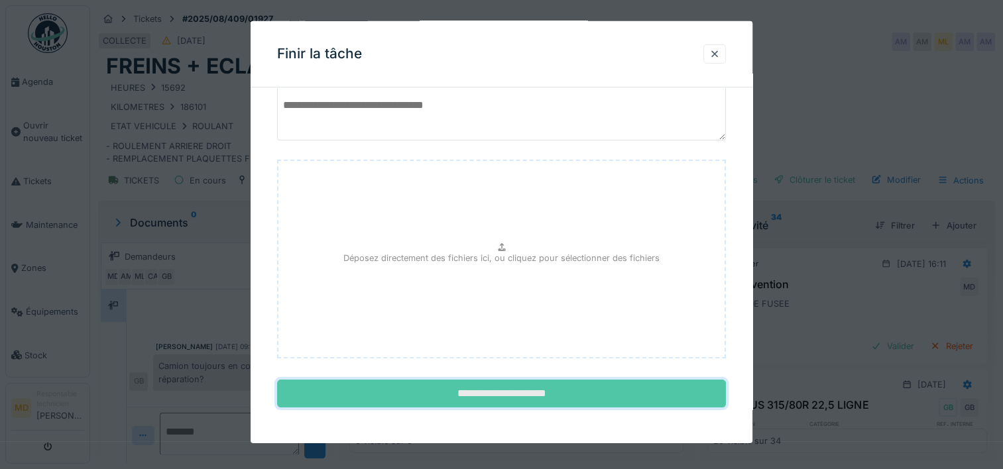
click at [493, 388] on input "**********" at bounding box center [501, 394] width 449 height 28
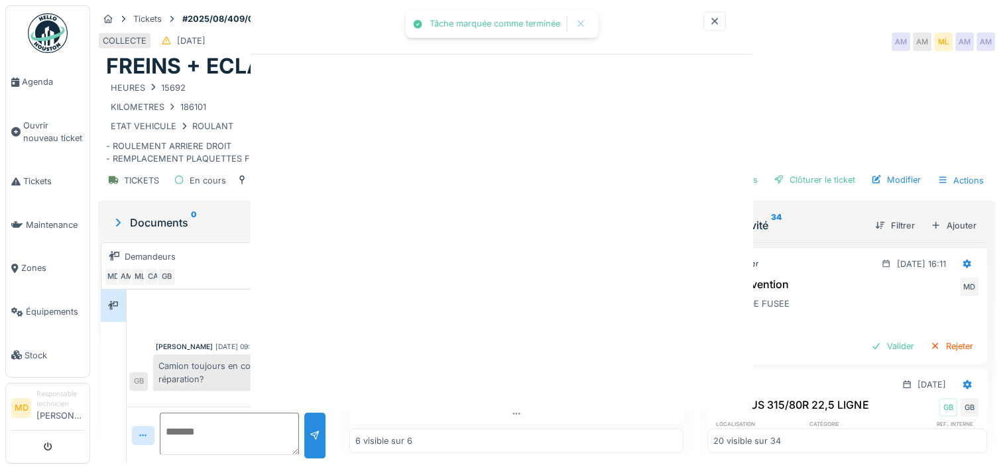
scroll to position [336, 0]
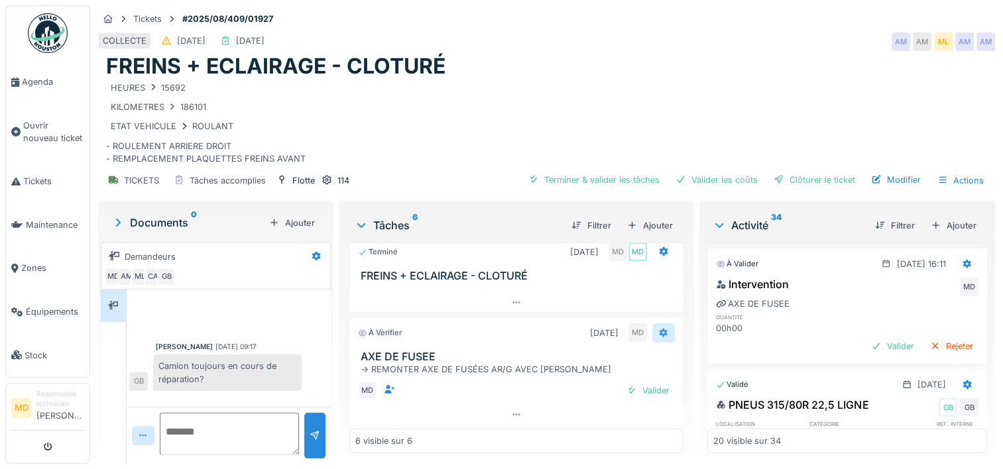
click at [660, 331] on icon at bounding box center [664, 332] width 9 height 9
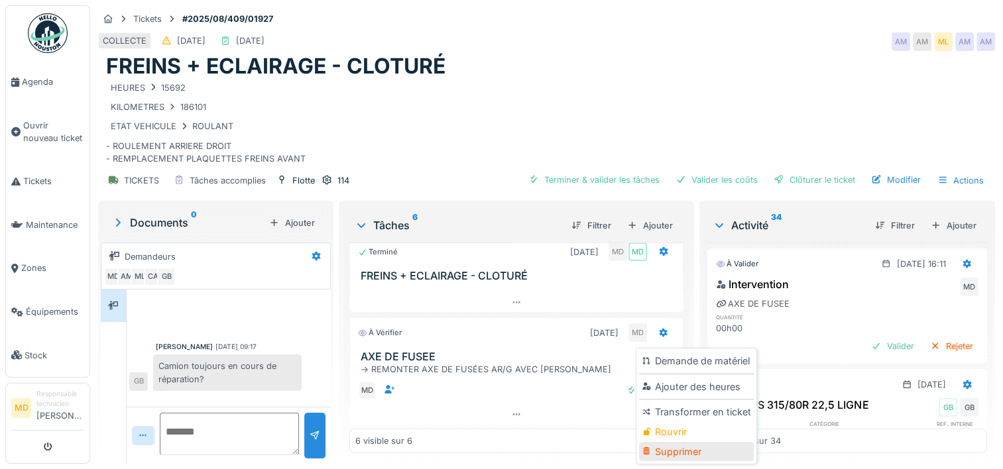
click at [662, 447] on div "Supprimer" at bounding box center [696, 452] width 114 height 20
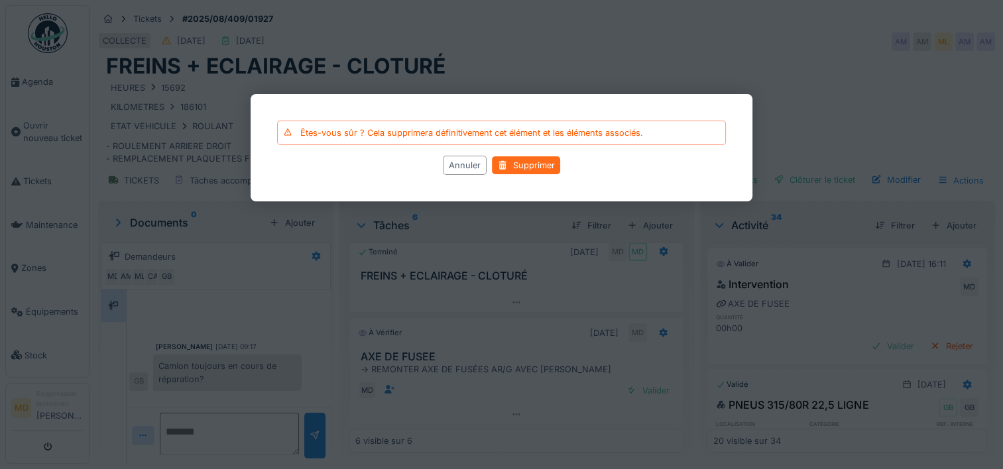
click at [529, 160] on div "Supprimer" at bounding box center [526, 165] width 68 height 18
click at [475, 164] on div "Annuler" at bounding box center [465, 165] width 44 height 19
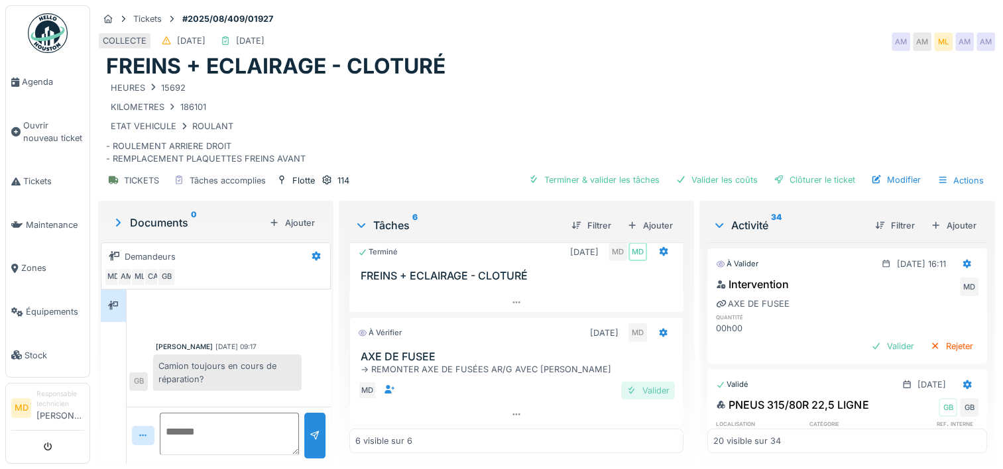
click at [642, 390] on div "Valider" at bounding box center [648, 391] width 54 height 18
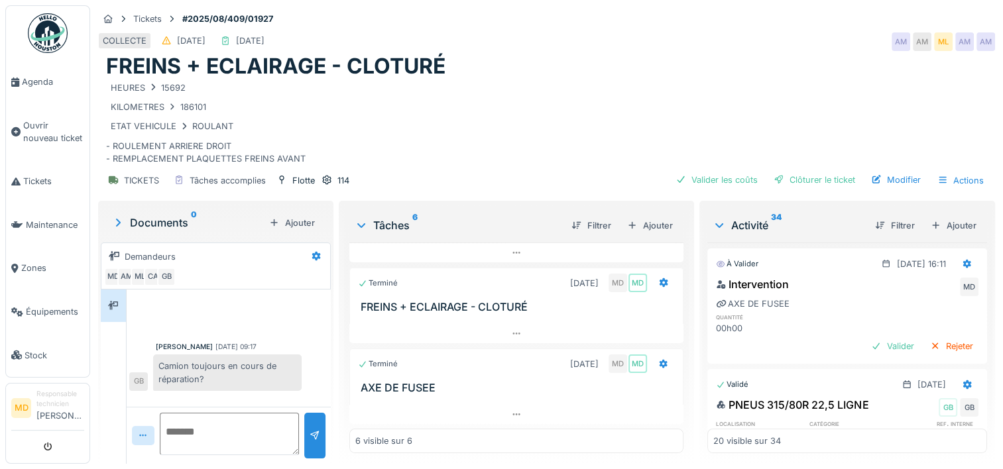
scroll to position [10, 0]
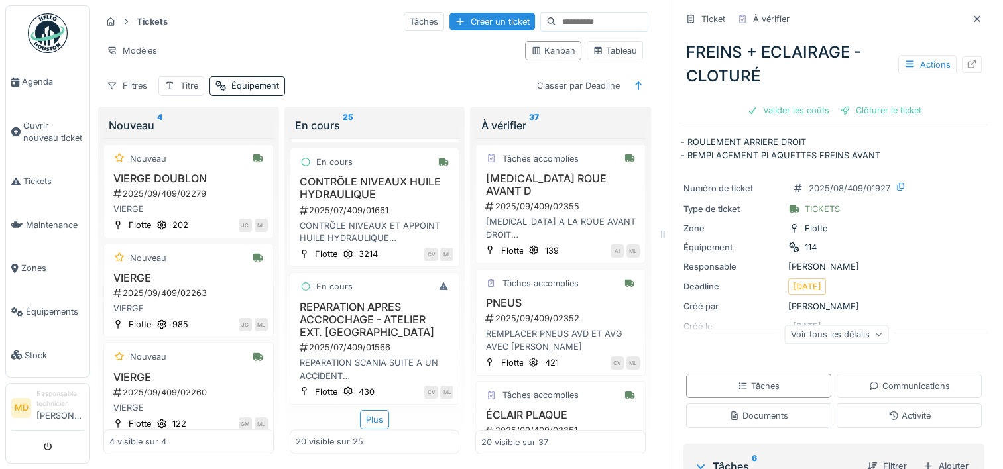
scroll to position [11, 0]
click at [363, 409] on div "Plus" at bounding box center [374, 418] width 29 height 19
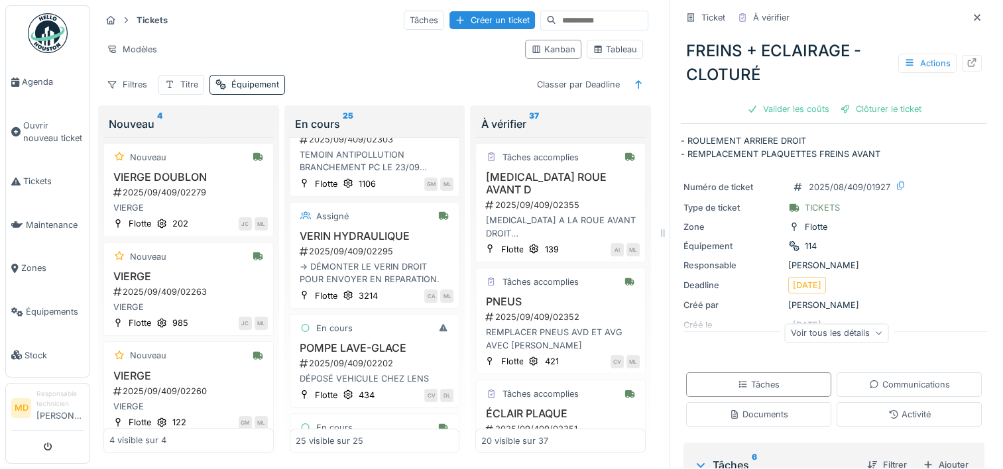
scroll to position [639, 0]
click at [361, 357] on div "2025/09/409/02202" at bounding box center [376, 363] width 156 height 13
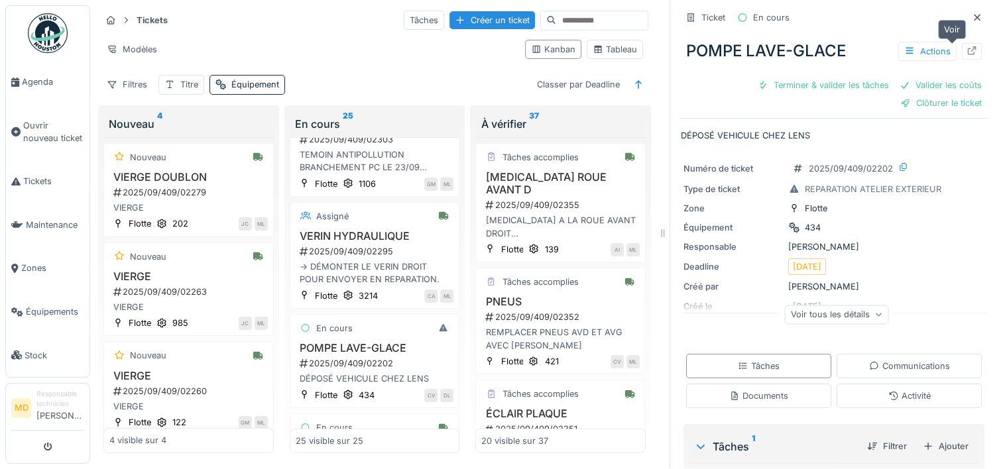
click at [967, 46] on icon at bounding box center [972, 50] width 11 height 9
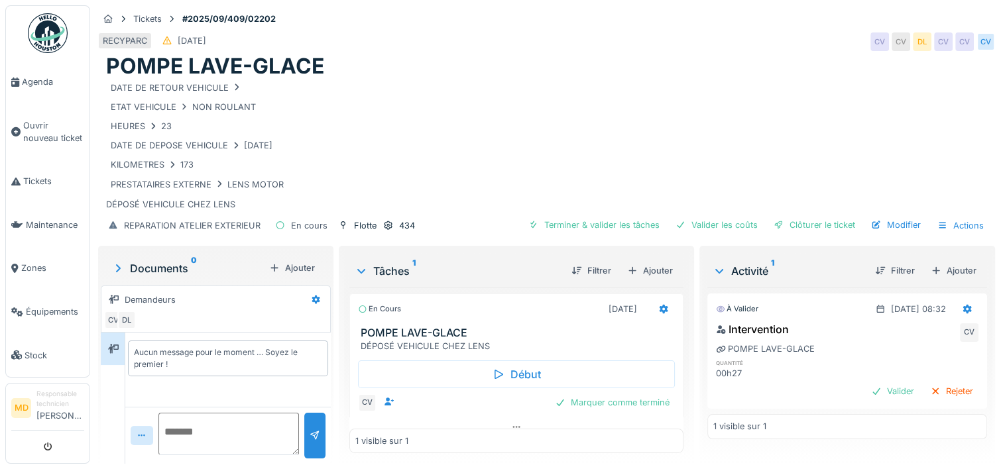
scroll to position [10, 0]
